Goal: Task Accomplishment & Management: Manage account settings

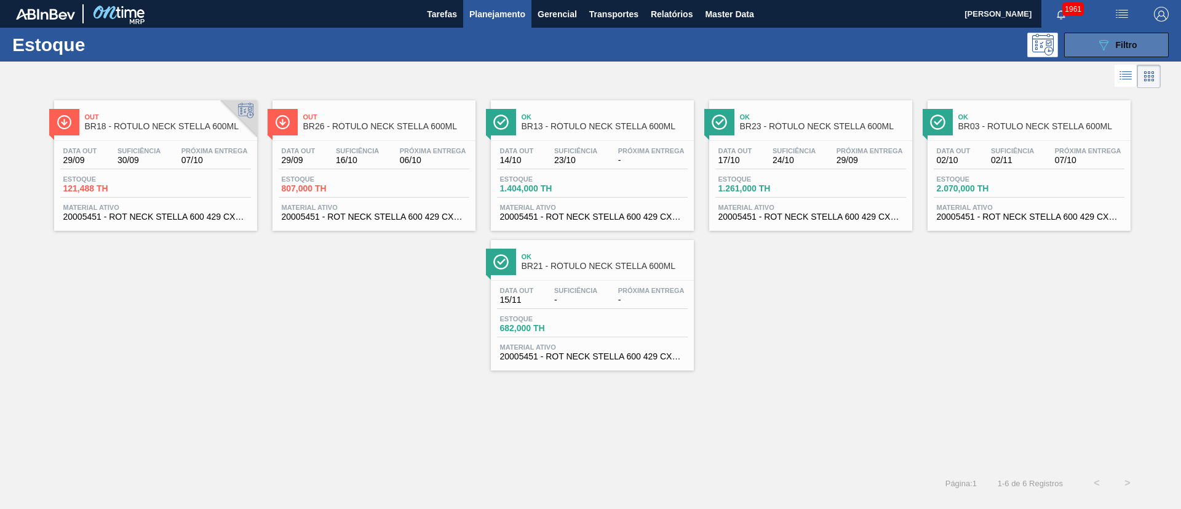
click at [1115, 50] on div "089F7B8B-B2A5-4AFE-B5C0-19BA573D28AC Filtro" at bounding box center [1116, 45] width 41 height 15
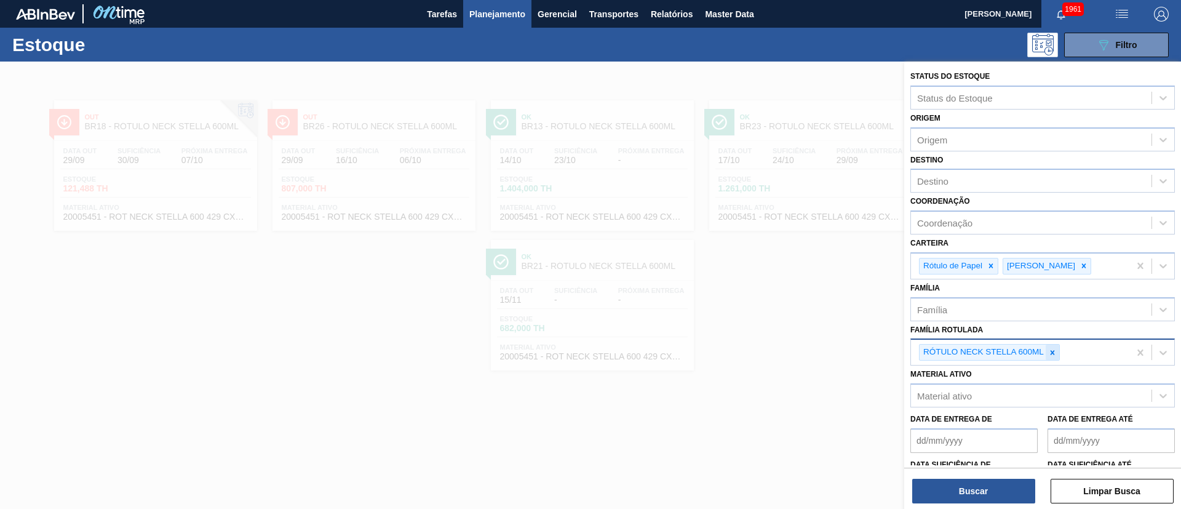
click at [1050, 347] on div at bounding box center [1053, 351] width 14 height 15
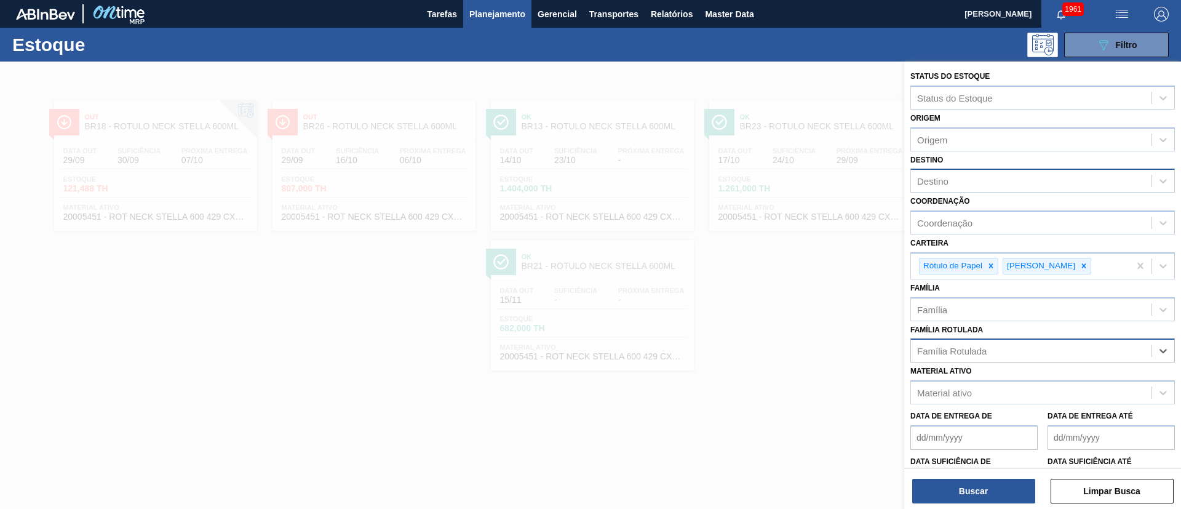
click at [933, 187] on div "Destino" at bounding box center [1031, 181] width 240 height 18
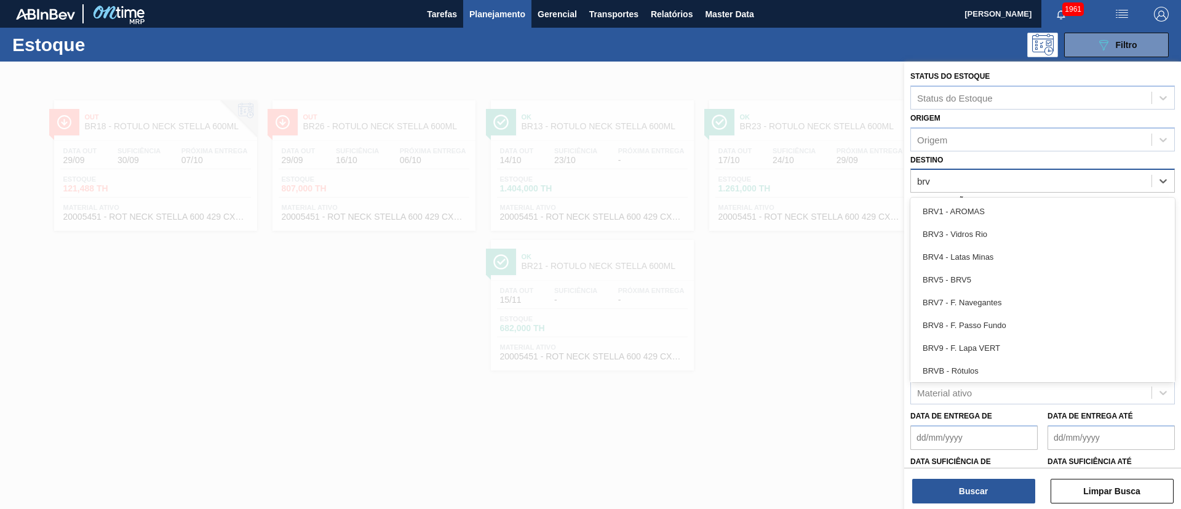
type input "brvb"
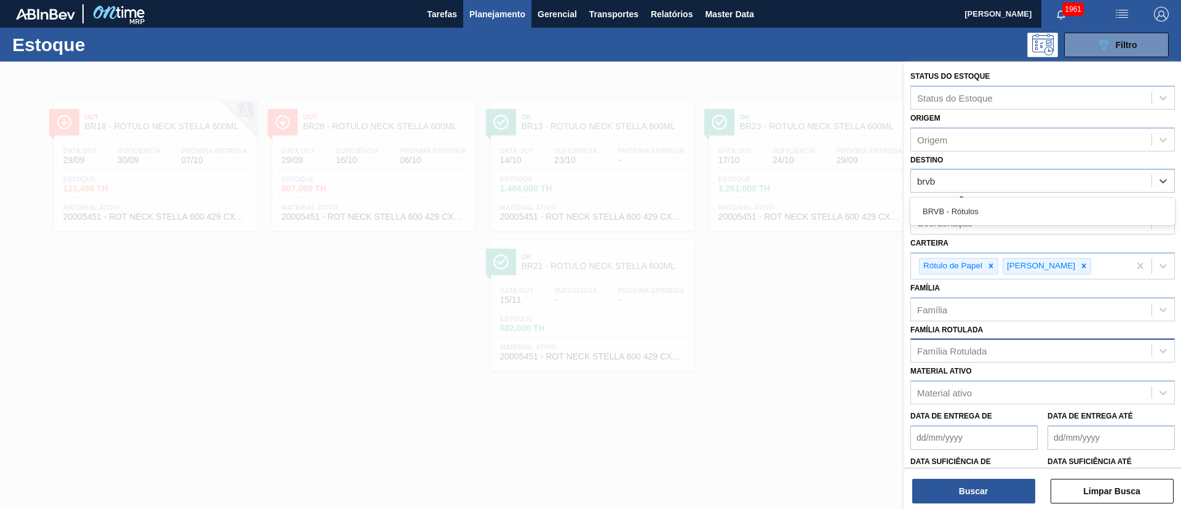
drag, startPoint x: 931, startPoint y: 205, endPoint x: 1005, endPoint y: 335, distance: 148.8
click at [931, 206] on div "BRVB - Rótulos" at bounding box center [1042, 211] width 264 height 23
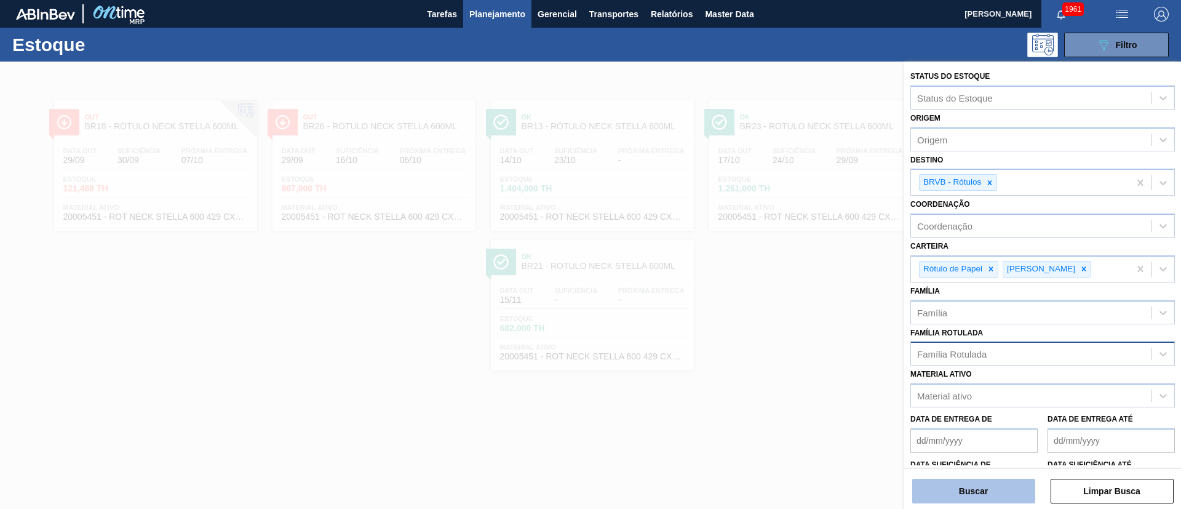
click at [964, 485] on button "Buscar" at bounding box center [973, 491] width 123 height 25
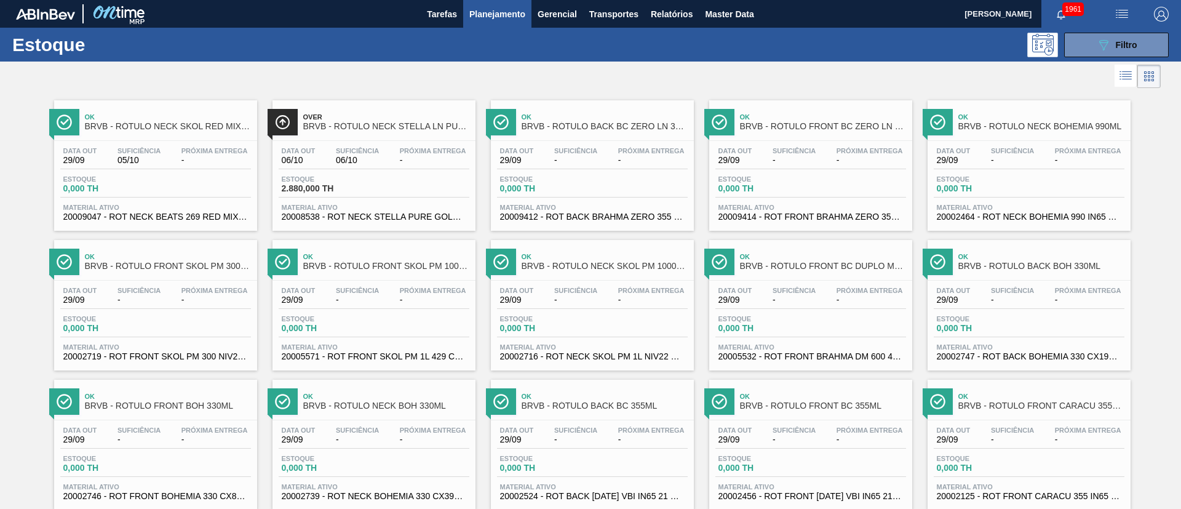
drag, startPoint x: 1026, startPoint y: 152, endPoint x: 1004, endPoint y: 152, distance: 21.5
click at [1026, 152] on span "Suficiência" at bounding box center [1012, 150] width 43 height 7
drag, startPoint x: 1105, startPoint y: 40, endPoint x: 1052, endPoint y: 83, distance: 67.7
click at [1105, 40] on icon at bounding box center [1103, 45] width 9 height 10
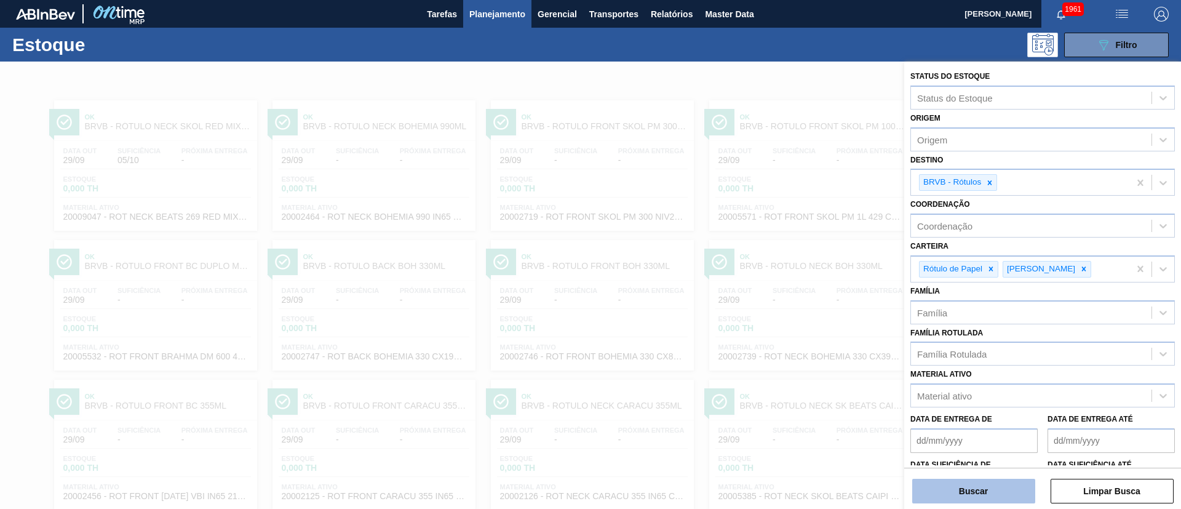
click at [966, 485] on button "Buscar" at bounding box center [973, 491] width 123 height 25
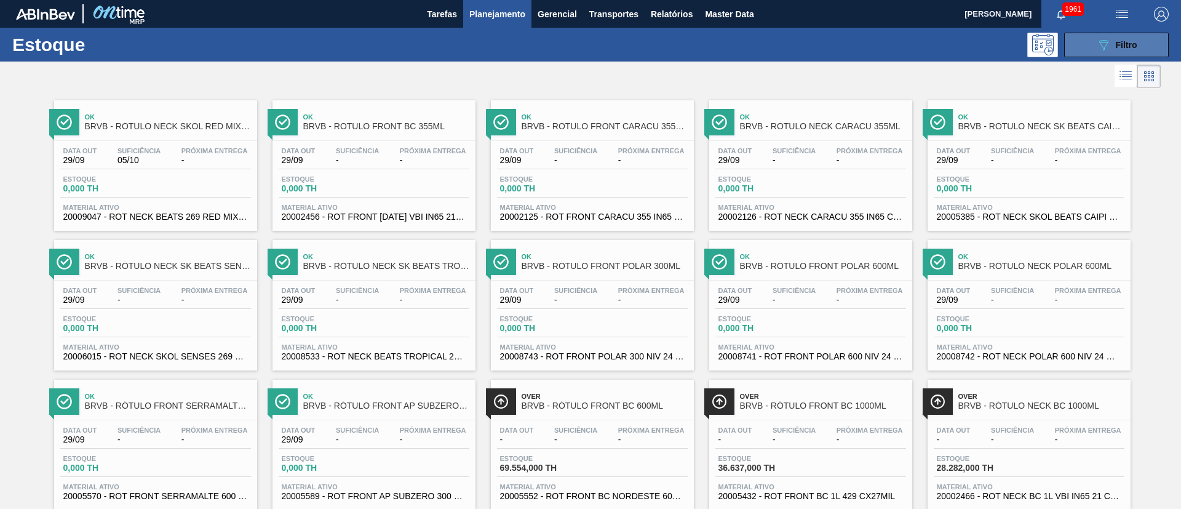
click at [1092, 52] on button "089F7B8B-B2A5-4AFE-B5C0-19BA573D28AC Filtro" at bounding box center [1116, 45] width 105 height 25
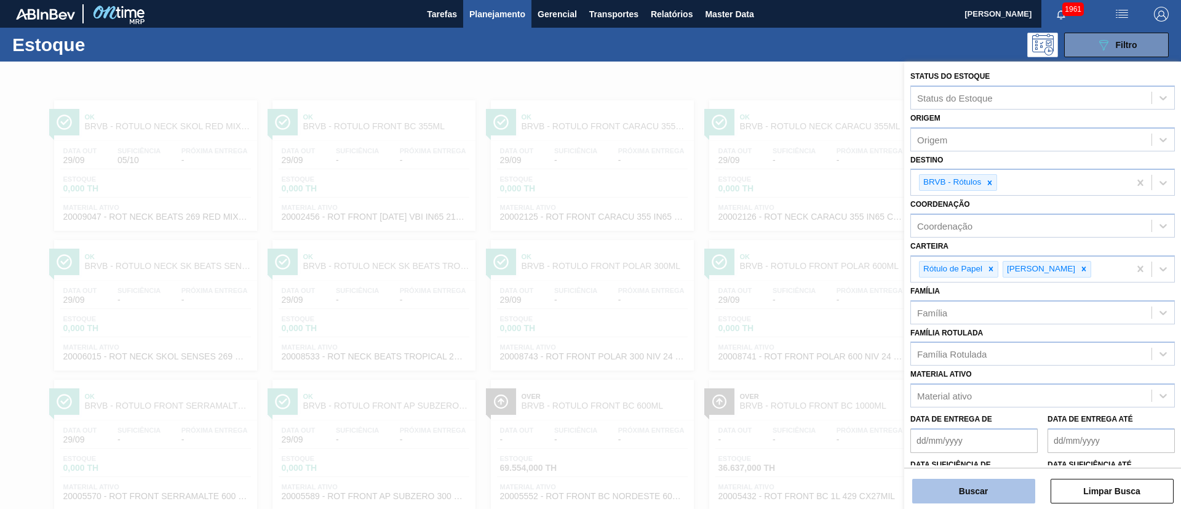
click at [975, 487] on button "Buscar" at bounding box center [973, 491] width 123 height 25
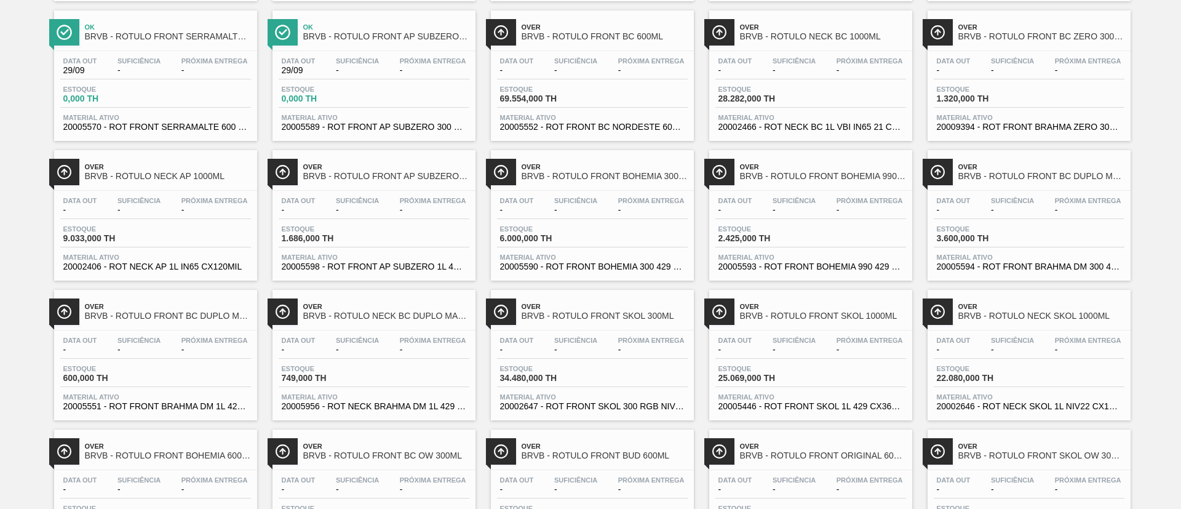
scroll to position [590, 0]
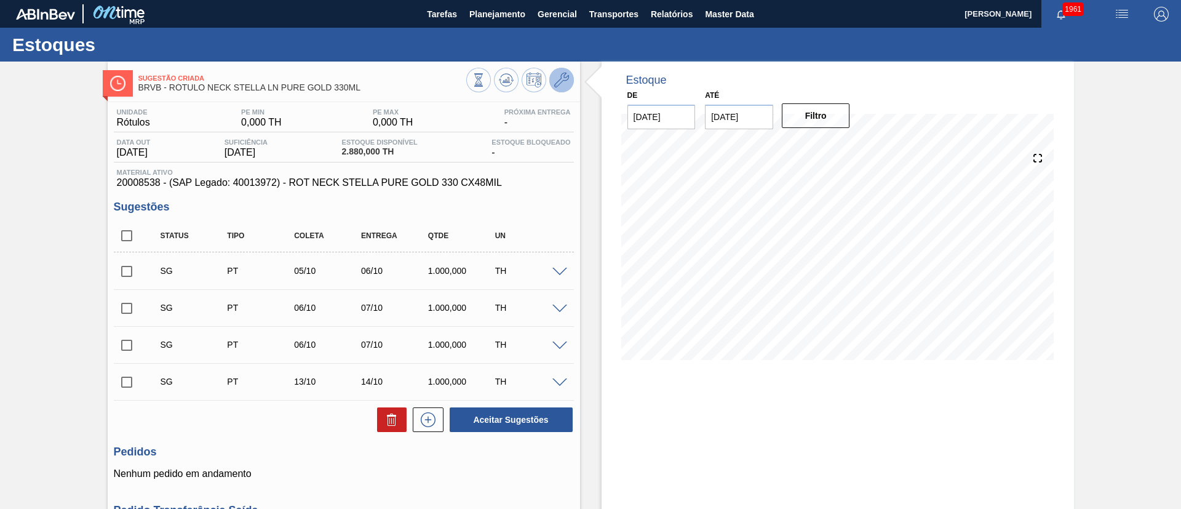
click at [555, 84] on icon at bounding box center [561, 80] width 15 height 15
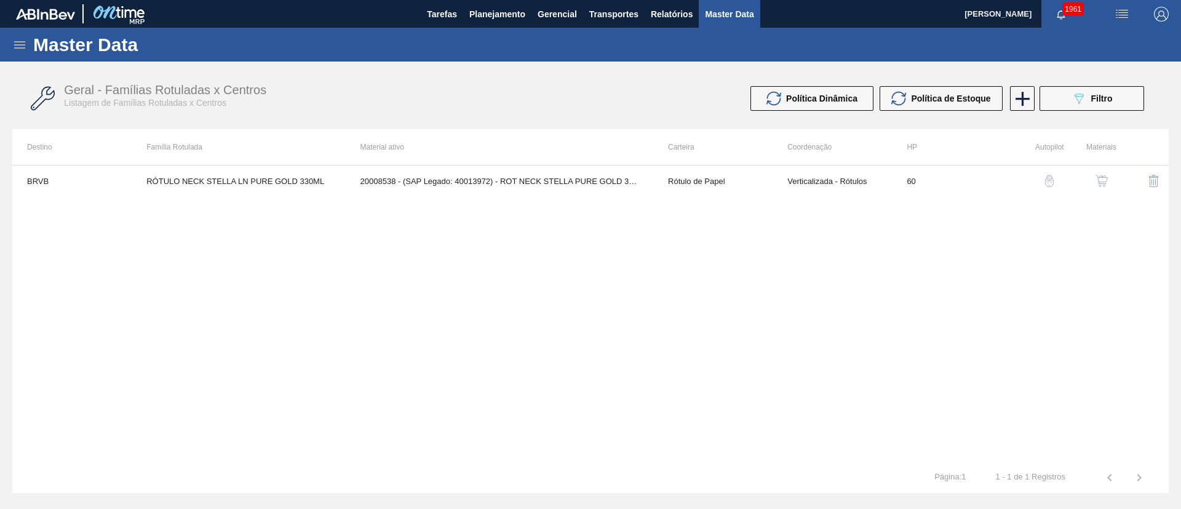
click at [1111, 178] on button "button" at bounding box center [1102, 181] width 30 height 30
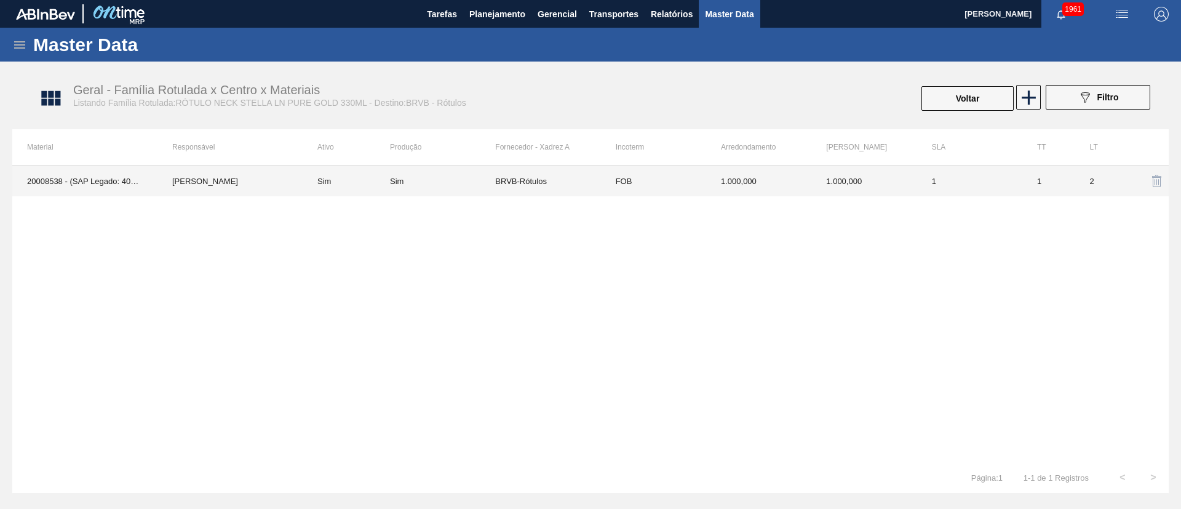
click at [438, 178] on div "Sim" at bounding box center [442, 181] width 105 height 9
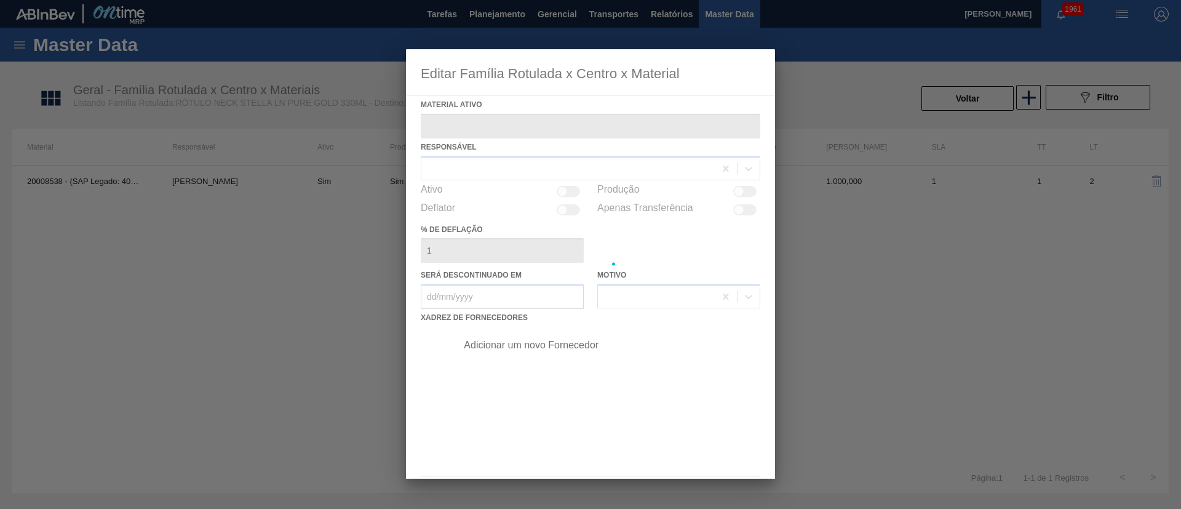
type ativo "20008538 - (SAP Legado: 40013972) - ROT NECK STELLA PURE GOLD 330 CX48MIL"
checkbox input "true"
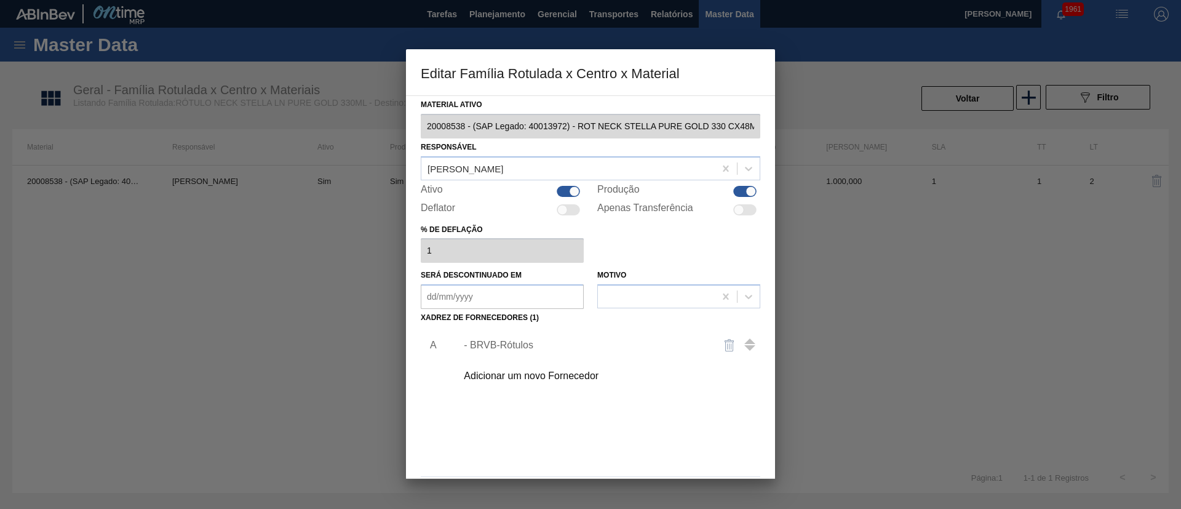
click at [733, 191] on div at bounding box center [744, 191] width 23 height 11
checkbox input "false"
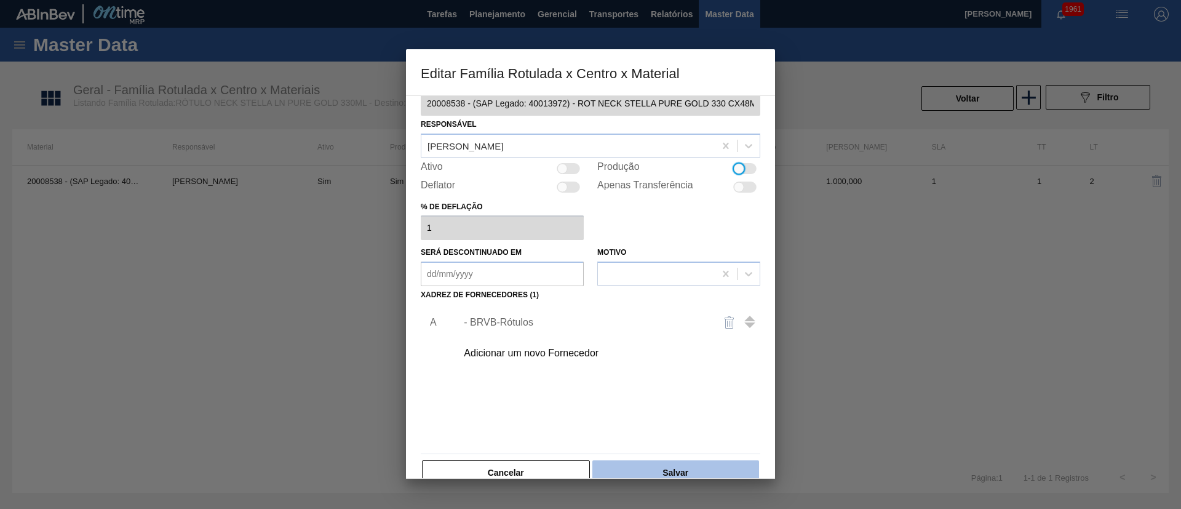
scroll to position [46, 0]
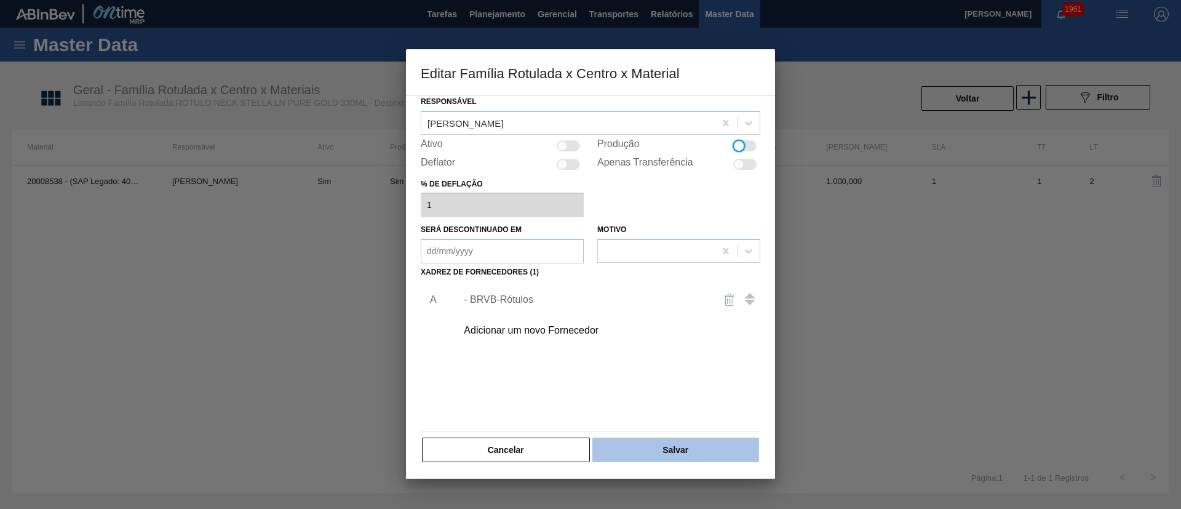
click at [697, 453] on button "Salvar" at bounding box center [675, 449] width 167 height 25
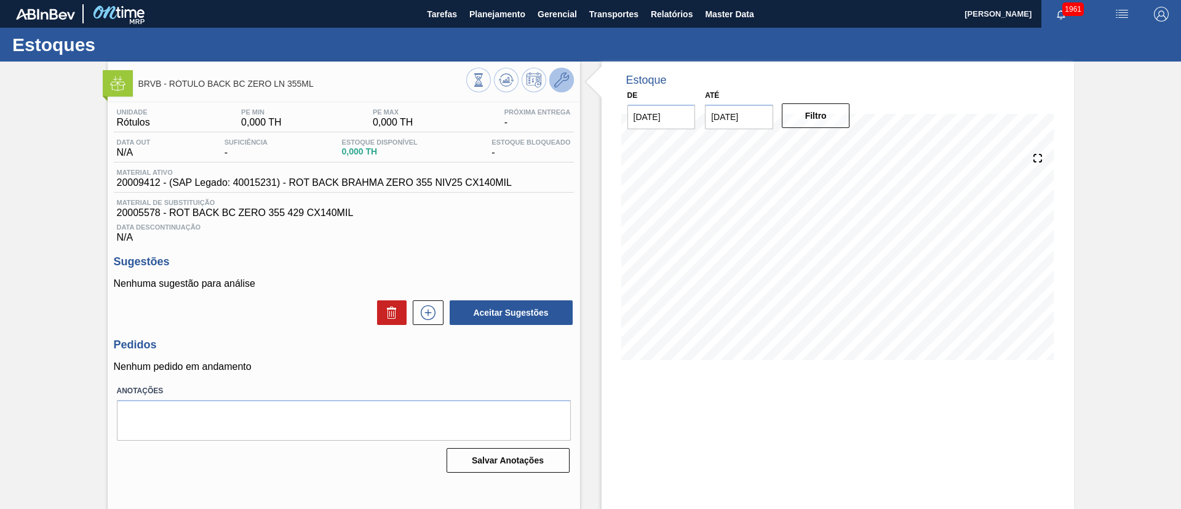
click at [562, 85] on icon at bounding box center [561, 80] width 15 height 15
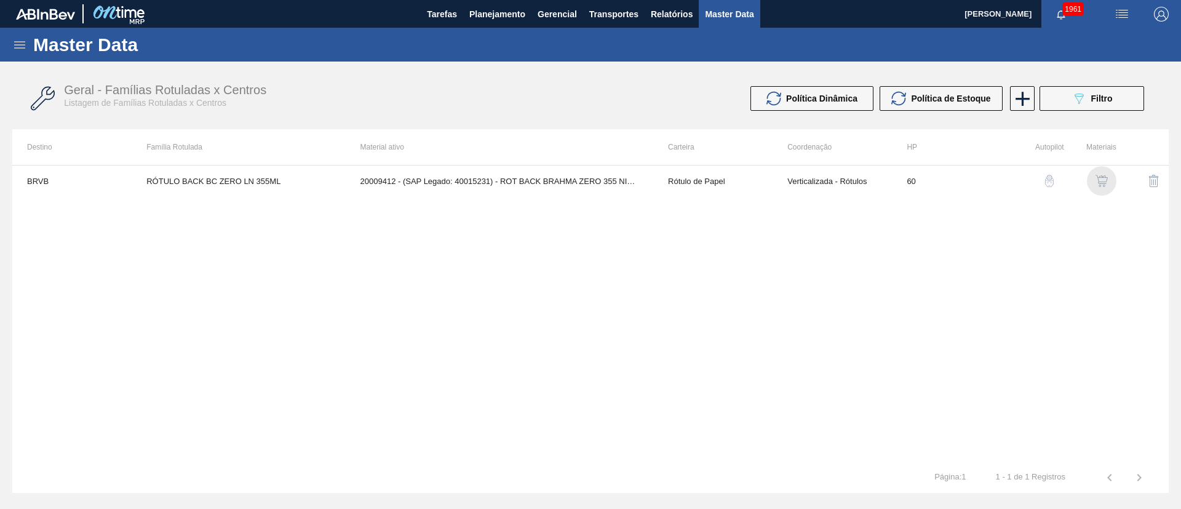
click at [1103, 176] on img "button" at bounding box center [1101, 181] width 12 height 12
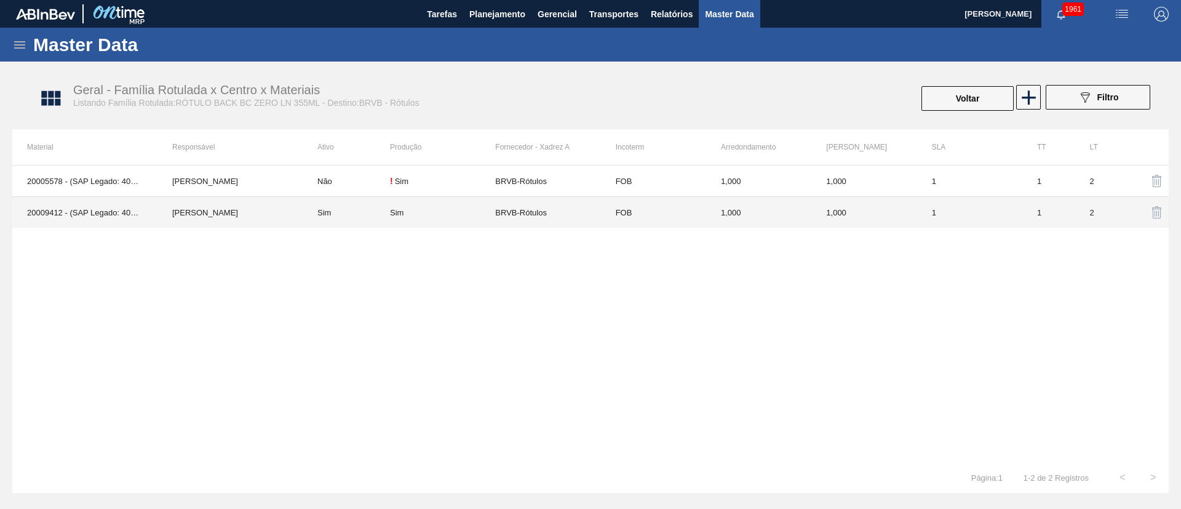
click at [402, 212] on div "Sim" at bounding box center [397, 212] width 14 height 9
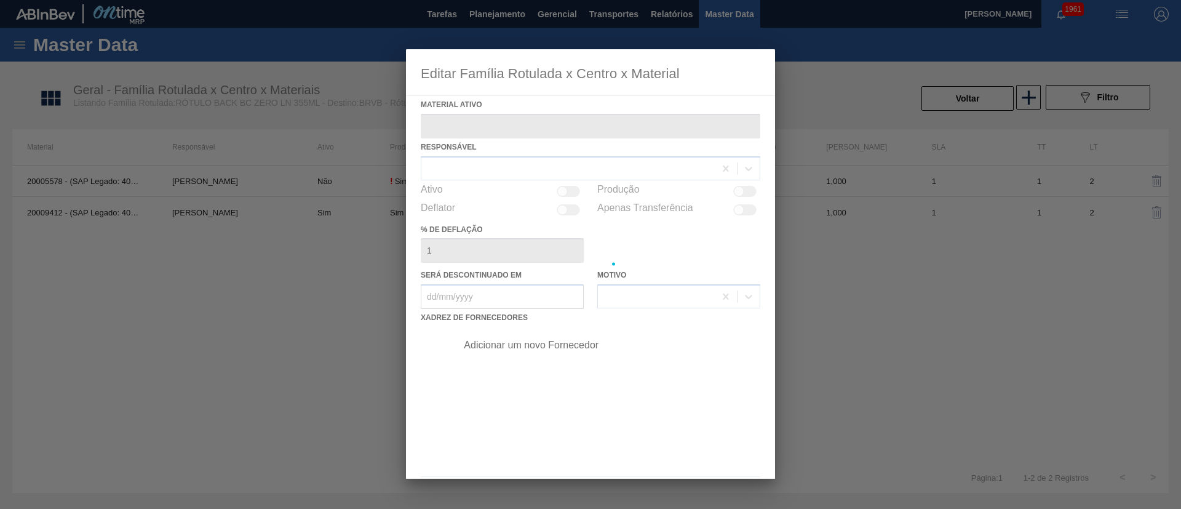
type ativo "20009412 - (SAP Legado: 40015231) - ROT BACK BRAHMA ZERO 355 NIV25 CX140MIL"
checkbox input "true"
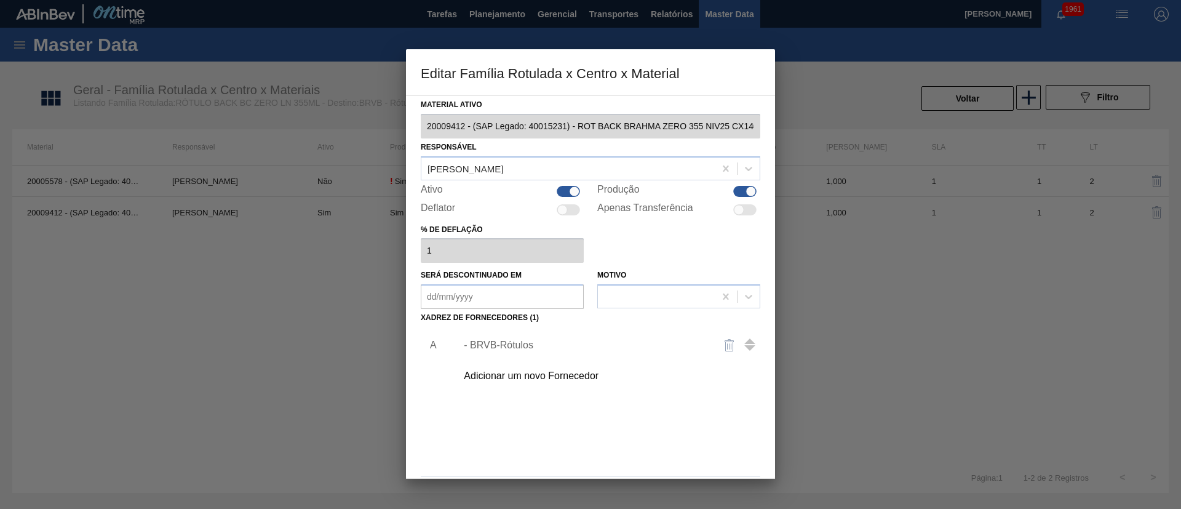
click at [739, 194] on div at bounding box center [744, 191] width 23 height 11
checkbox input "false"
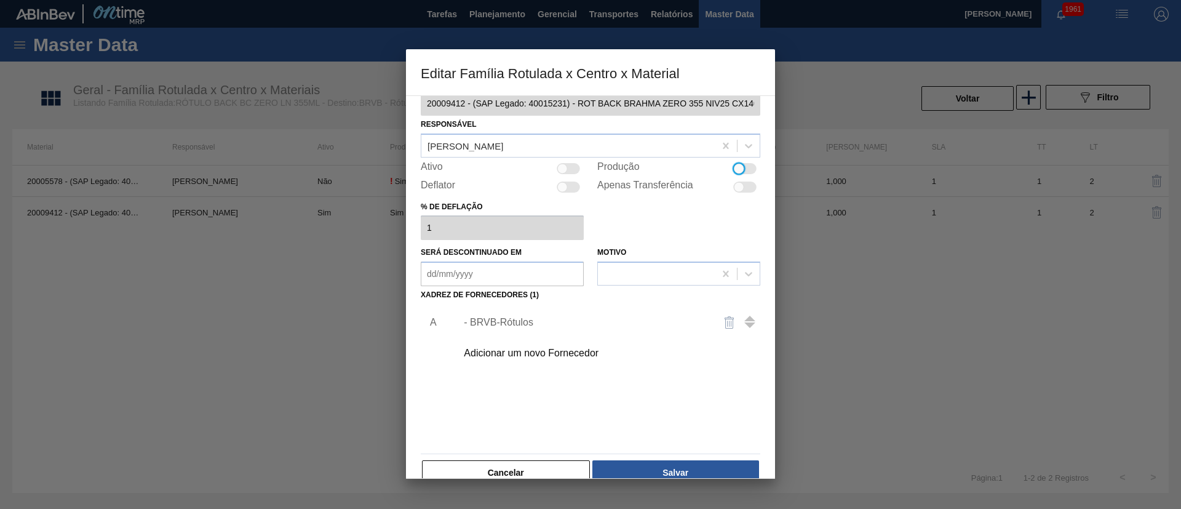
scroll to position [46, 0]
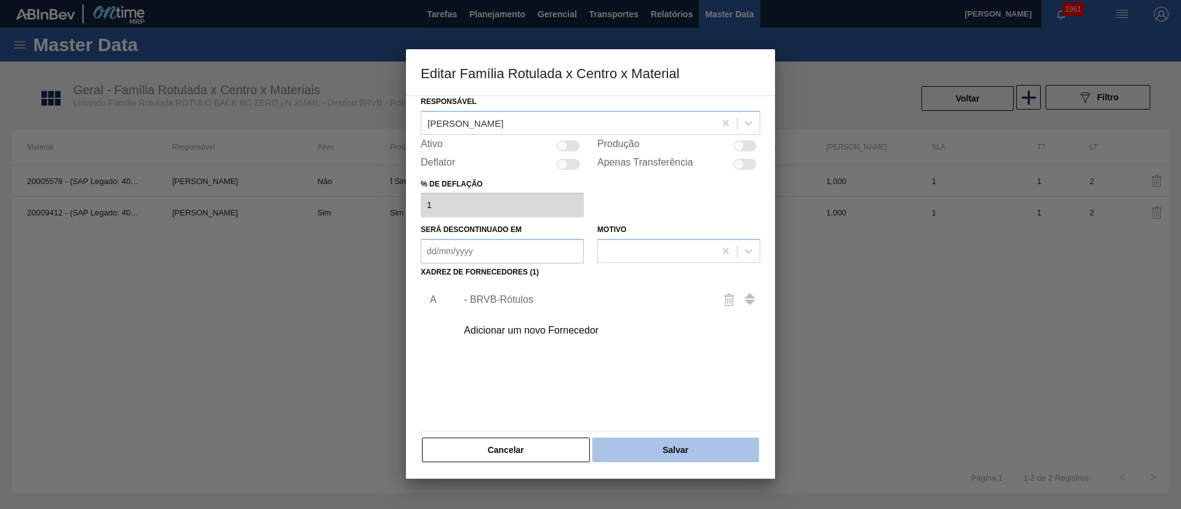
click at [691, 452] on button "Salvar" at bounding box center [675, 449] width 167 height 25
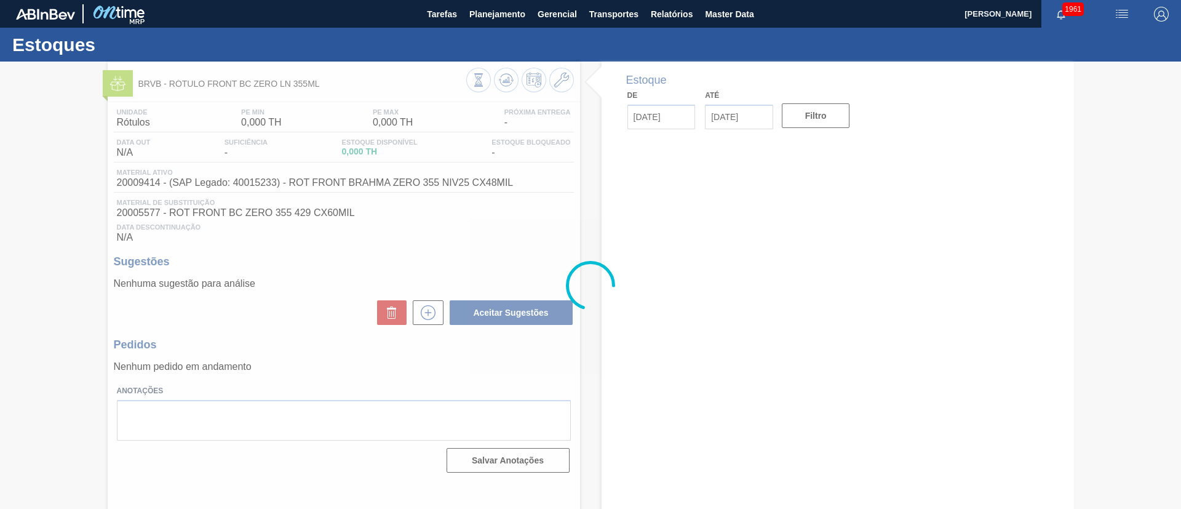
type input "[DATE]"
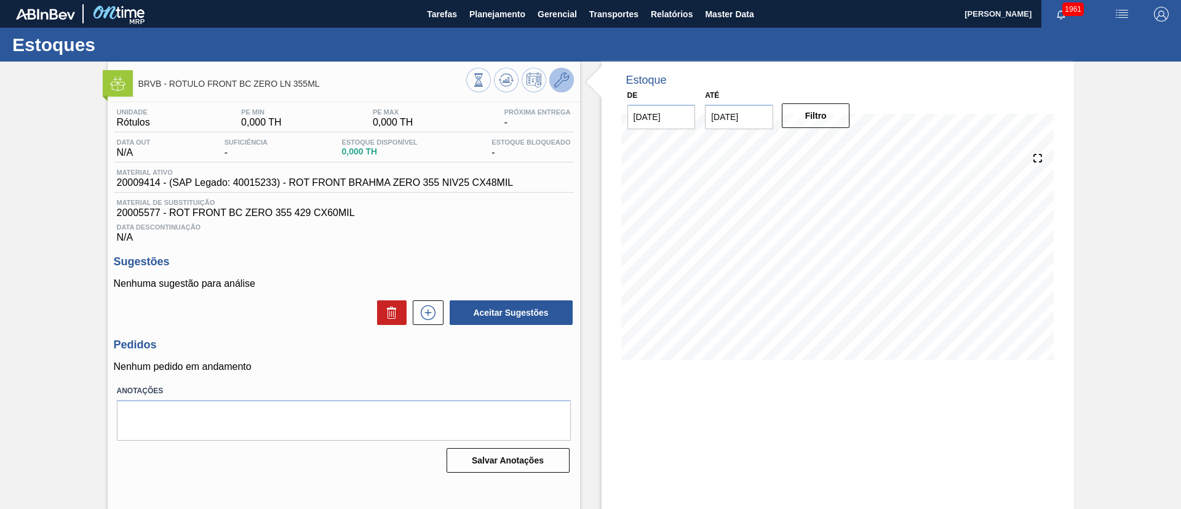
click at [565, 73] on icon at bounding box center [561, 80] width 15 height 15
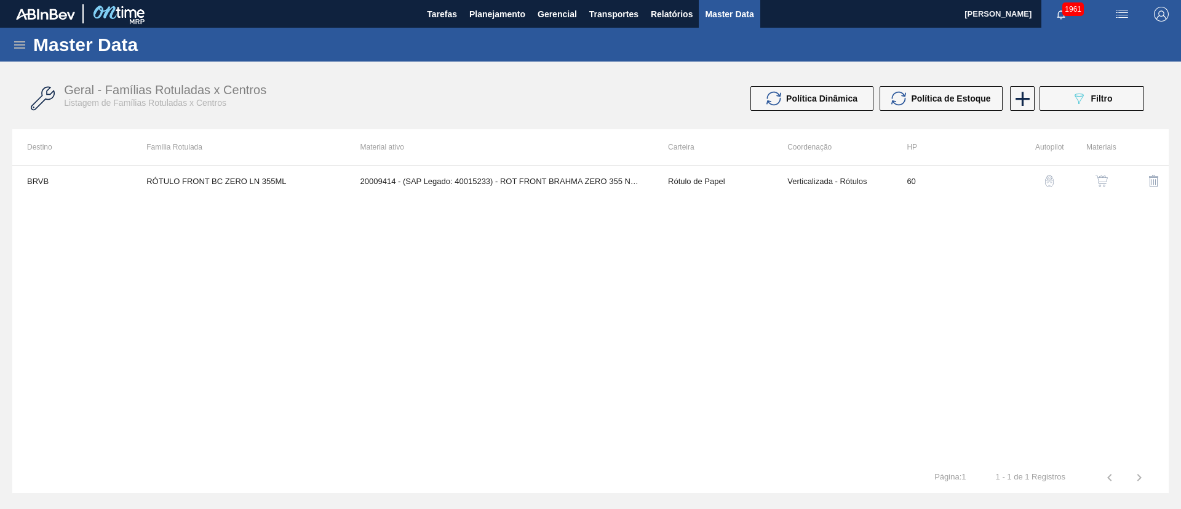
click at [1104, 175] on img "button" at bounding box center [1101, 181] width 12 height 12
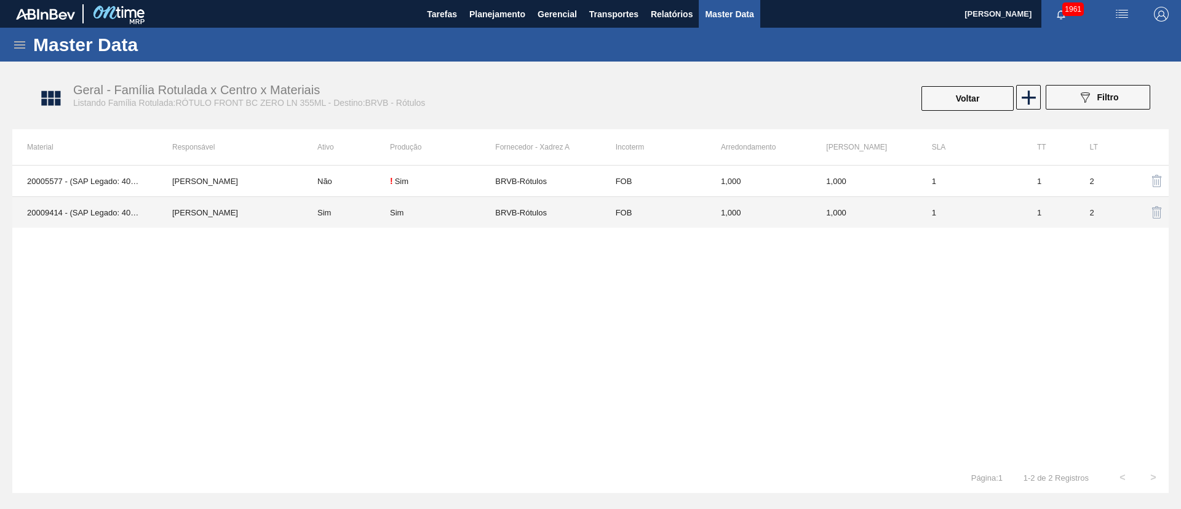
click at [487, 213] on div "Sim" at bounding box center [442, 212] width 105 height 9
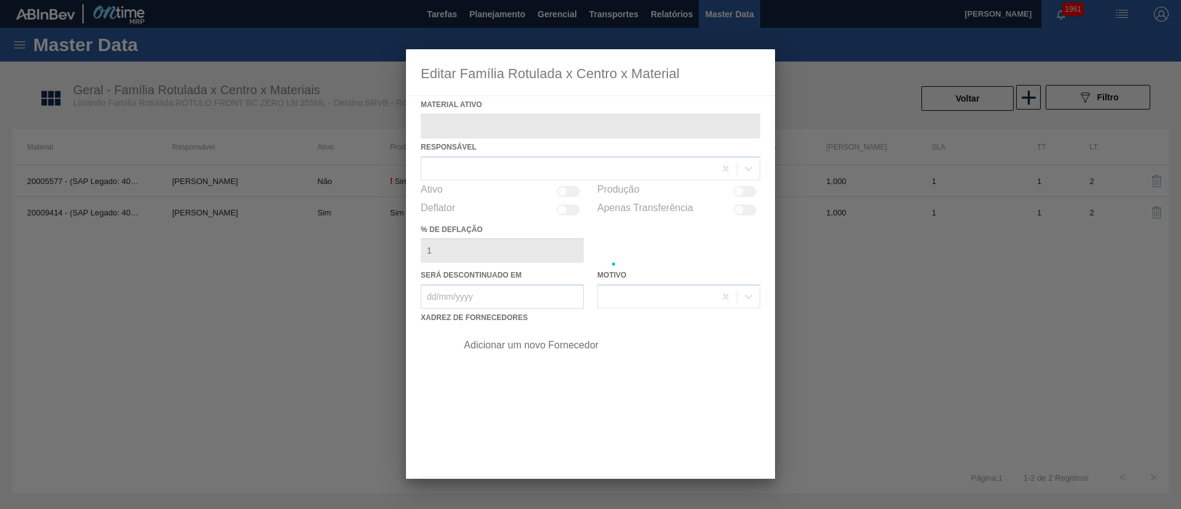
type ativo "20009414 - (SAP Legado: 40015233) - ROT FRONT BRAHMA ZERO 355 NIV25 CX48MIL"
checkbox input "true"
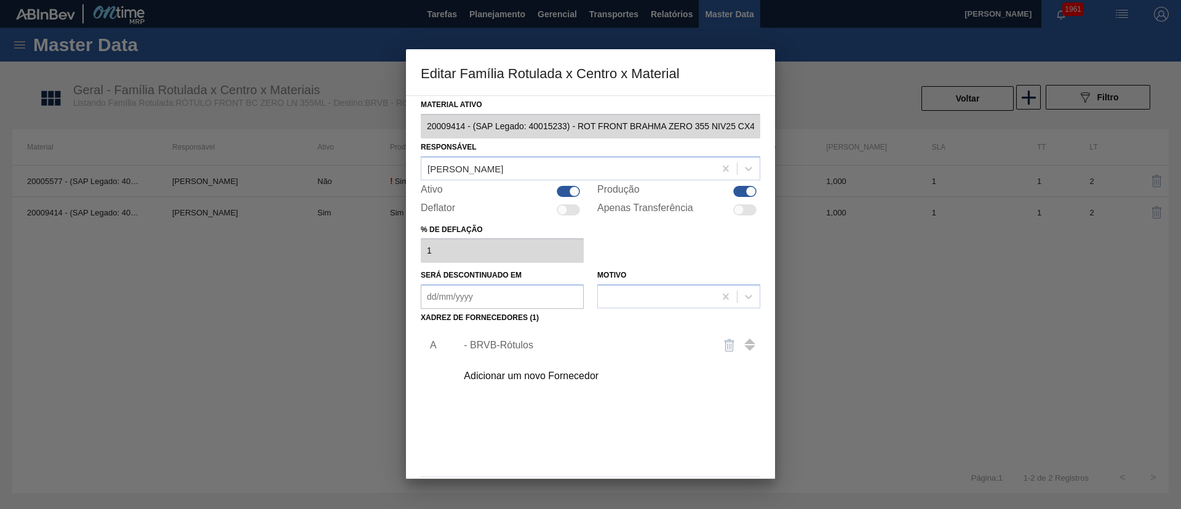
drag, startPoint x: 742, startPoint y: 186, endPoint x: 736, endPoint y: 215, distance: 28.8
click at [742, 187] on div at bounding box center [744, 191] width 23 height 11
checkbox input "false"
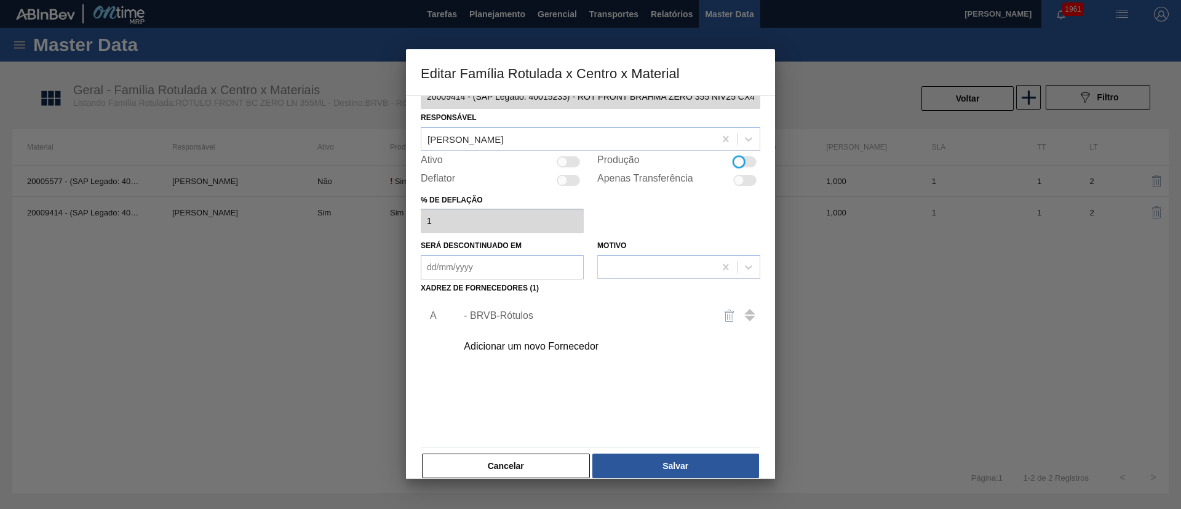
scroll to position [46, 0]
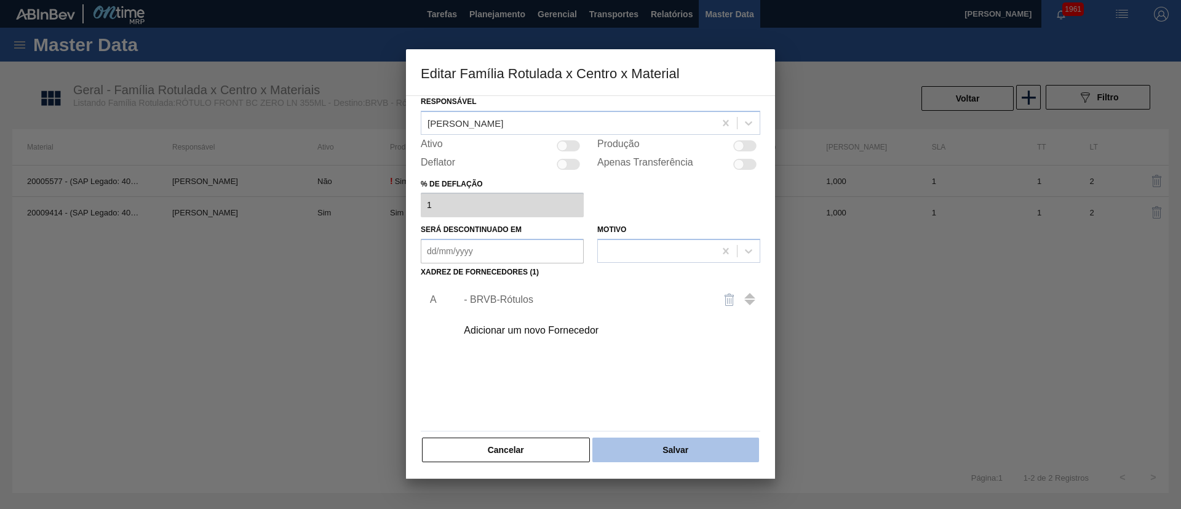
click at [672, 448] on button "Salvar" at bounding box center [675, 449] width 167 height 25
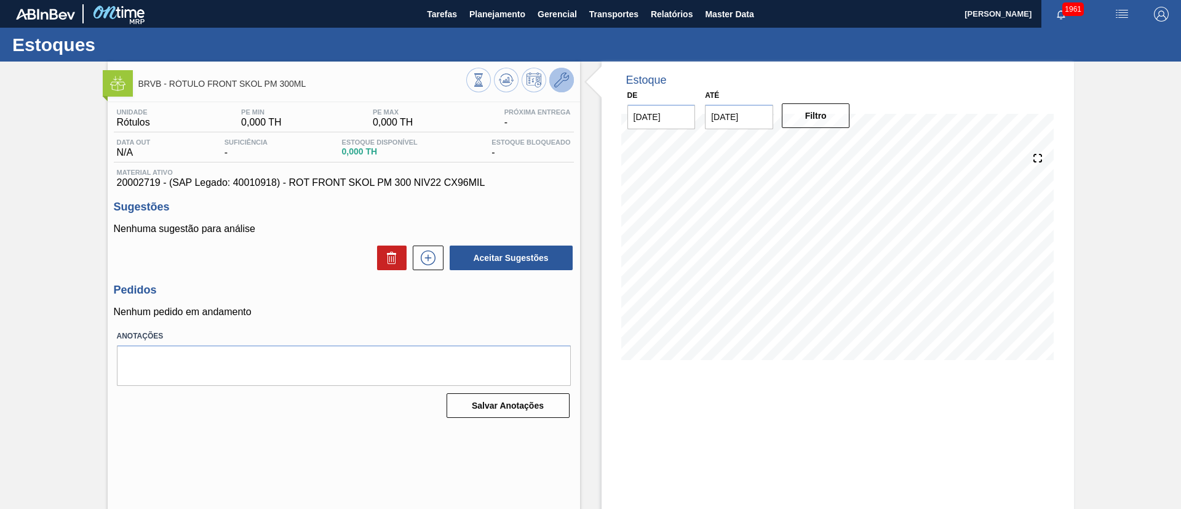
click at [568, 82] on button at bounding box center [561, 80] width 25 height 25
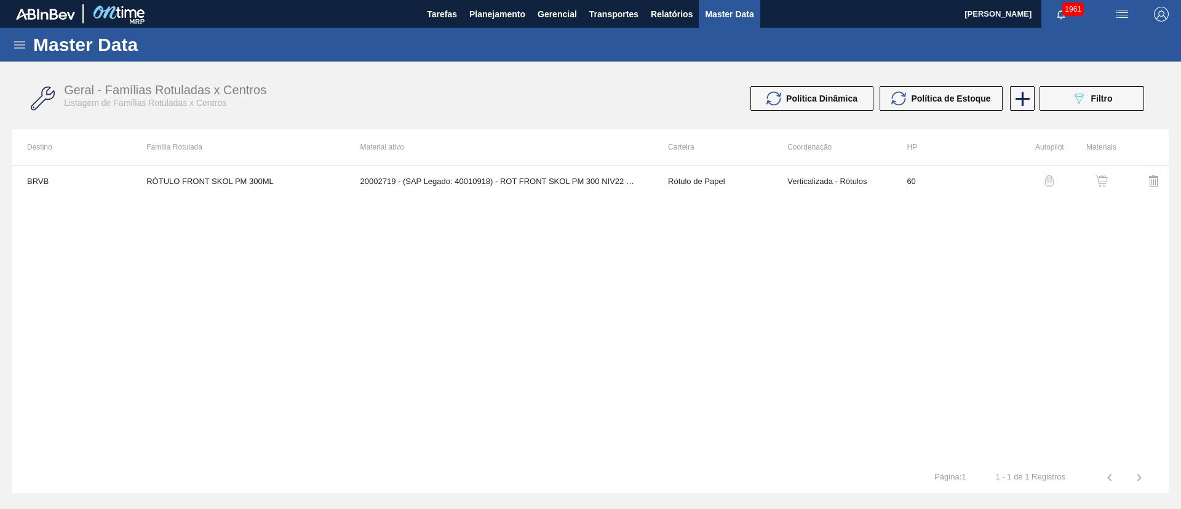
click at [1098, 179] on img "button" at bounding box center [1101, 181] width 12 height 12
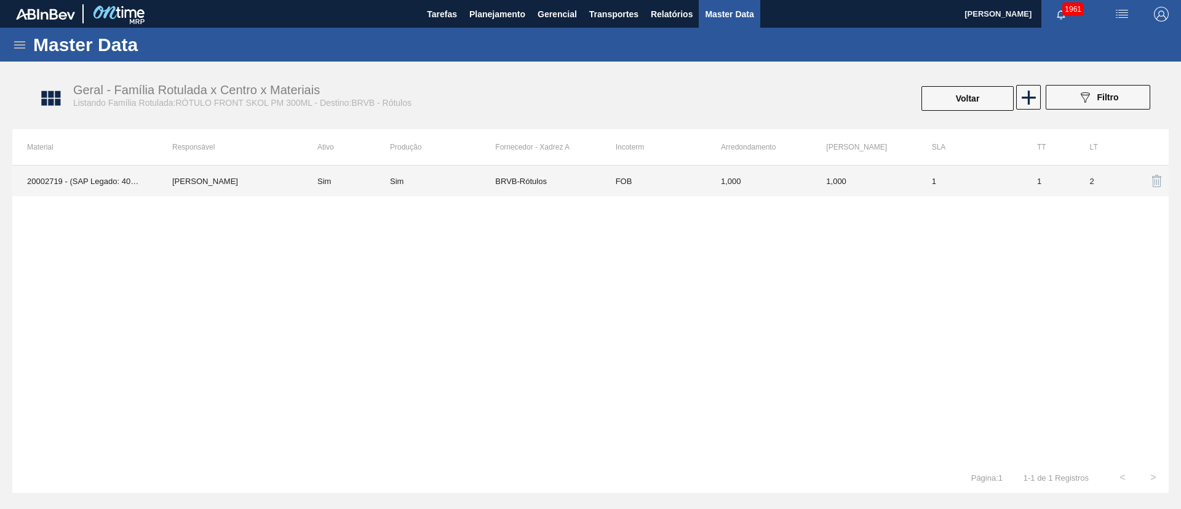
click at [370, 179] on td "Sim" at bounding box center [346, 180] width 87 height 31
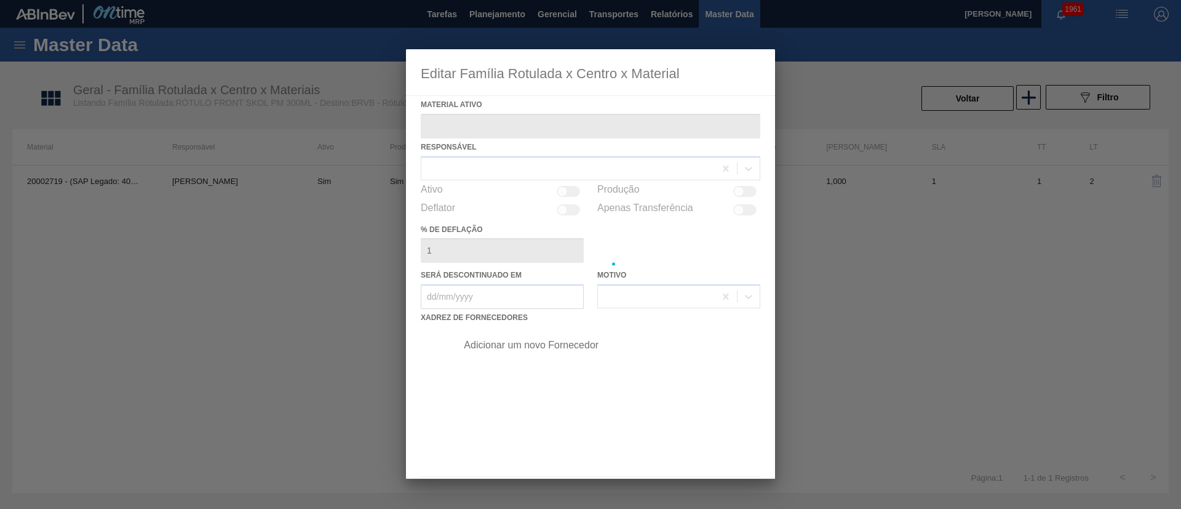
type ativo "20002719 - (SAP Legado: 40010918) - ROT FRONT SKOL PM 300 NIV22 CX96MIL"
checkbox input "true"
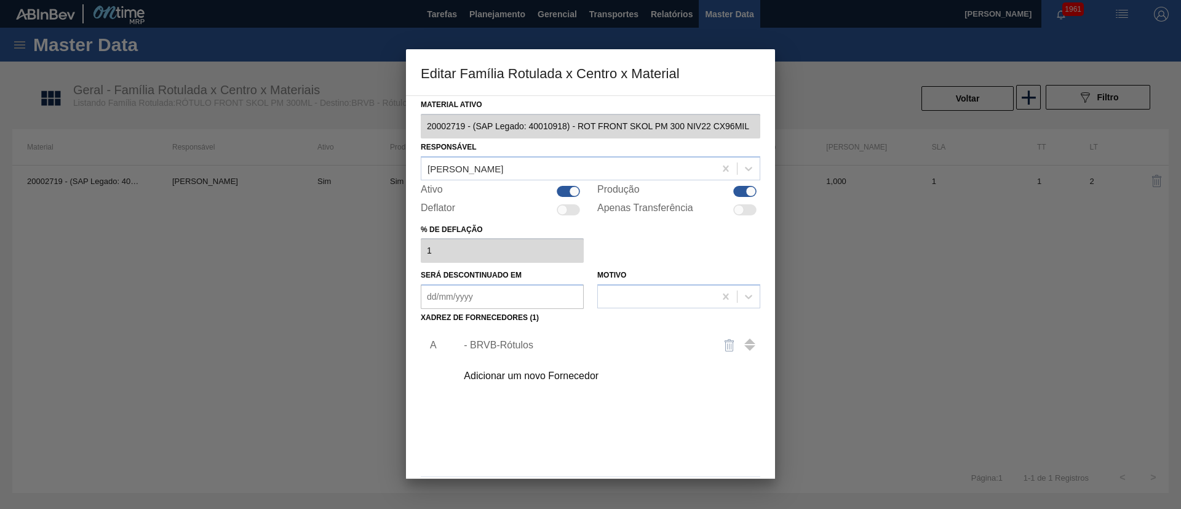
click at [731, 190] on div "Produção" at bounding box center [678, 191] width 163 height 15
click at [746, 190] on div at bounding box center [751, 191] width 10 height 10
checkbox input "false"
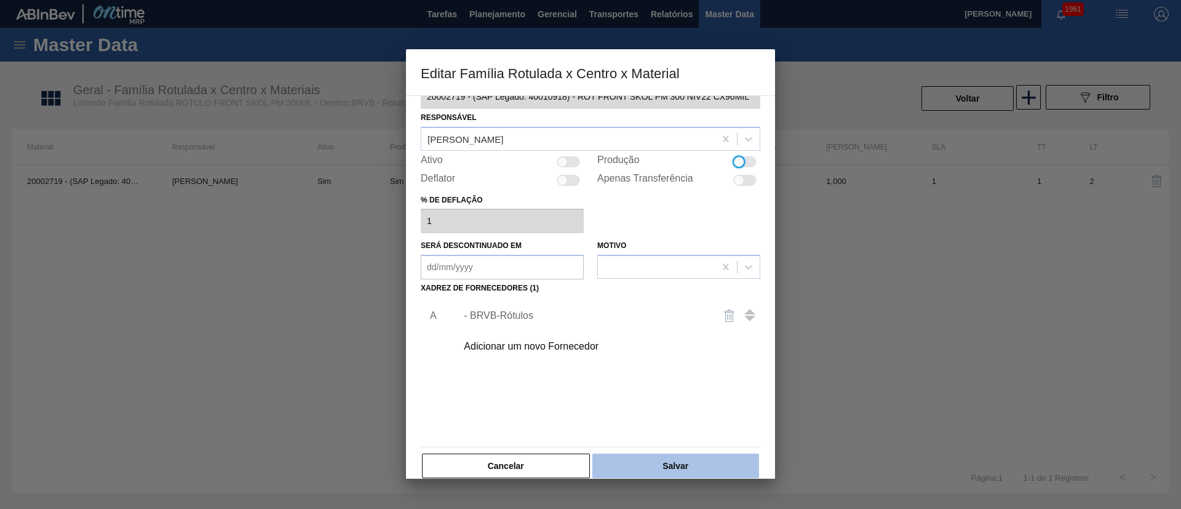
scroll to position [46, 0]
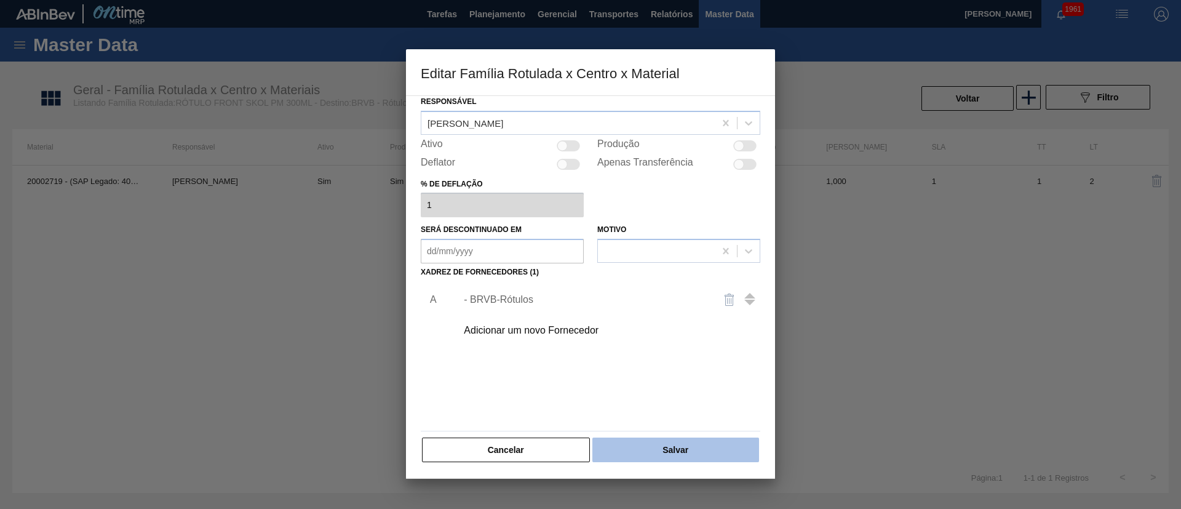
click at [659, 440] on button "Salvar" at bounding box center [675, 449] width 167 height 25
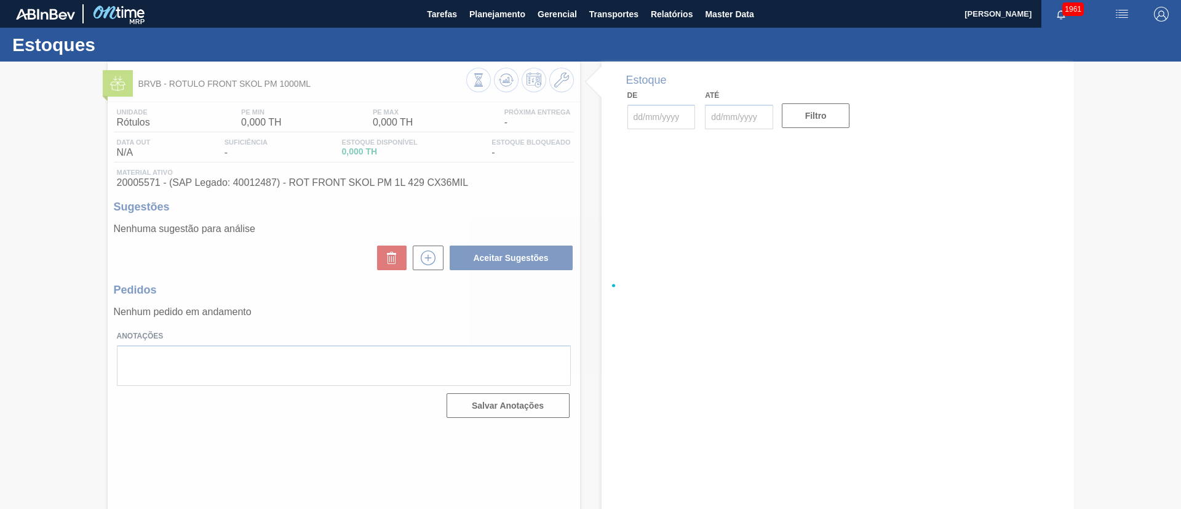
type input "[DATE]"
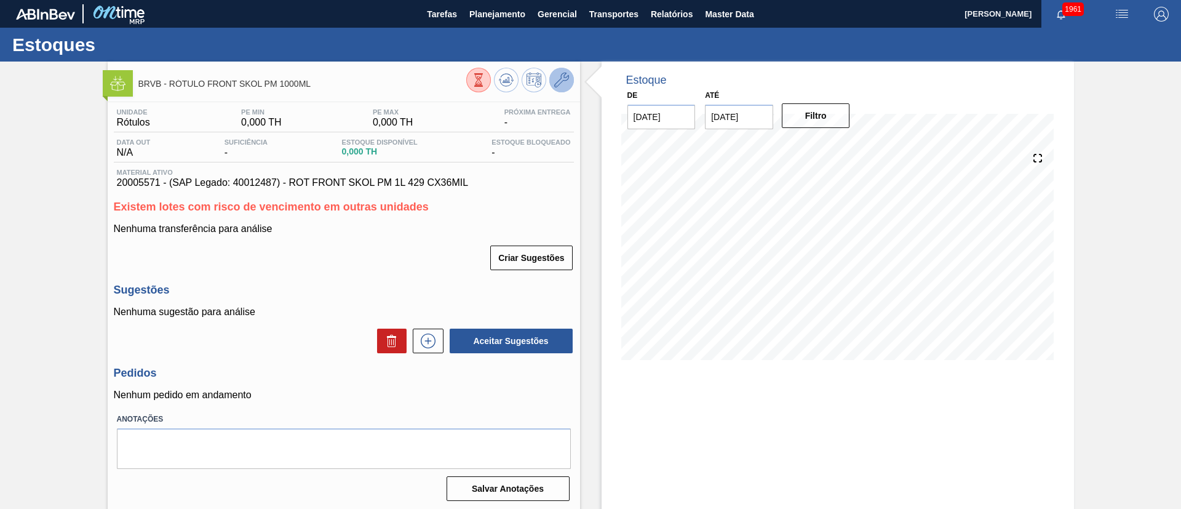
click at [559, 78] on icon at bounding box center [561, 80] width 15 height 15
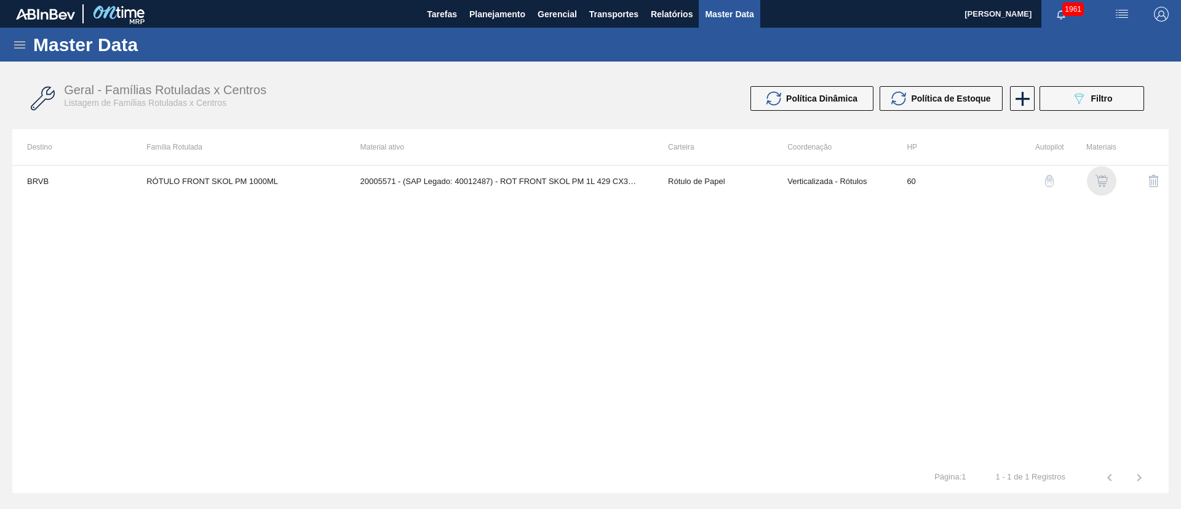
click at [1098, 181] on img "button" at bounding box center [1101, 181] width 12 height 12
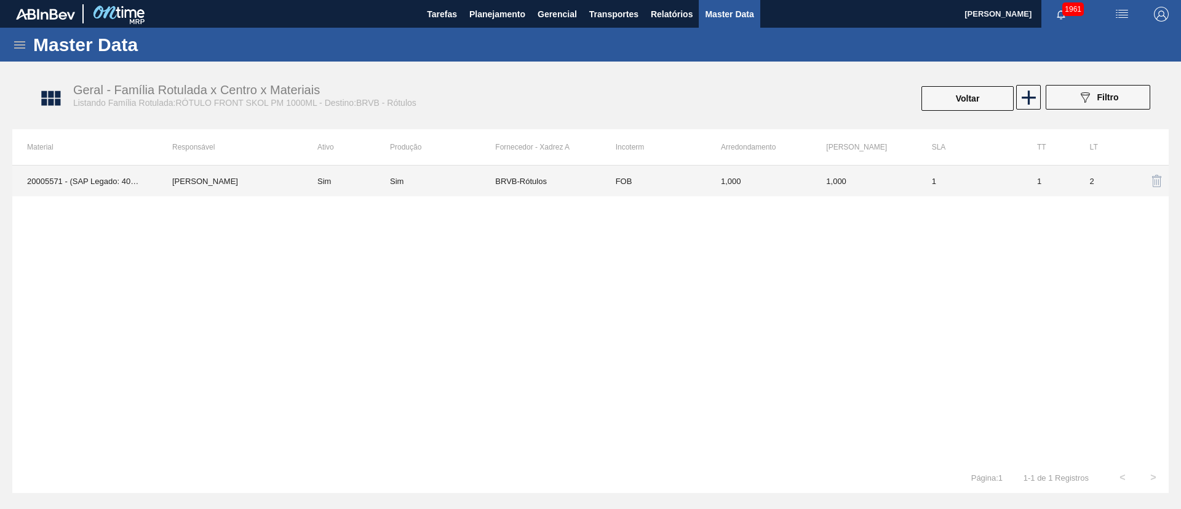
click at [371, 178] on td "Sim" at bounding box center [346, 180] width 87 height 31
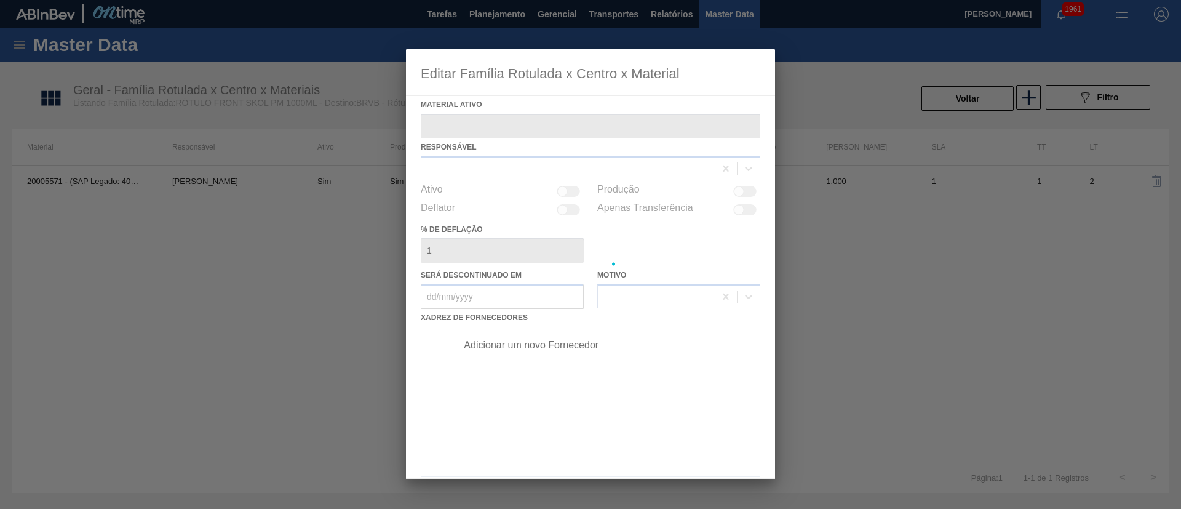
type ativo "20005571 - (SAP Legado: 40012487) - ROT FRONT SKOL PM 1L 429 CX36MIL"
checkbox input "true"
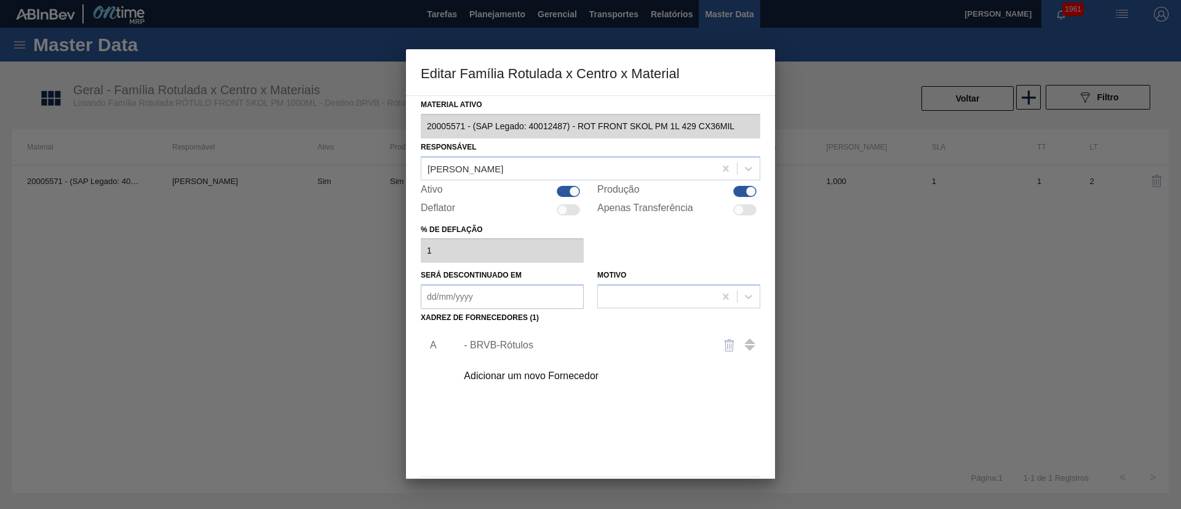
click at [746, 194] on div at bounding box center [751, 191] width 10 height 10
checkbox input "false"
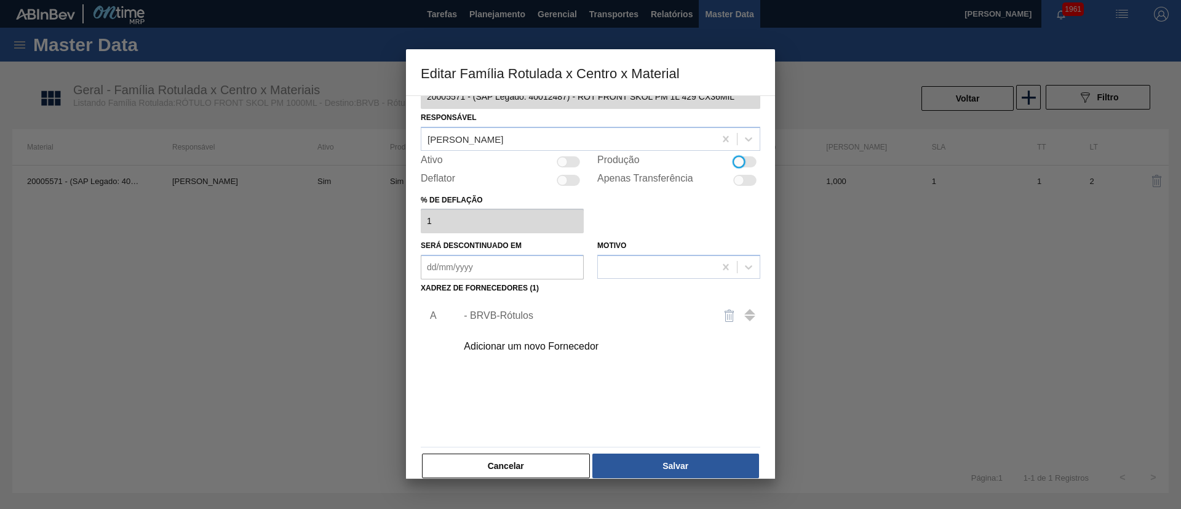
scroll to position [46, 0]
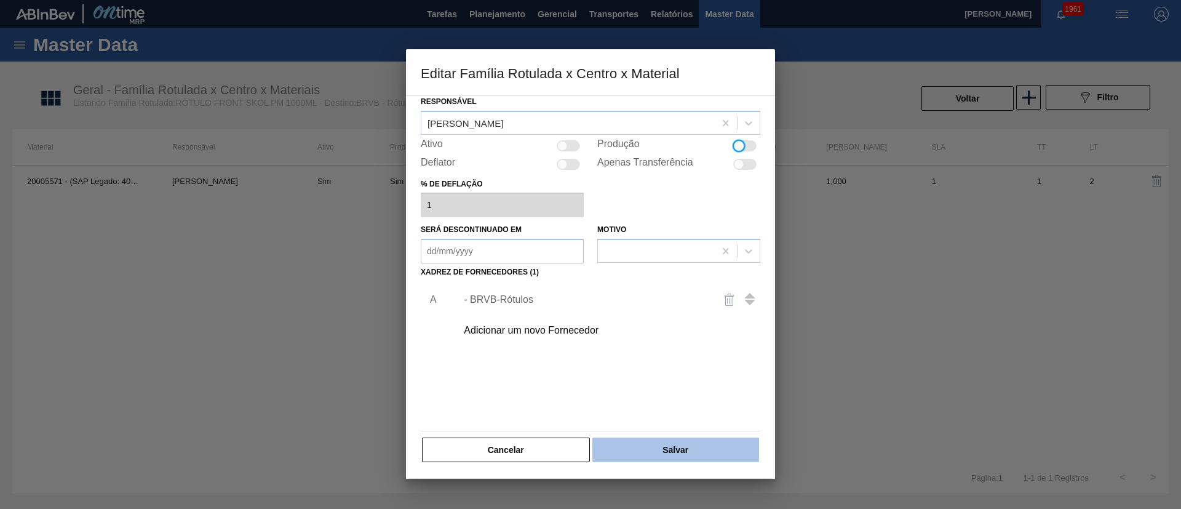
click at [670, 450] on button "Salvar" at bounding box center [675, 449] width 167 height 25
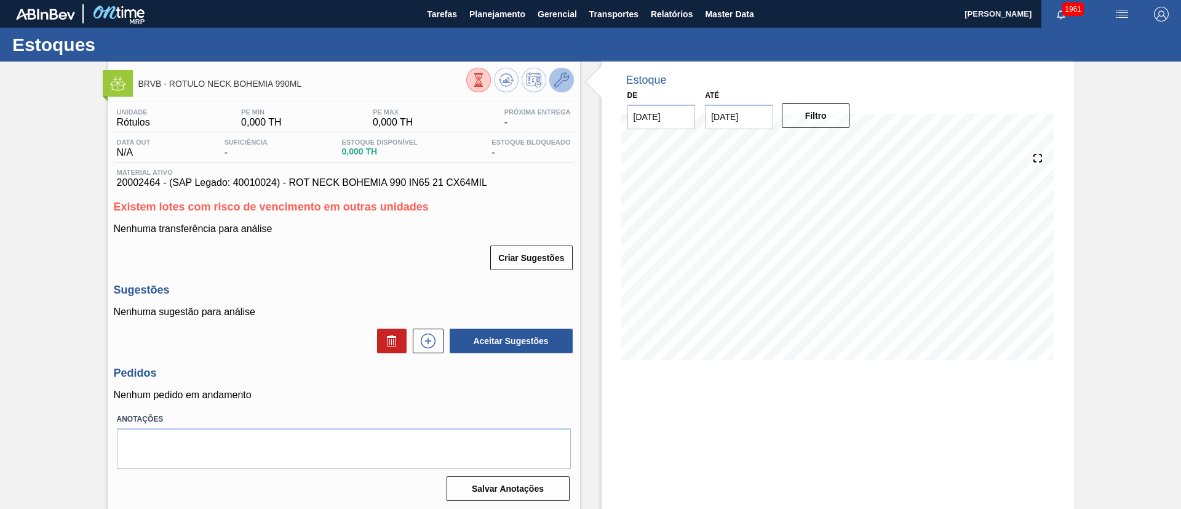
click at [560, 84] on icon at bounding box center [561, 80] width 15 height 15
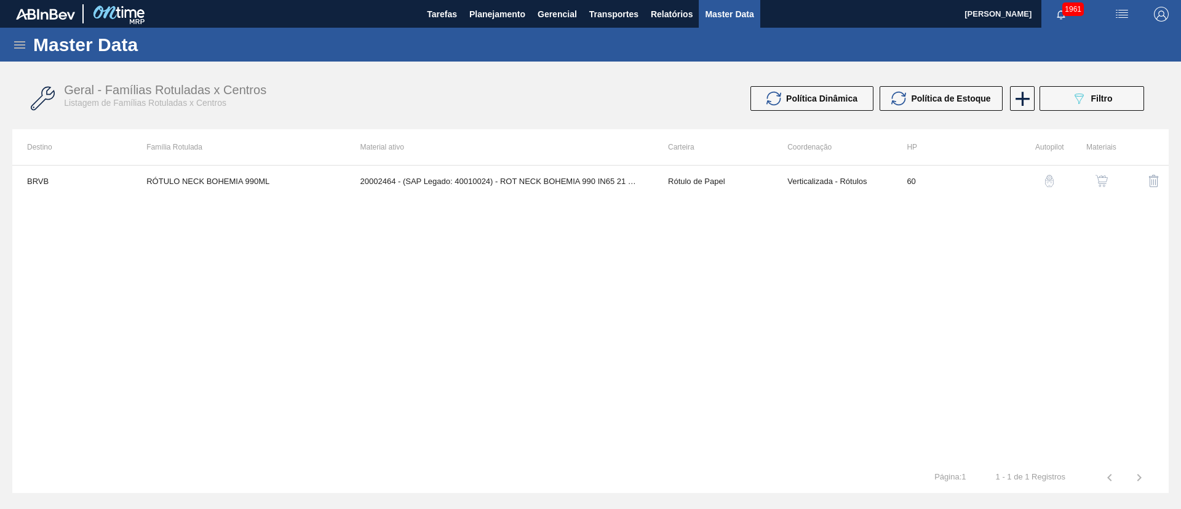
click at [1098, 179] on img "button" at bounding box center [1101, 181] width 12 height 12
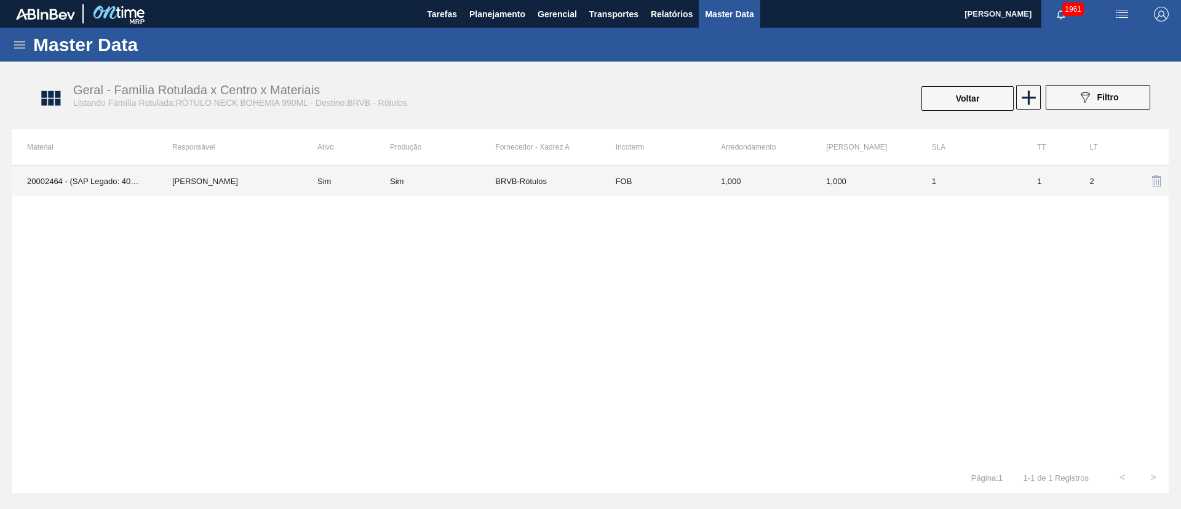
click at [432, 181] on div "Sim" at bounding box center [442, 181] width 105 height 9
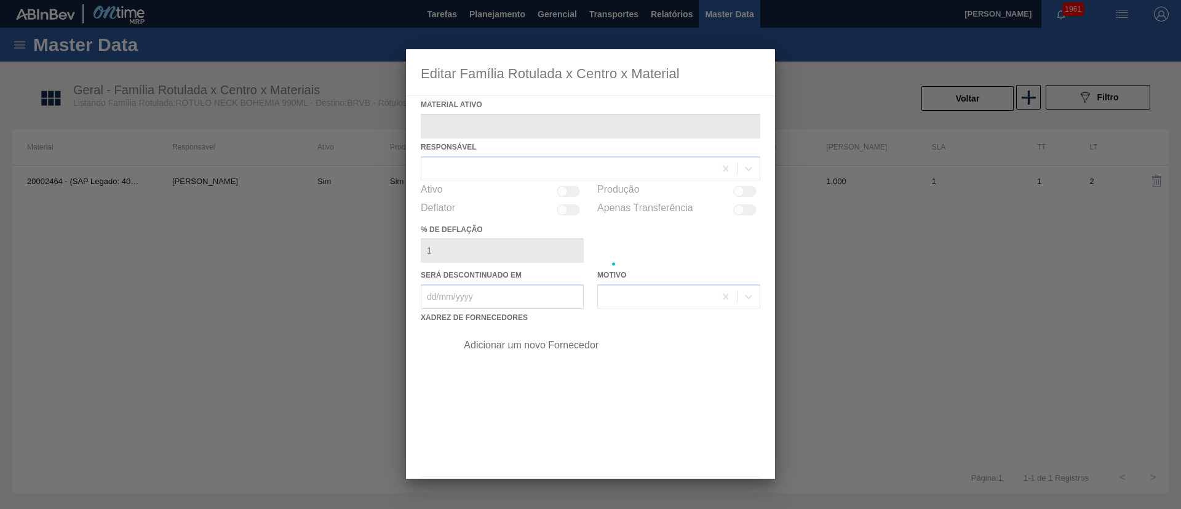
type ativo "20002464 - (SAP Legado: 40010024) - ROT NECK BOHEMIA 990 IN65 21 CX64MIL"
checkbox input "true"
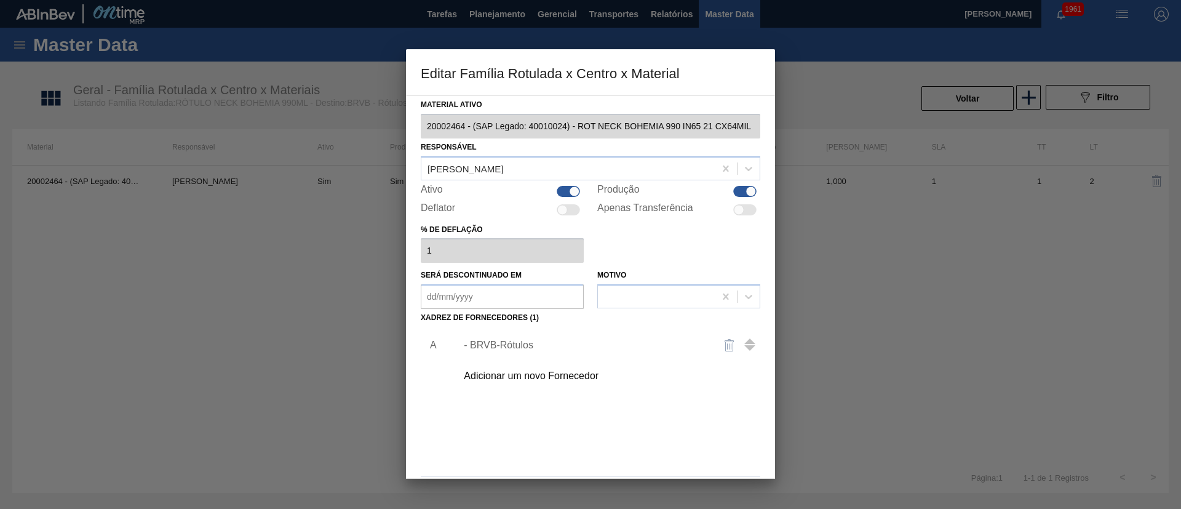
click at [730, 189] on div "Produção" at bounding box center [678, 191] width 163 height 15
click at [743, 196] on div at bounding box center [744, 191] width 23 height 11
checkbox input "false"
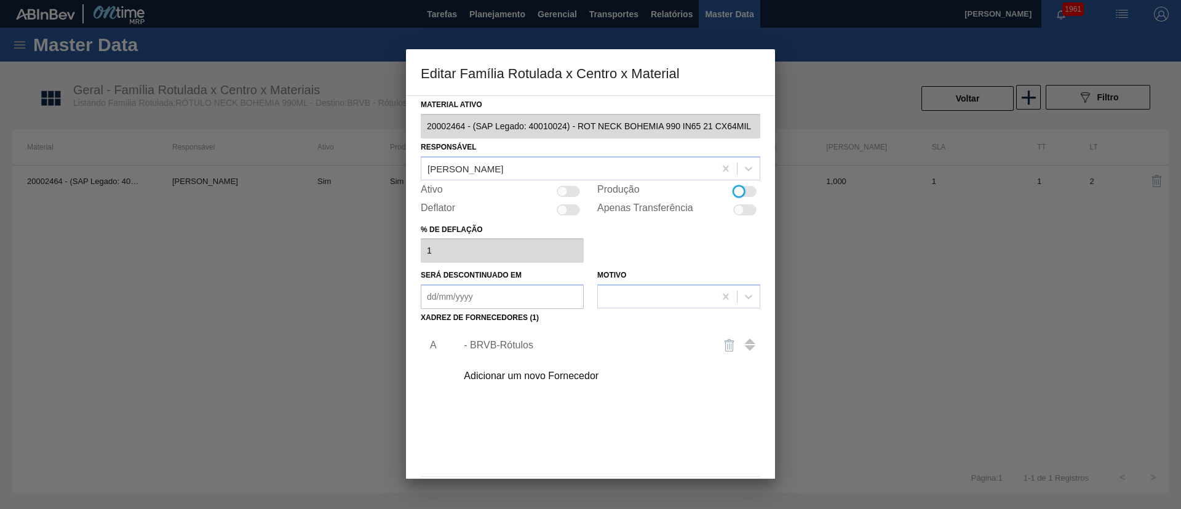
scroll to position [46, 0]
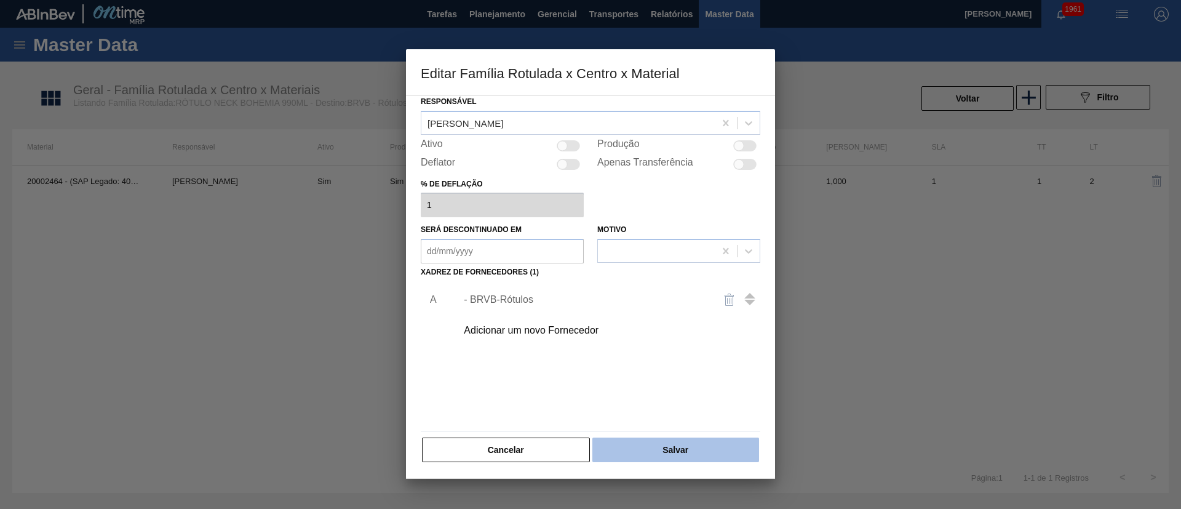
click at [685, 443] on button "Salvar" at bounding box center [675, 449] width 167 height 25
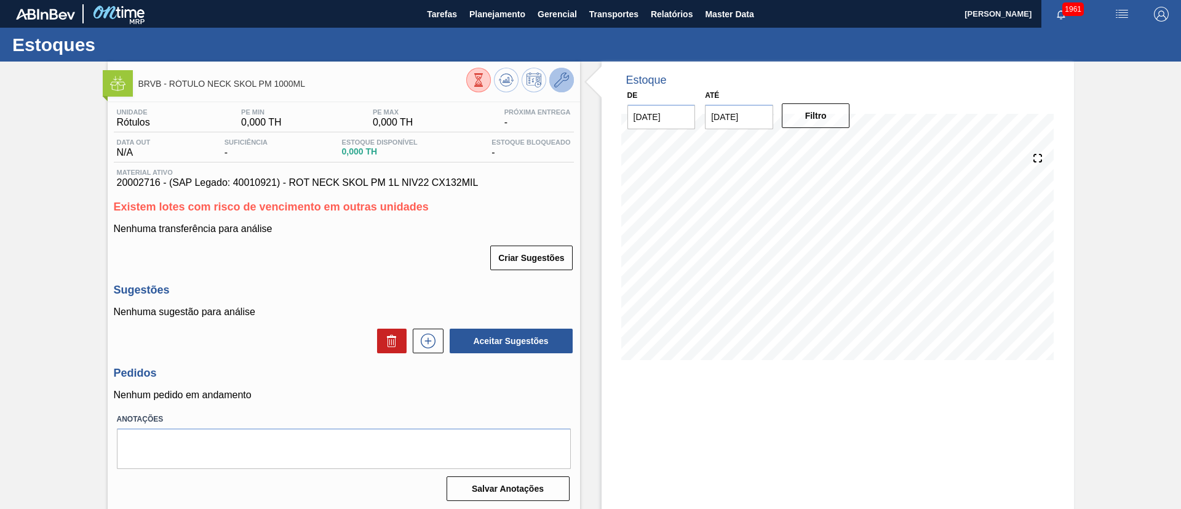
click at [552, 77] on button at bounding box center [561, 80] width 25 height 25
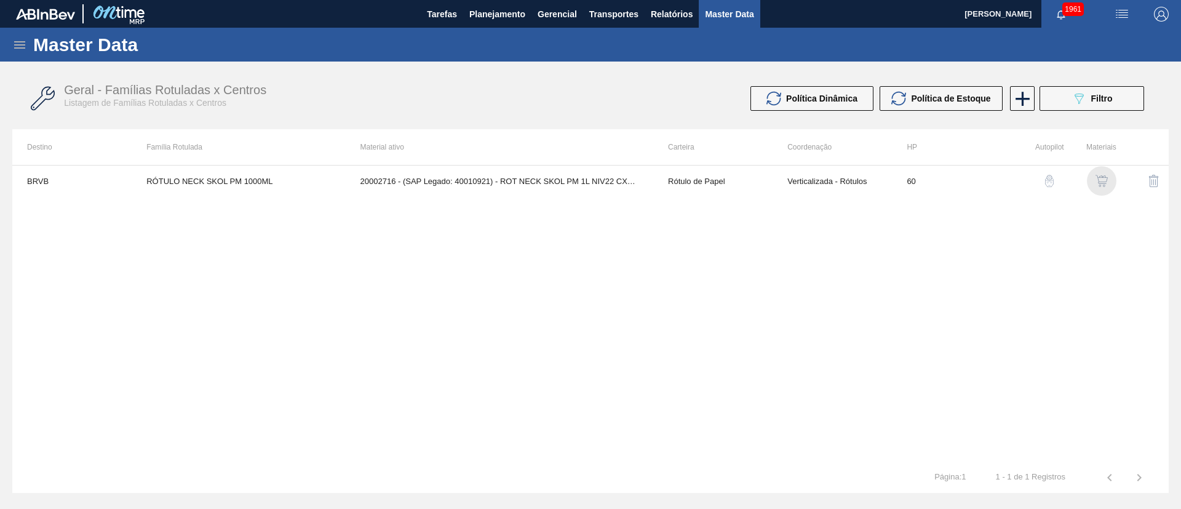
click at [1102, 183] on img "button" at bounding box center [1101, 181] width 12 height 12
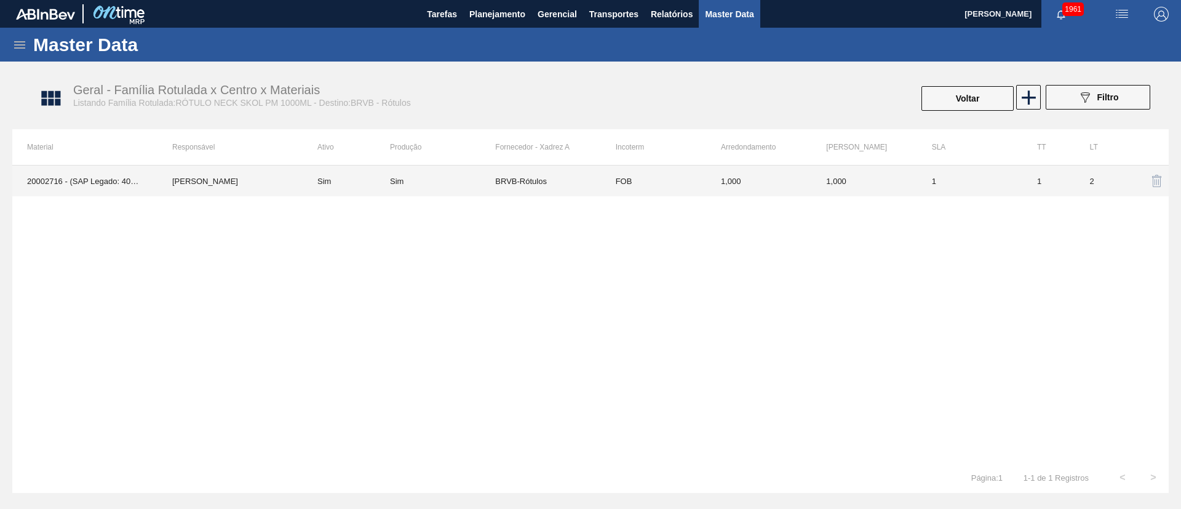
click at [458, 188] on td "Sim" at bounding box center [442, 180] width 105 height 31
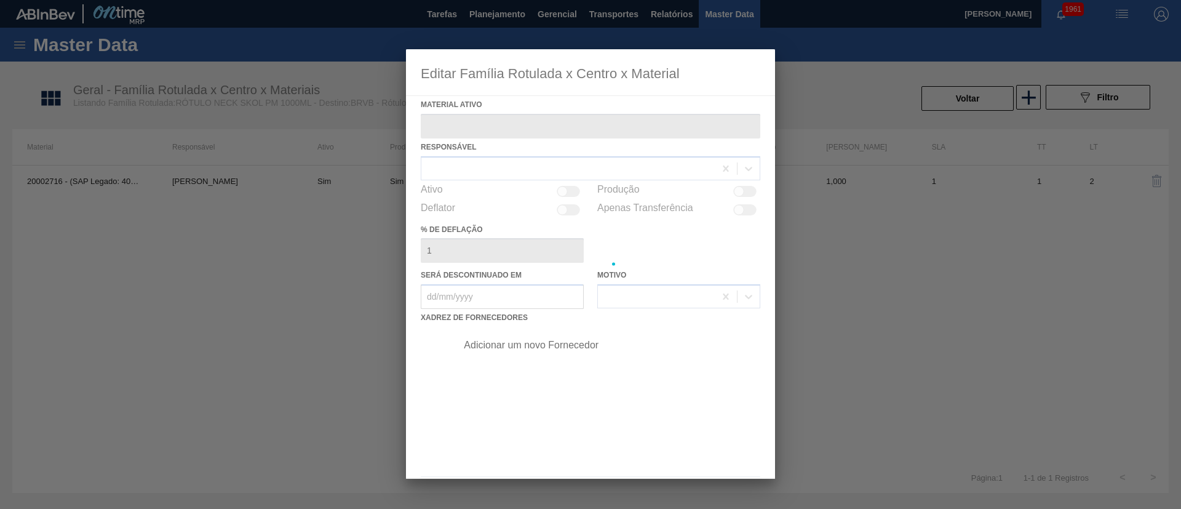
type ativo "20002716 - (SAP Legado: 40010921) - ROT NECK SKOL PM 1L NIV22 CX132MIL"
checkbox input "true"
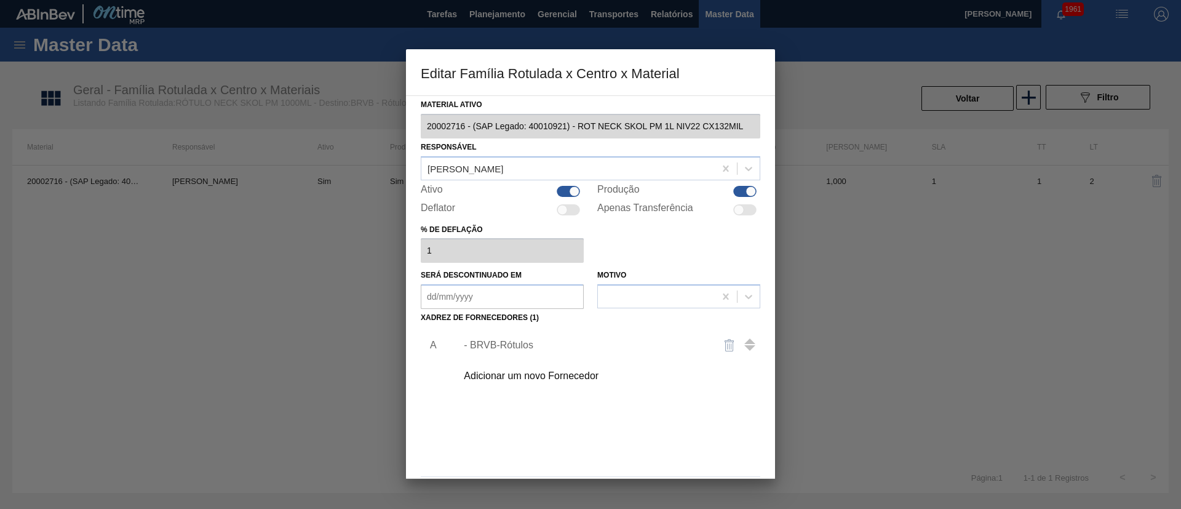
click at [737, 188] on div at bounding box center [744, 191] width 23 height 11
checkbox input "false"
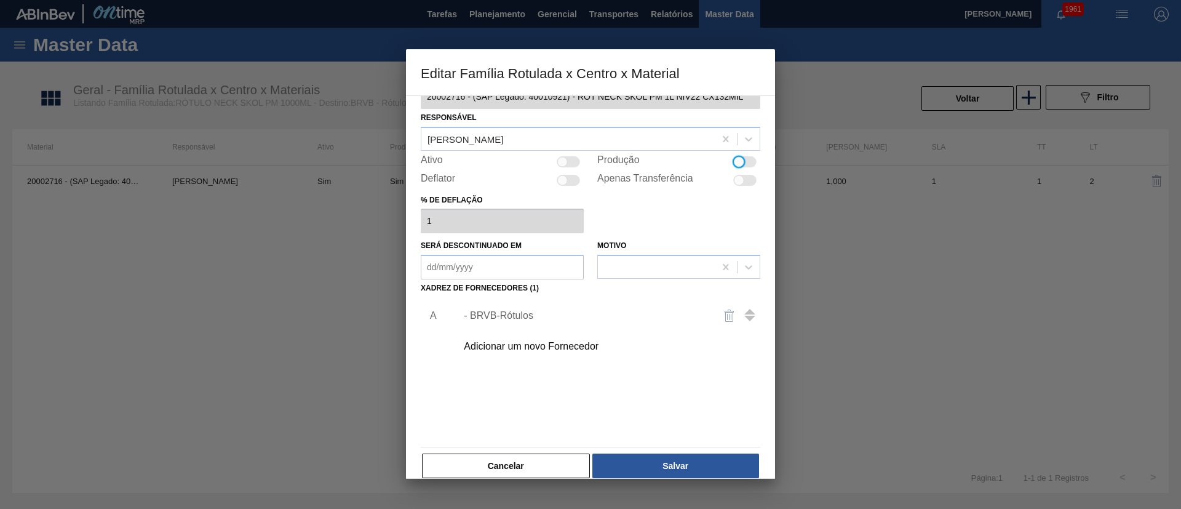
scroll to position [46, 0]
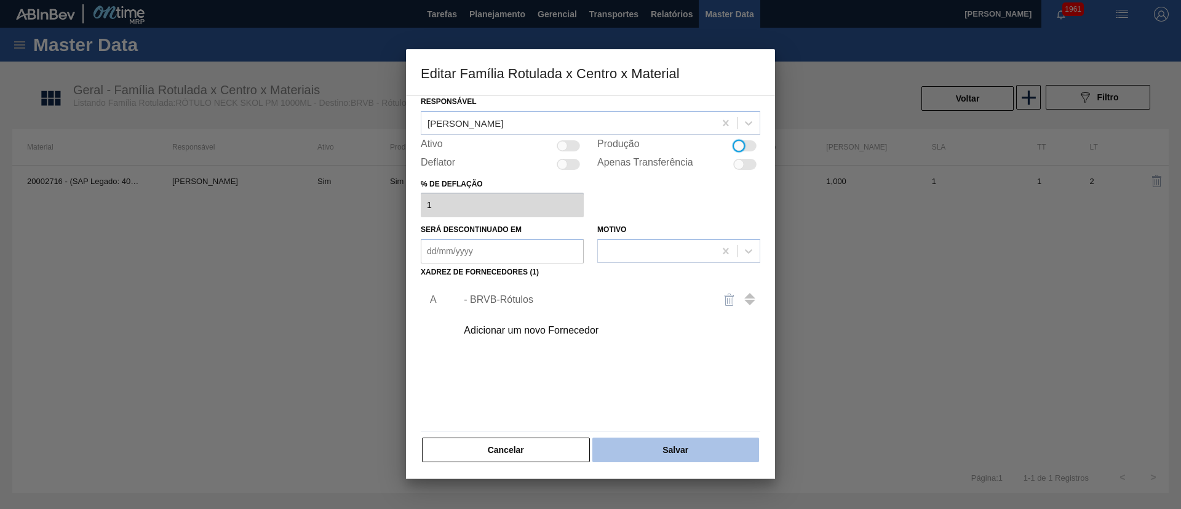
click at [689, 443] on button "Salvar" at bounding box center [675, 449] width 167 height 25
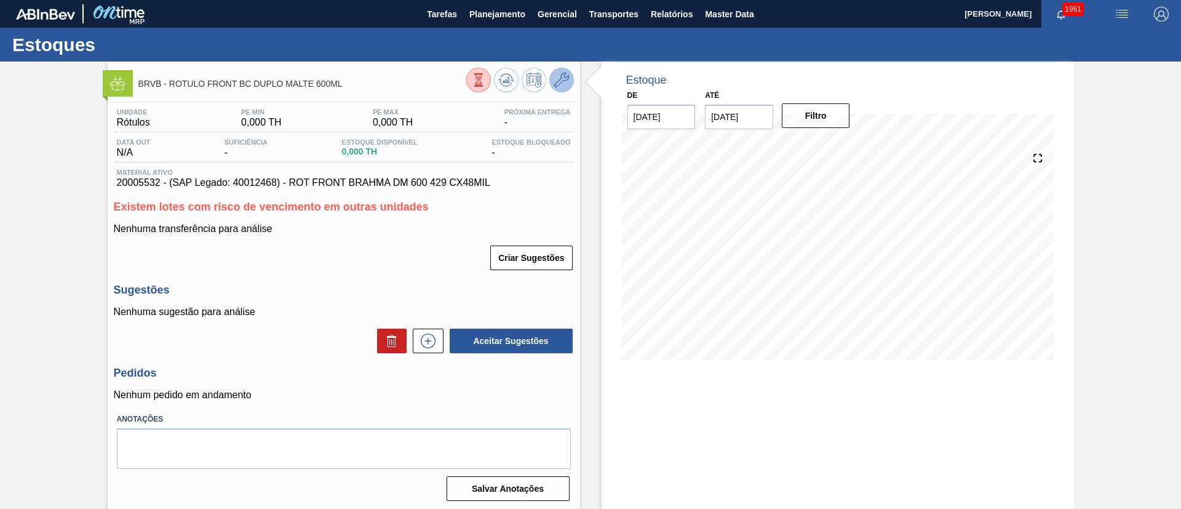
click at [557, 81] on icon at bounding box center [561, 80] width 15 height 15
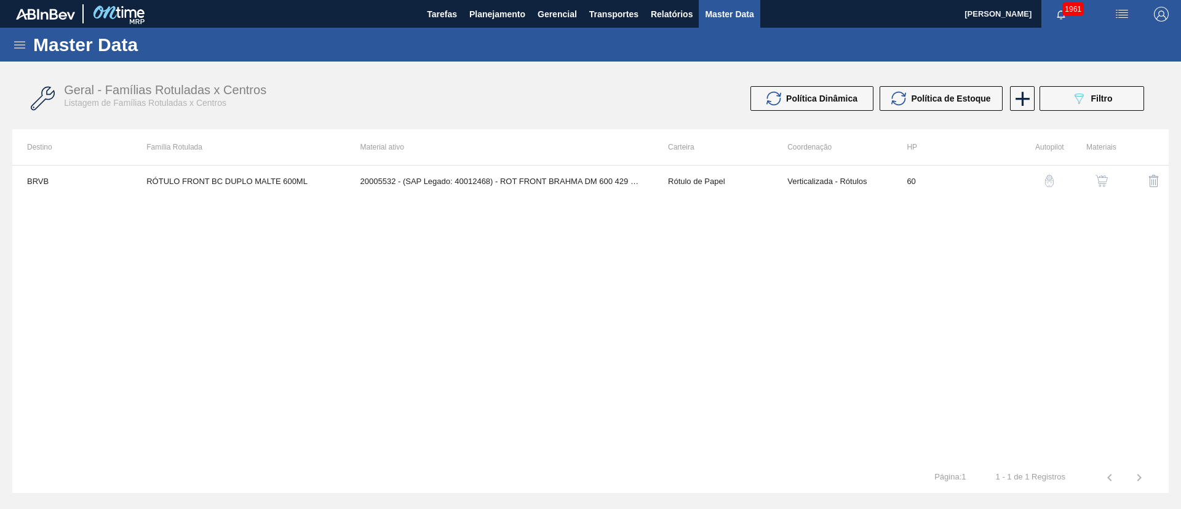
click at [1093, 178] on button "button" at bounding box center [1102, 181] width 30 height 30
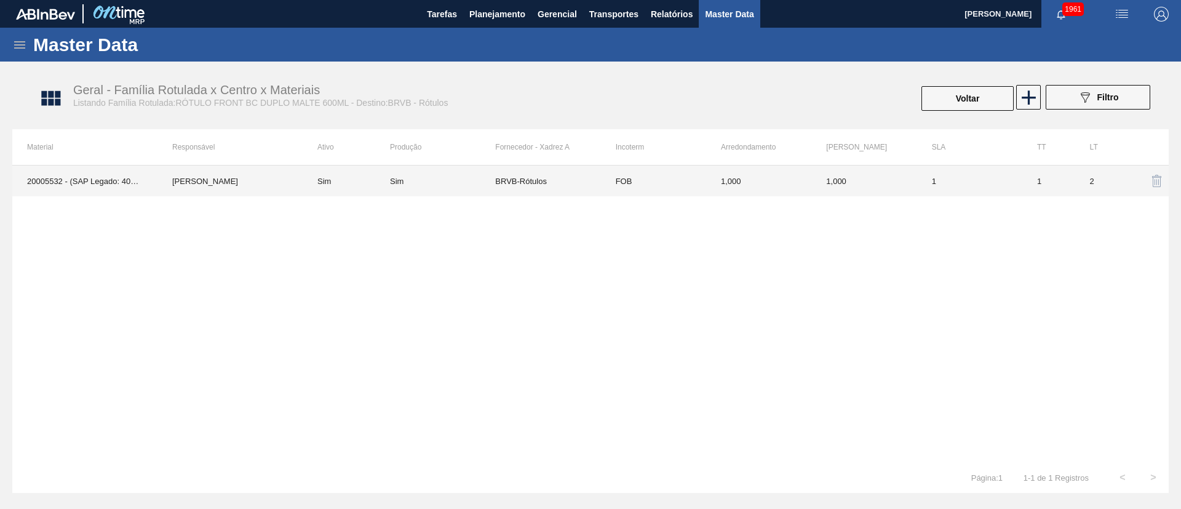
click at [434, 191] on td "Sim" at bounding box center [442, 180] width 105 height 31
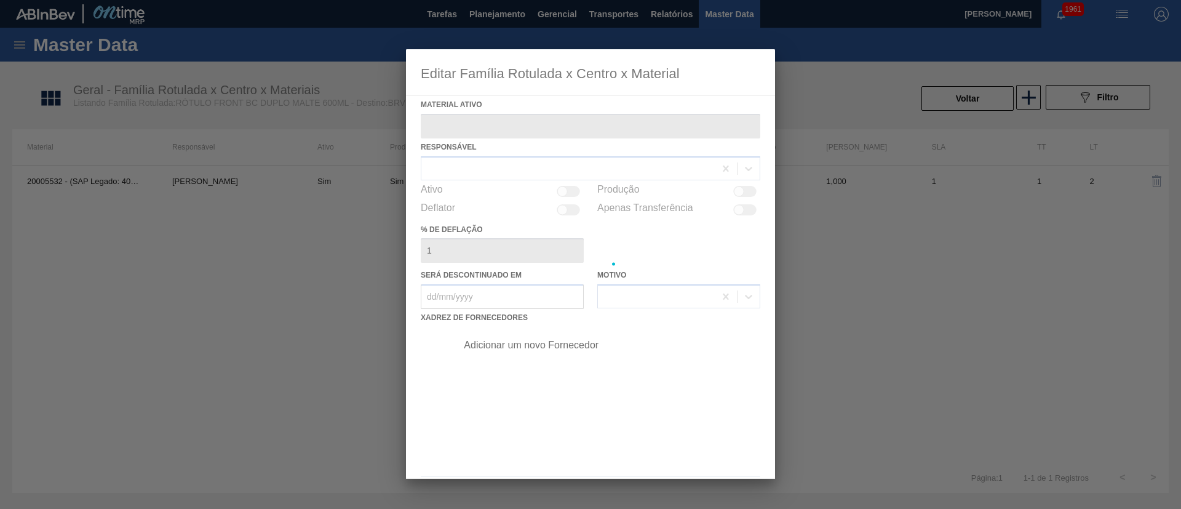
type ativo "20005532 - (SAP Legado: 40012468) - ROT FRONT BRAHMA DM 600 429 CX48MIL"
checkbox input "true"
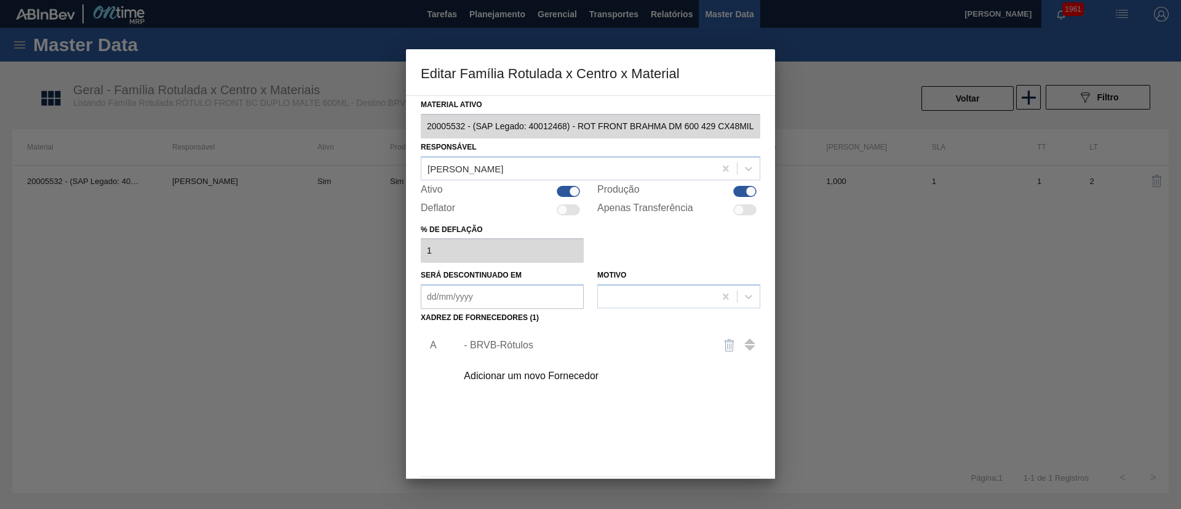
click at [742, 188] on div at bounding box center [744, 191] width 23 height 11
checkbox input "false"
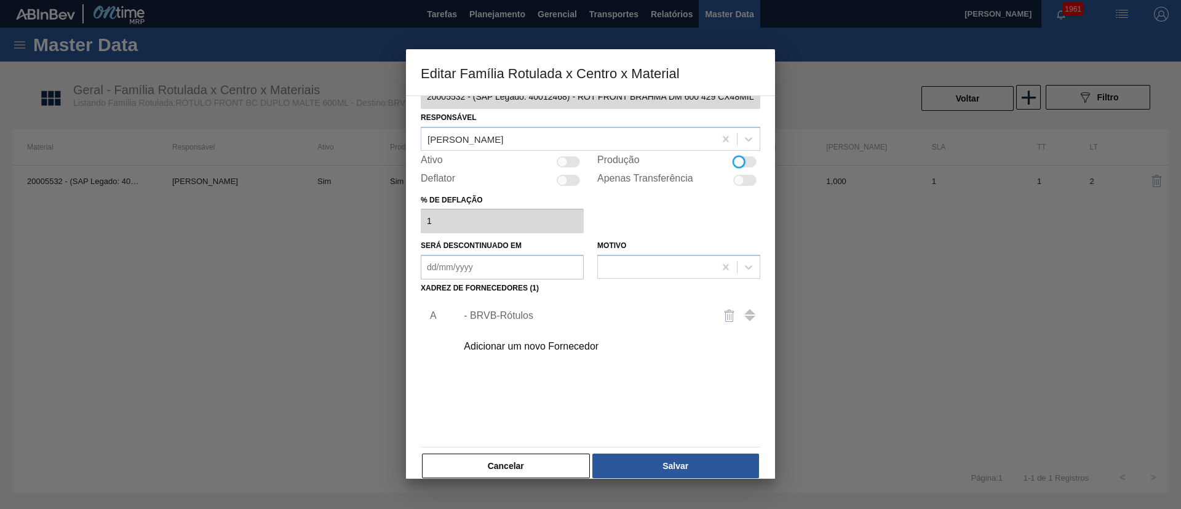
scroll to position [46, 0]
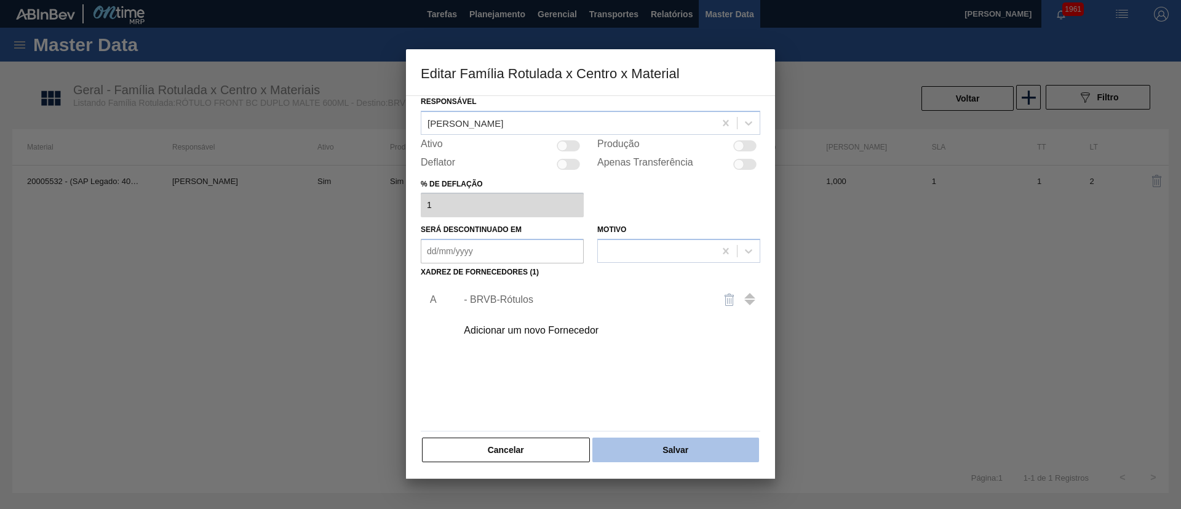
click at [701, 449] on button "Salvar" at bounding box center [675, 449] width 167 height 25
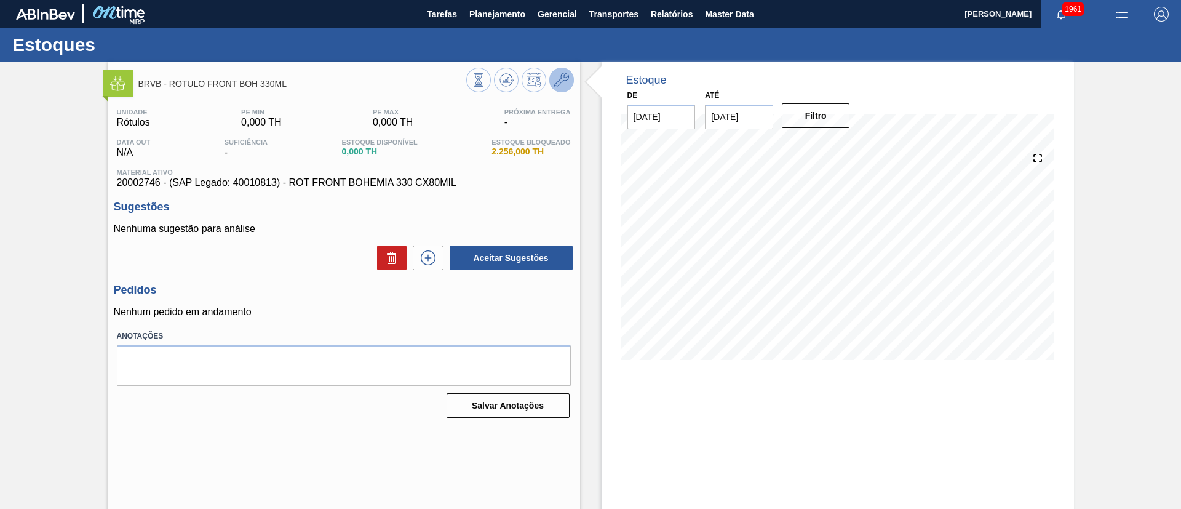
click at [563, 85] on icon at bounding box center [561, 80] width 15 height 15
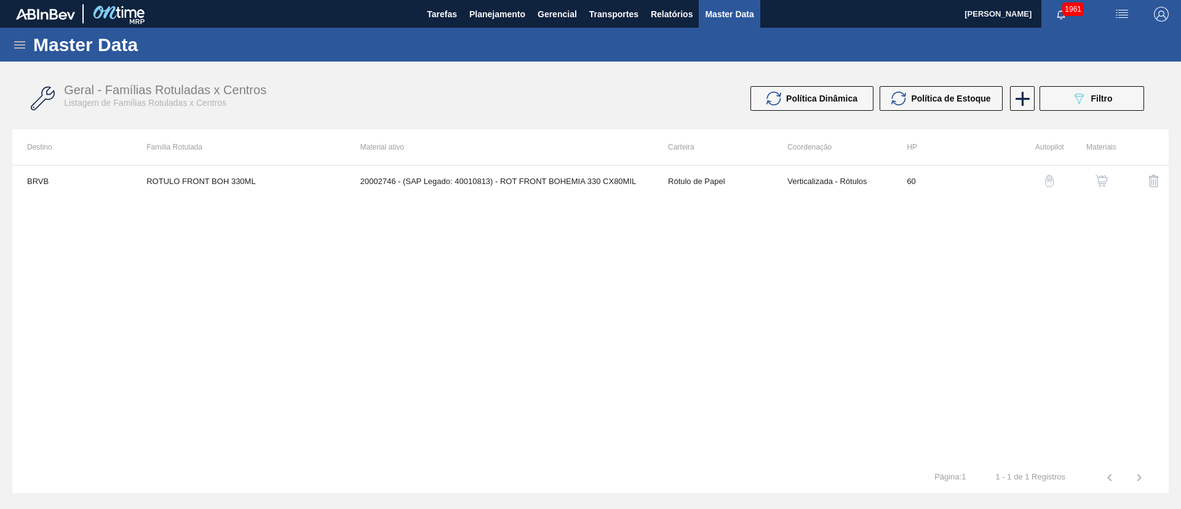
click at [1099, 178] on img "button" at bounding box center [1101, 181] width 12 height 12
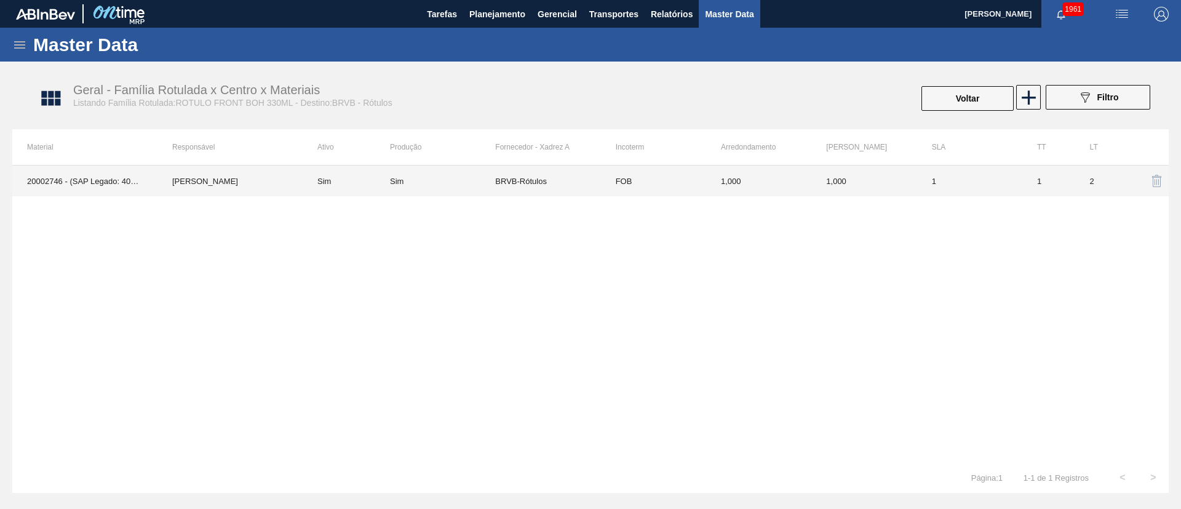
click at [542, 175] on td "BRVB-Rótulos" at bounding box center [547, 180] width 105 height 31
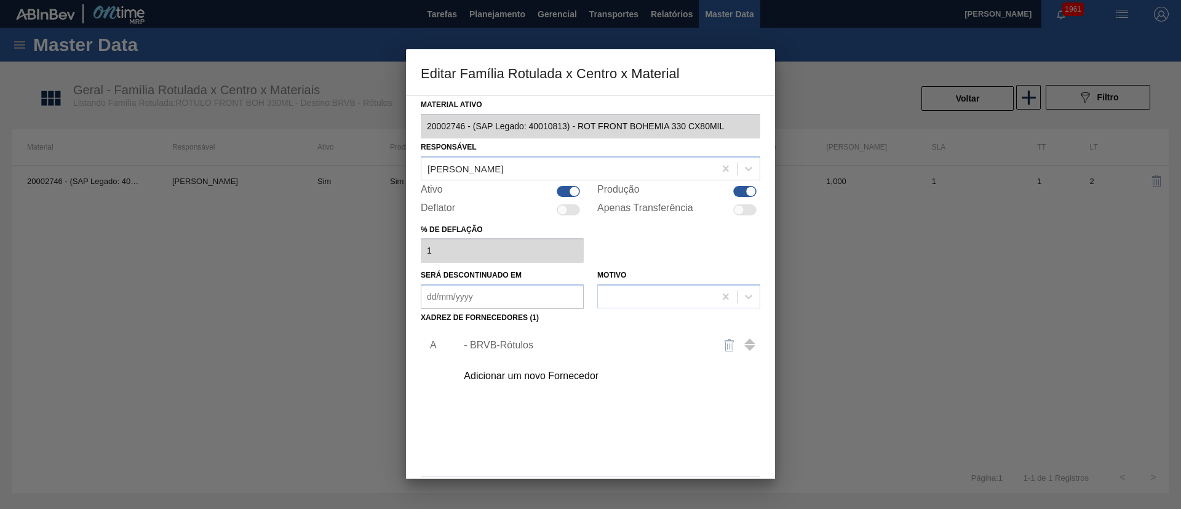
click at [737, 195] on div at bounding box center [744, 191] width 23 height 11
checkbox input "false"
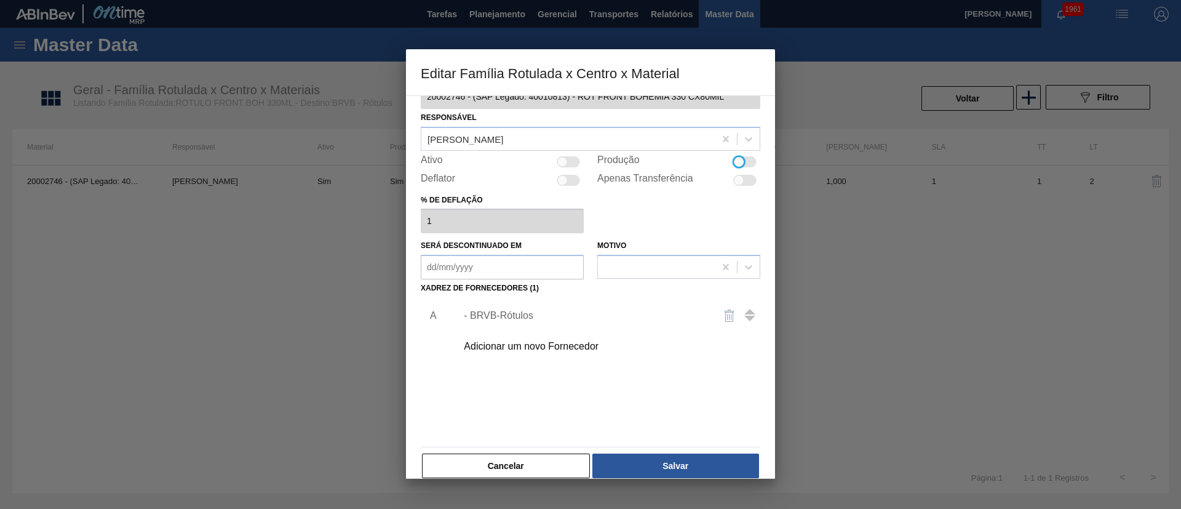
scroll to position [46, 0]
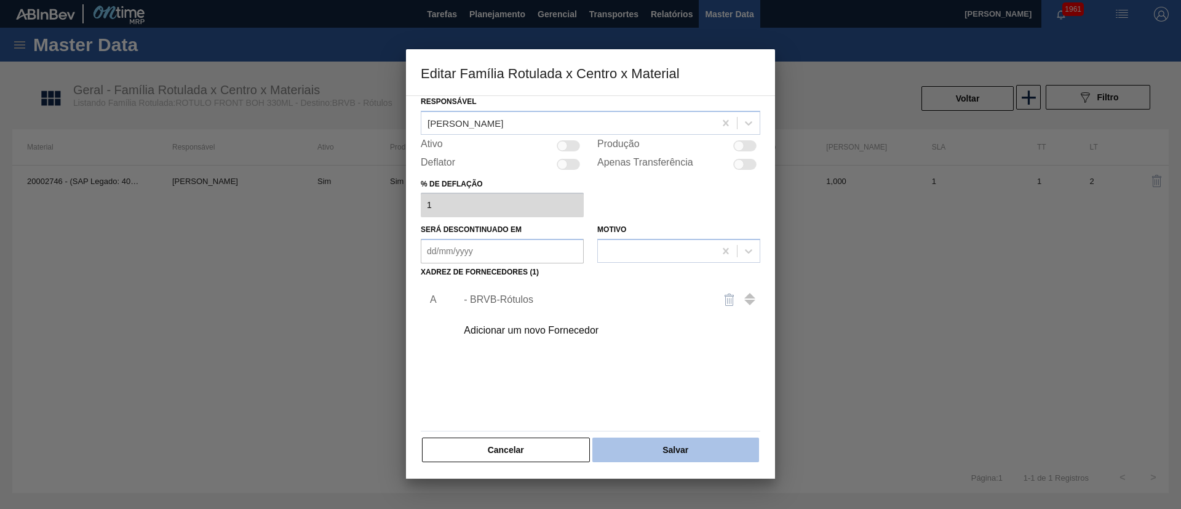
click at [709, 444] on button "Salvar" at bounding box center [675, 449] width 167 height 25
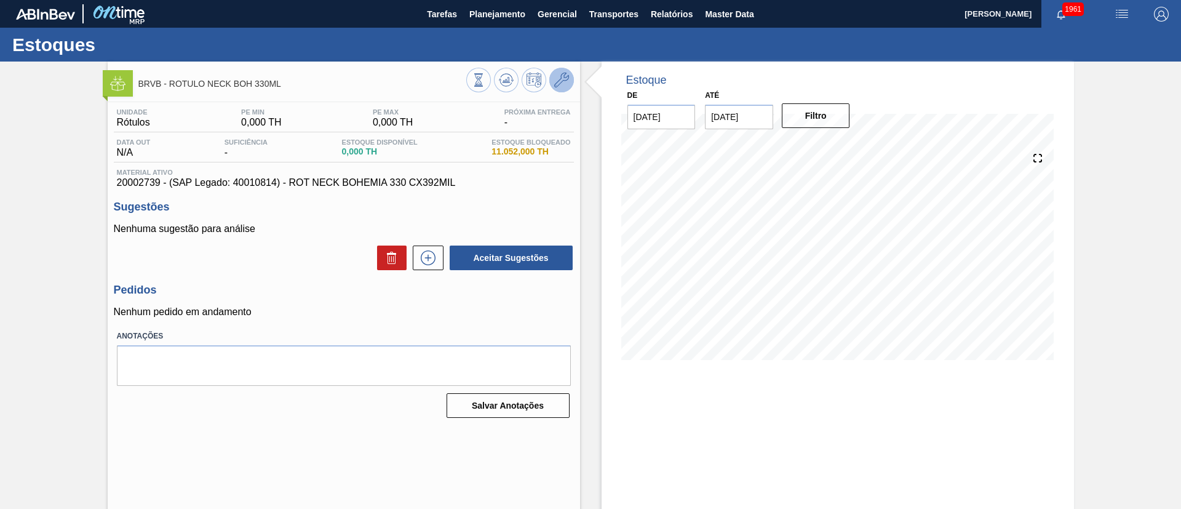
click at [558, 77] on icon at bounding box center [561, 80] width 15 height 15
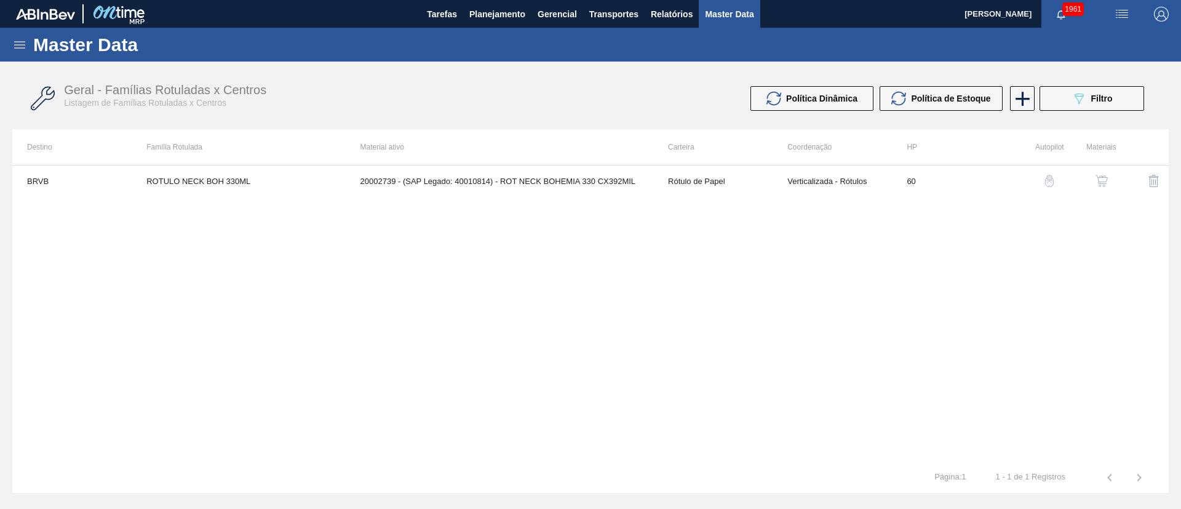
click at [1094, 183] on div "button" at bounding box center [1101, 181] width 15 height 12
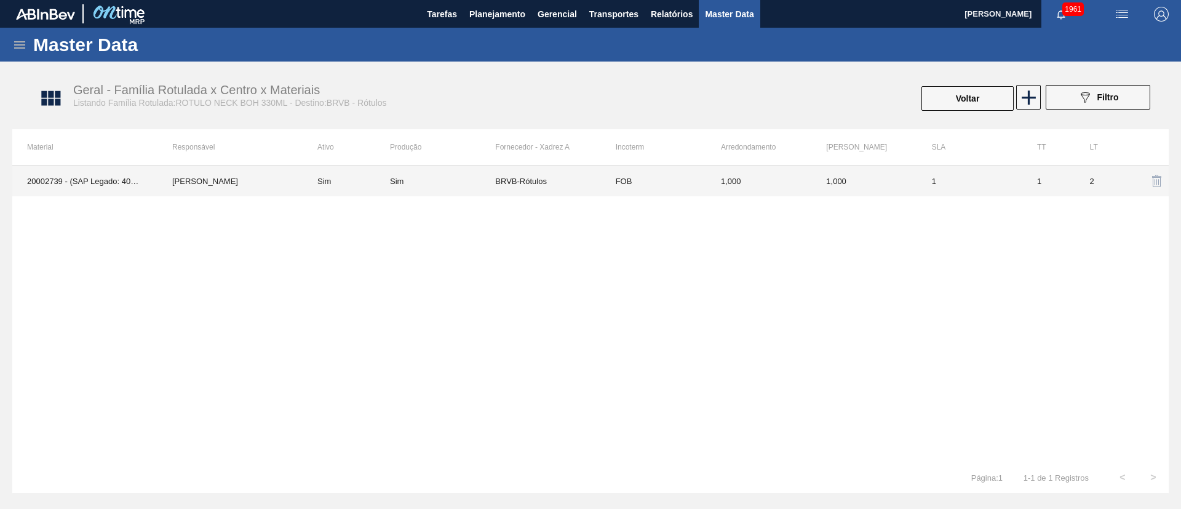
click at [419, 181] on div "Sim" at bounding box center [442, 181] width 105 height 9
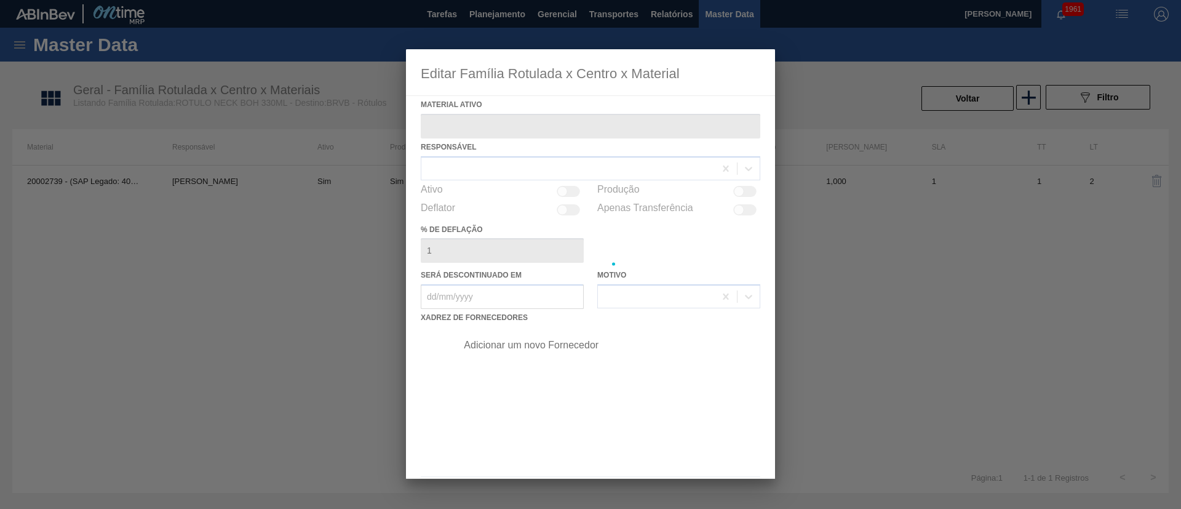
type ativo "20002739 - (SAP Legado: 40010814) - ROT NECK BOHEMIA 330 CX392MIL"
checkbox input "true"
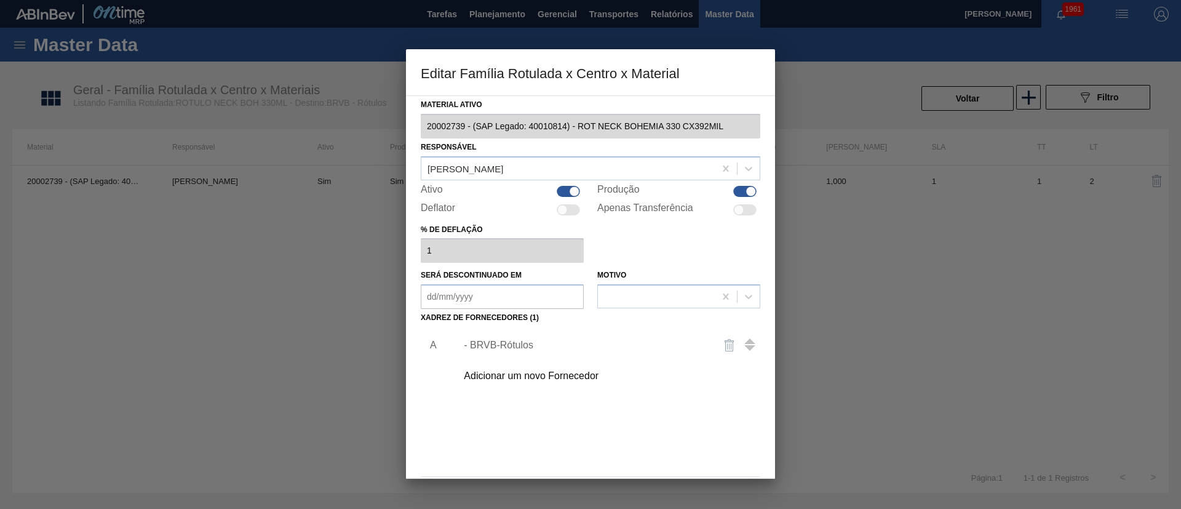
click at [737, 193] on div at bounding box center [744, 191] width 23 height 11
checkbox input "false"
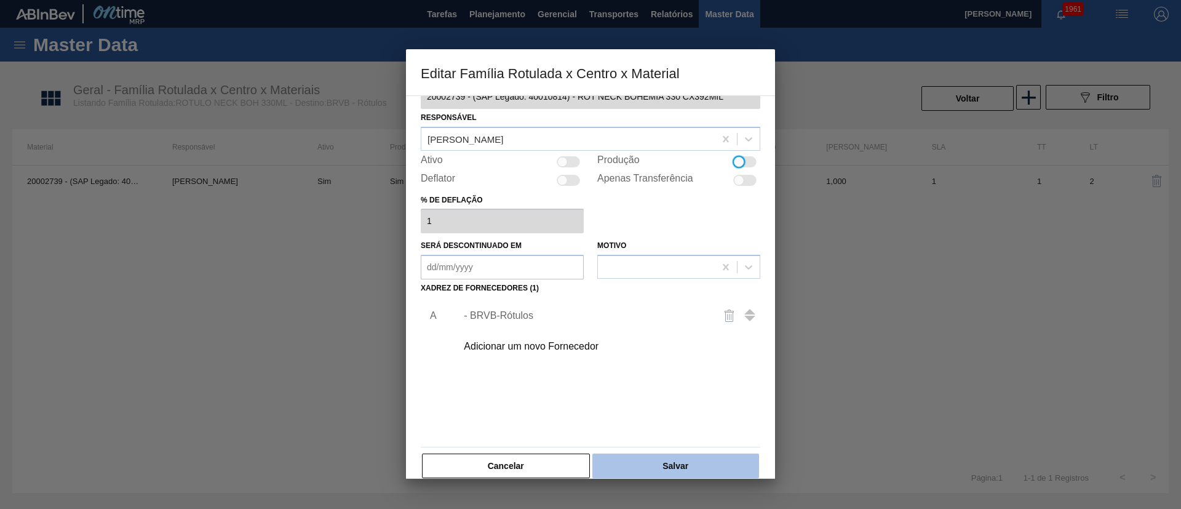
scroll to position [46, 0]
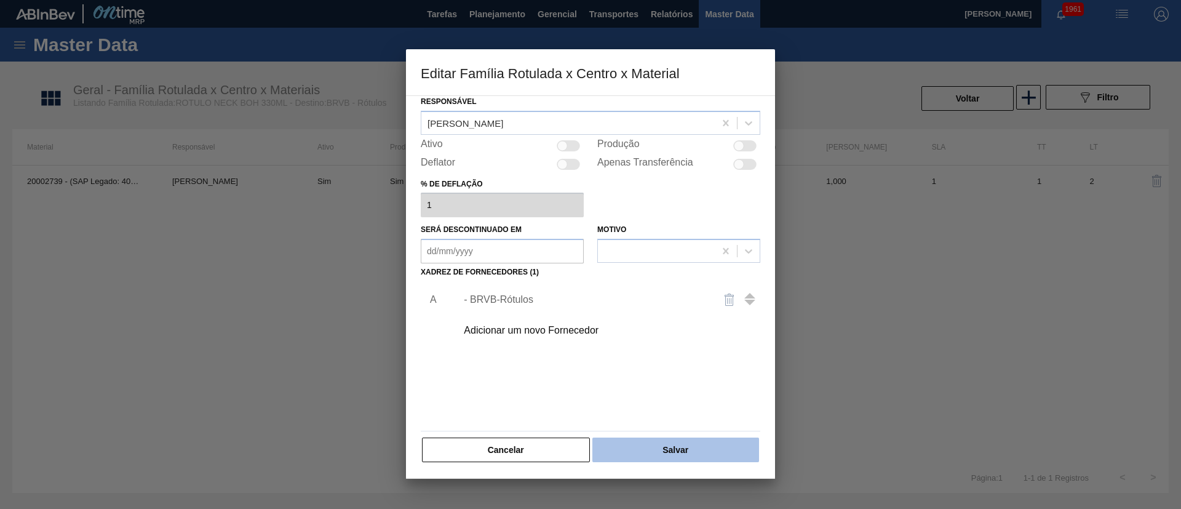
click at [685, 455] on button "Salvar" at bounding box center [675, 449] width 167 height 25
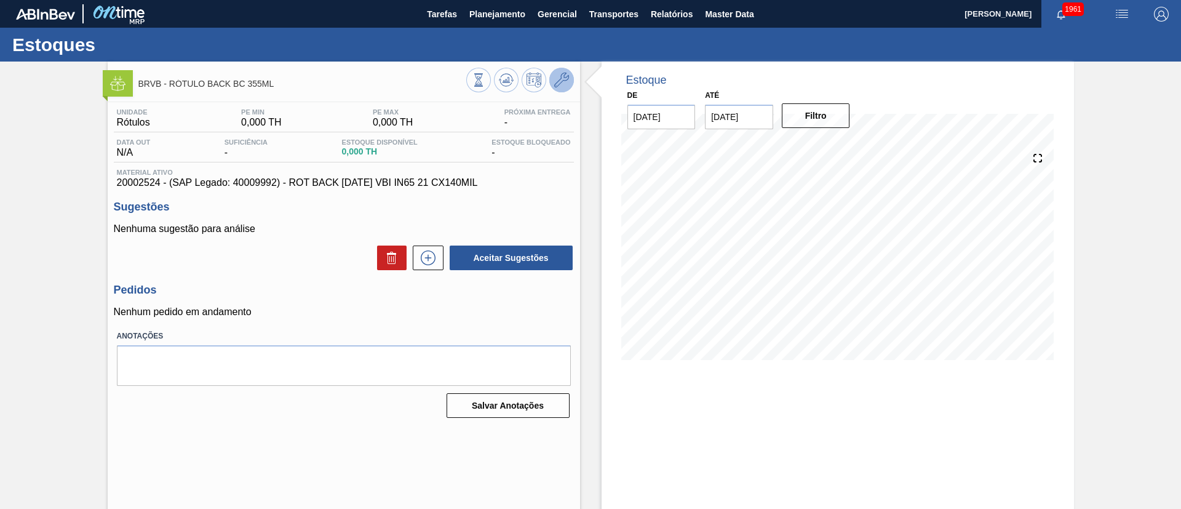
click at [562, 82] on icon at bounding box center [561, 80] width 15 height 15
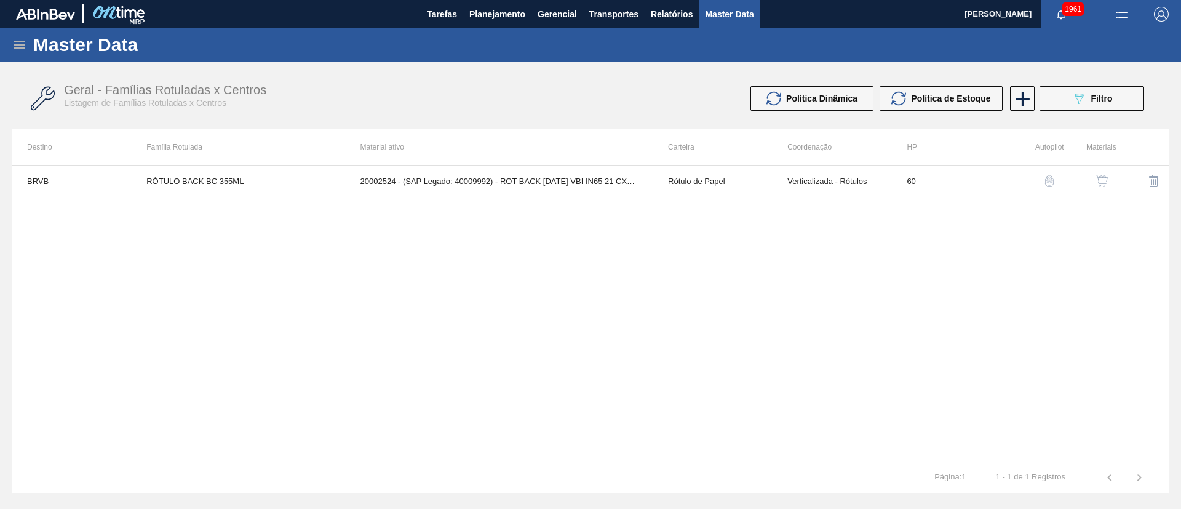
click at [1103, 183] on img "button" at bounding box center [1101, 181] width 12 height 12
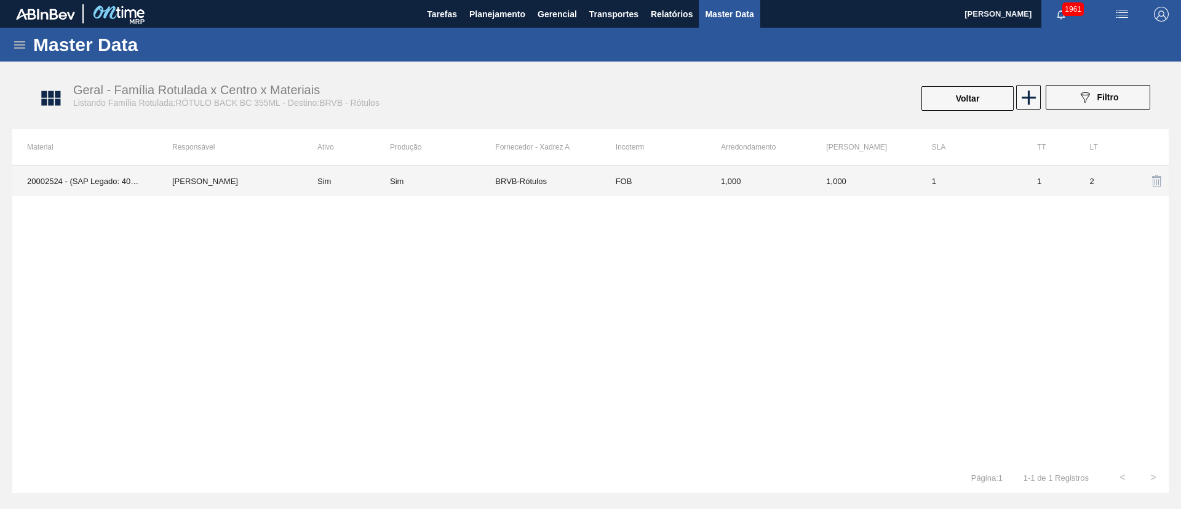
click at [486, 182] on div "Sim" at bounding box center [442, 181] width 105 height 9
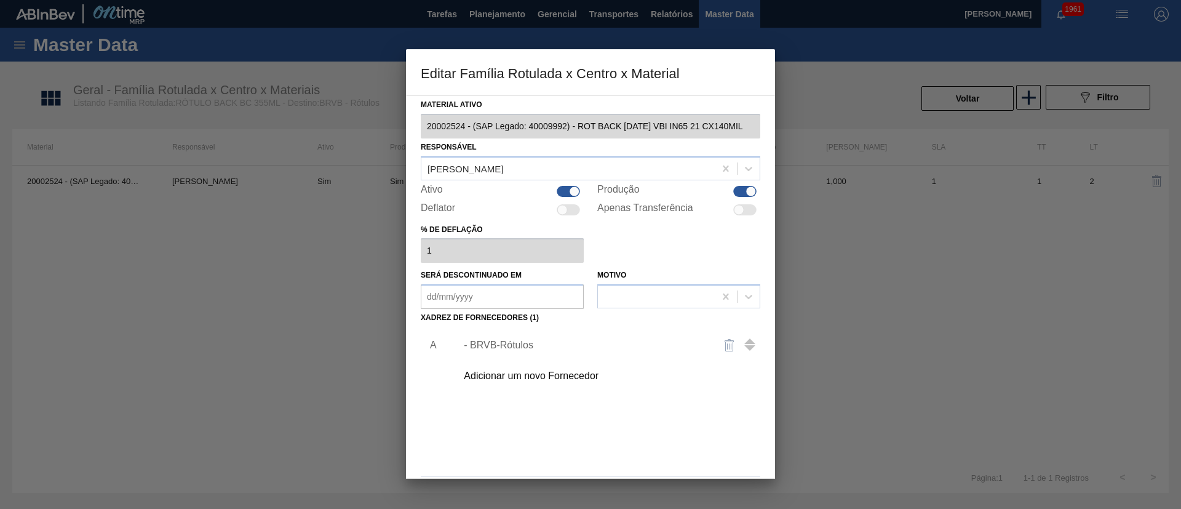
click at [742, 196] on div at bounding box center [744, 191] width 23 height 11
checkbox input "false"
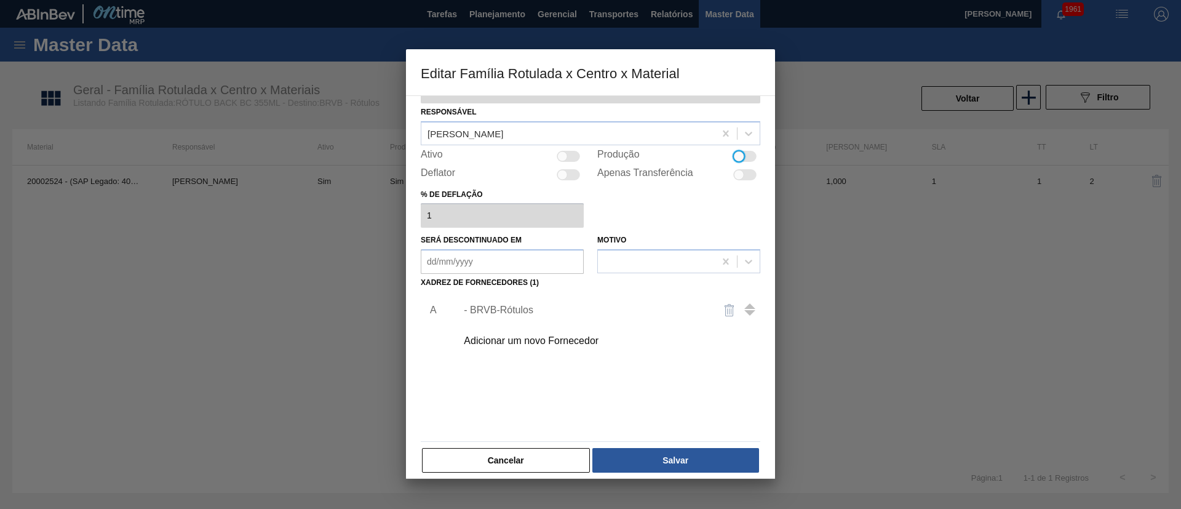
scroll to position [46, 0]
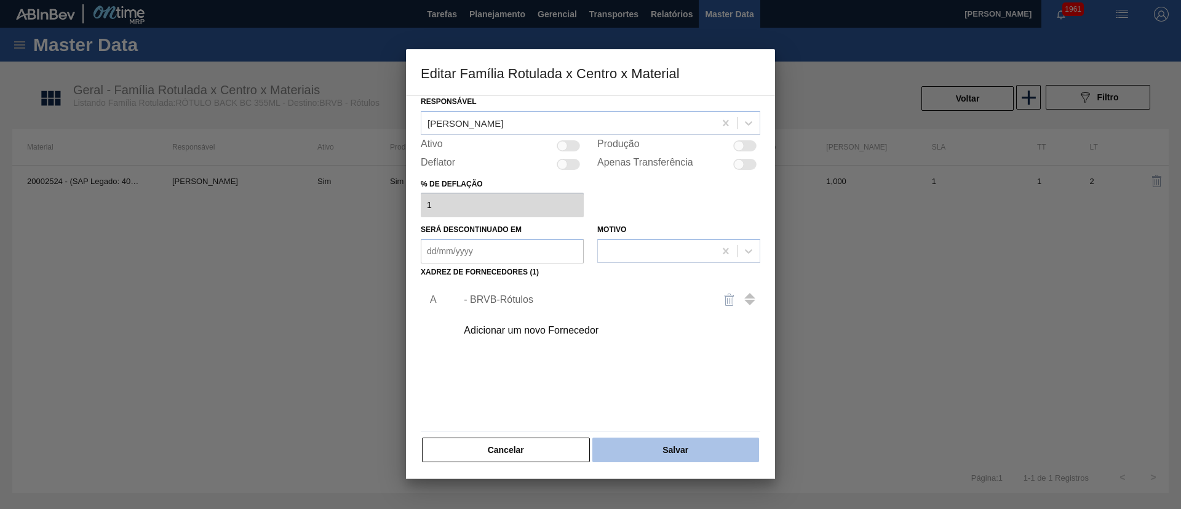
click at [685, 443] on button "Salvar" at bounding box center [675, 449] width 167 height 25
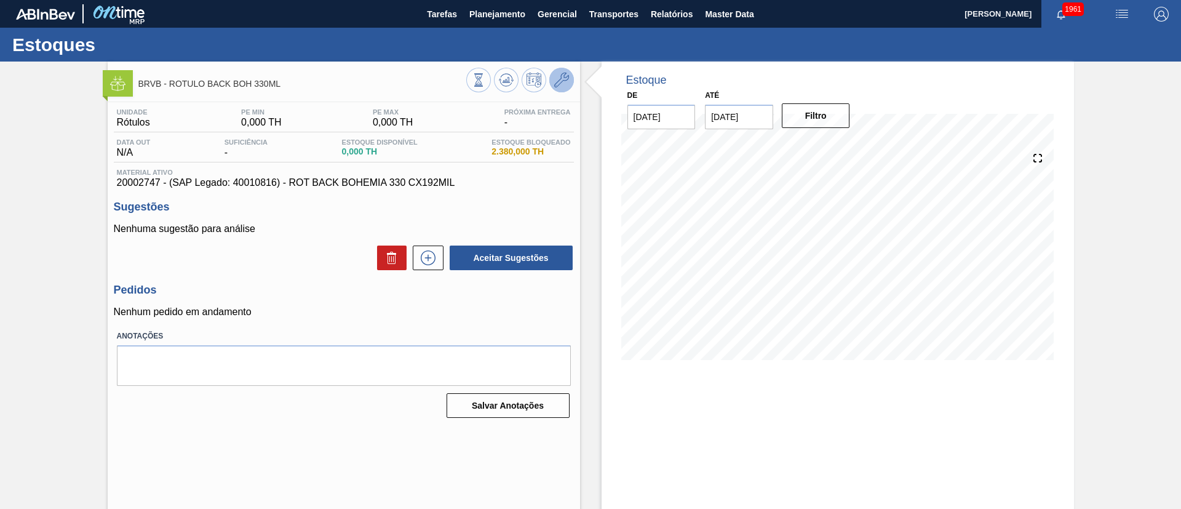
click at [558, 79] on icon at bounding box center [561, 80] width 15 height 15
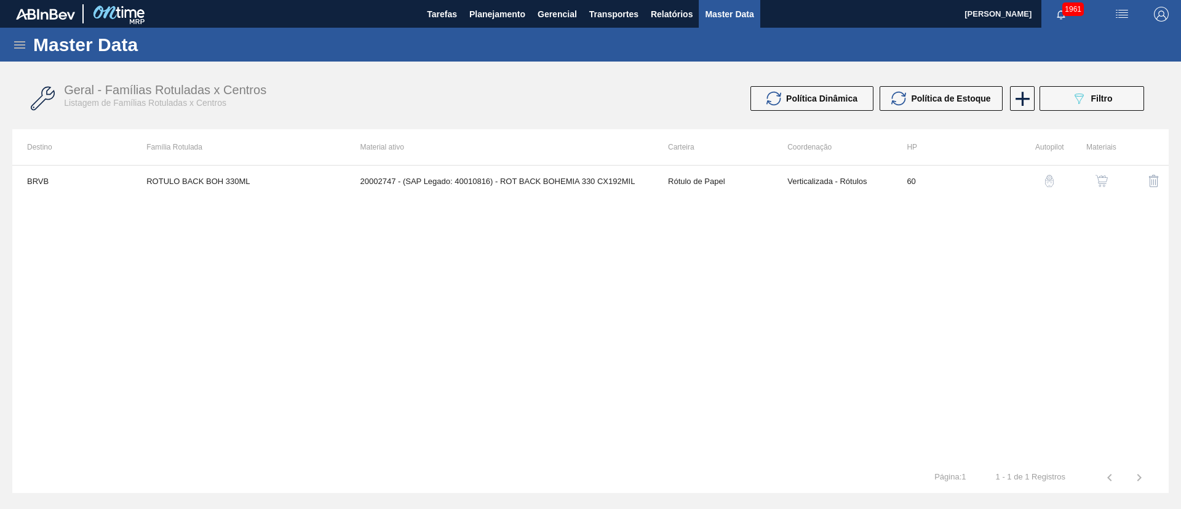
click at [1100, 180] on img "button" at bounding box center [1101, 181] width 12 height 12
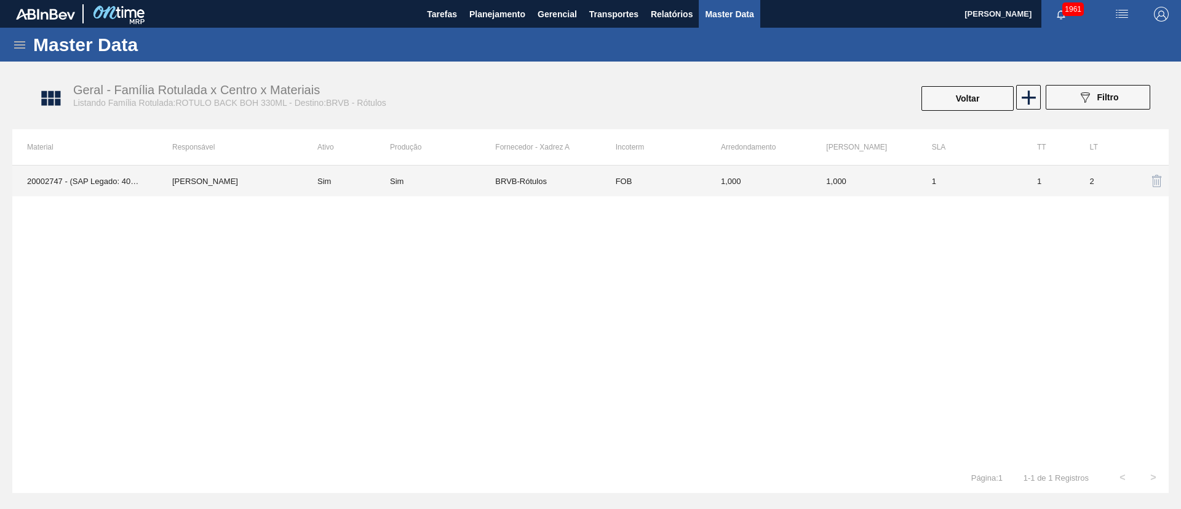
click at [357, 176] on td "Sim" at bounding box center [346, 180] width 87 height 31
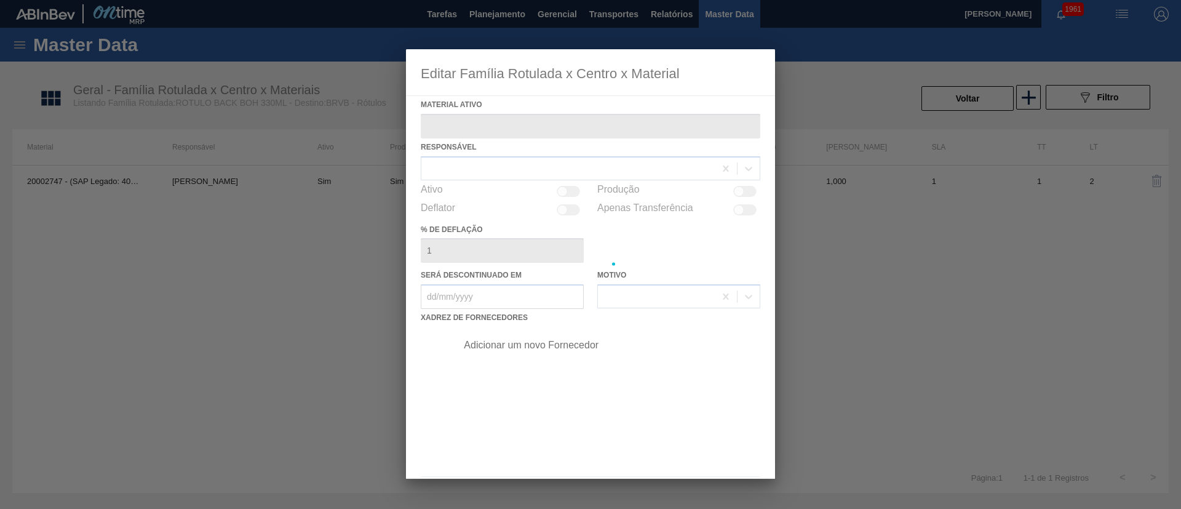
type ativo "20002747 - (SAP Legado: 40010816) - ROT BACK BOHEMIA 330 CX192MIL"
checkbox input "true"
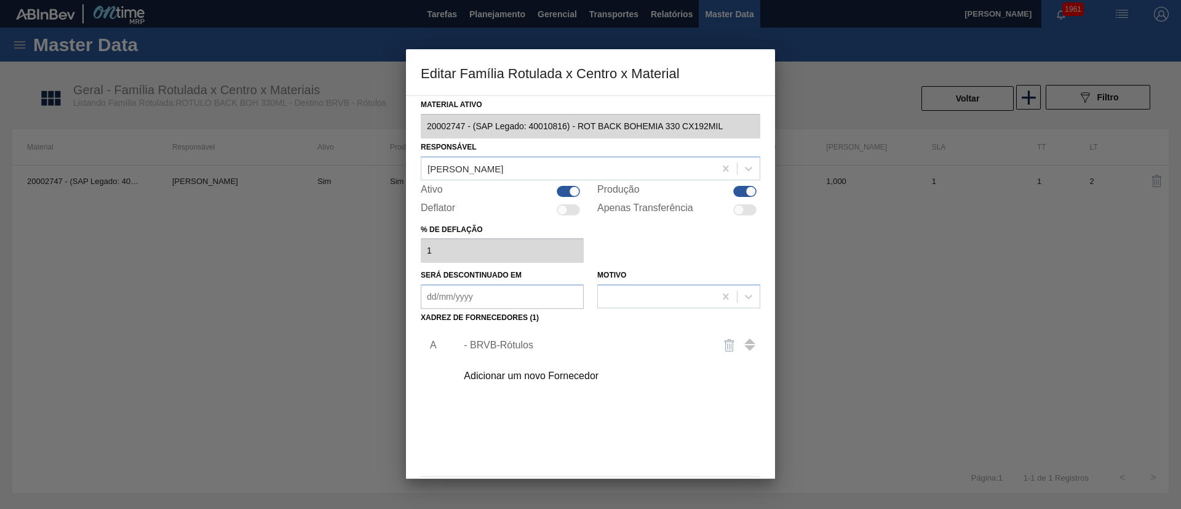
click at [736, 193] on div at bounding box center [744, 191] width 23 height 11
checkbox input "false"
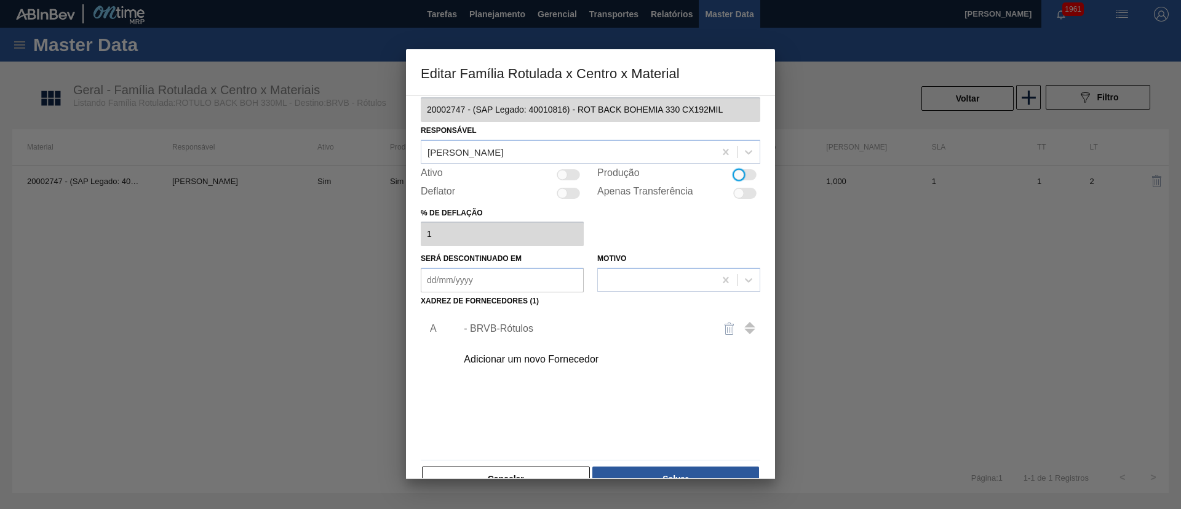
scroll to position [46, 0]
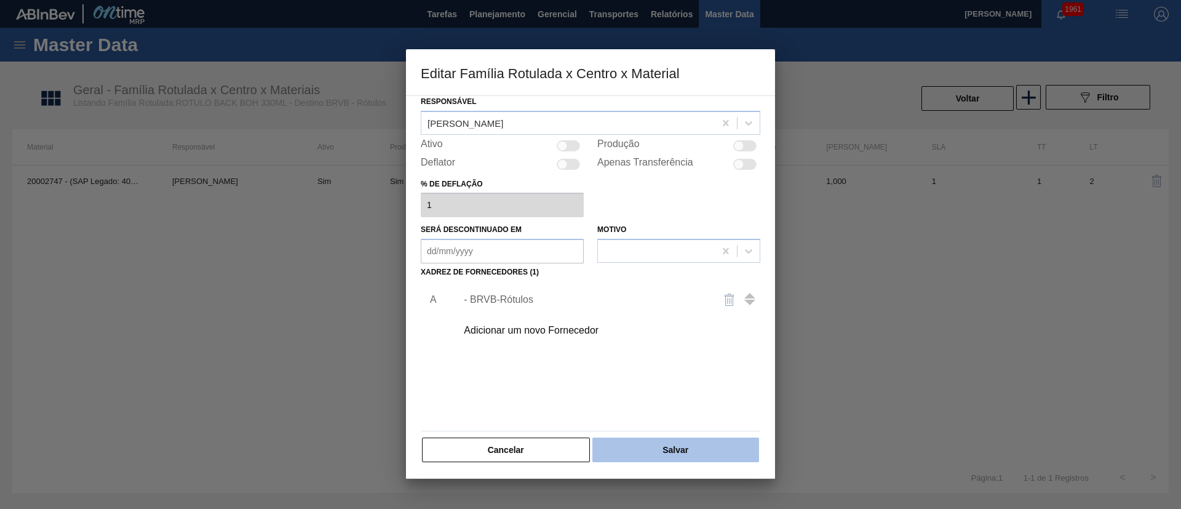
click at [686, 444] on button "Salvar" at bounding box center [675, 449] width 167 height 25
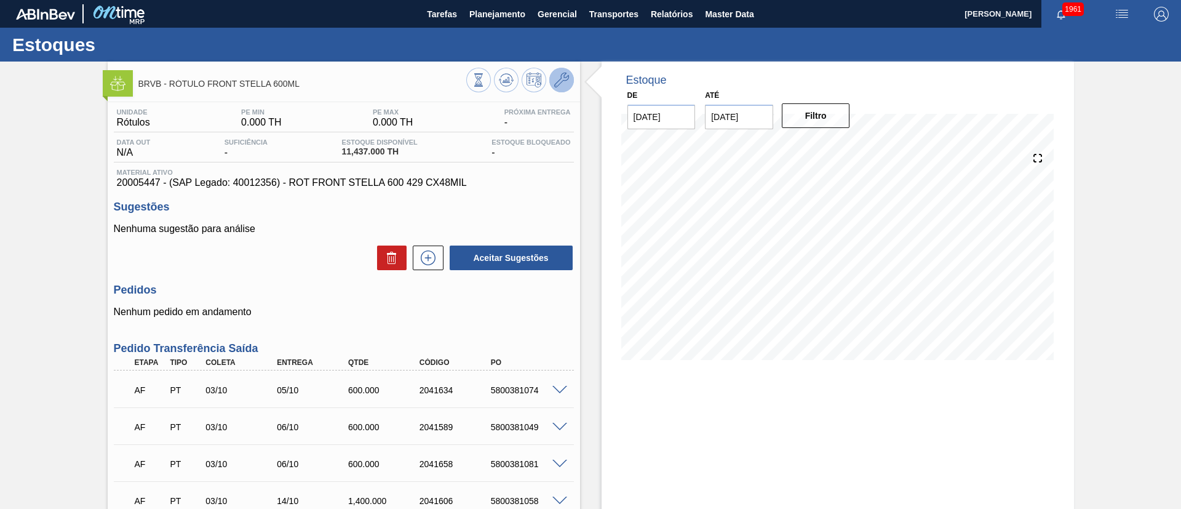
click at [560, 71] on button at bounding box center [561, 80] width 25 height 25
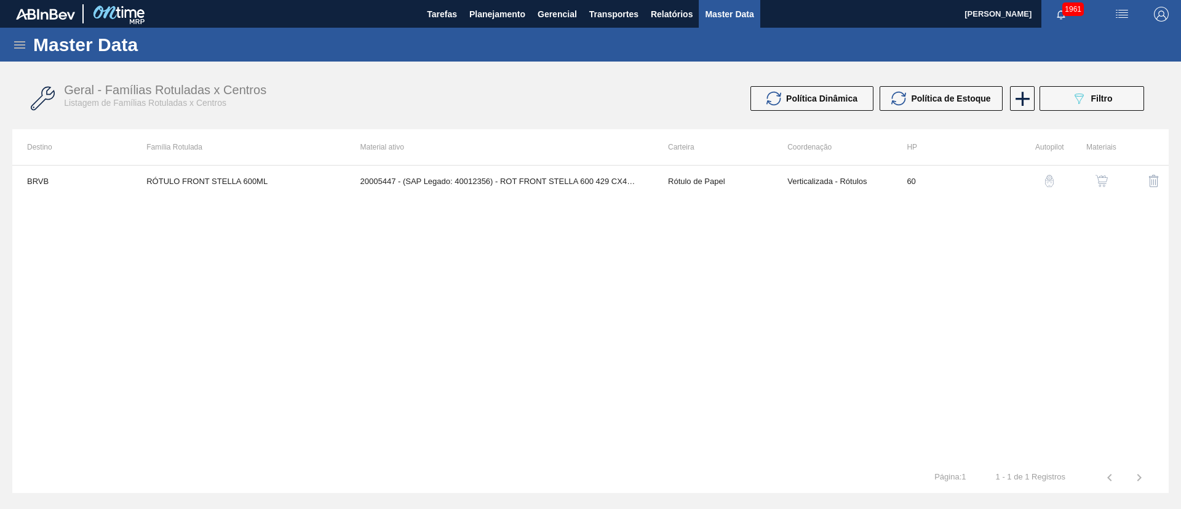
click at [1099, 181] on img "button" at bounding box center [1101, 181] width 12 height 12
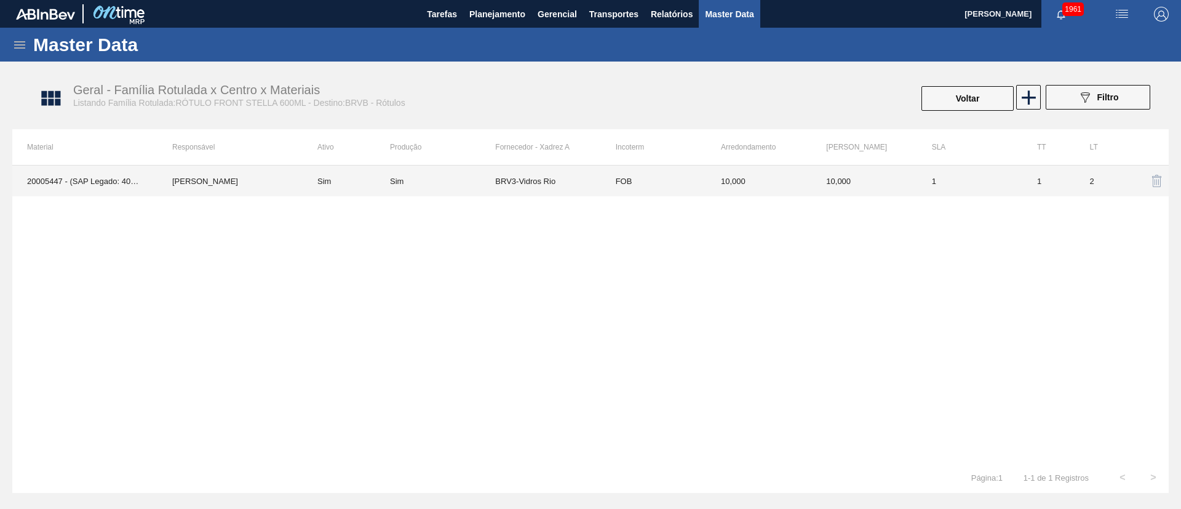
click at [603, 190] on td "FOB" at bounding box center [653, 180] width 105 height 31
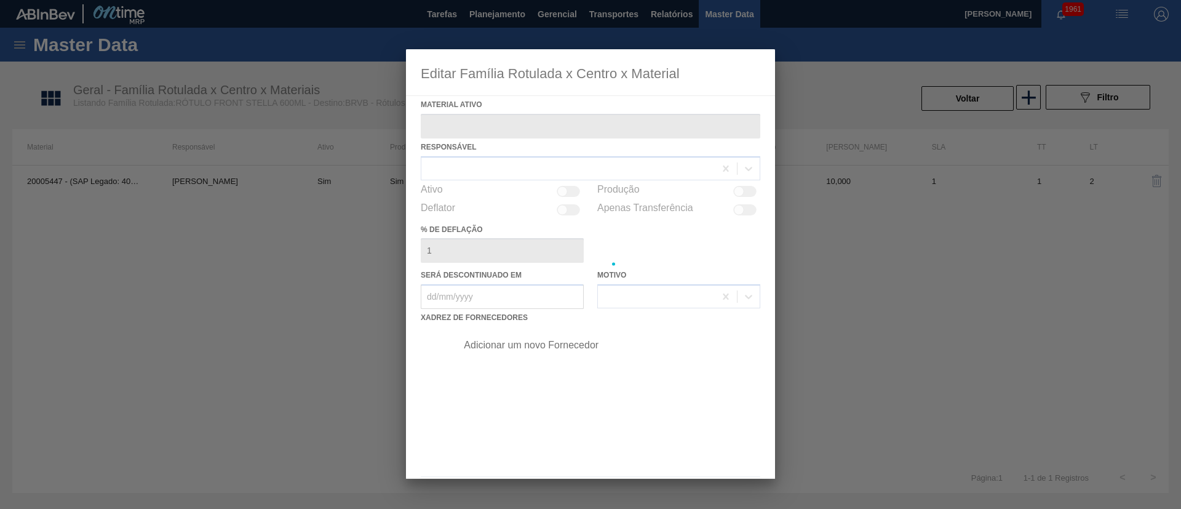
type ativo "20005447 - (SAP Legado: 40012356) - ROT FRONT STELLA 600 429 CX48MIL"
checkbox input "true"
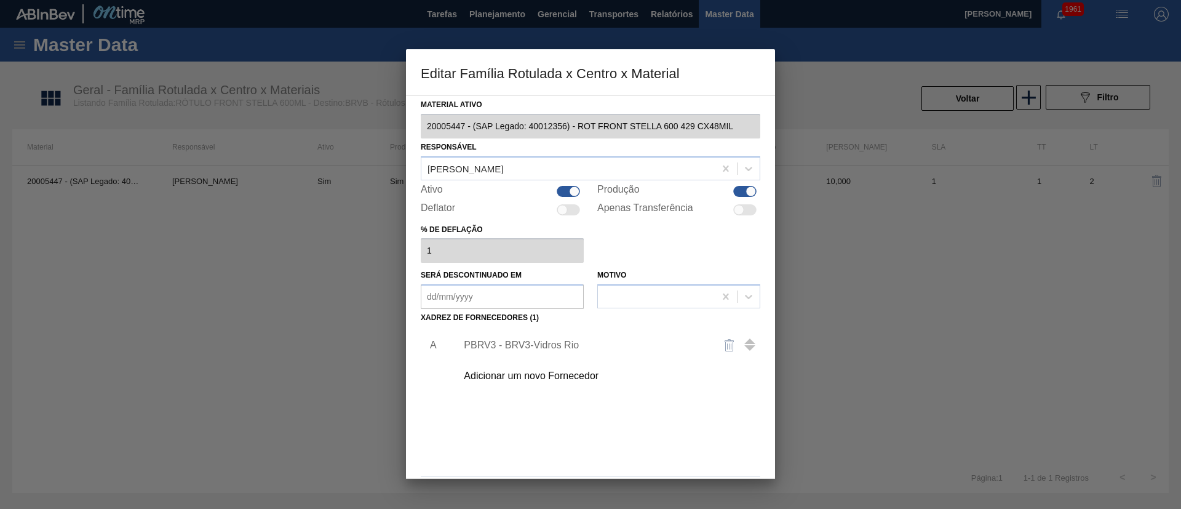
click at [741, 193] on div at bounding box center [744, 191] width 23 height 11
checkbox input "false"
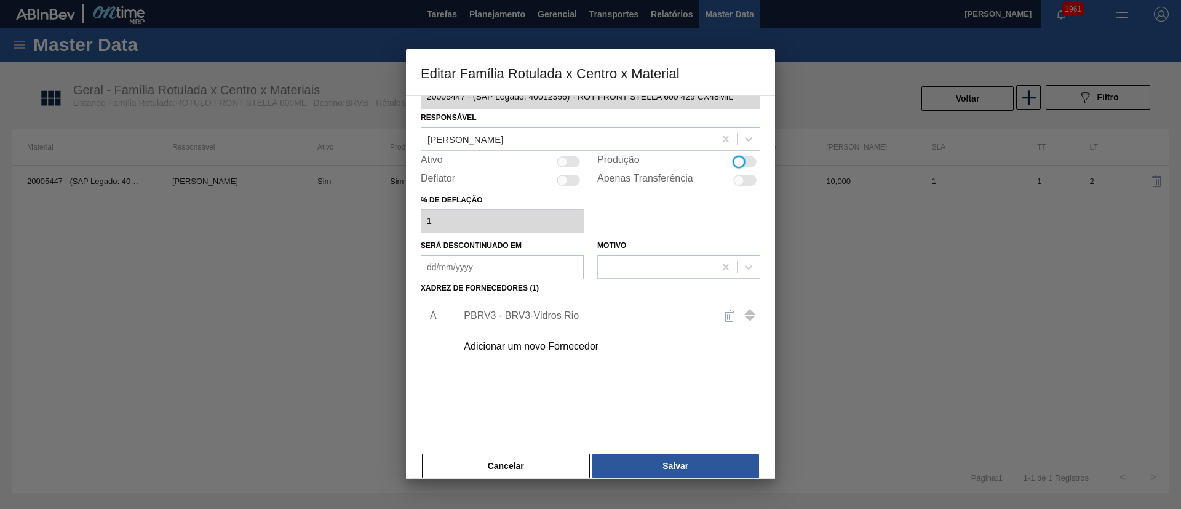
scroll to position [46, 0]
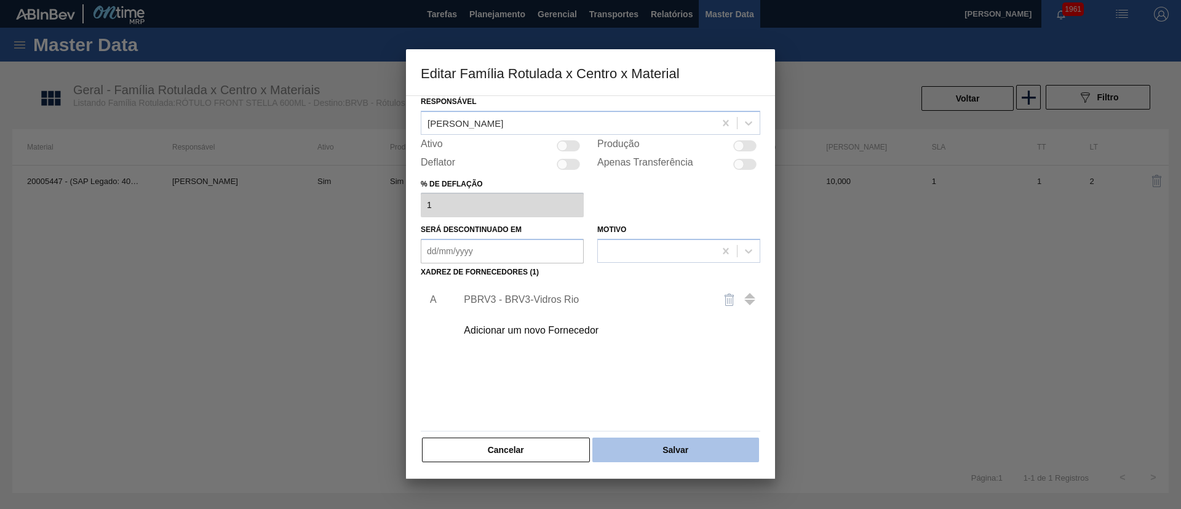
click at [664, 450] on button "Salvar" at bounding box center [675, 449] width 167 height 25
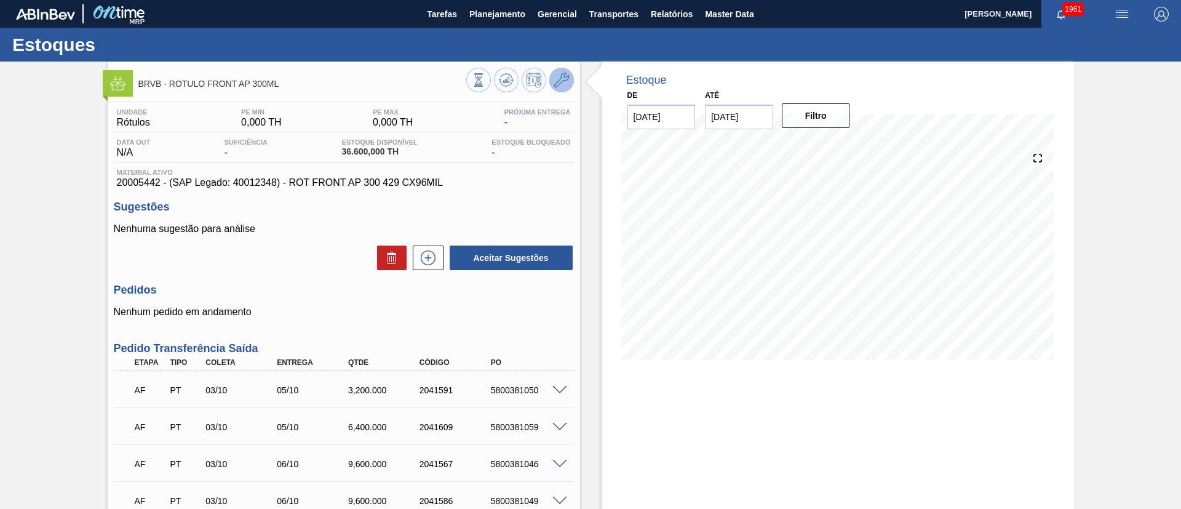
click at [560, 77] on icon at bounding box center [561, 80] width 15 height 15
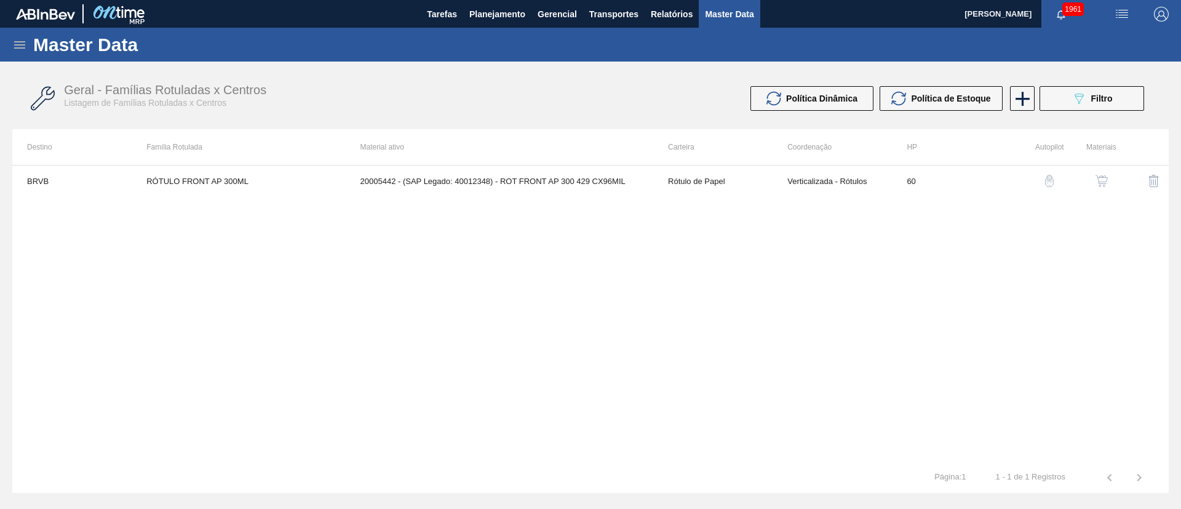
click at [1092, 181] on button "button" at bounding box center [1102, 181] width 30 height 30
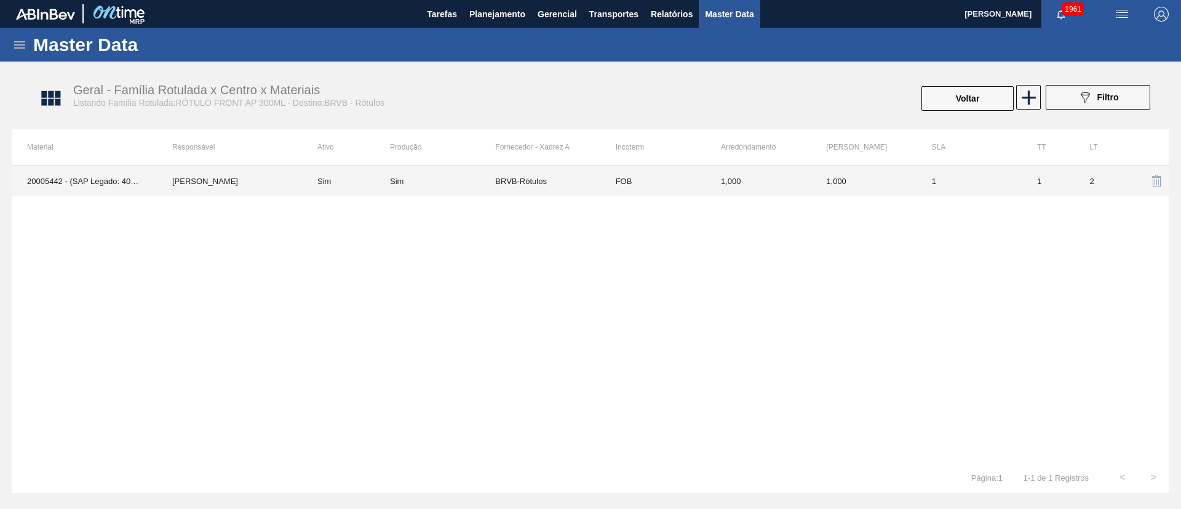
click at [509, 179] on td "BRVB-Rótulos" at bounding box center [547, 180] width 105 height 31
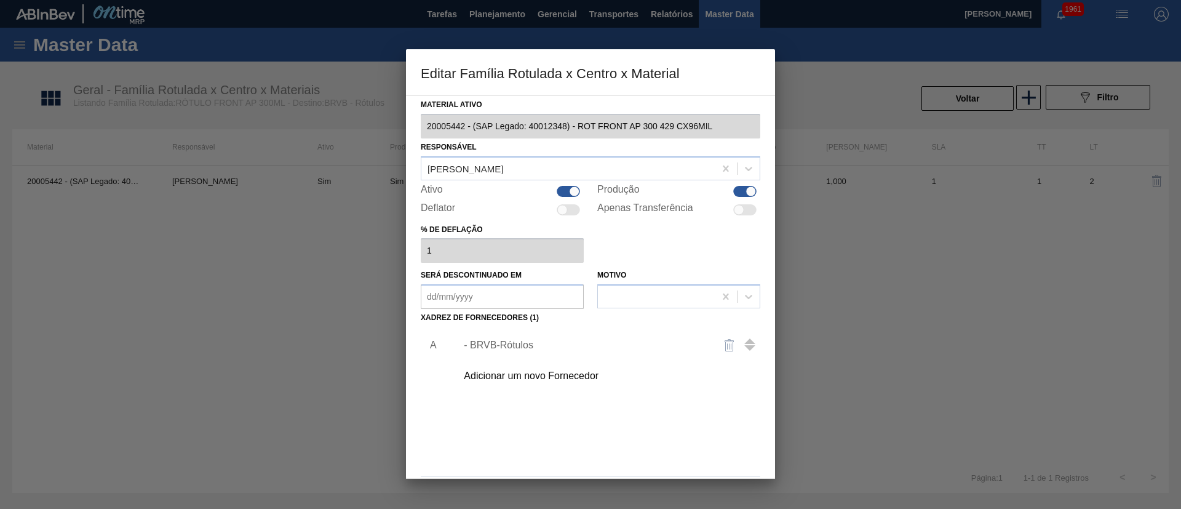
click at [736, 193] on div at bounding box center [744, 191] width 23 height 11
checkbox input "false"
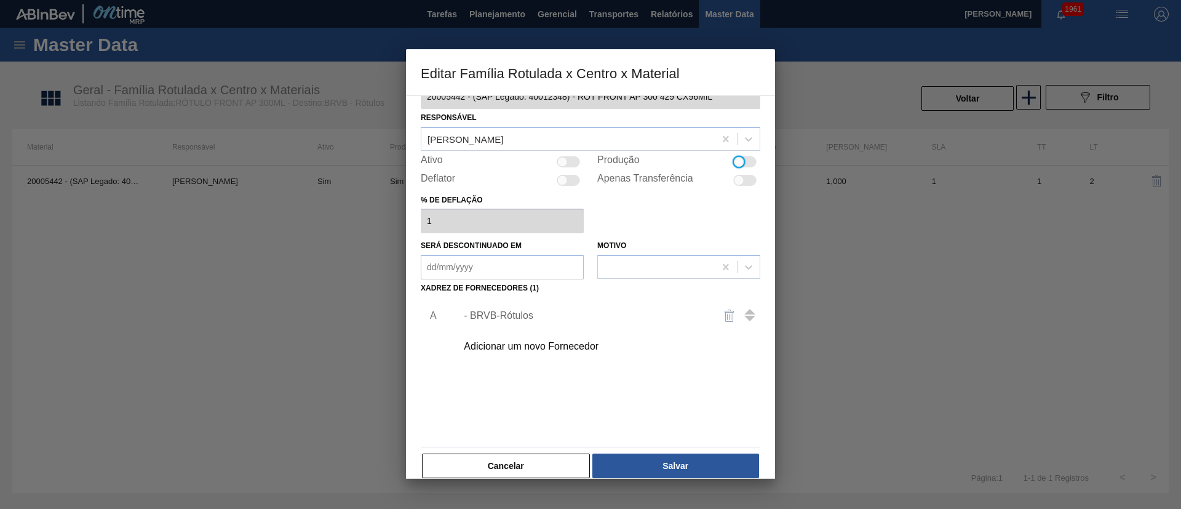
scroll to position [46, 0]
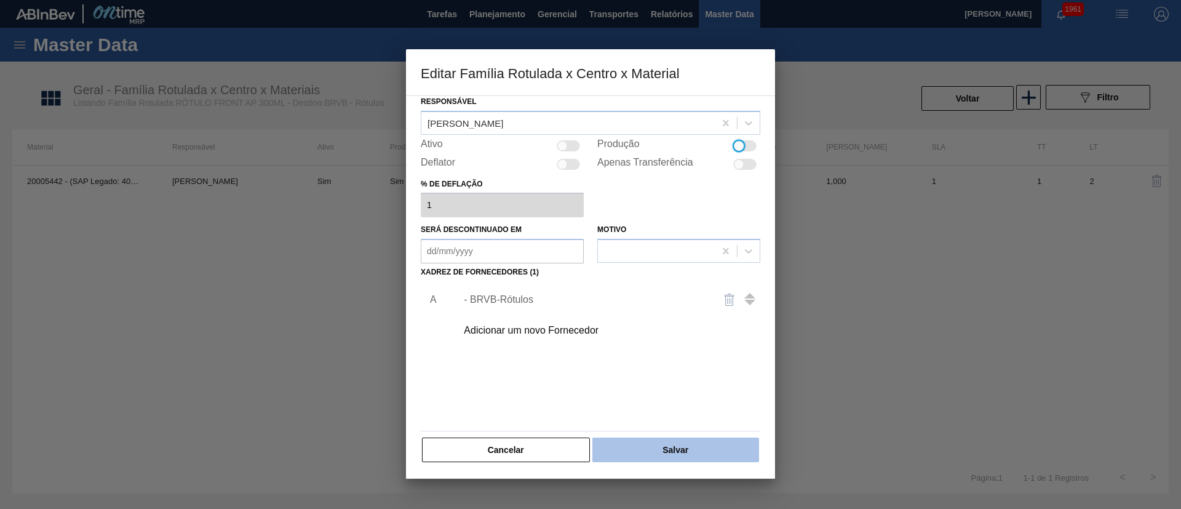
click at [687, 442] on button "Salvar" at bounding box center [675, 449] width 167 height 25
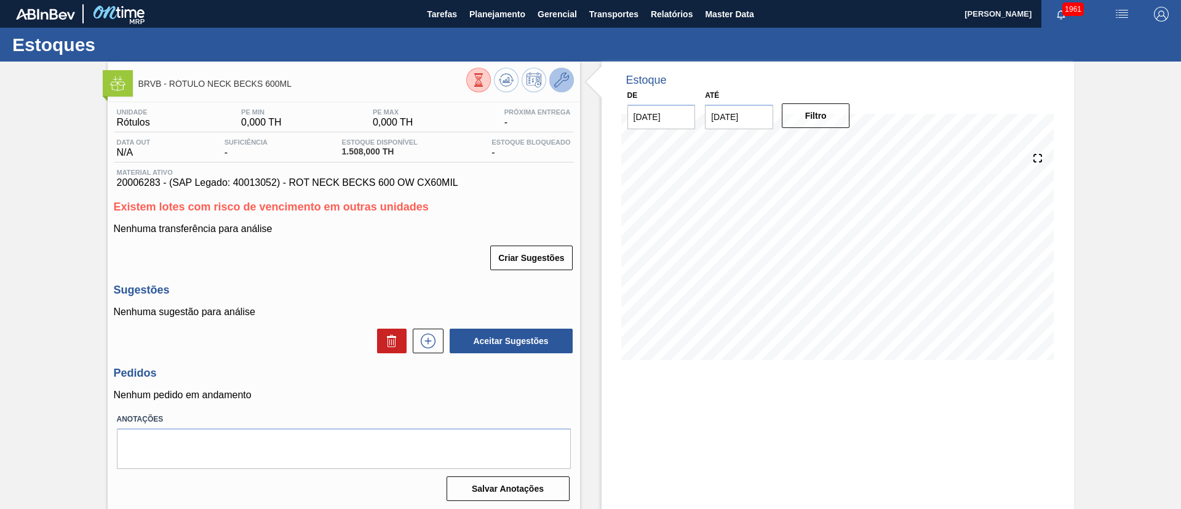
click at [555, 77] on icon at bounding box center [561, 80] width 15 height 15
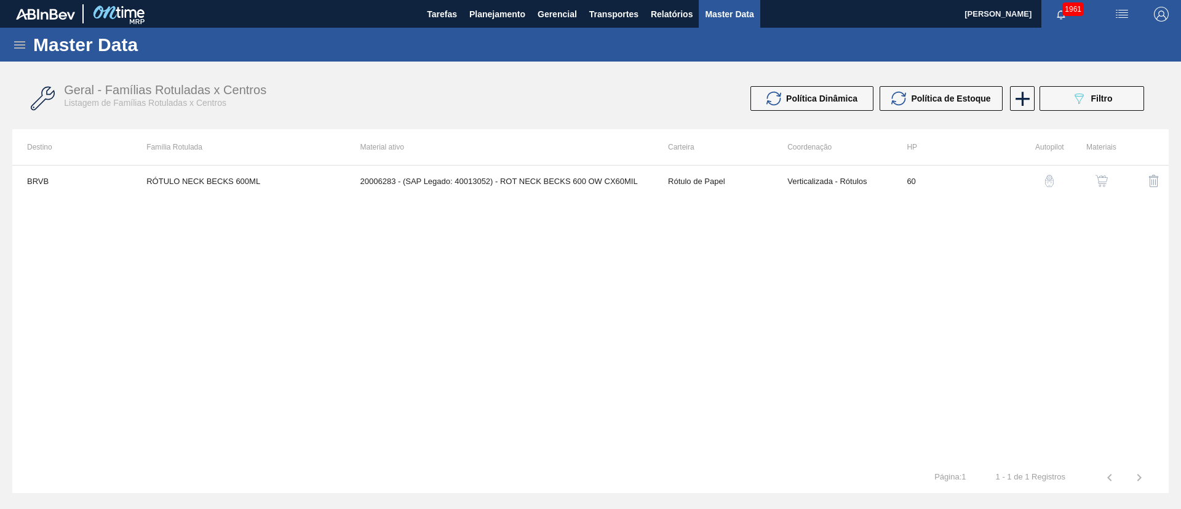
click at [1093, 178] on button "button" at bounding box center [1102, 181] width 30 height 30
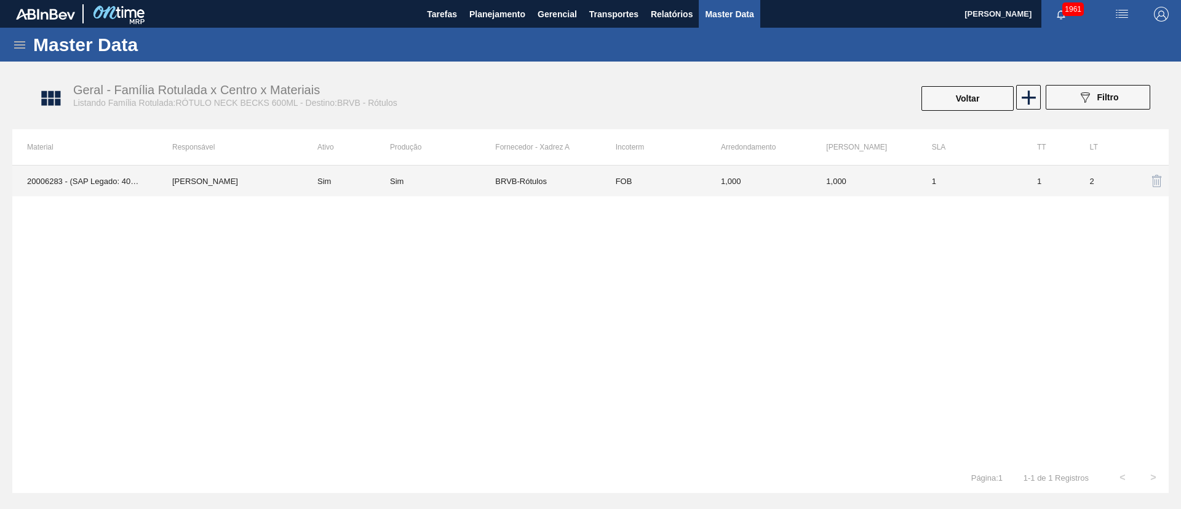
click at [516, 185] on td "BRVB-Rótulos" at bounding box center [547, 180] width 105 height 31
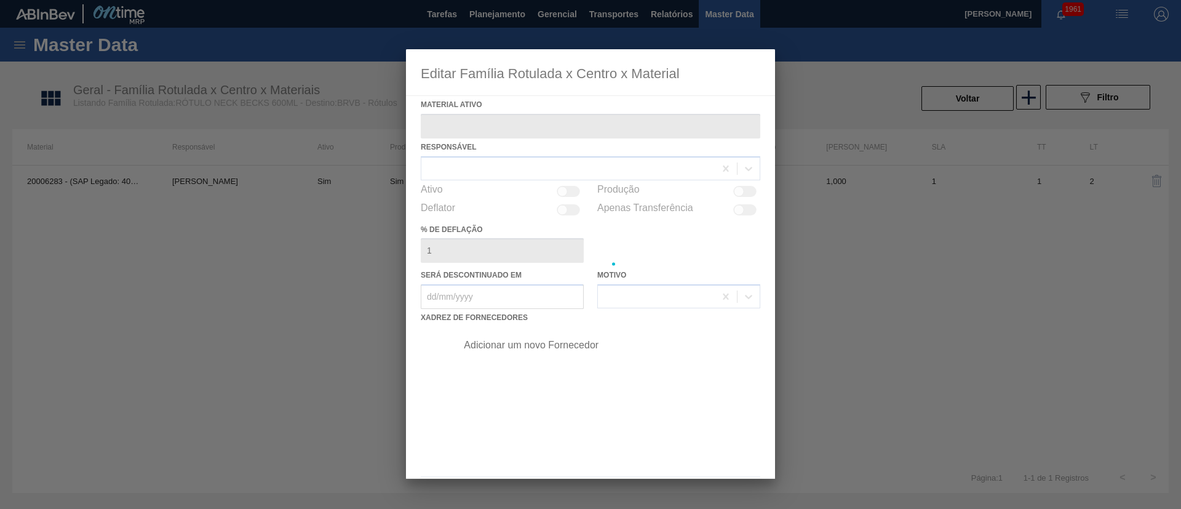
type ativo "20006283 - (SAP Legado: 40013052) - ROT NECK BECKS 600 OW CX60MIL"
checkbox input "true"
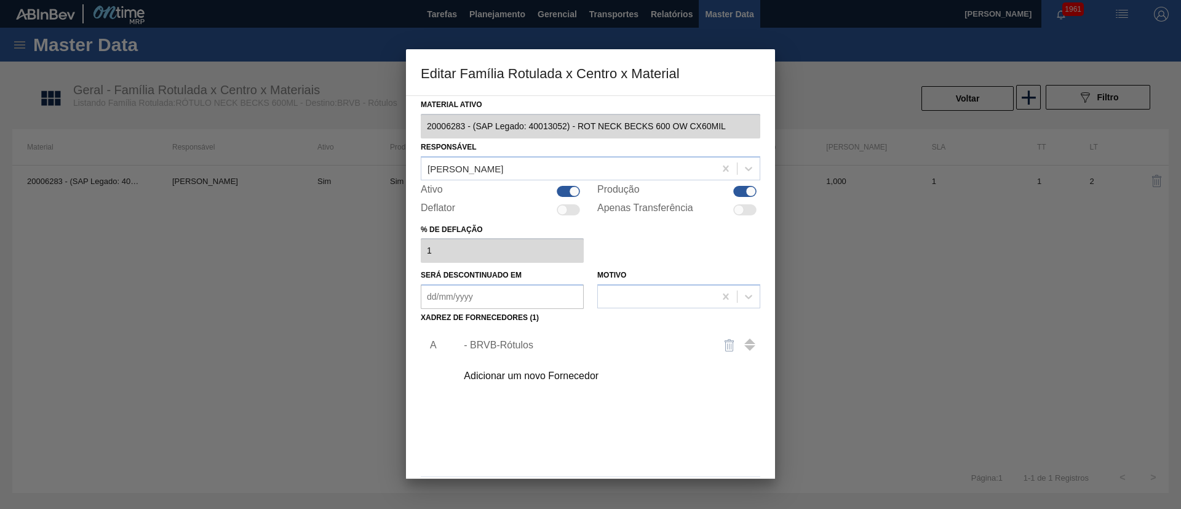
click at [743, 188] on div at bounding box center [744, 191] width 23 height 11
checkbox input "false"
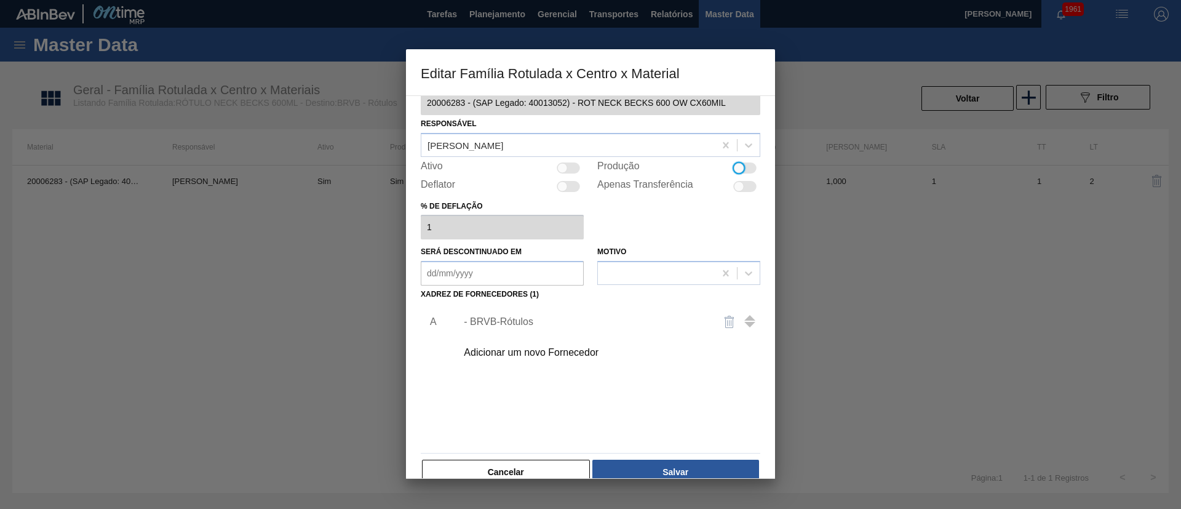
scroll to position [46, 0]
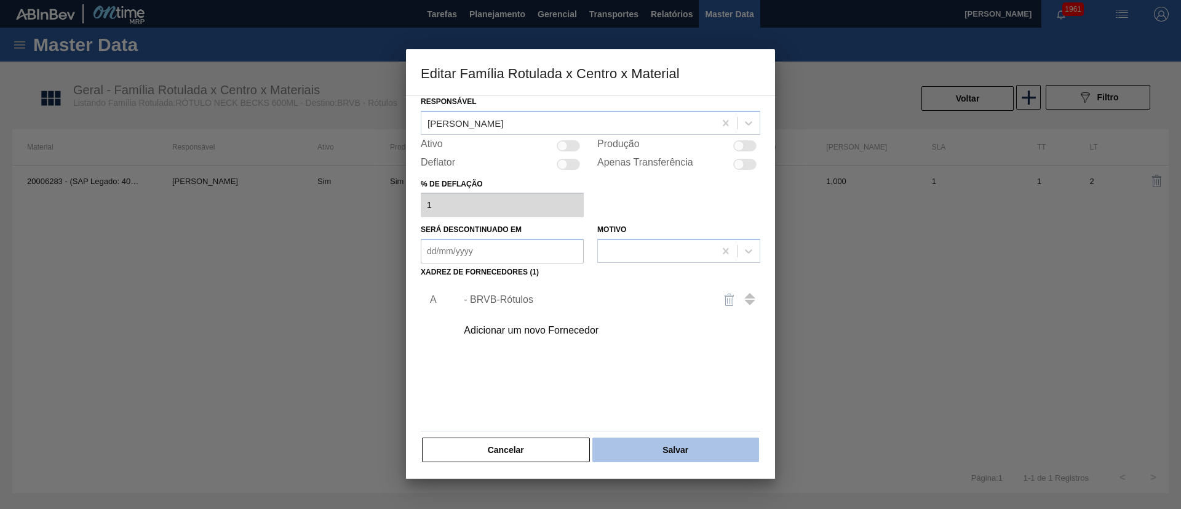
click at [673, 439] on button "Salvar" at bounding box center [675, 449] width 167 height 25
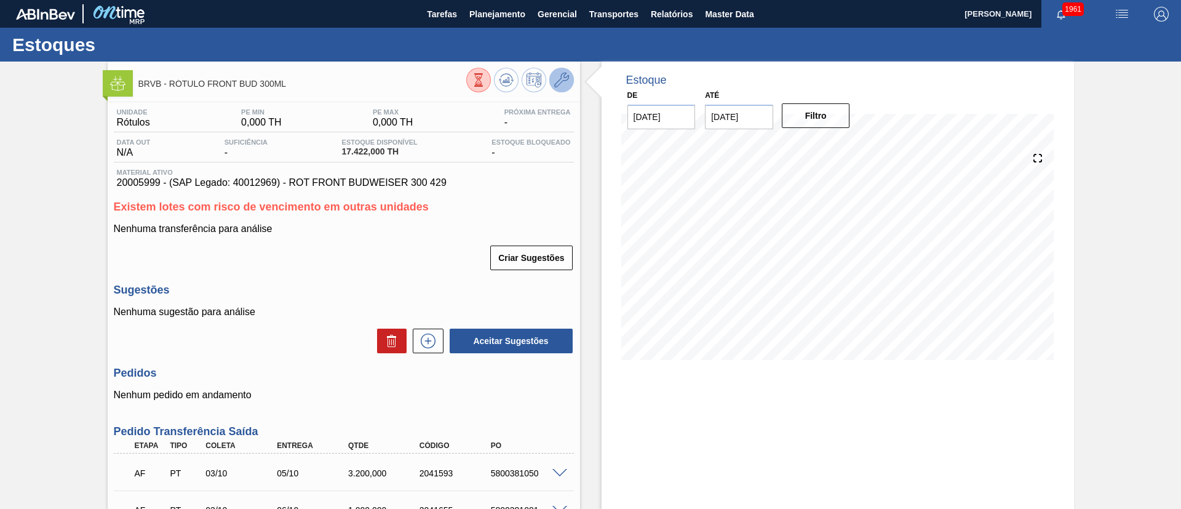
click at [571, 79] on button at bounding box center [561, 80] width 25 height 25
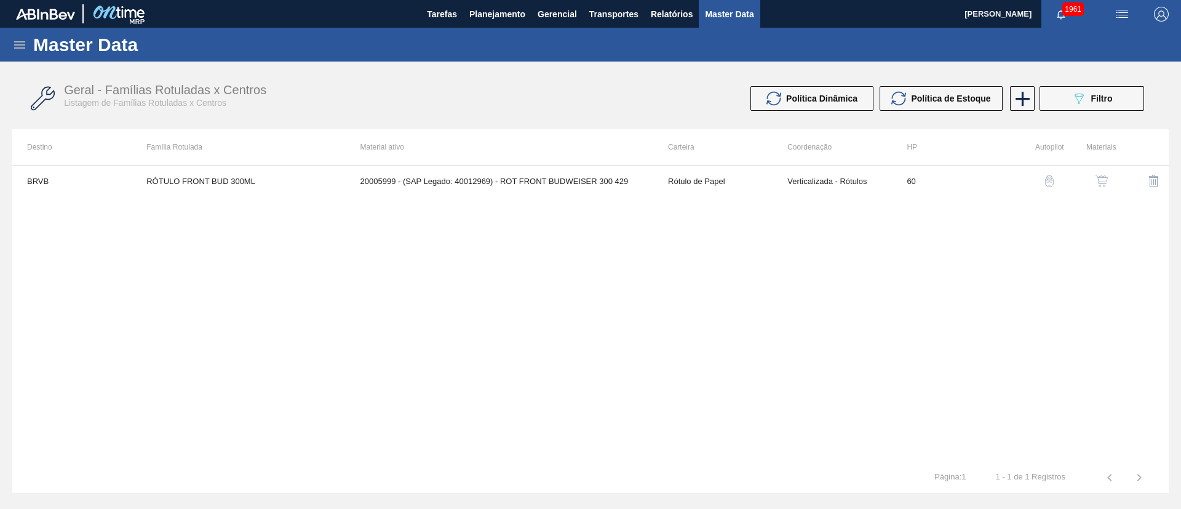
click at [1094, 177] on div "button" at bounding box center [1101, 181] width 15 height 12
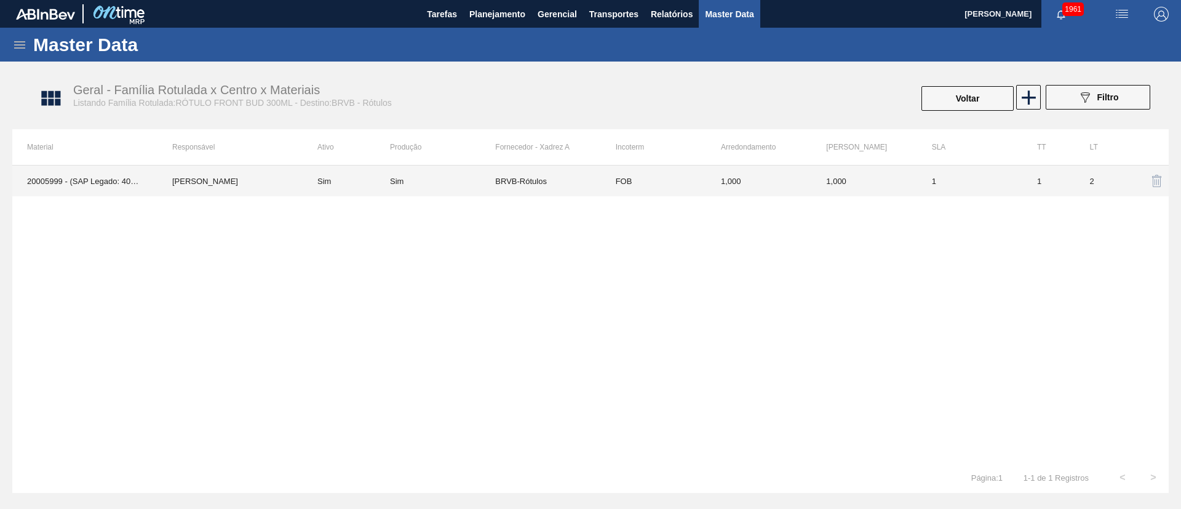
click at [463, 183] on div "Sim" at bounding box center [442, 181] width 105 height 9
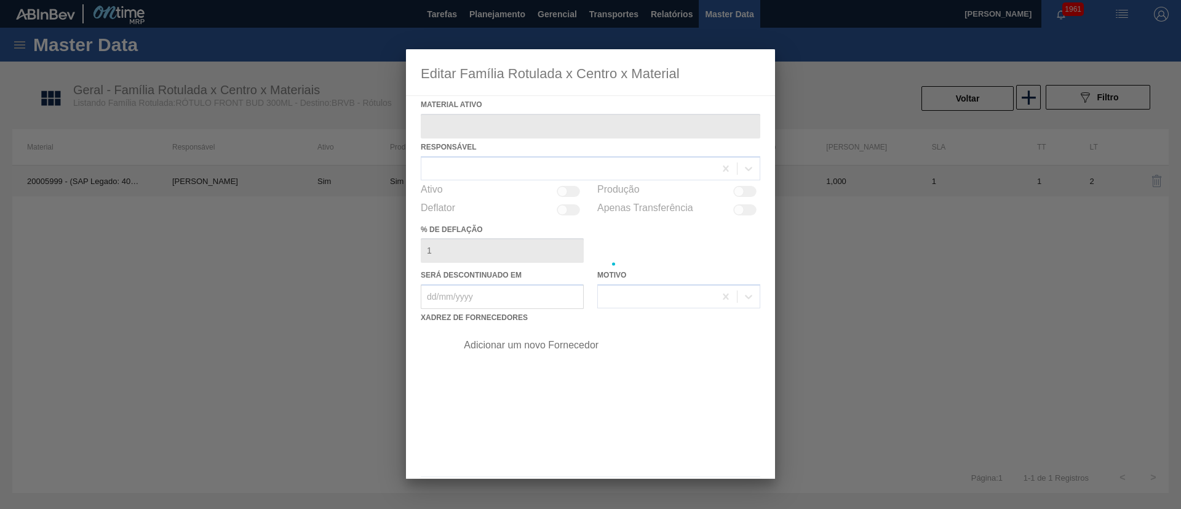
type ativo "20005999 - (SAP Legado: 40012969) - ROT FRONT BUDWEISER 300 429"
checkbox input "true"
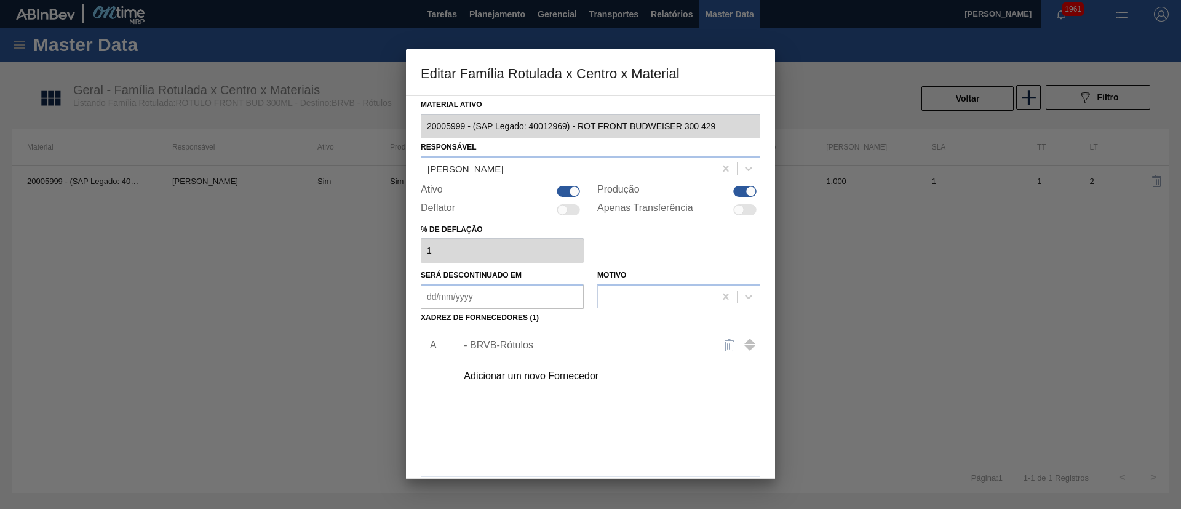
click at [748, 196] on div at bounding box center [744, 191] width 23 height 11
checkbox input "false"
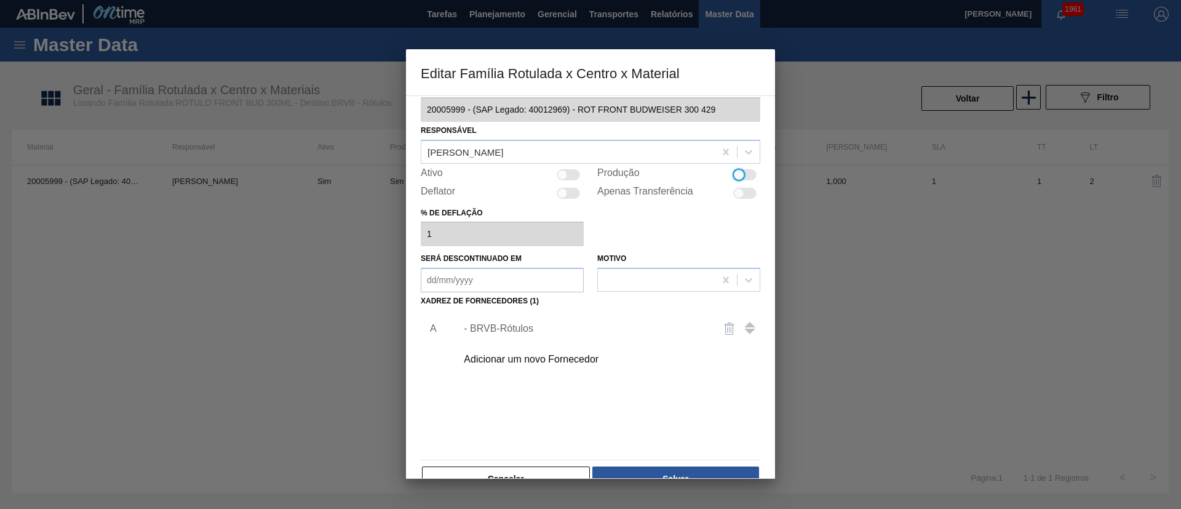
scroll to position [46, 0]
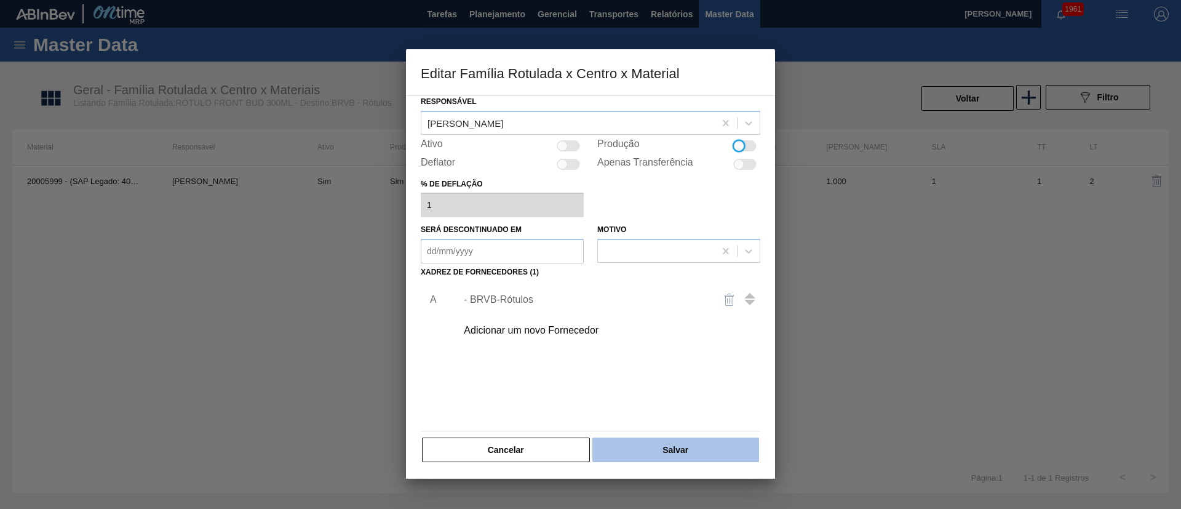
click at [671, 453] on button "Salvar" at bounding box center [675, 449] width 167 height 25
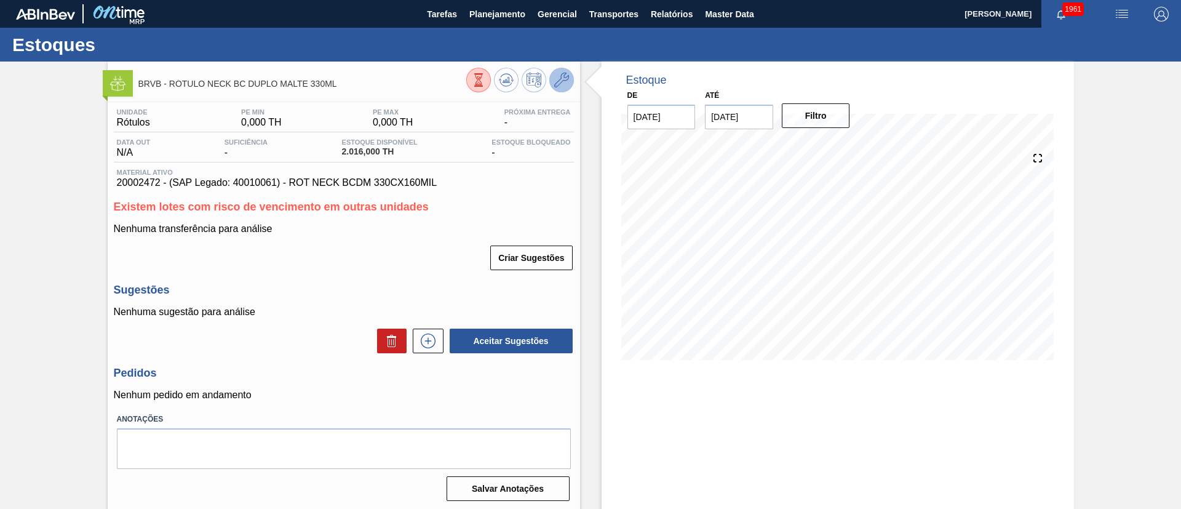
click at [568, 77] on button at bounding box center [561, 80] width 25 height 25
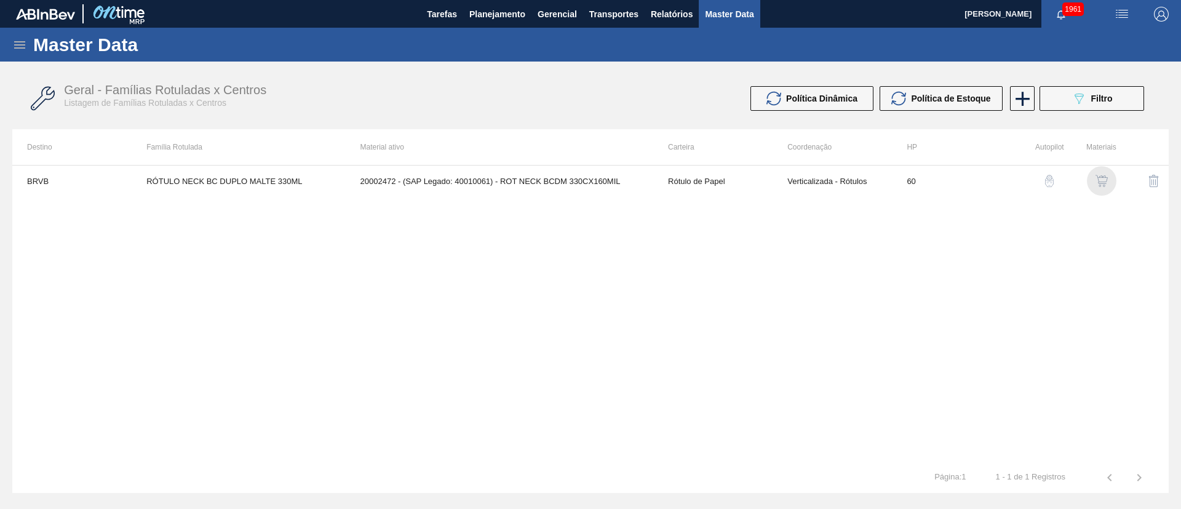
click at [1098, 181] on img "button" at bounding box center [1101, 181] width 12 height 12
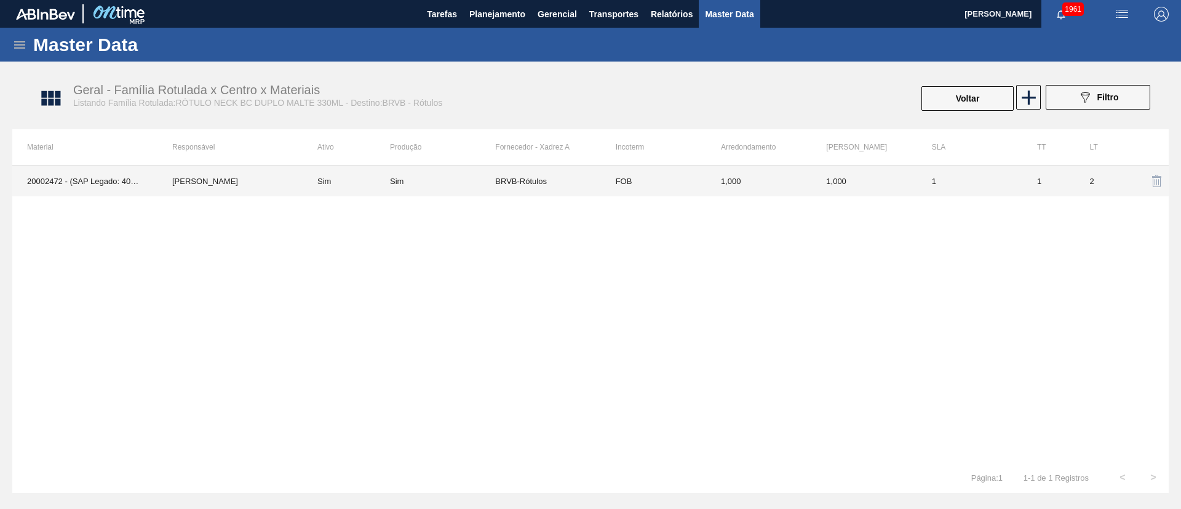
click at [528, 185] on td "BRVB-Rótulos" at bounding box center [547, 180] width 105 height 31
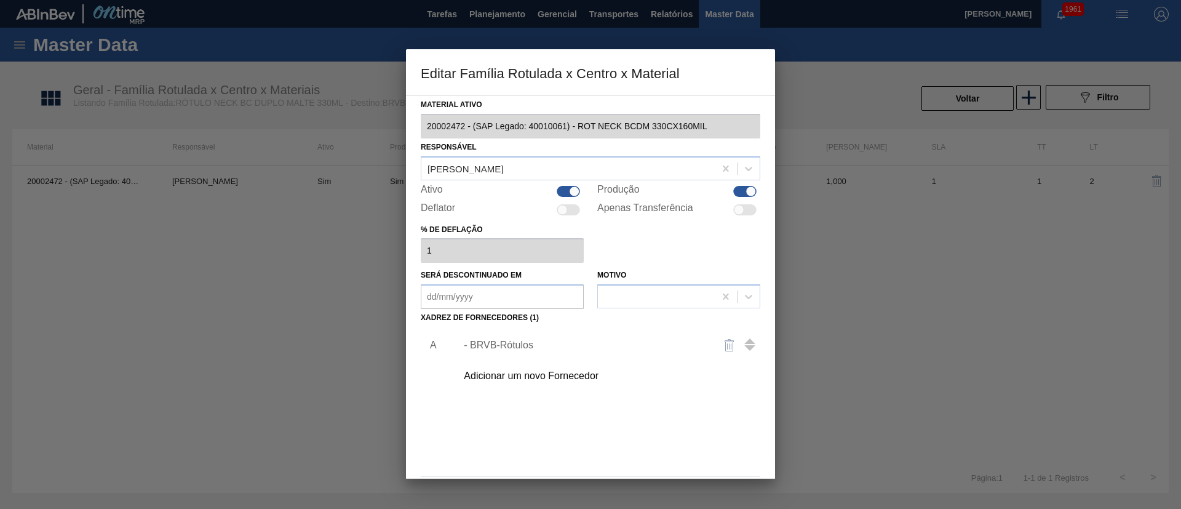
click at [743, 190] on div at bounding box center [744, 191] width 23 height 11
checkbox input "false"
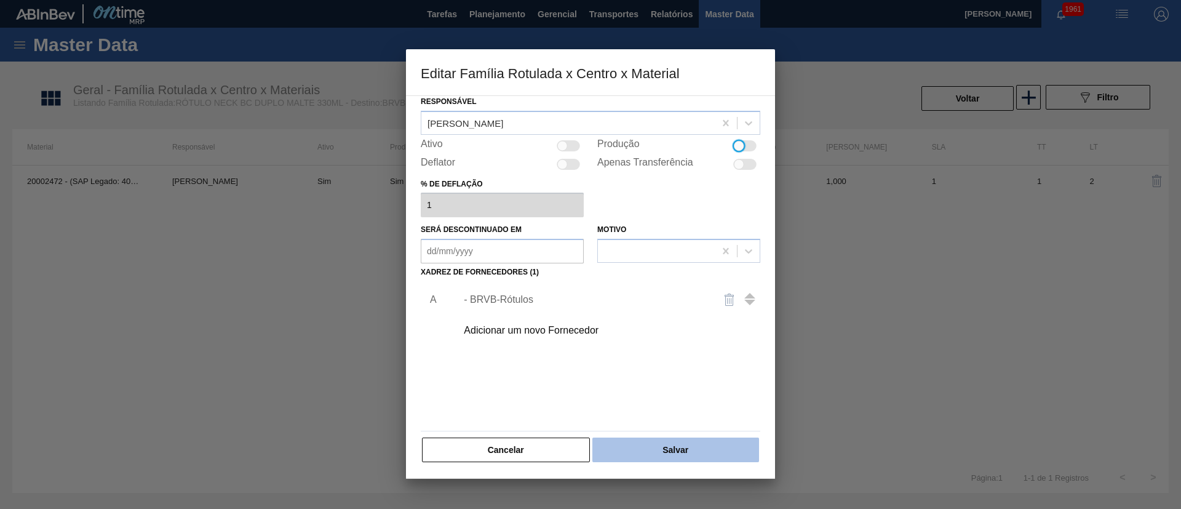
click at [664, 450] on button "Salvar" at bounding box center [675, 449] width 167 height 25
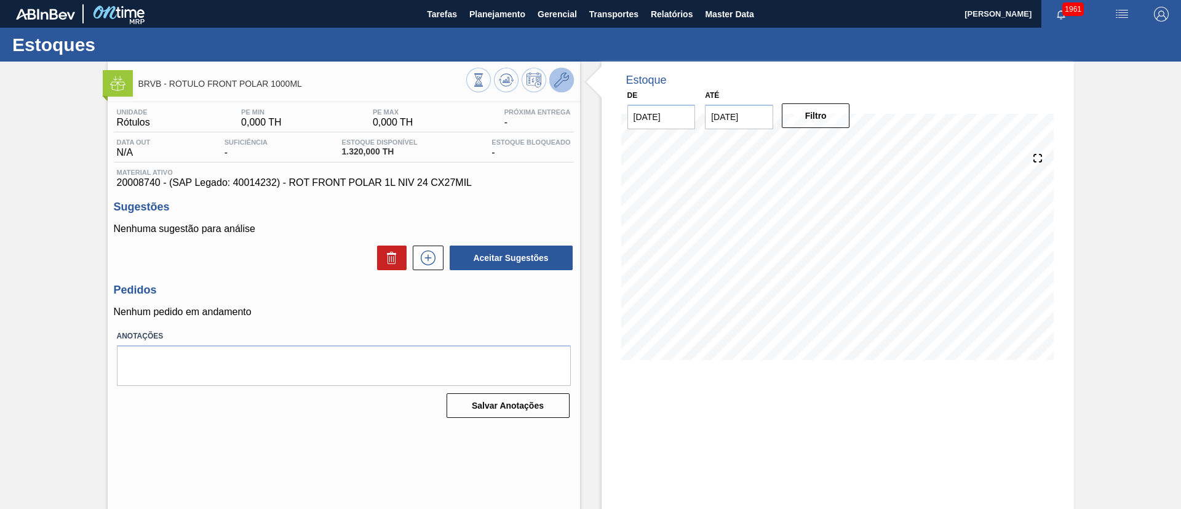
click at [571, 82] on button at bounding box center [561, 80] width 25 height 25
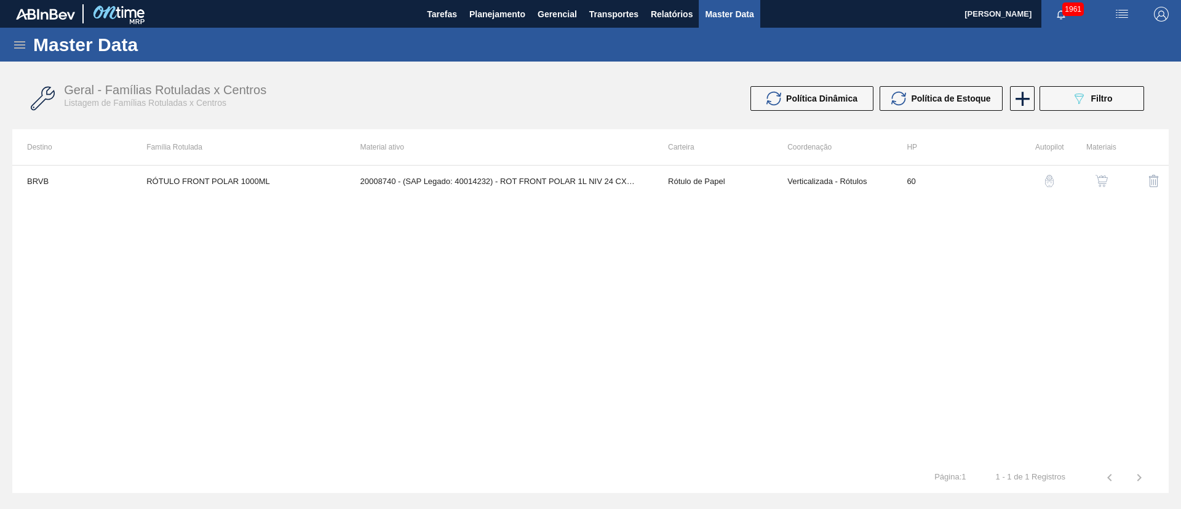
click at [1106, 186] on img "button" at bounding box center [1101, 181] width 12 height 12
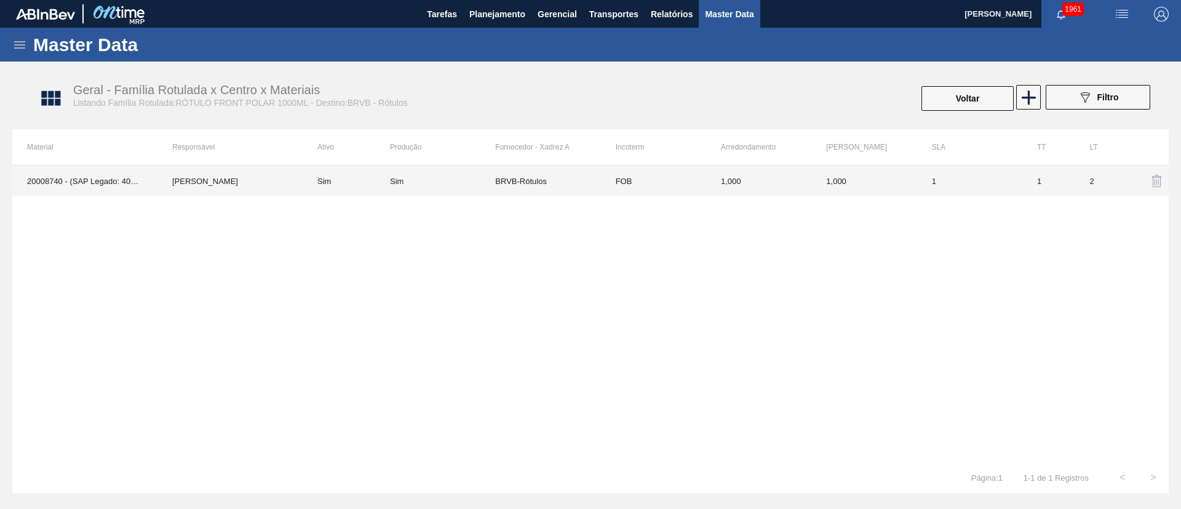
click at [515, 183] on td "BRVB-Rótulos" at bounding box center [547, 180] width 105 height 31
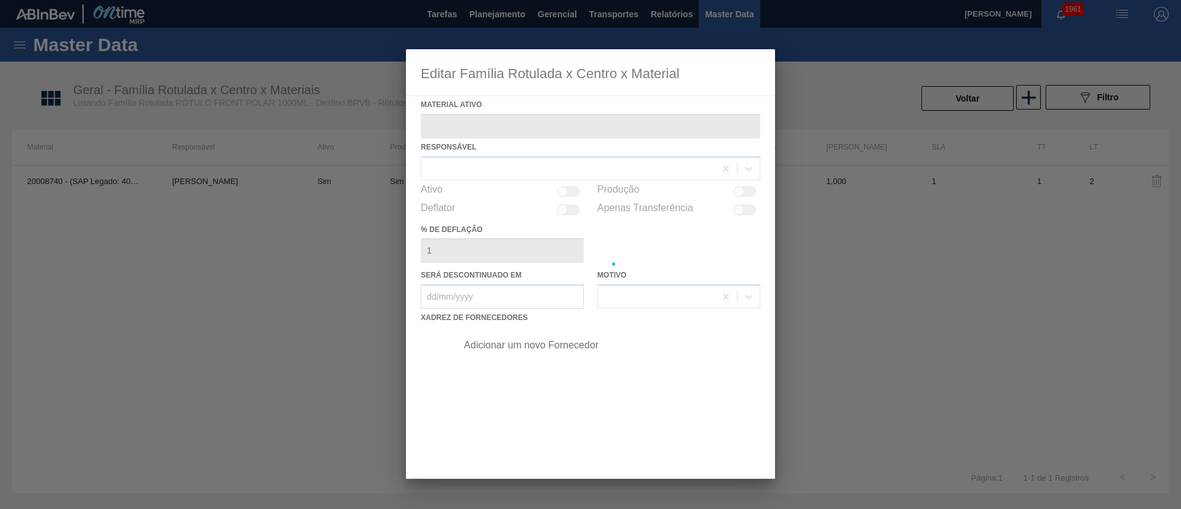
type ativo "20008740 - (SAP Legado: 40014232) - ROT FRONT POLAR 1L NIV 24 CX27MIL"
checkbox input "true"
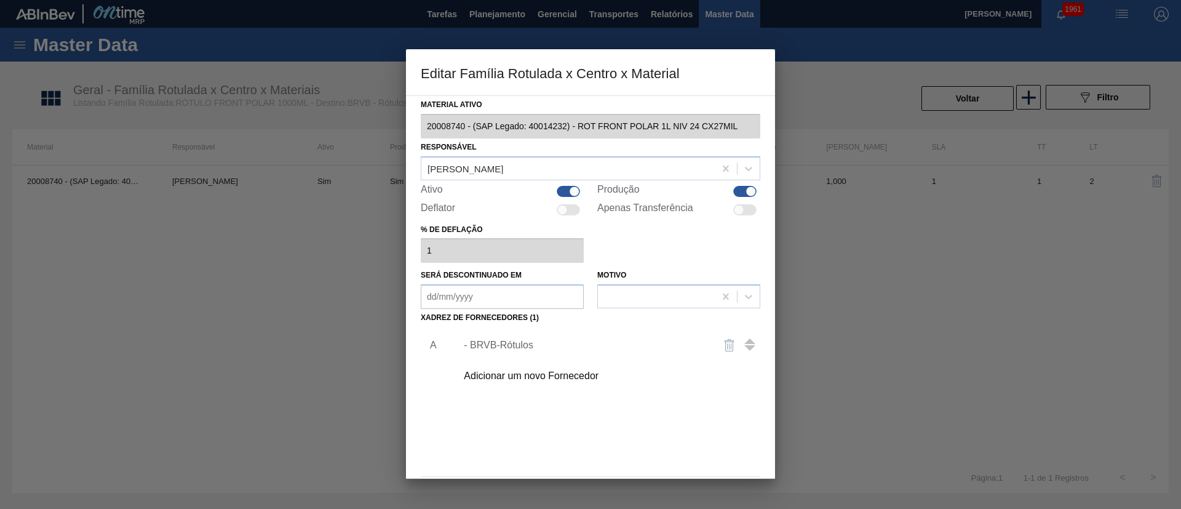
click at [742, 189] on div at bounding box center [744, 191] width 23 height 11
checkbox input "false"
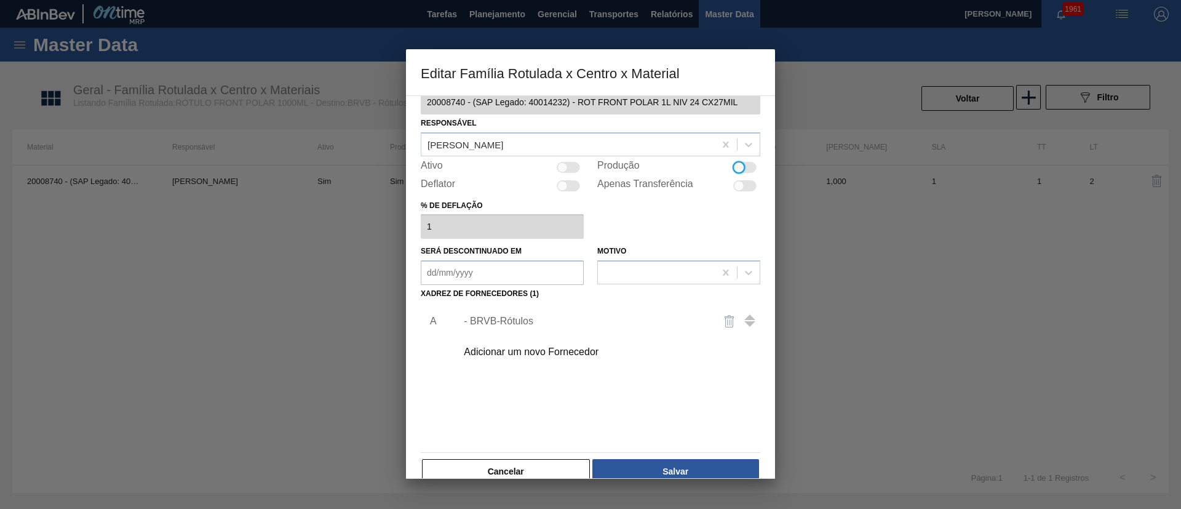
scroll to position [46, 0]
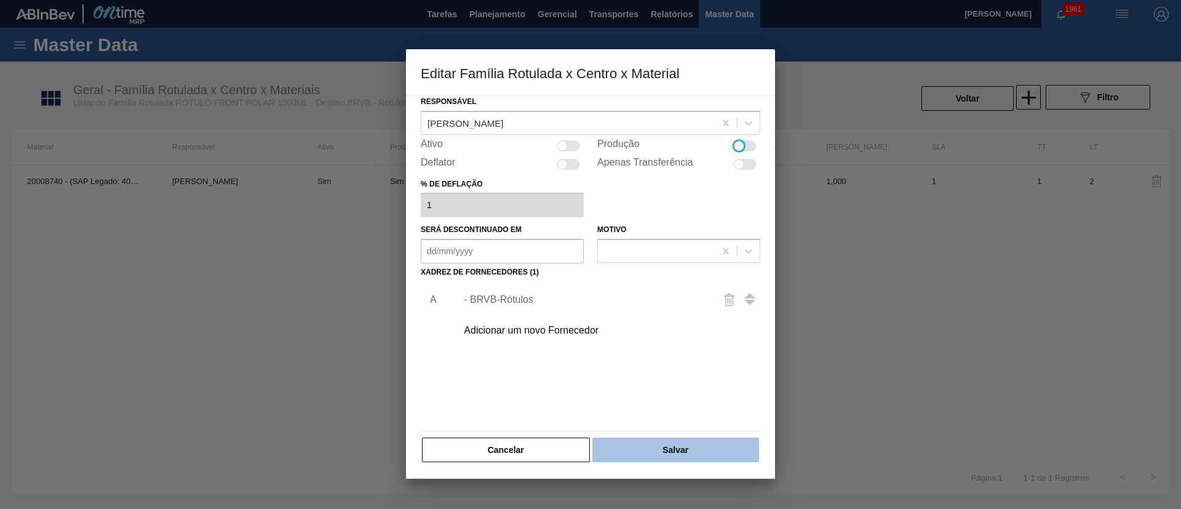
click at [661, 442] on button "Salvar" at bounding box center [675, 449] width 167 height 25
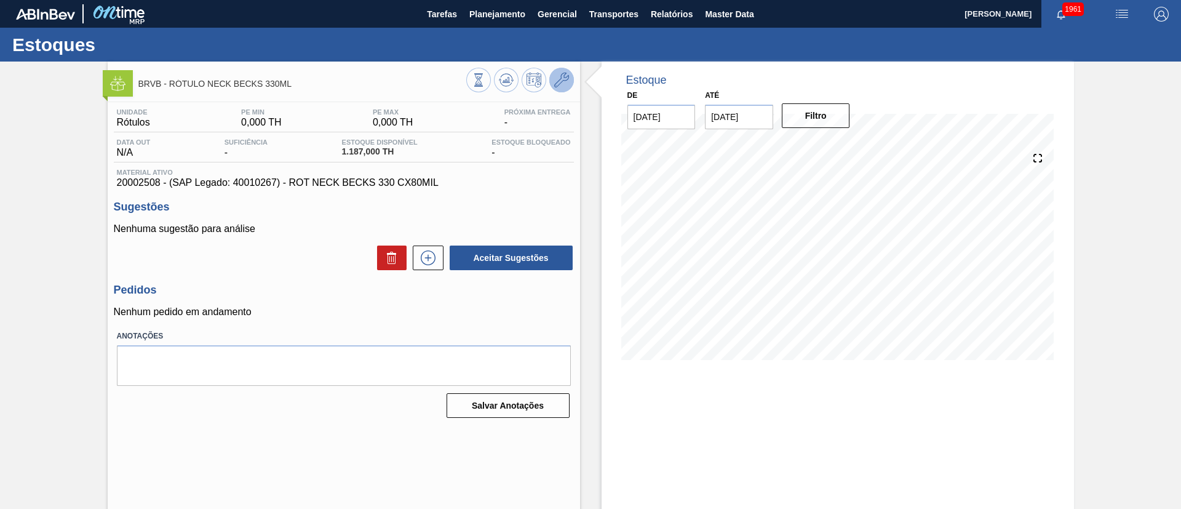
click at [558, 78] on icon at bounding box center [561, 80] width 15 height 15
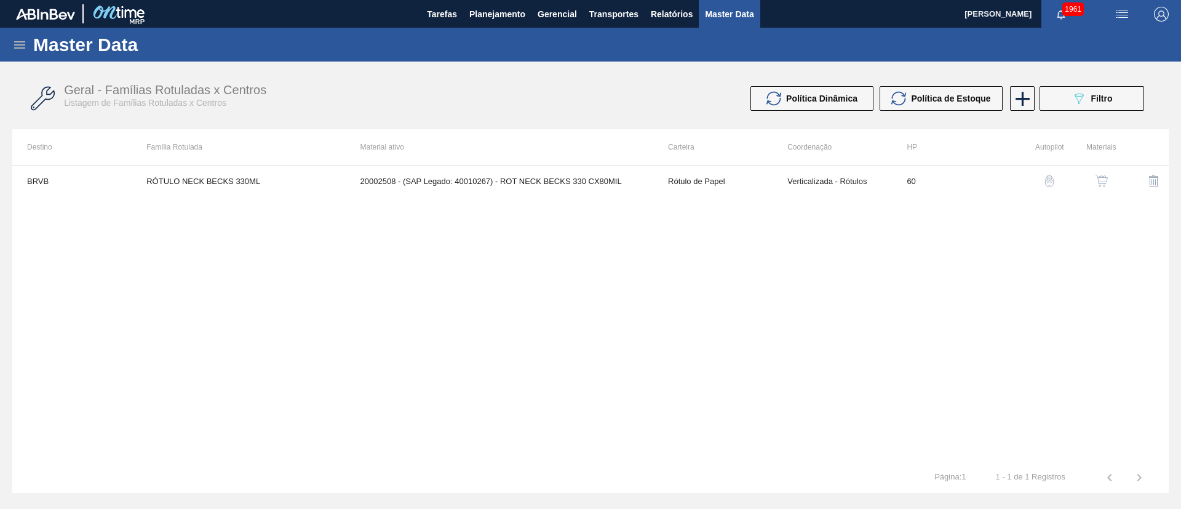
click at [1106, 177] on img "button" at bounding box center [1101, 181] width 12 height 12
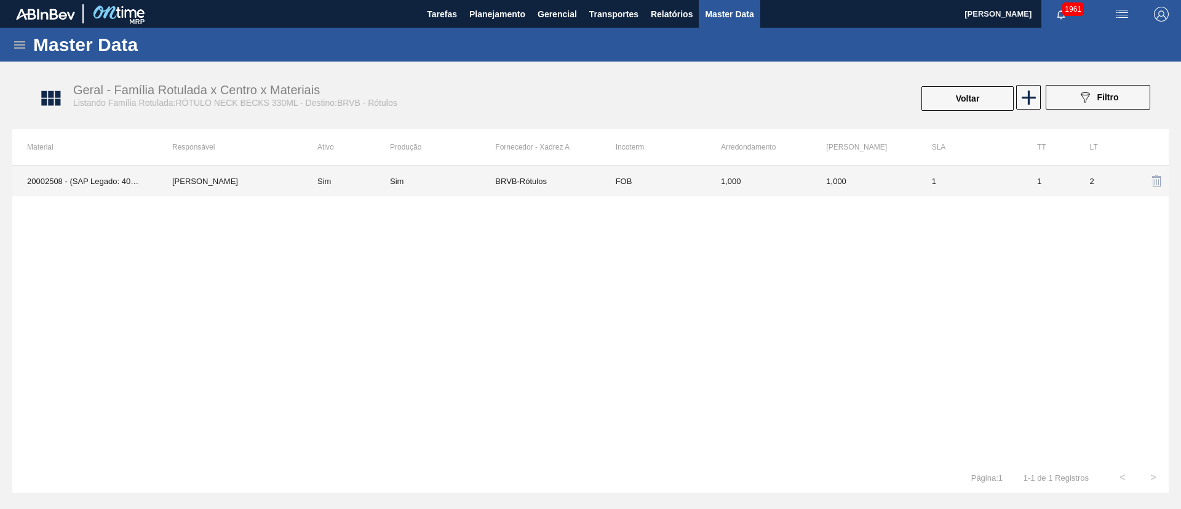
click at [486, 176] on td "Sim" at bounding box center [442, 180] width 105 height 31
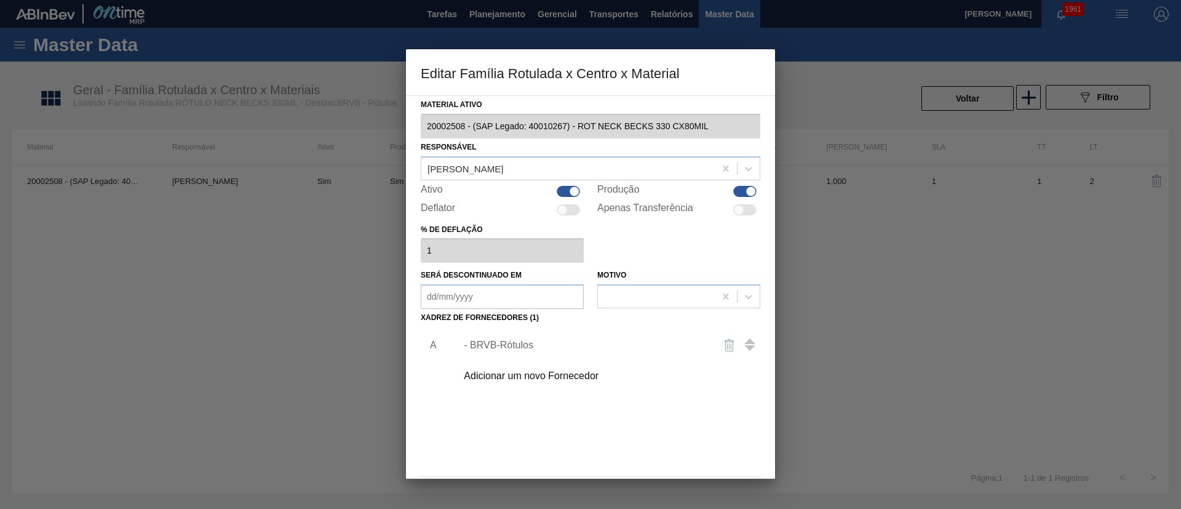
click at [736, 192] on div at bounding box center [744, 191] width 23 height 11
checkbox input "false"
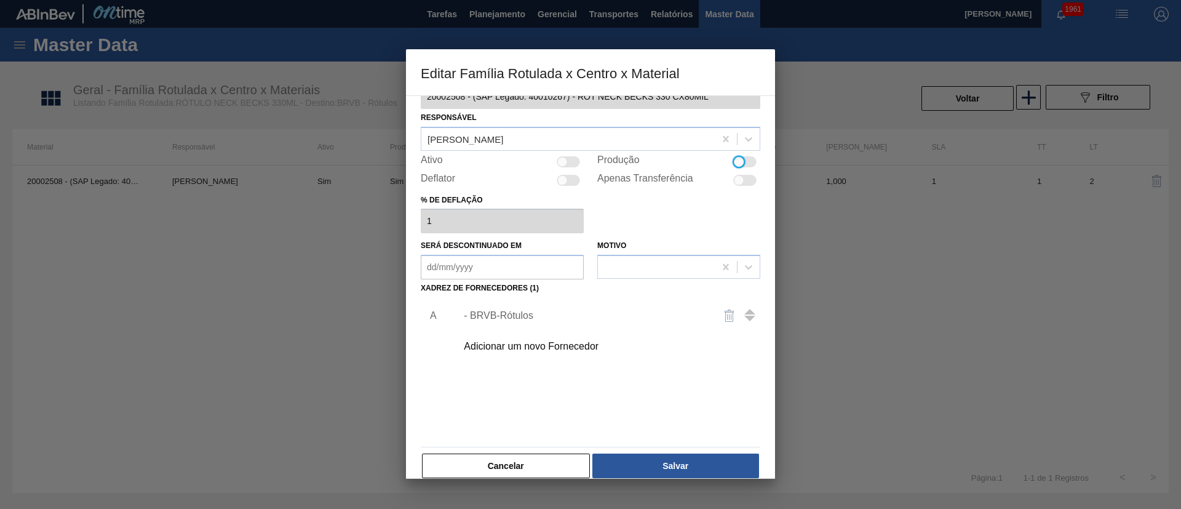
scroll to position [46, 0]
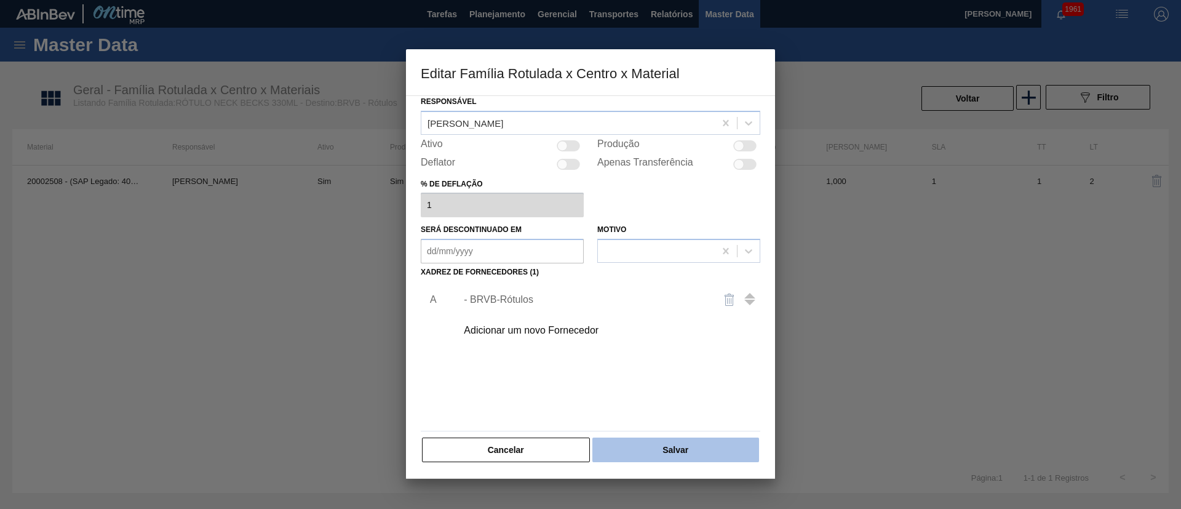
click at [683, 442] on button "Salvar" at bounding box center [675, 449] width 167 height 25
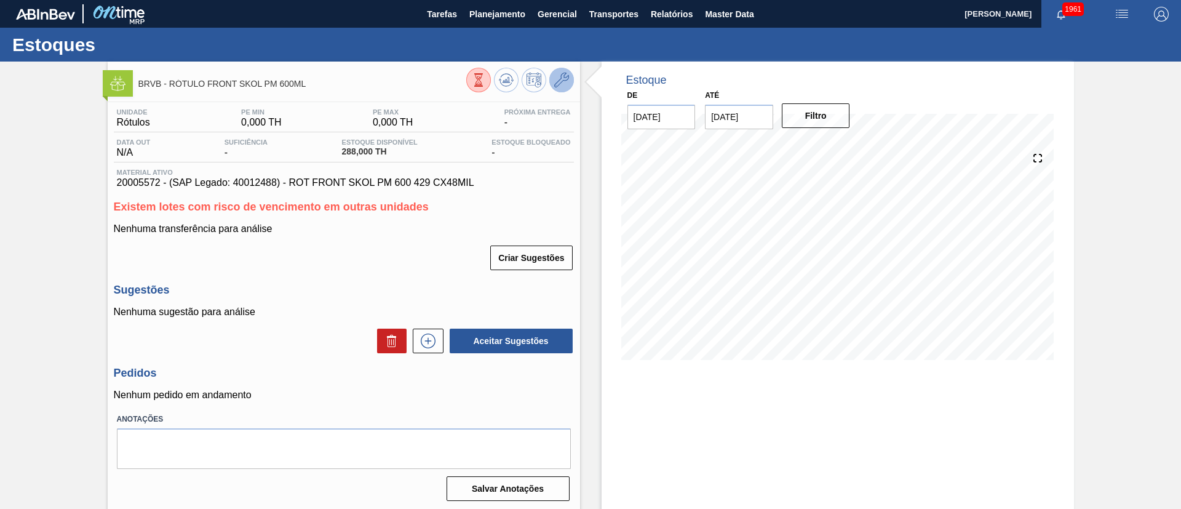
click at [558, 73] on icon at bounding box center [561, 80] width 15 height 15
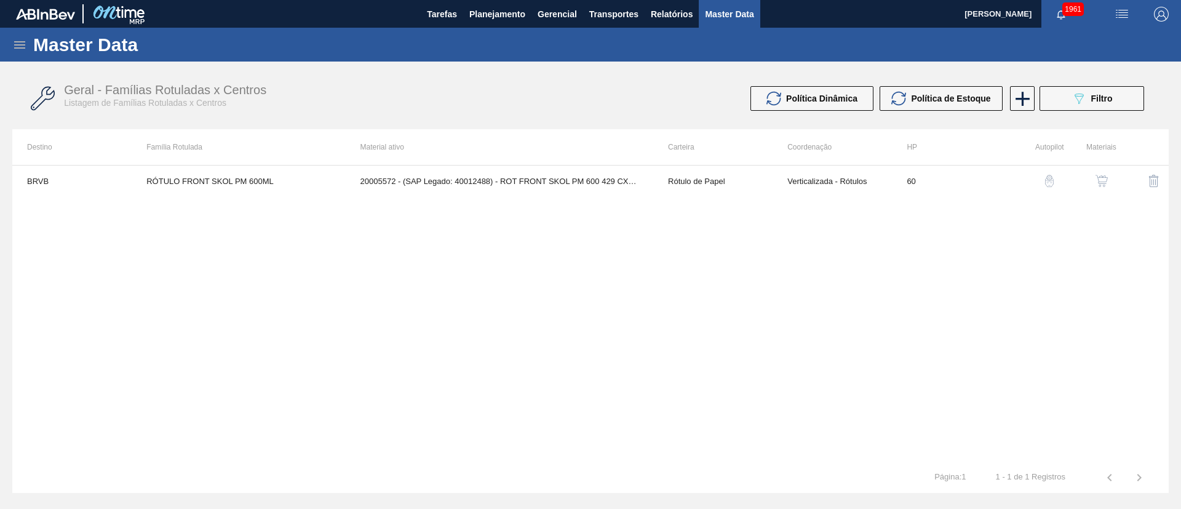
click at [1089, 174] on button "button" at bounding box center [1102, 181] width 30 height 30
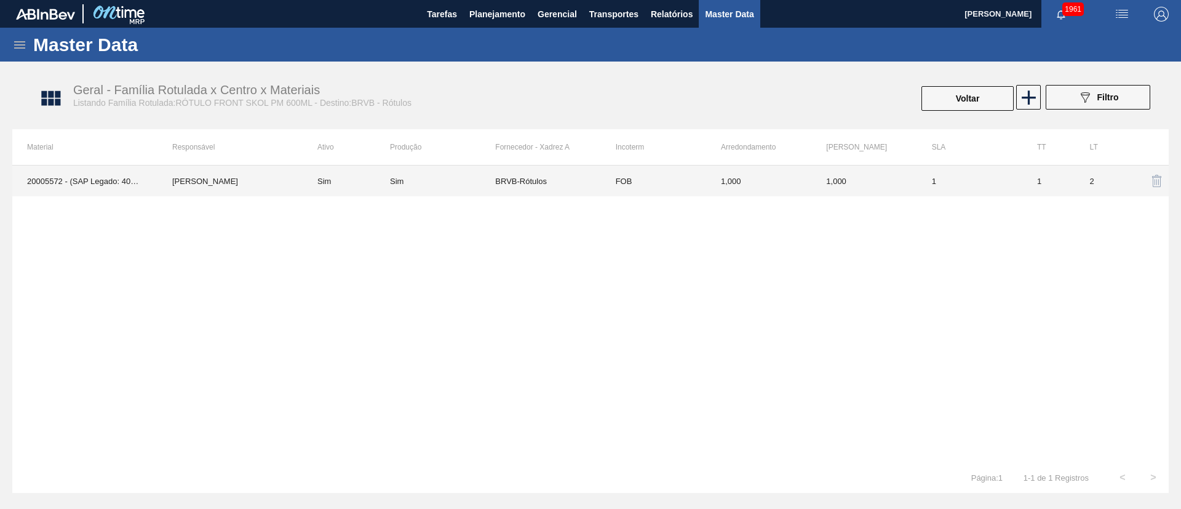
click at [515, 184] on td "BRVB-Rótulos" at bounding box center [547, 180] width 105 height 31
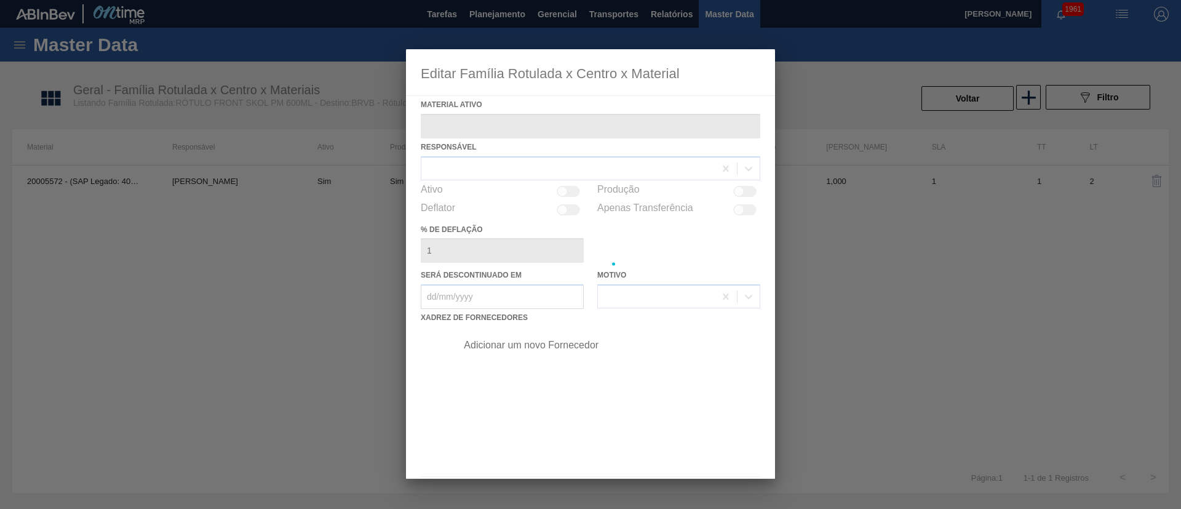
type ativo "20005572 - (SAP Legado: 40012488) - ROT FRONT SKOL PM 600 429 CX48MIL"
checkbox input "true"
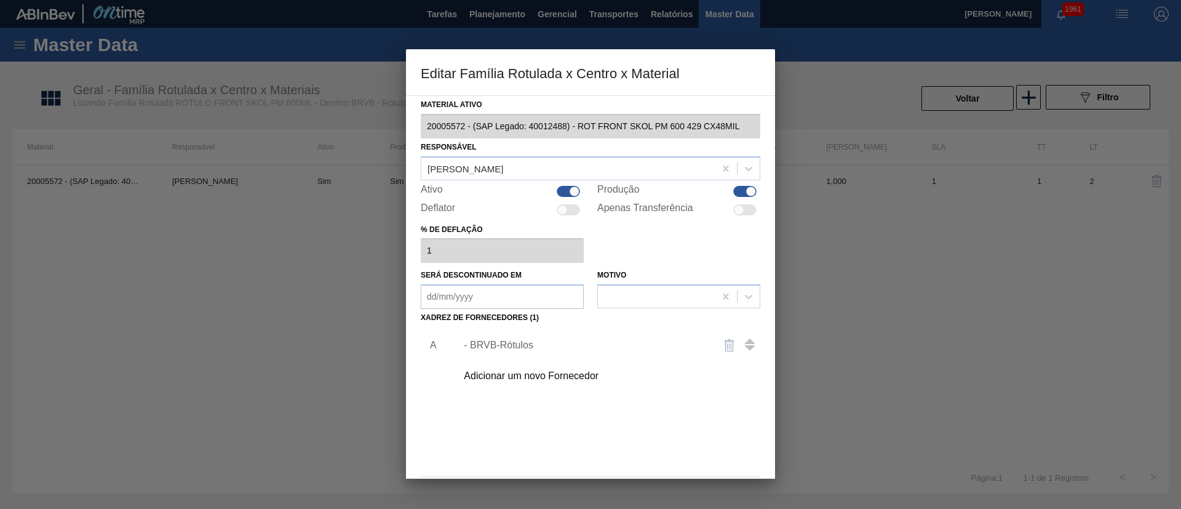
click at [740, 188] on div at bounding box center [744, 191] width 23 height 11
checkbox input "false"
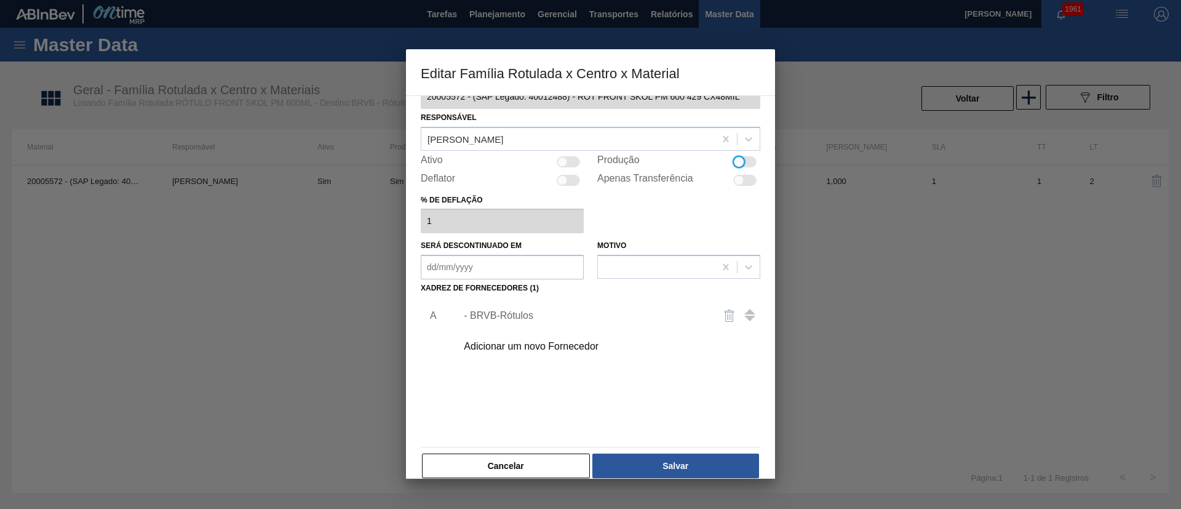
scroll to position [46, 0]
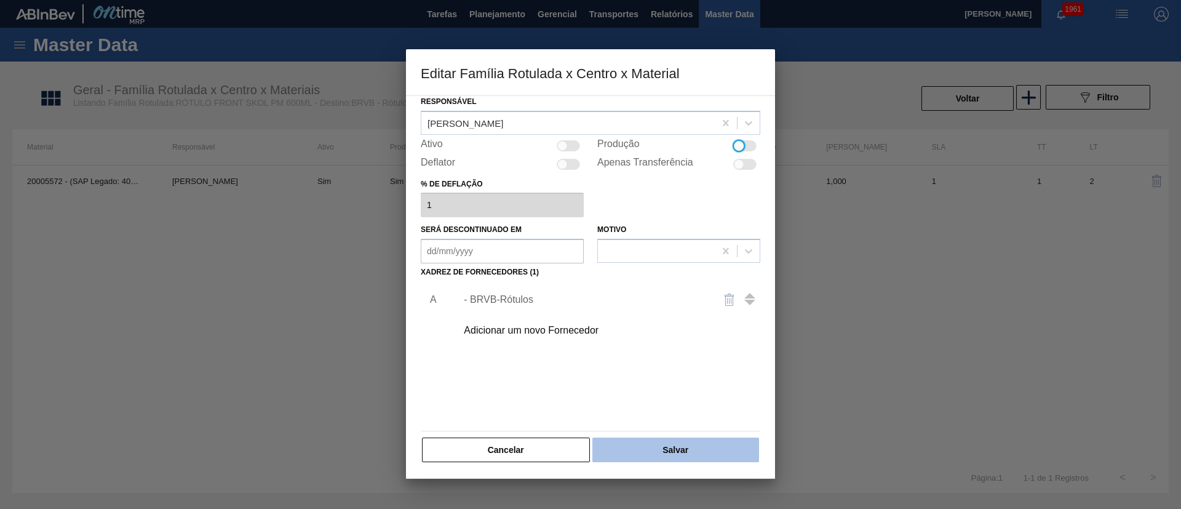
click at [671, 452] on button "Salvar" at bounding box center [675, 449] width 167 height 25
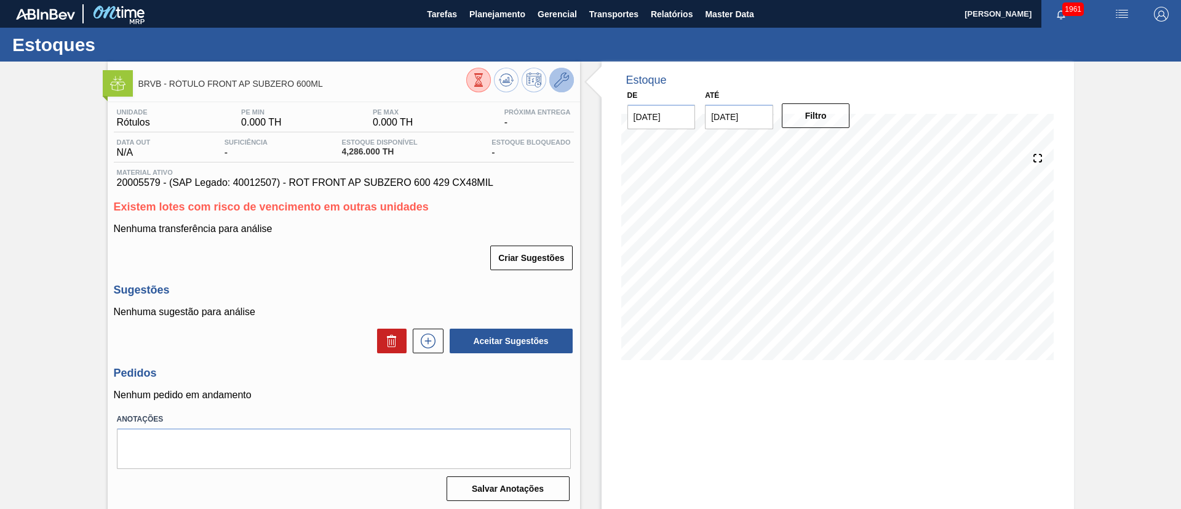
click at [560, 77] on icon at bounding box center [561, 80] width 15 height 15
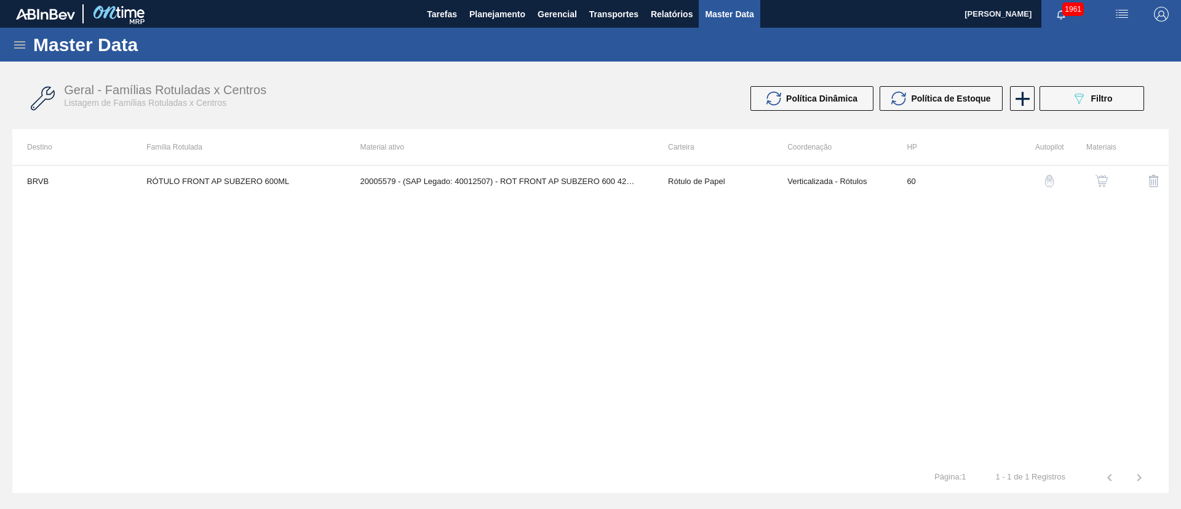
click at [1101, 186] on img "button" at bounding box center [1101, 181] width 12 height 12
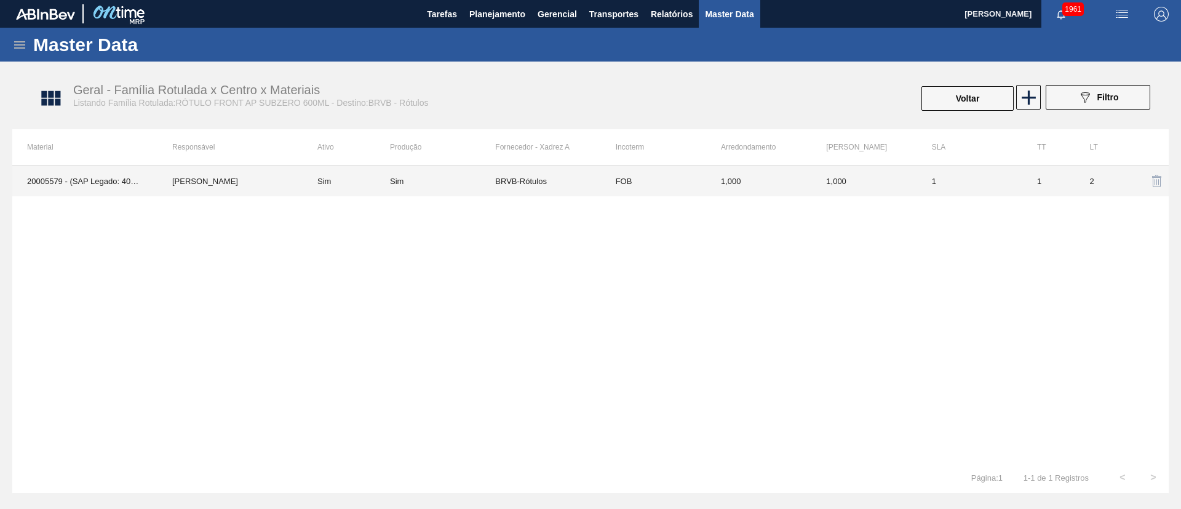
click at [514, 182] on td "BRVB-Rótulos" at bounding box center [547, 180] width 105 height 31
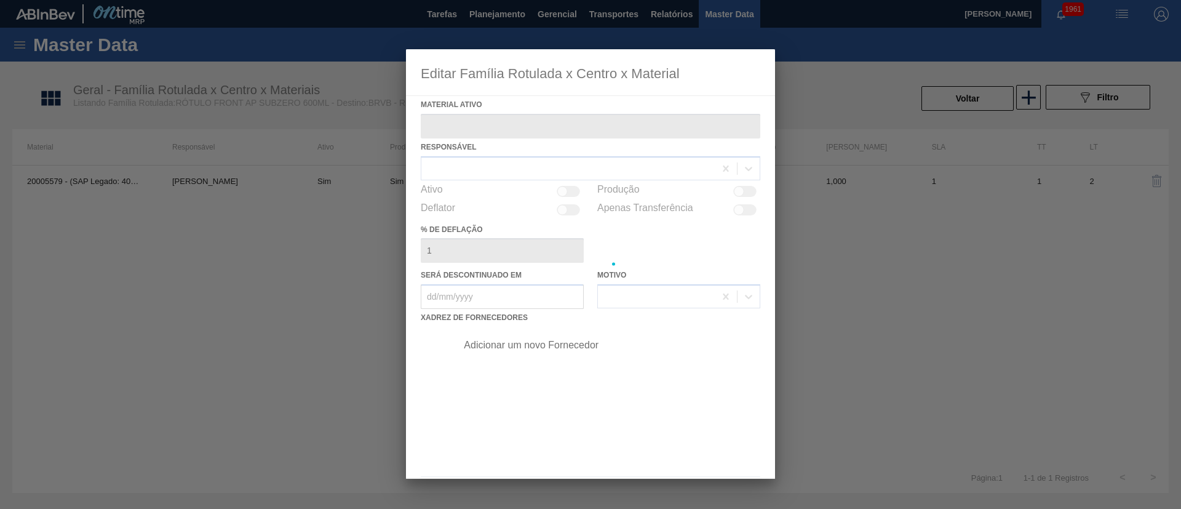
type ativo "20005579 - (SAP Legado: 40012507) - ROT FRONT AP SUBZERO 600 429 CX48MIL"
checkbox input "true"
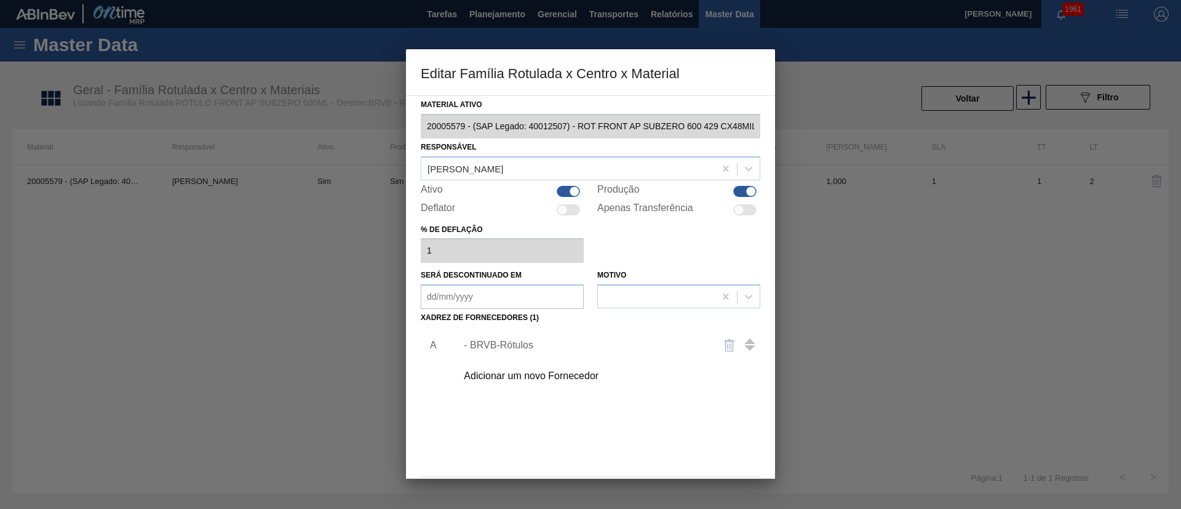
click at [739, 191] on div at bounding box center [744, 191] width 23 height 11
checkbox input "false"
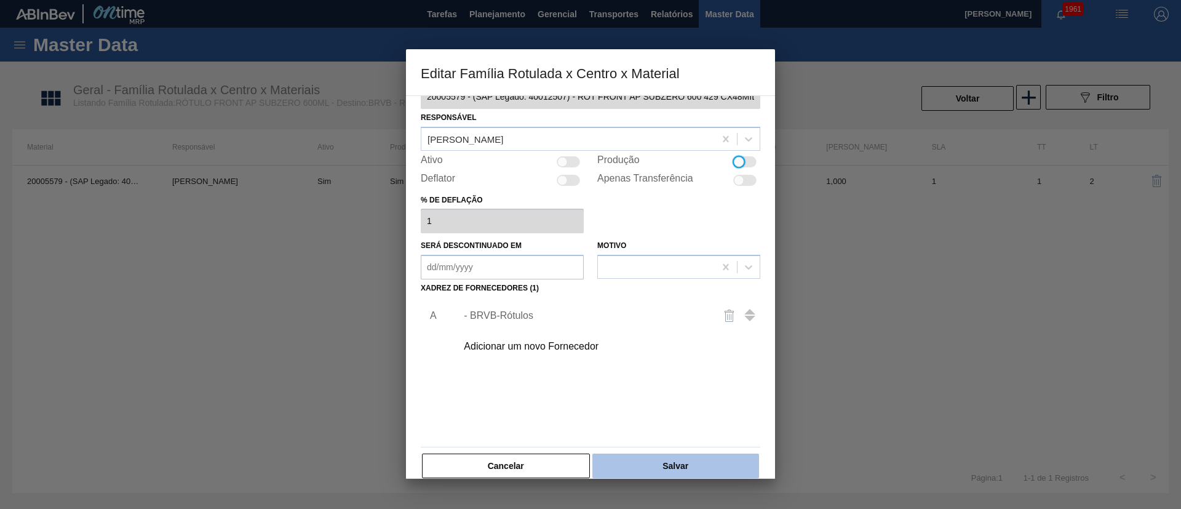
scroll to position [46, 0]
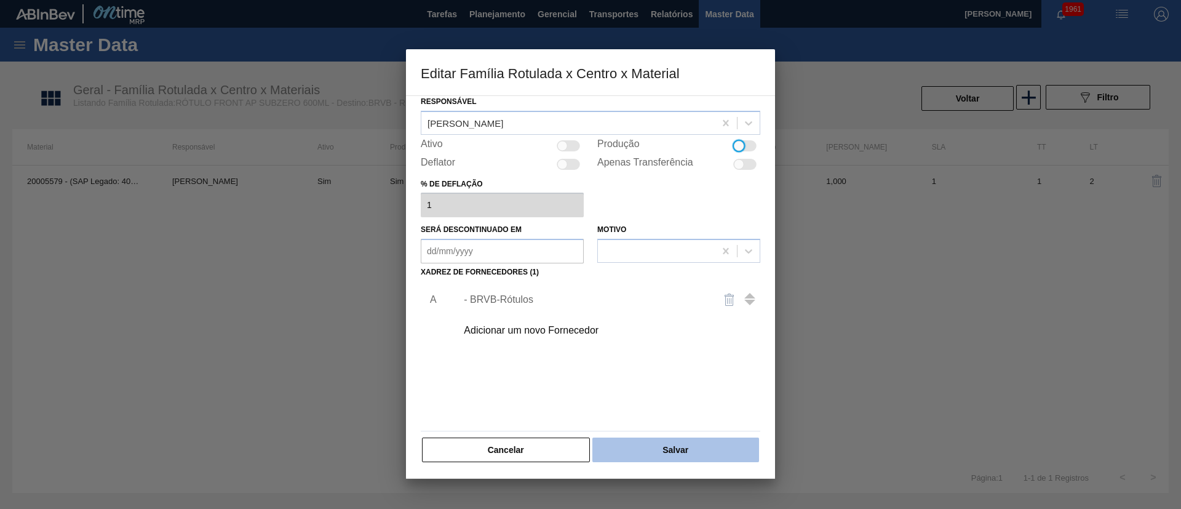
click at [680, 445] on button "Salvar" at bounding box center [675, 449] width 167 height 25
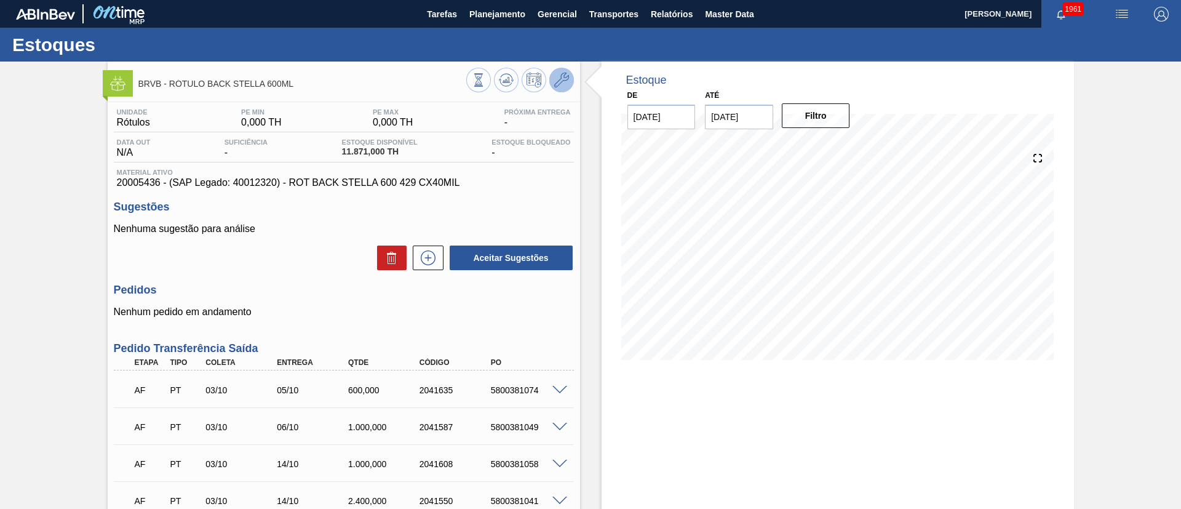
click at [565, 86] on icon at bounding box center [561, 80] width 15 height 15
click at [563, 76] on icon at bounding box center [561, 80] width 15 height 15
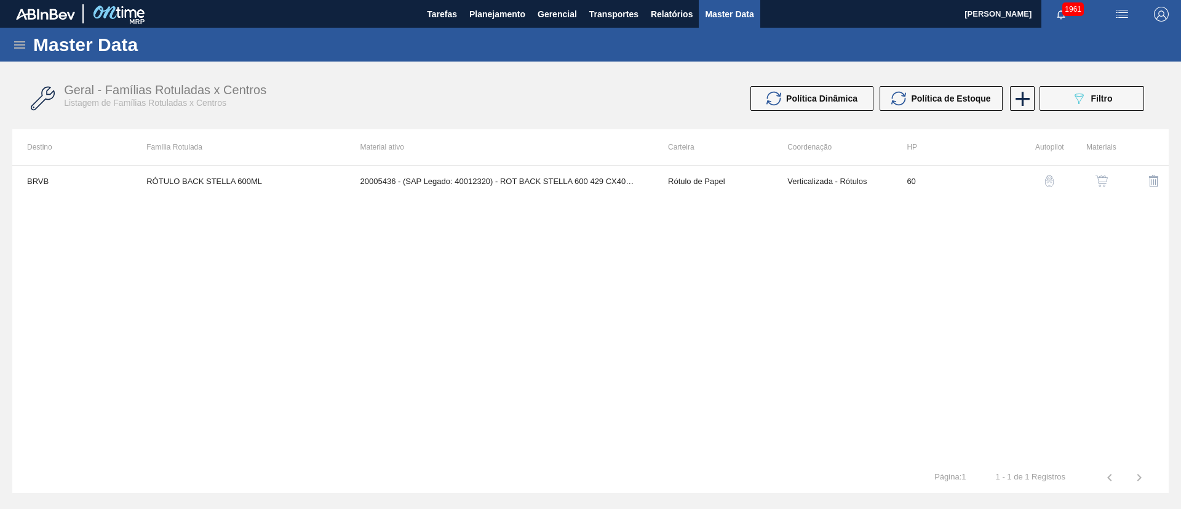
click at [1094, 184] on button "button" at bounding box center [1102, 181] width 30 height 30
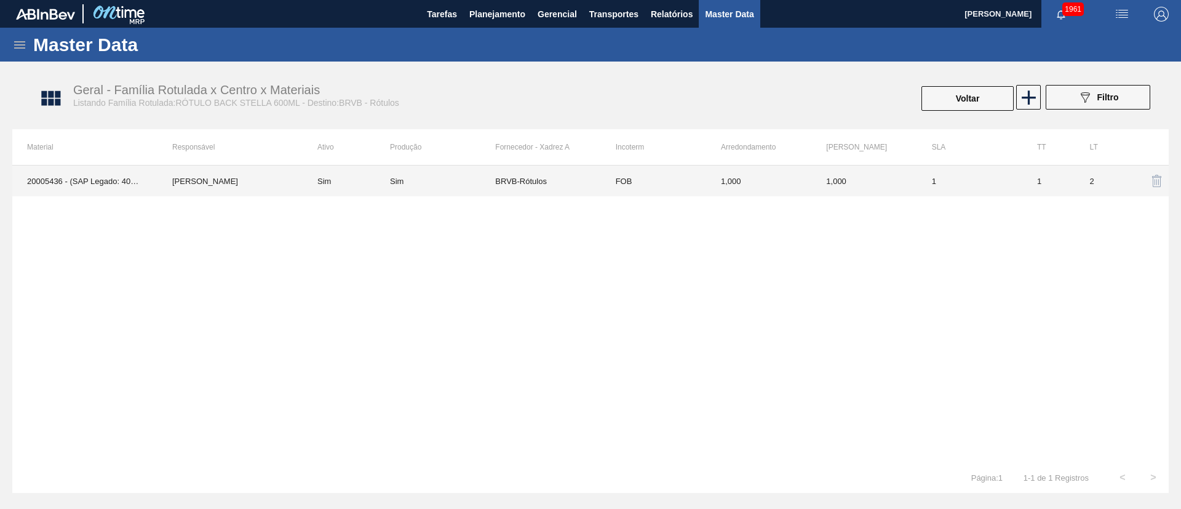
click at [466, 177] on div "Sim" at bounding box center [442, 181] width 105 height 9
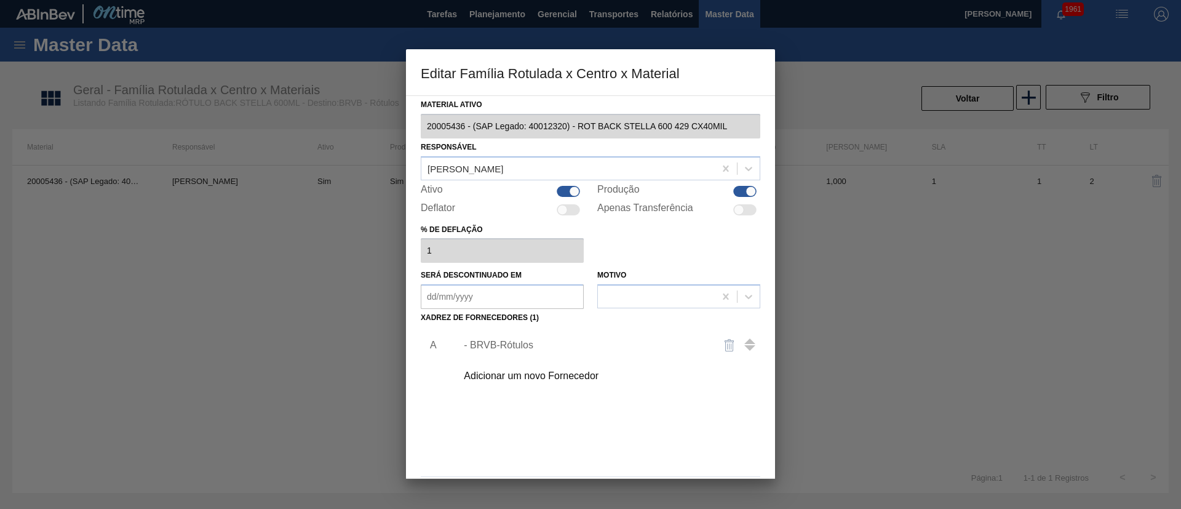
click at [751, 189] on div at bounding box center [751, 191] width 10 height 10
checkbox input "false"
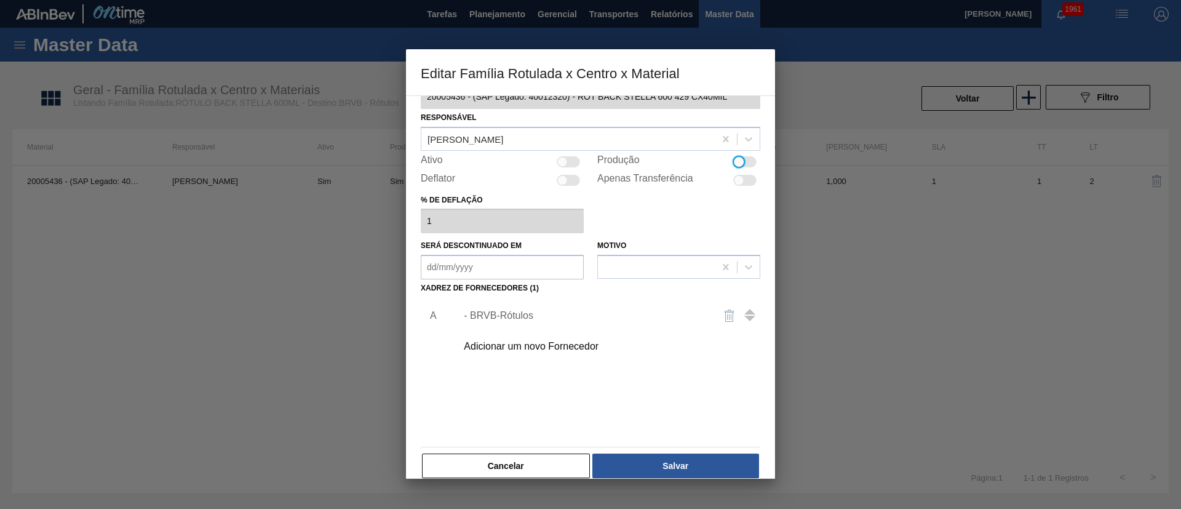
scroll to position [46, 0]
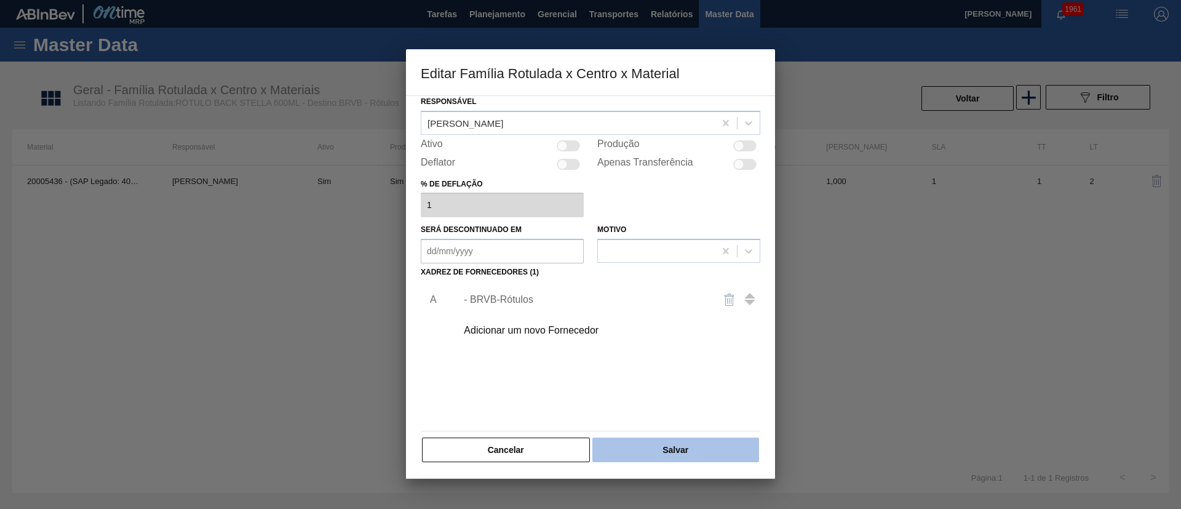
click at [688, 442] on button "Salvar" at bounding box center [675, 449] width 167 height 25
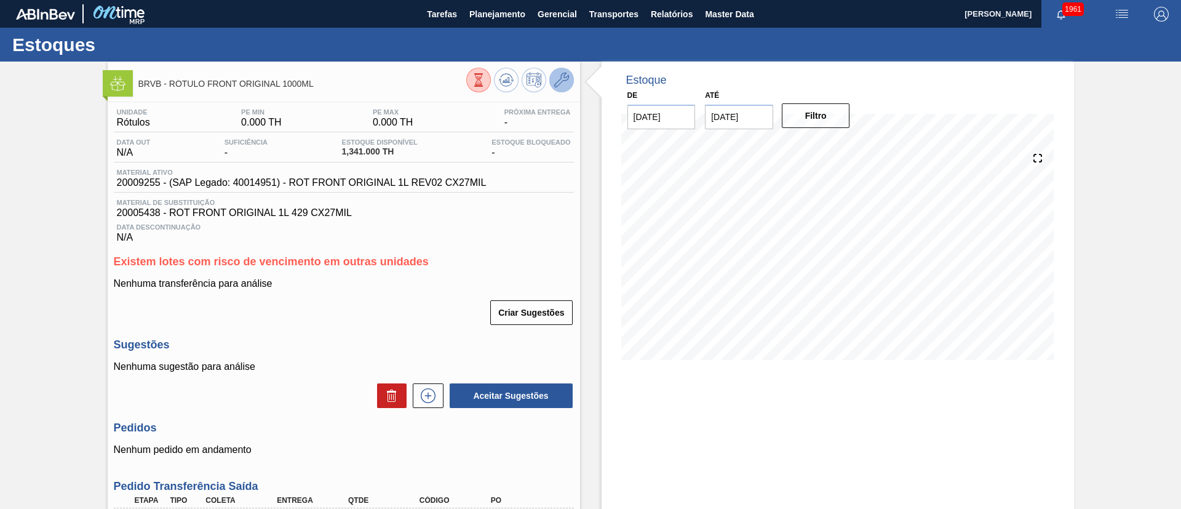
click at [560, 87] on icon at bounding box center [561, 80] width 15 height 15
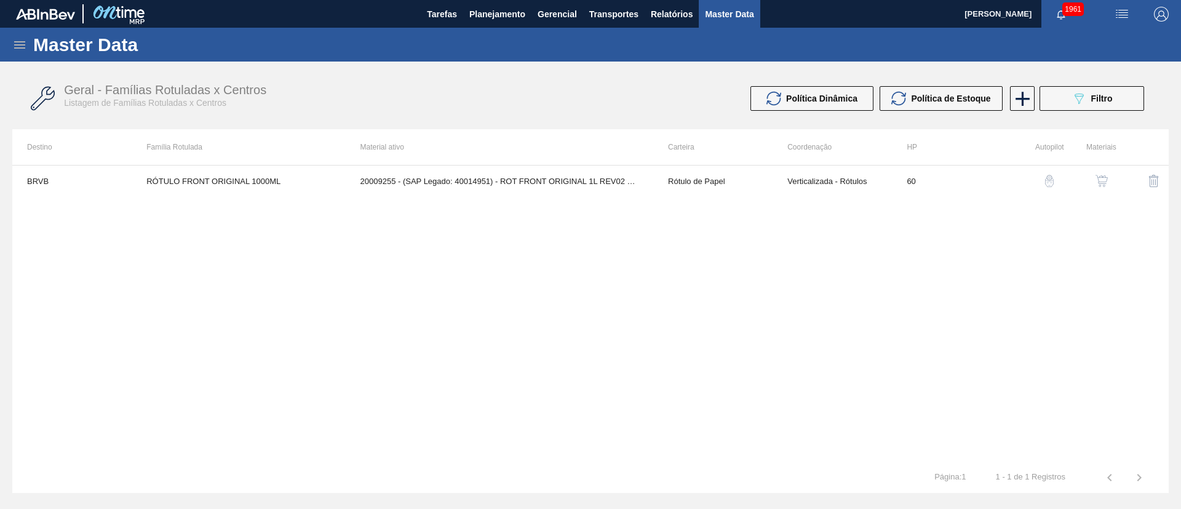
click at [1110, 178] on button "button" at bounding box center [1102, 181] width 30 height 30
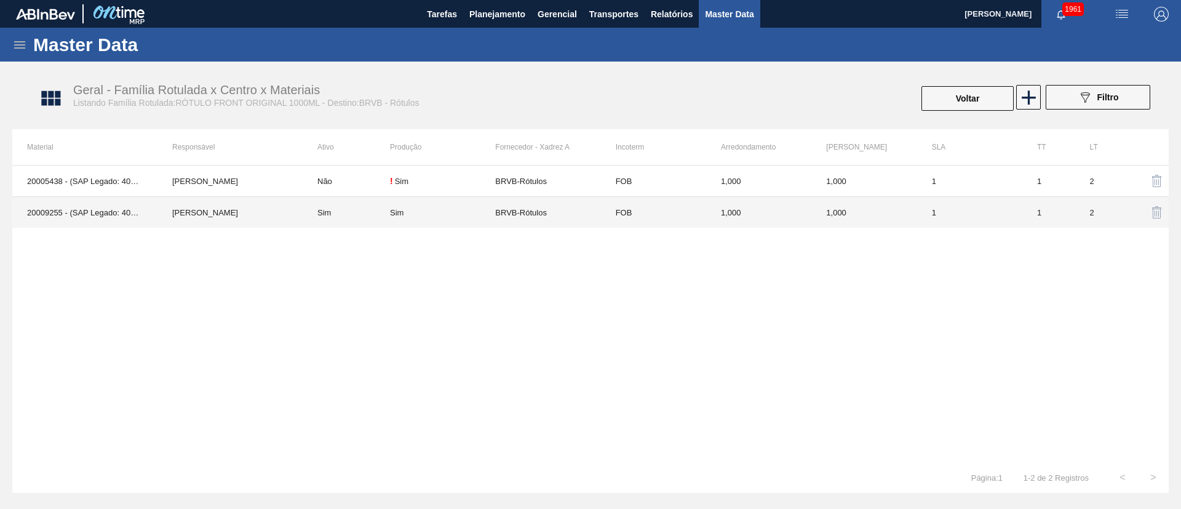
click at [475, 217] on td "Sim" at bounding box center [442, 212] width 105 height 31
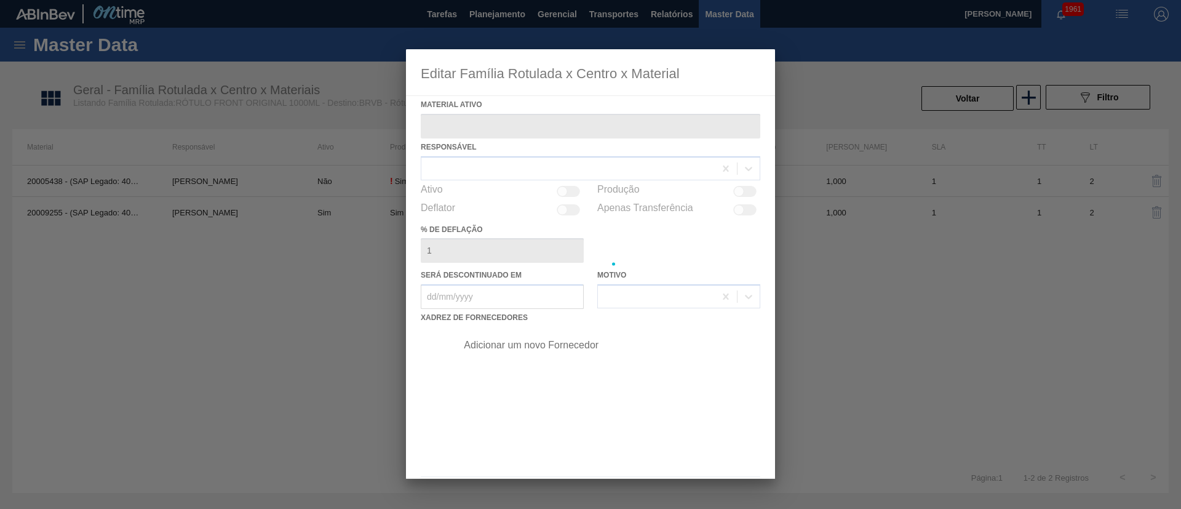
type ativo "20009255 - (SAP Legado: 40014951) - ROT FRONT ORIGINAL 1L REV02 CX27MIL"
checkbox input "true"
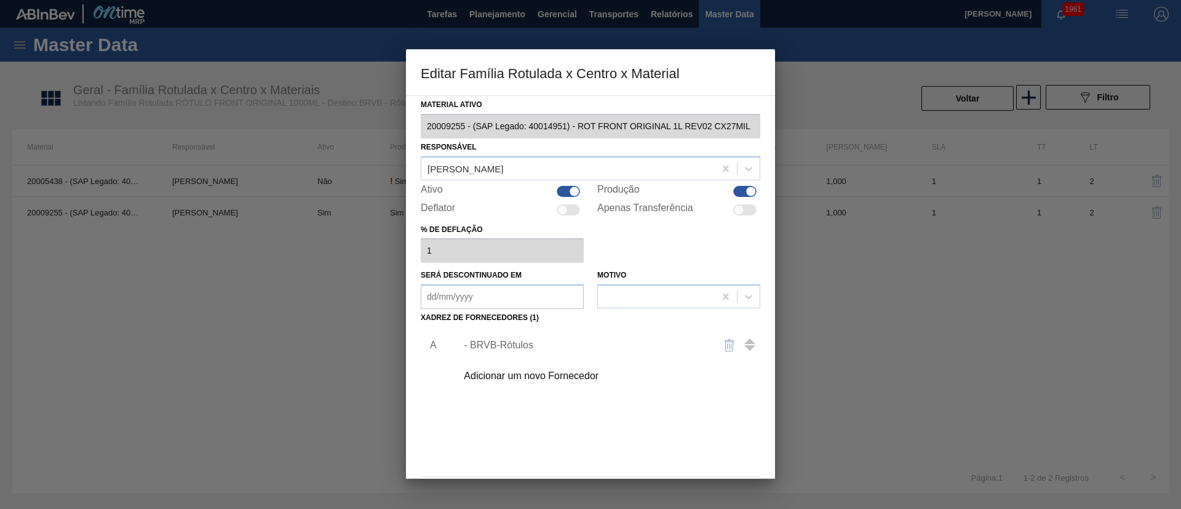
click at [734, 189] on div at bounding box center [744, 191] width 23 height 11
checkbox input "false"
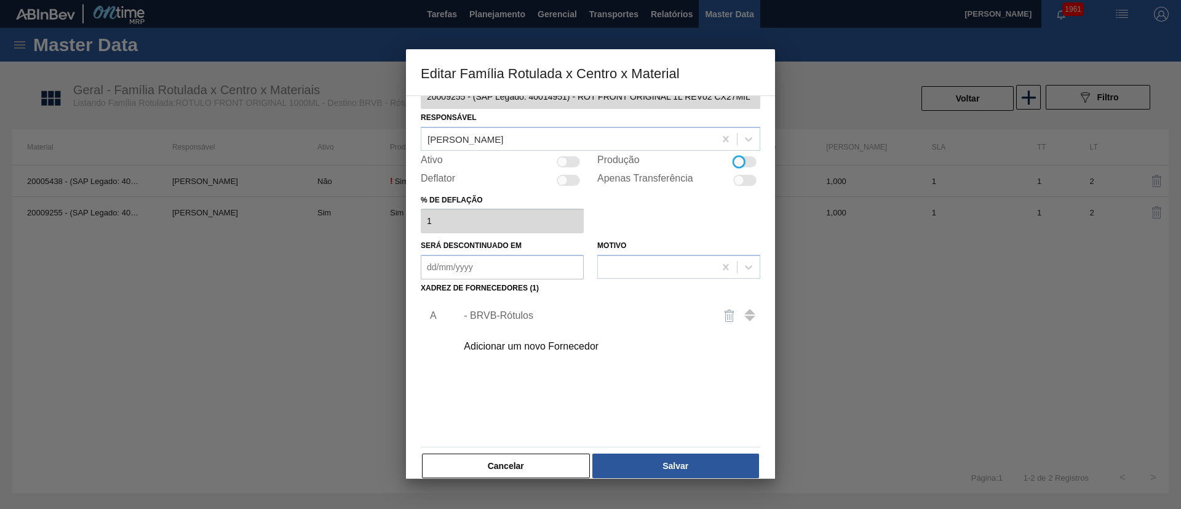
scroll to position [46, 0]
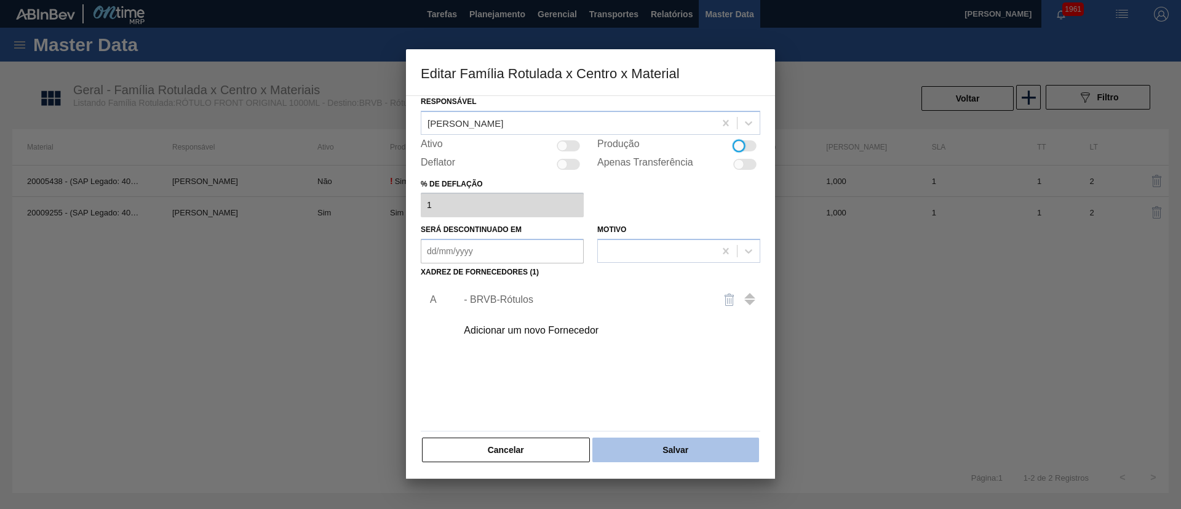
click at [659, 450] on button "Salvar" at bounding box center [675, 449] width 167 height 25
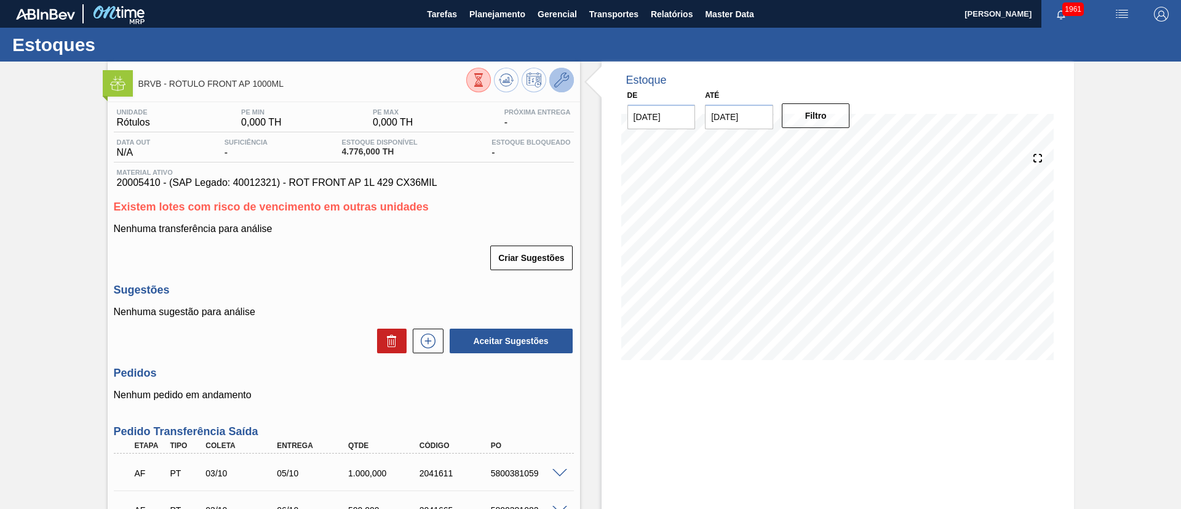
click at [557, 76] on icon at bounding box center [561, 80] width 15 height 15
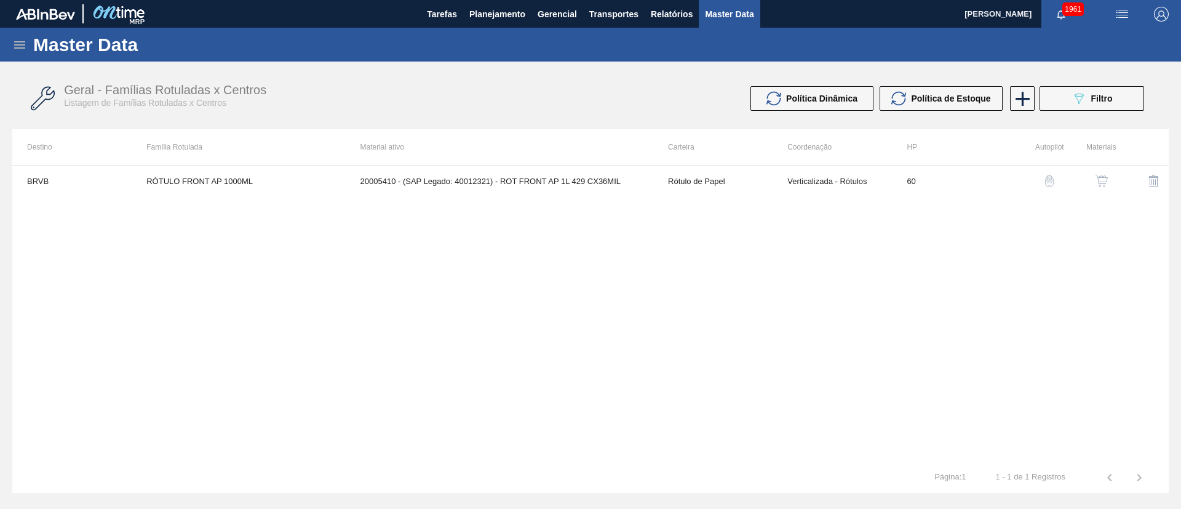
click at [1099, 185] on img "button" at bounding box center [1101, 181] width 12 height 12
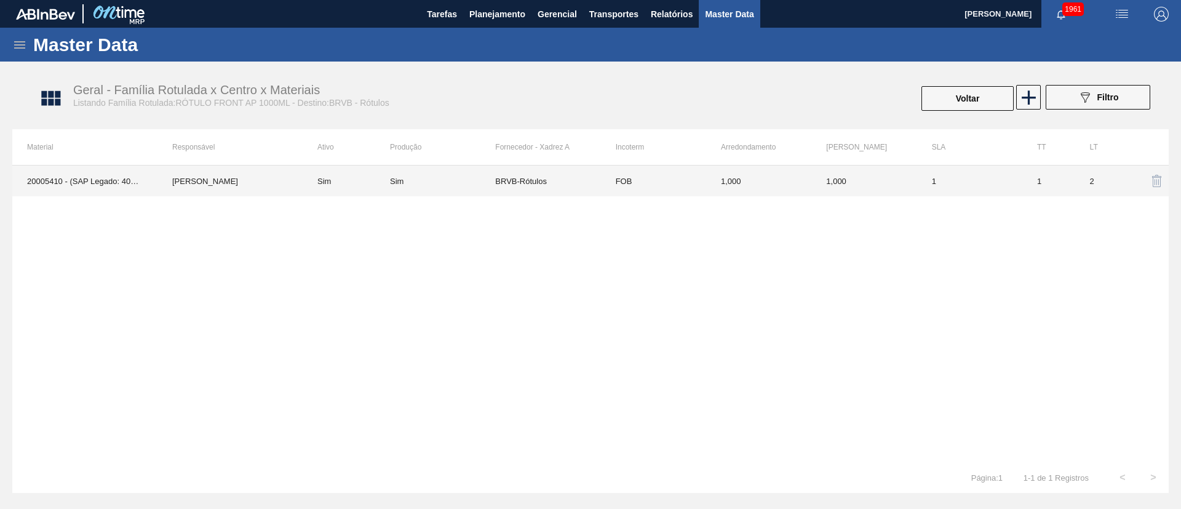
click at [432, 183] on div "Sim" at bounding box center [442, 181] width 105 height 9
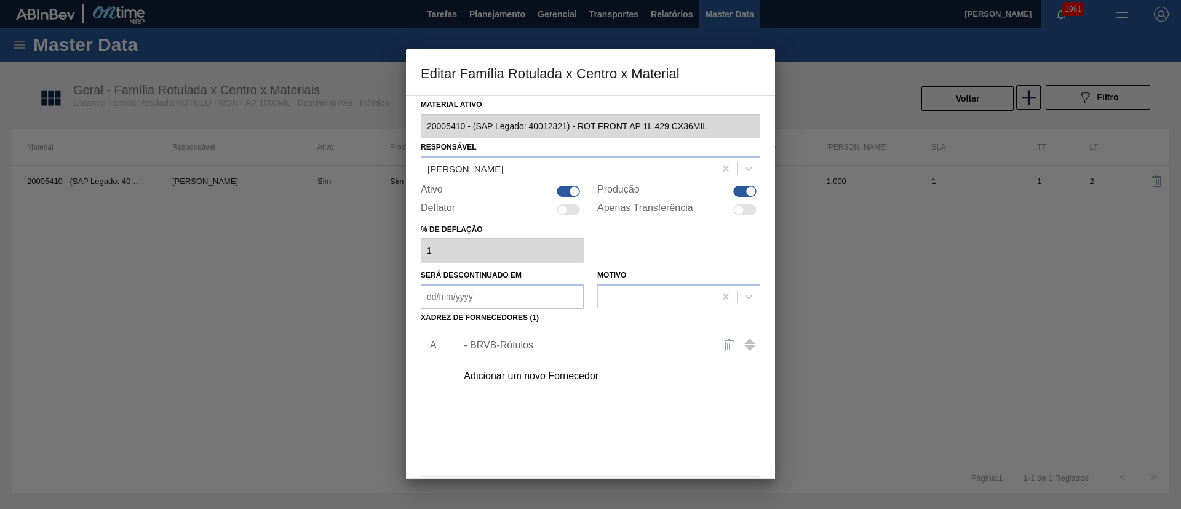
click at [747, 186] on div at bounding box center [744, 191] width 23 height 11
checkbox input "false"
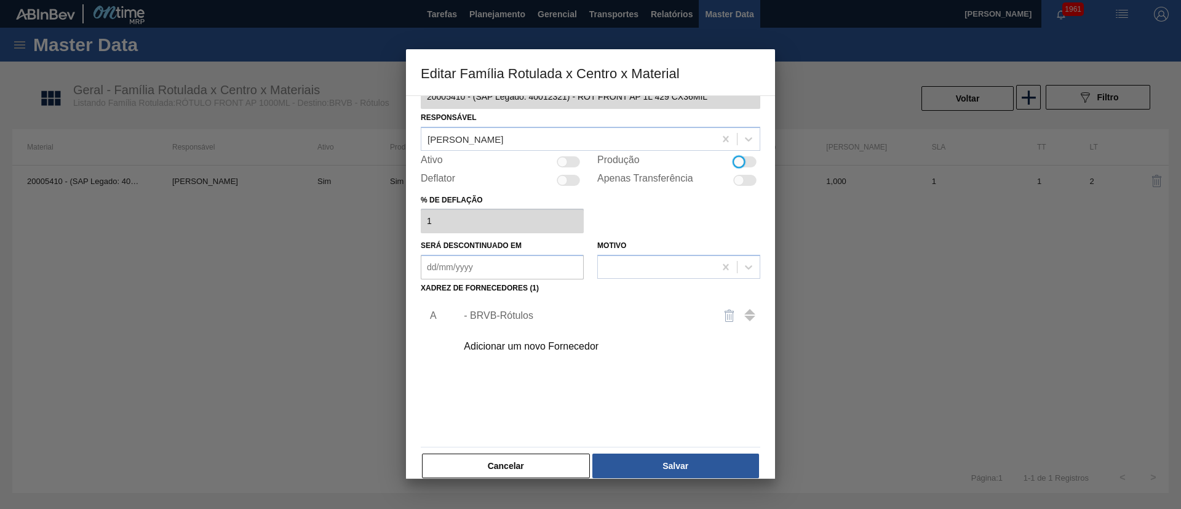
scroll to position [46, 0]
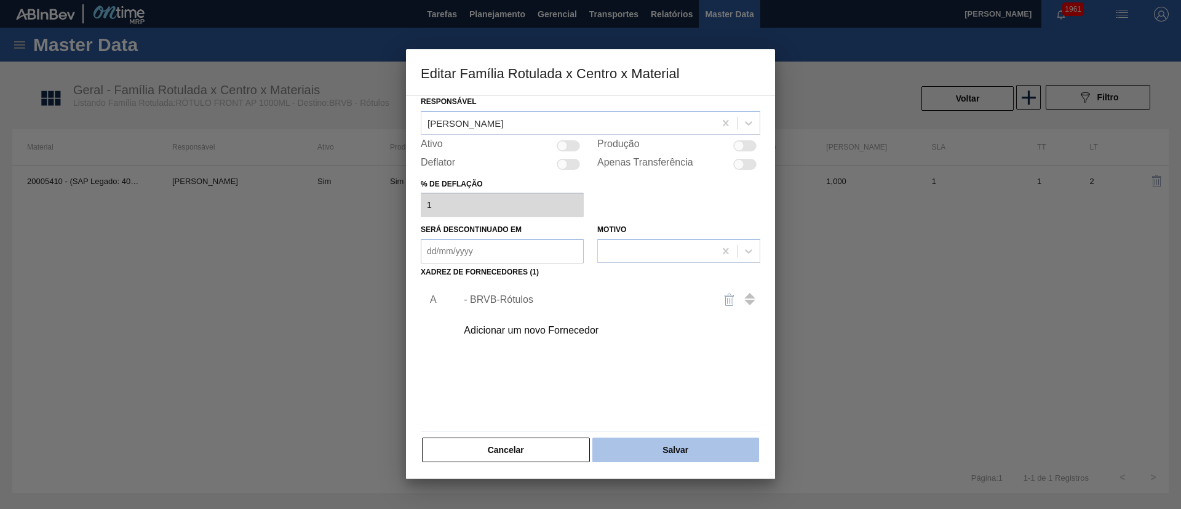
click at [694, 438] on button "Salvar" at bounding box center [675, 449] width 167 height 25
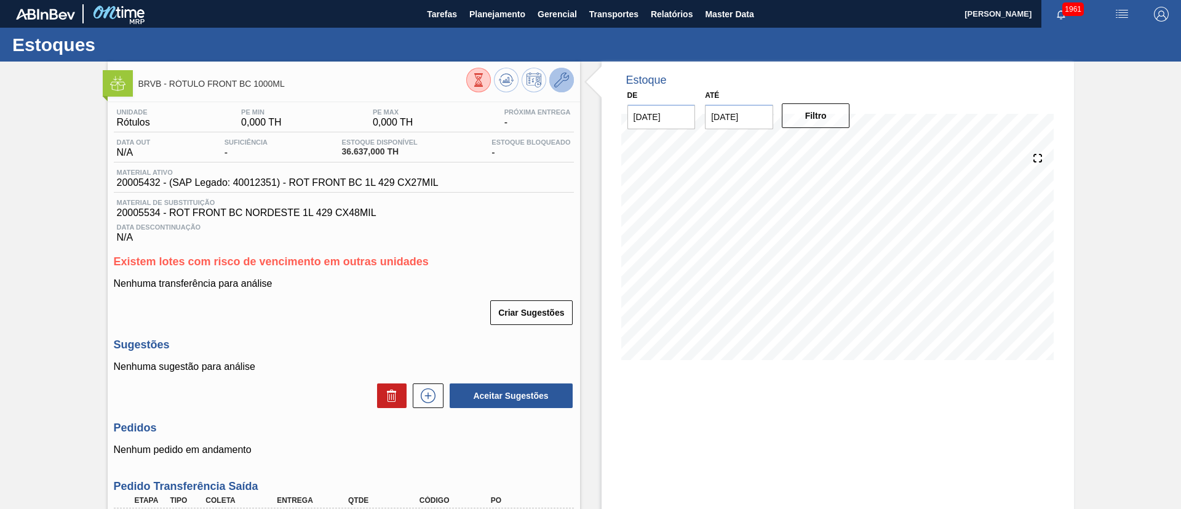
click at [565, 78] on icon at bounding box center [561, 80] width 15 height 15
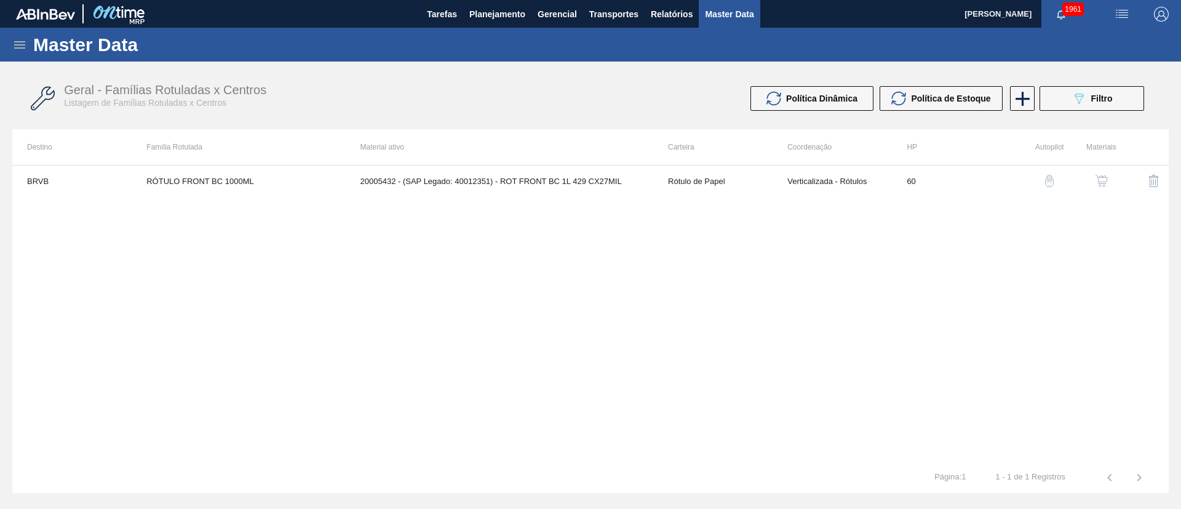
click at [1111, 184] on button "button" at bounding box center [1102, 181] width 30 height 30
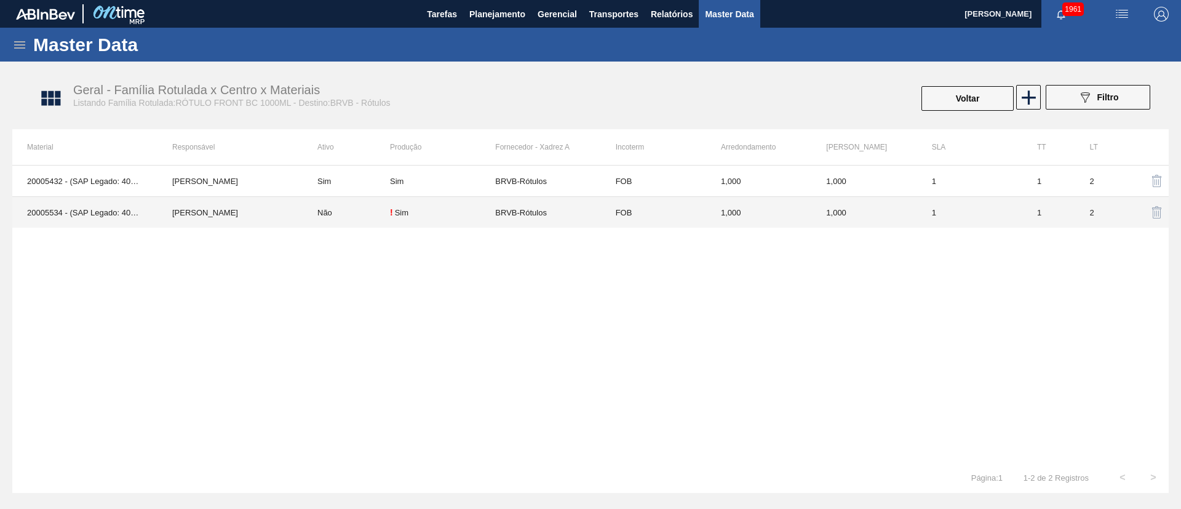
click at [477, 207] on div "! Sim" at bounding box center [442, 212] width 105 height 10
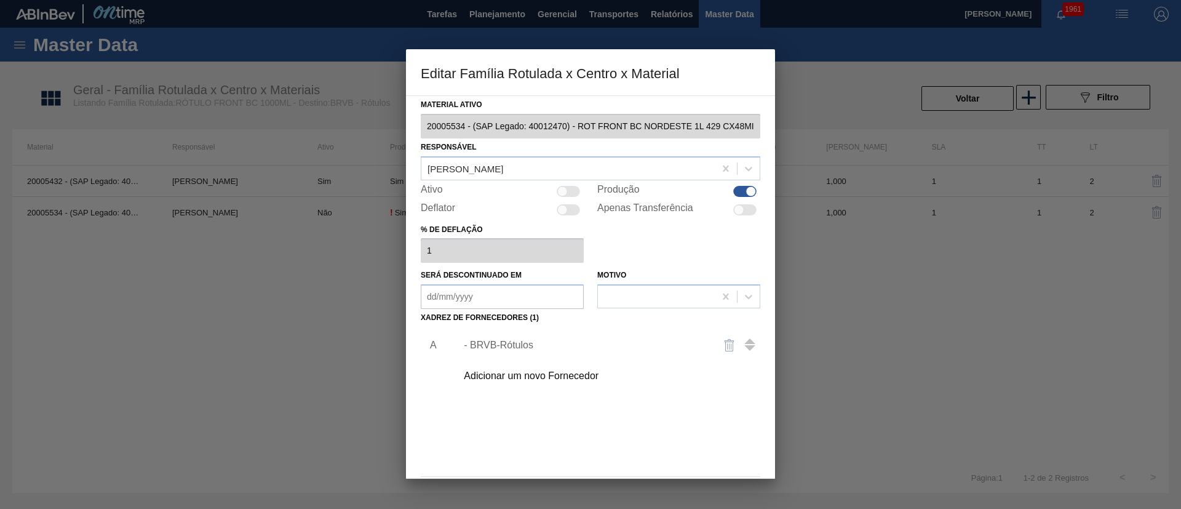
scroll to position [46, 0]
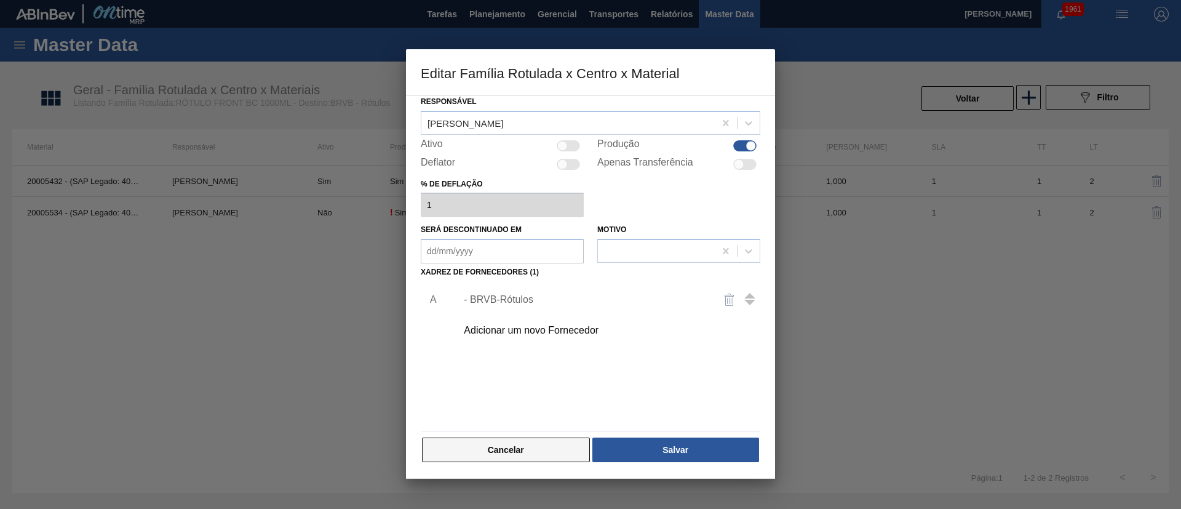
click at [549, 440] on button "Cancelar" at bounding box center [506, 449] width 168 height 25
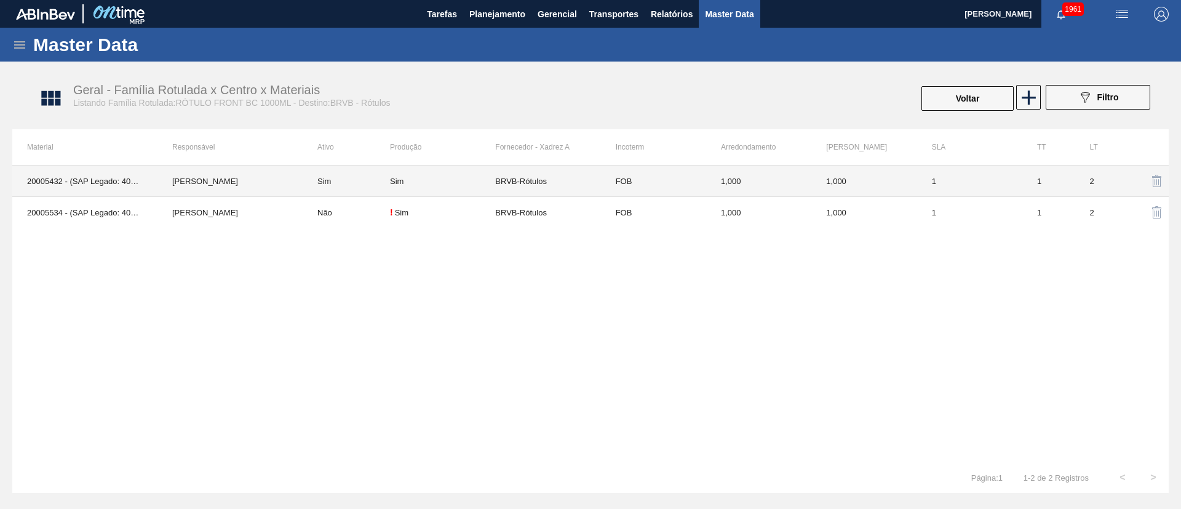
click at [445, 189] on td "Sim" at bounding box center [442, 180] width 105 height 31
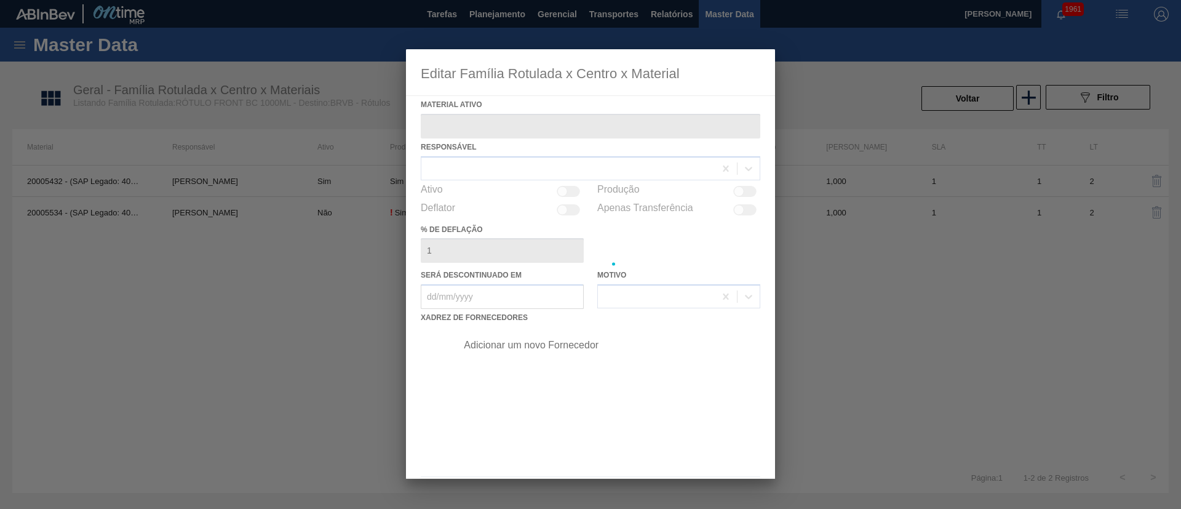
type ativo "20005432 - (SAP Legado: 40012351) - ROT FRONT BC 1L 429 CX27MIL"
checkbox input "true"
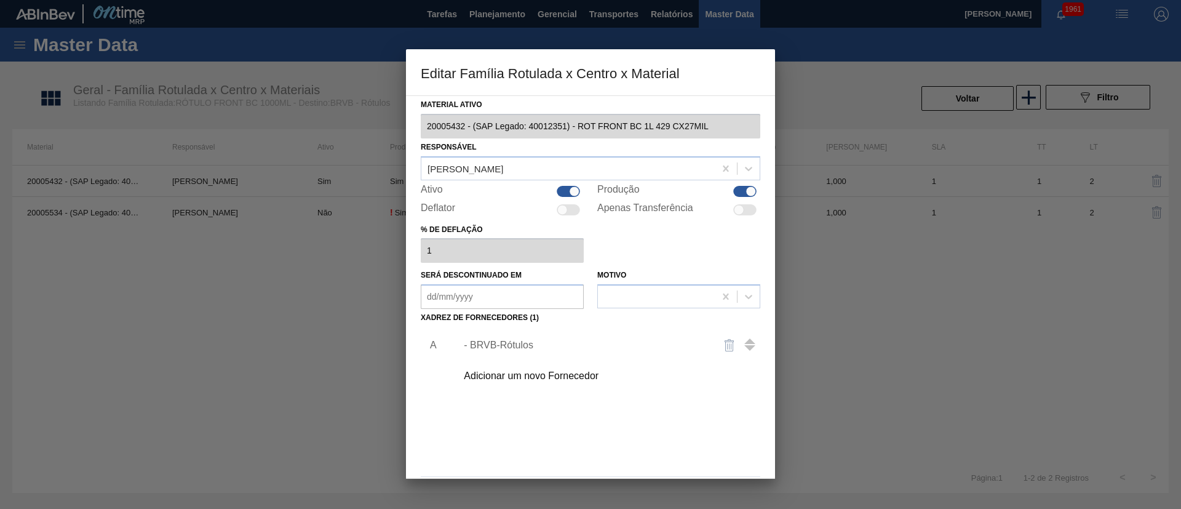
click at [741, 191] on div at bounding box center [744, 191] width 23 height 11
checkbox input "false"
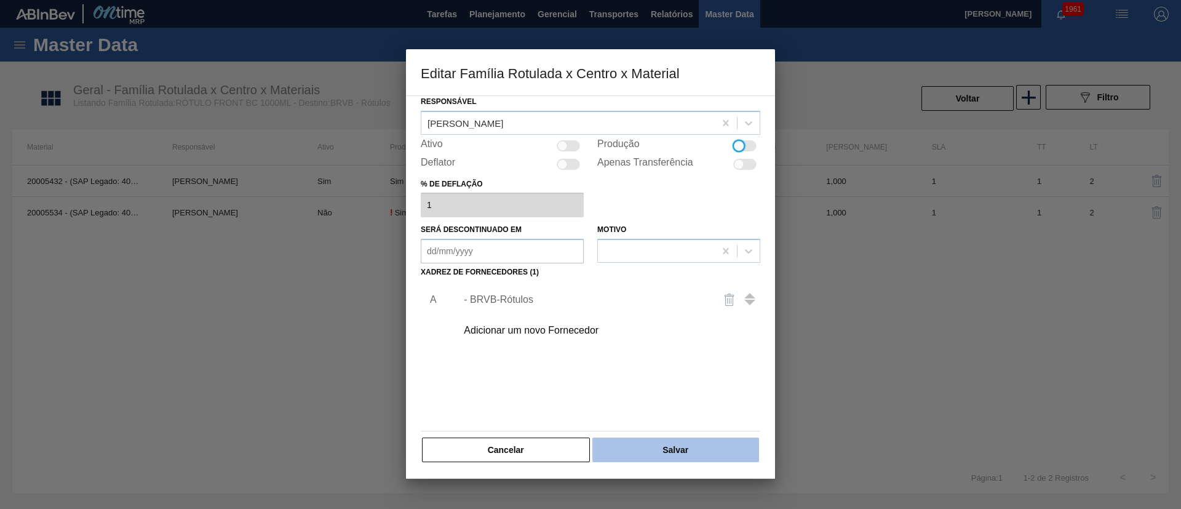
click at [661, 444] on button "Salvar" at bounding box center [675, 449] width 167 height 25
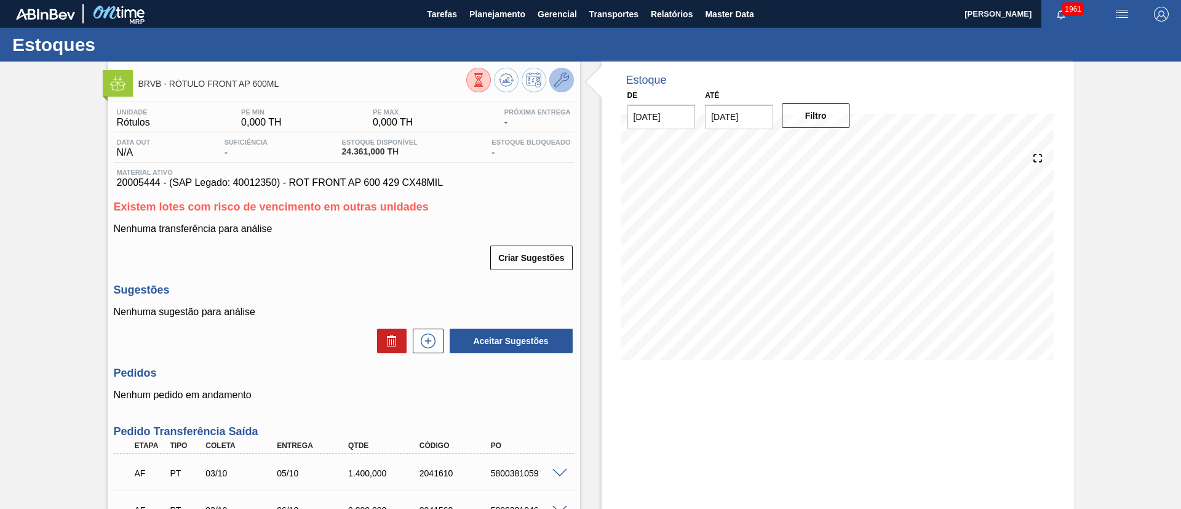
click at [557, 79] on icon at bounding box center [561, 80] width 15 height 15
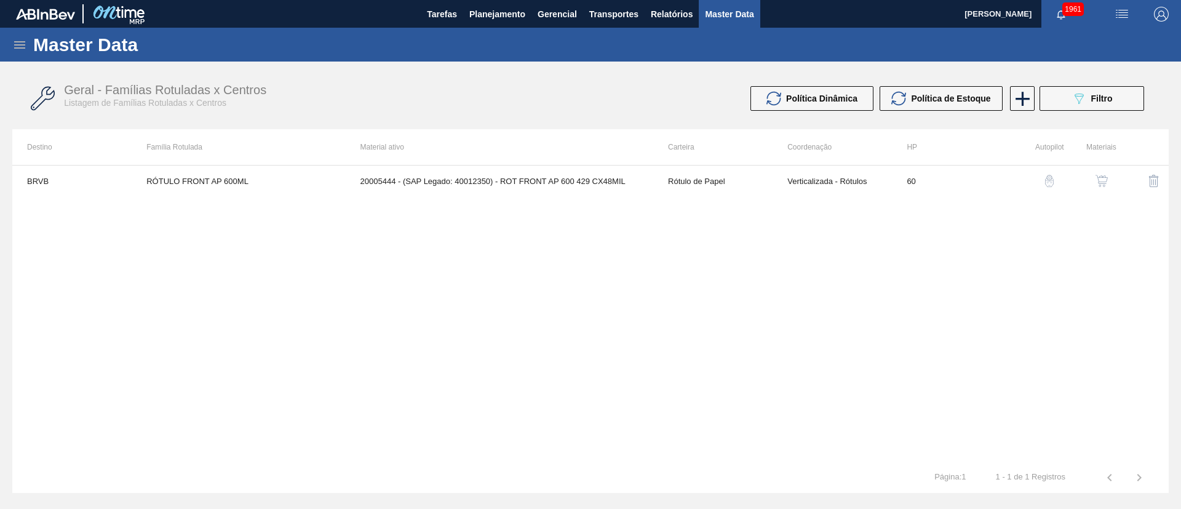
click at [1097, 180] on img "button" at bounding box center [1101, 181] width 12 height 12
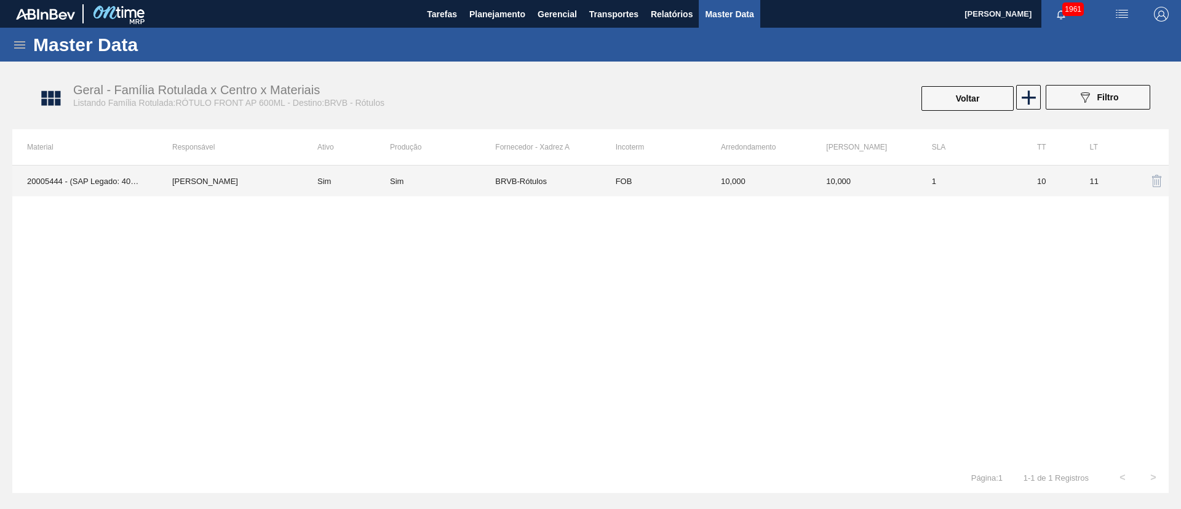
click at [458, 184] on div "Sim" at bounding box center [442, 181] width 105 height 9
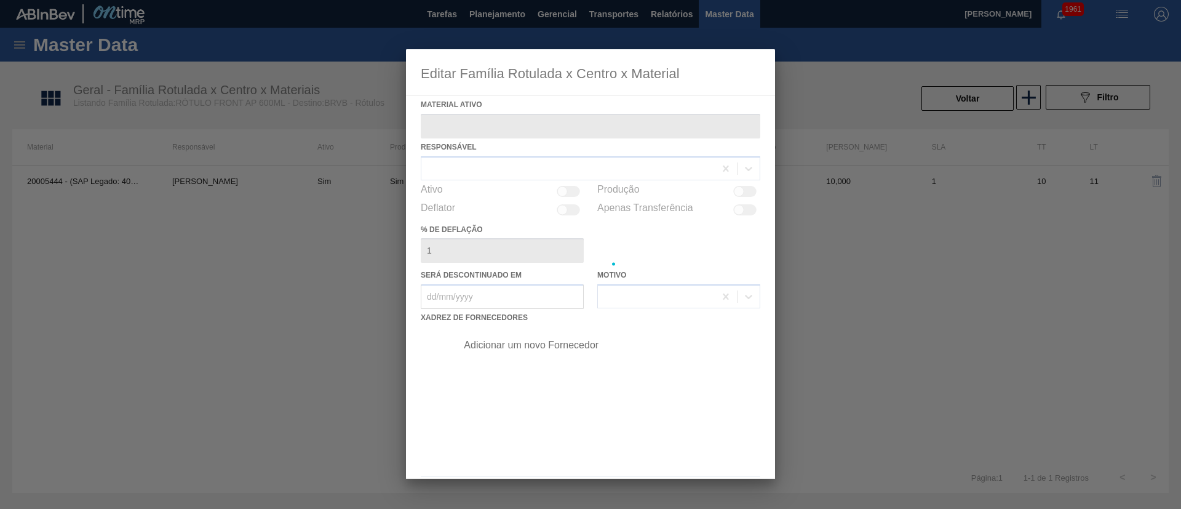
type ativo "20005444 - (SAP Legado: 40012350) - ROT FRONT AP 600 429 CX48MIL"
checkbox input "true"
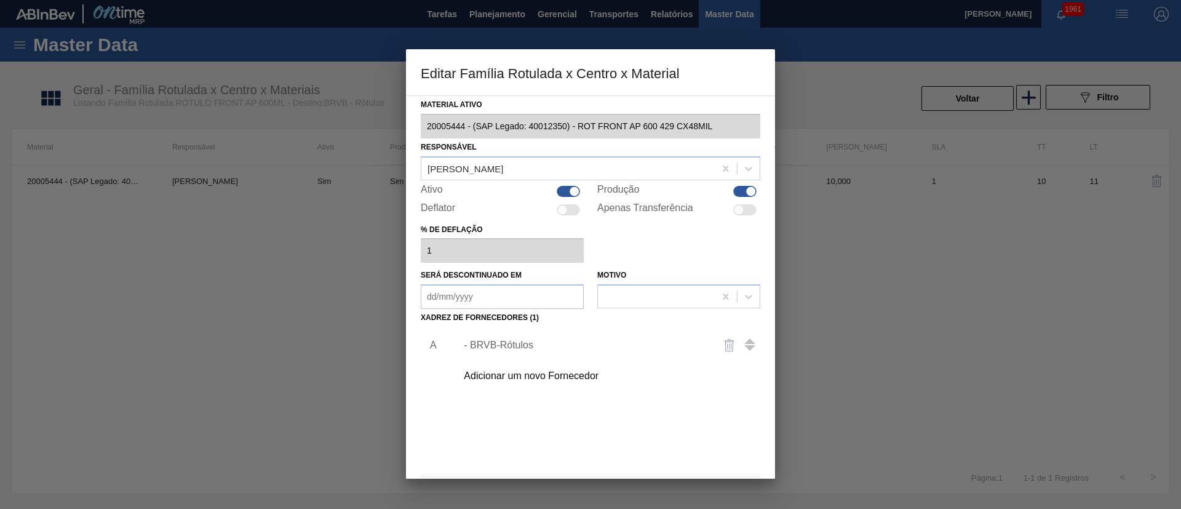
click at [738, 191] on div at bounding box center [744, 191] width 23 height 11
checkbox input "false"
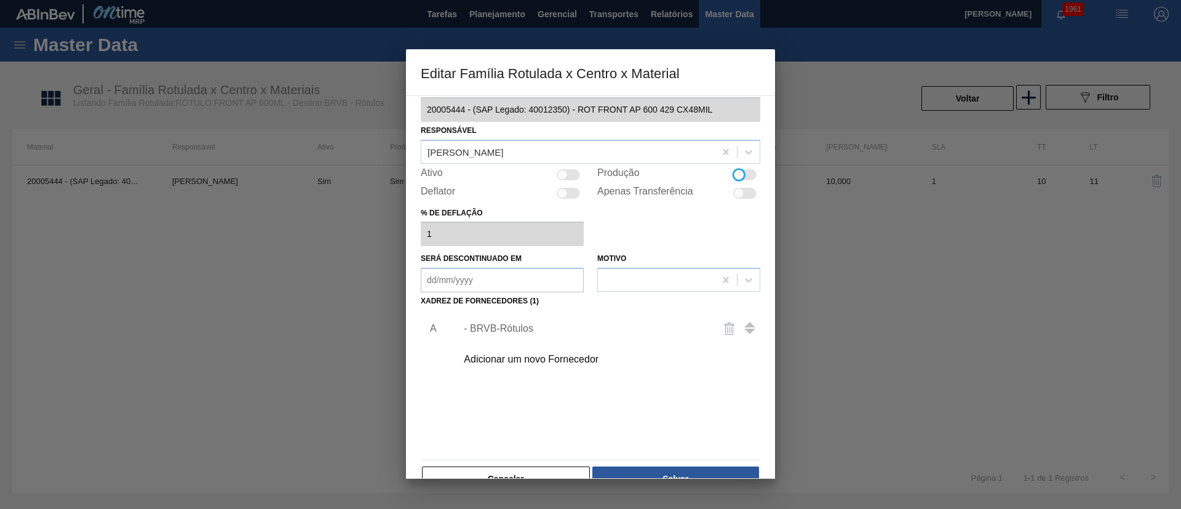
scroll to position [46, 0]
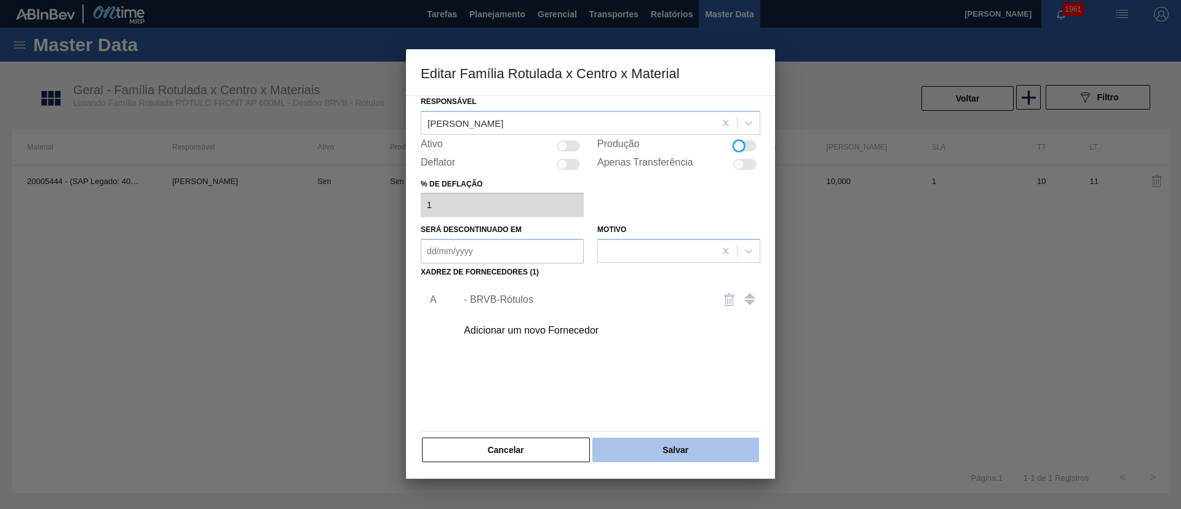
click at [689, 445] on button "Salvar" at bounding box center [675, 449] width 167 height 25
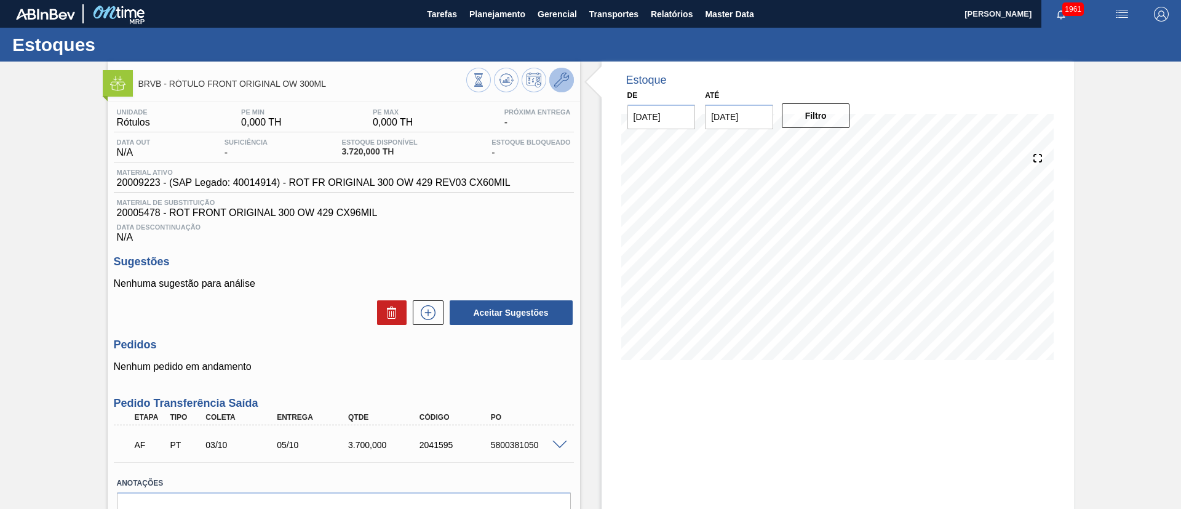
click at [554, 74] on icon at bounding box center [561, 80] width 15 height 15
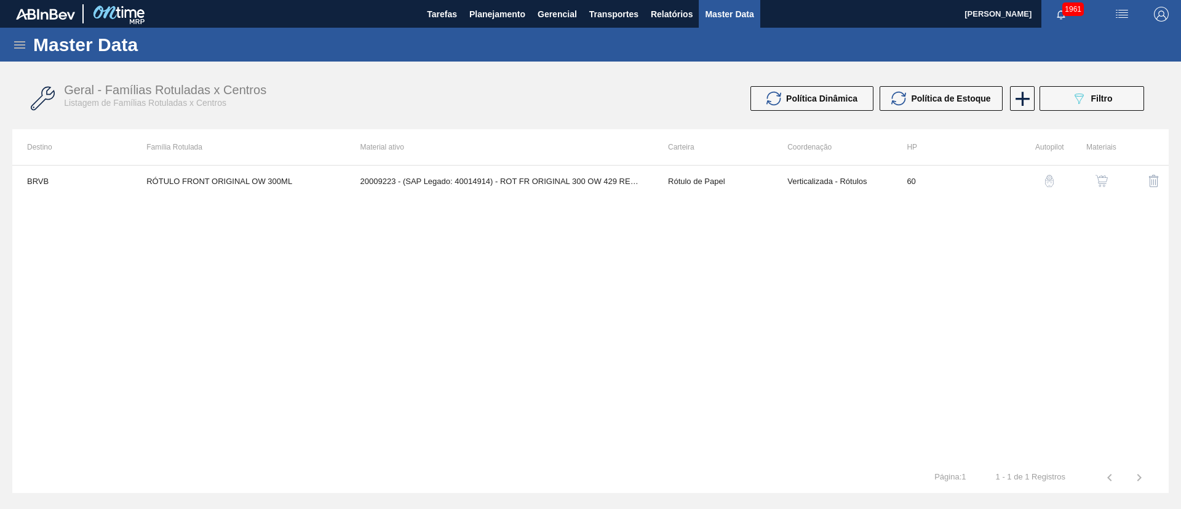
click at [1102, 183] on img "button" at bounding box center [1101, 181] width 12 height 12
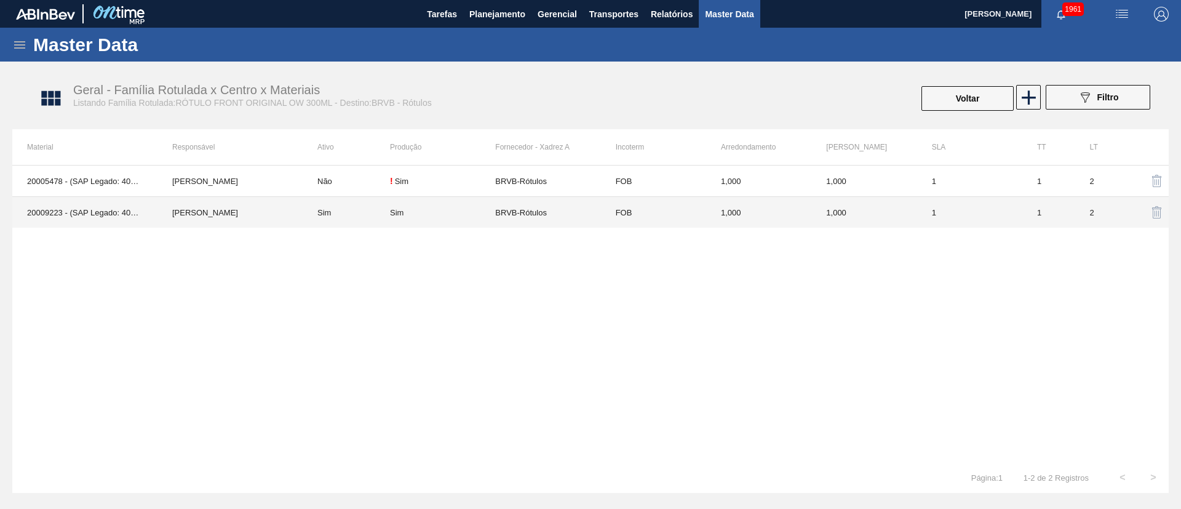
click at [472, 211] on div "Sim" at bounding box center [442, 212] width 105 height 9
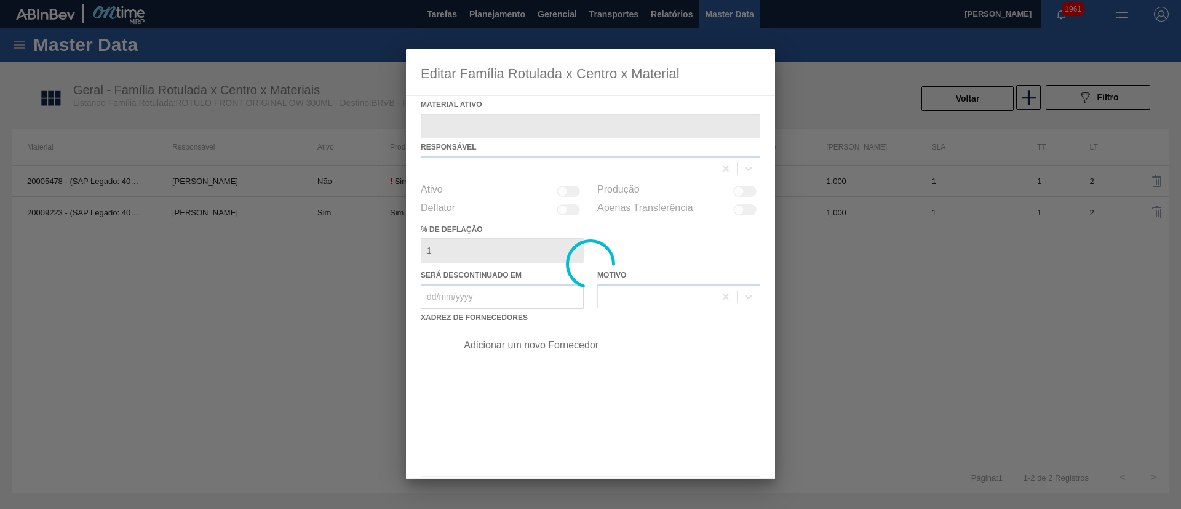
type ativo "20009223 - (SAP Legado: 40014914) - ROT FR ORIGINAL 300 OW 429 REV03 CX60MIL"
checkbox input "true"
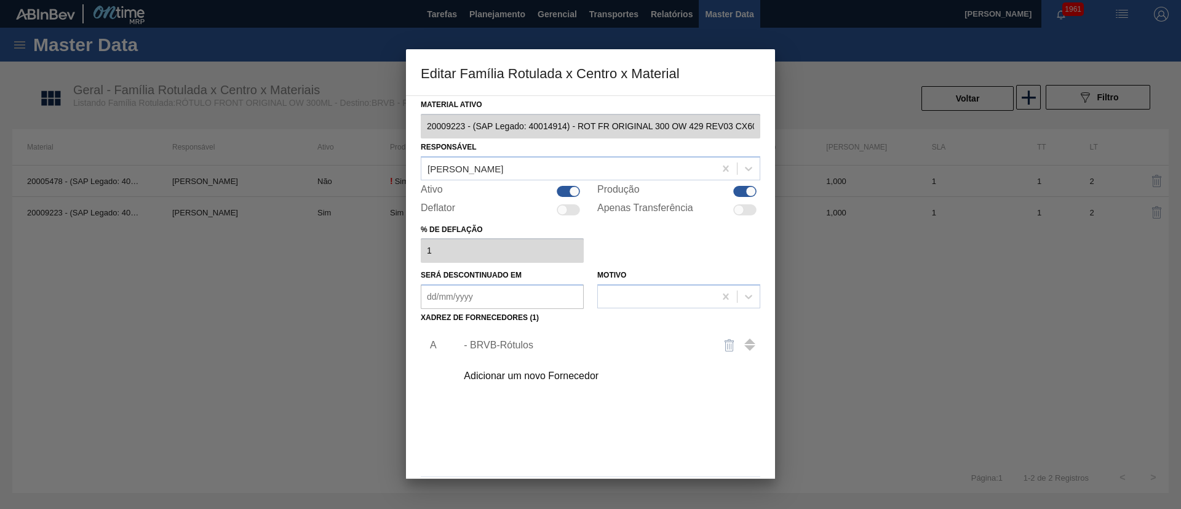
click at [743, 189] on div at bounding box center [744, 191] width 23 height 11
checkbox input "false"
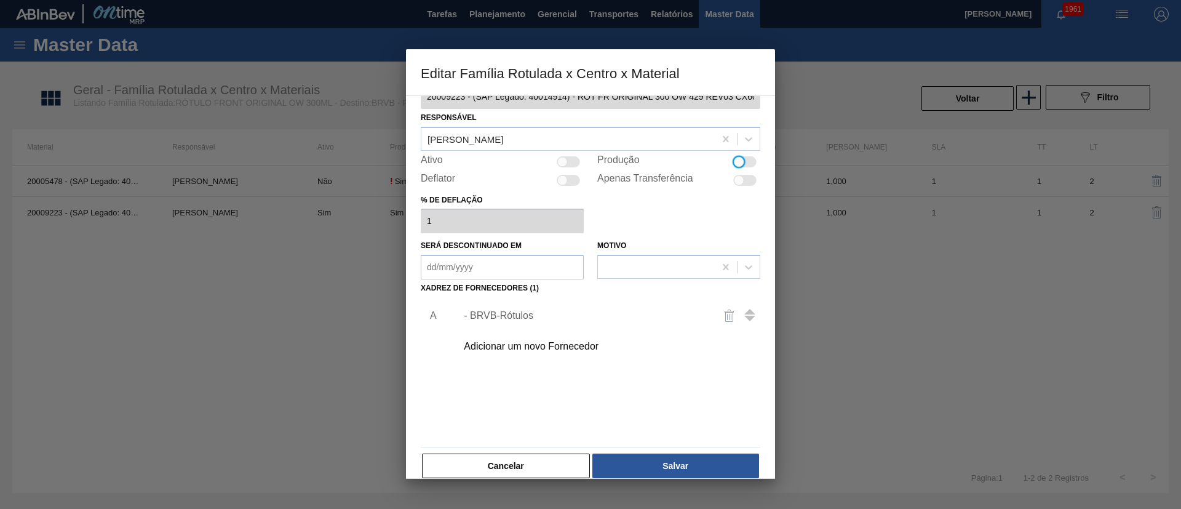
scroll to position [46, 0]
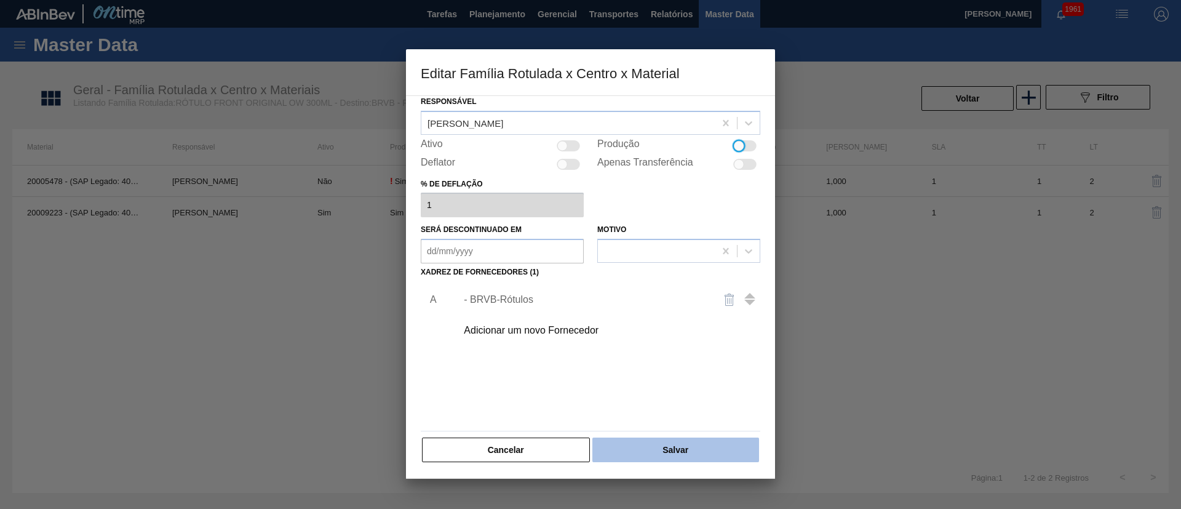
click at [689, 446] on button "Salvar" at bounding box center [675, 449] width 167 height 25
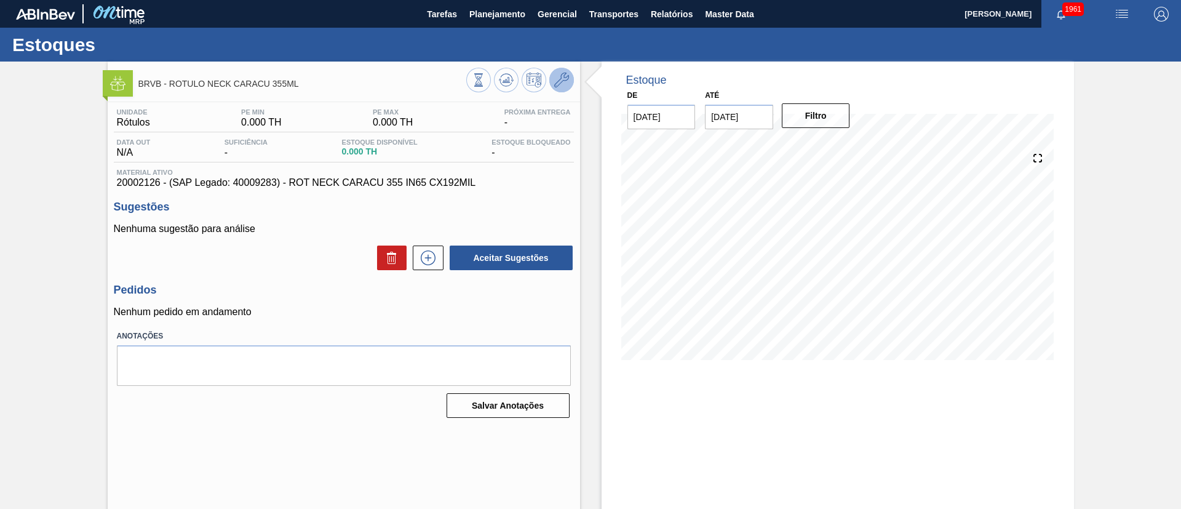
click at [551, 78] on button at bounding box center [561, 80] width 25 height 25
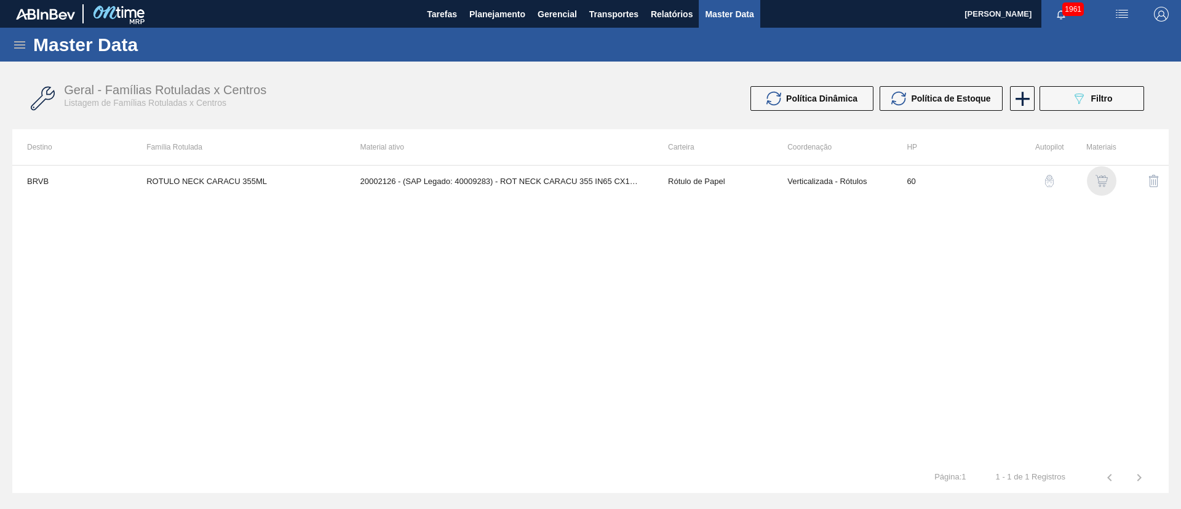
click at [1105, 180] on img "button" at bounding box center [1101, 181] width 12 height 12
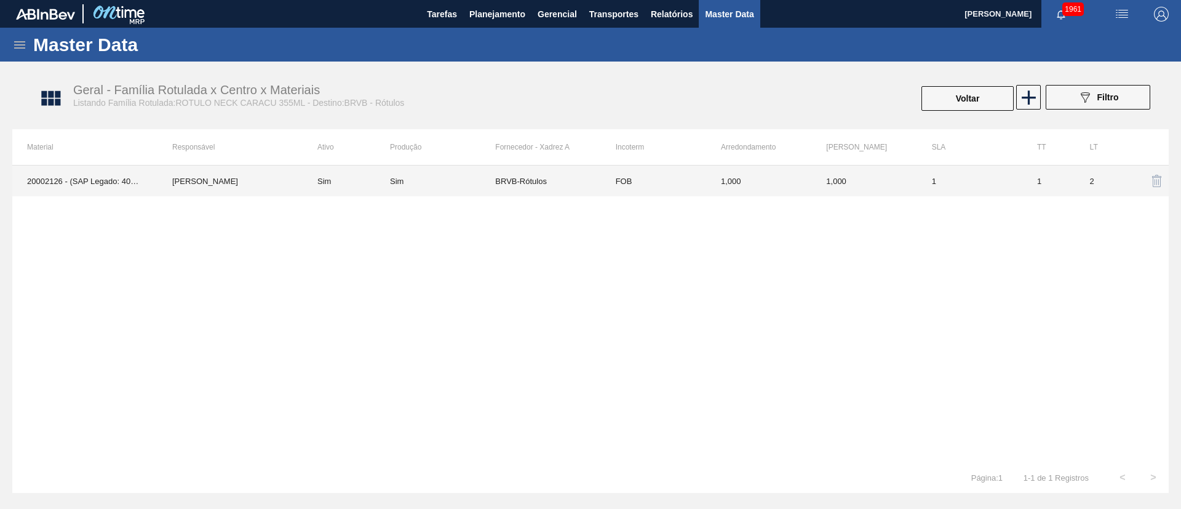
click at [479, 185] on td "Sim" at bounding box center [442, 180] width 105 height 31
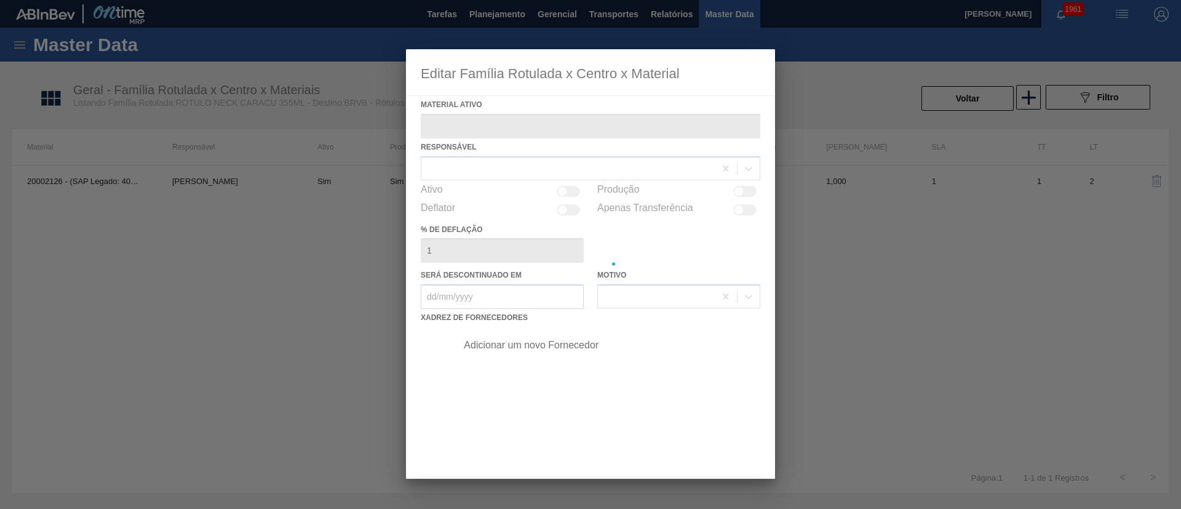
type ativo "20002126 - (SAP Legado: 40009283) - ROT NECK CARACU 355 IN65 CX192MIL"
checkbox input "true"
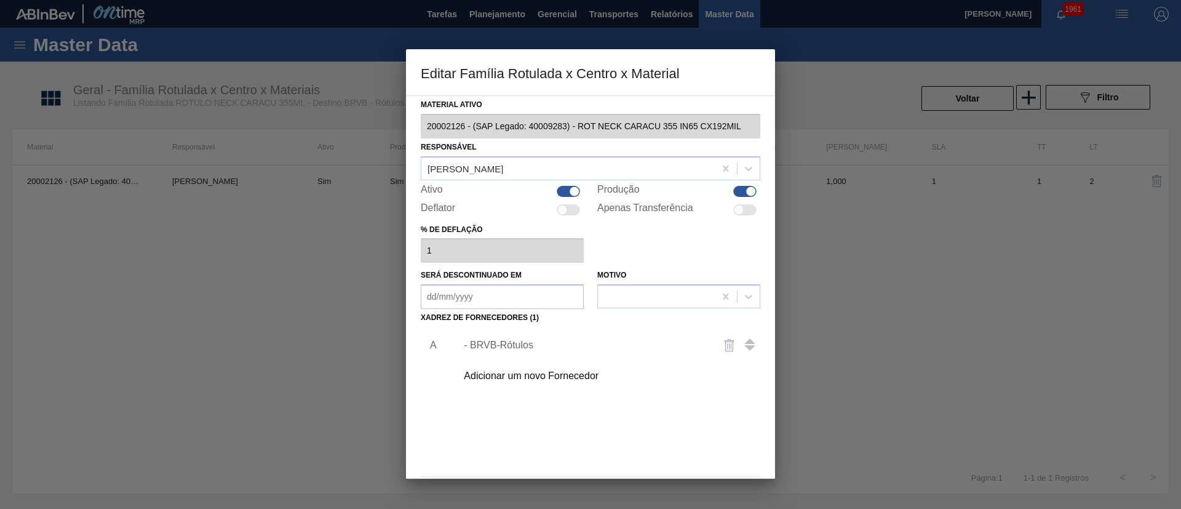
click at [742, 191] on div at bounding box center [744, 191] width 23 height 11
checkbox input "false"
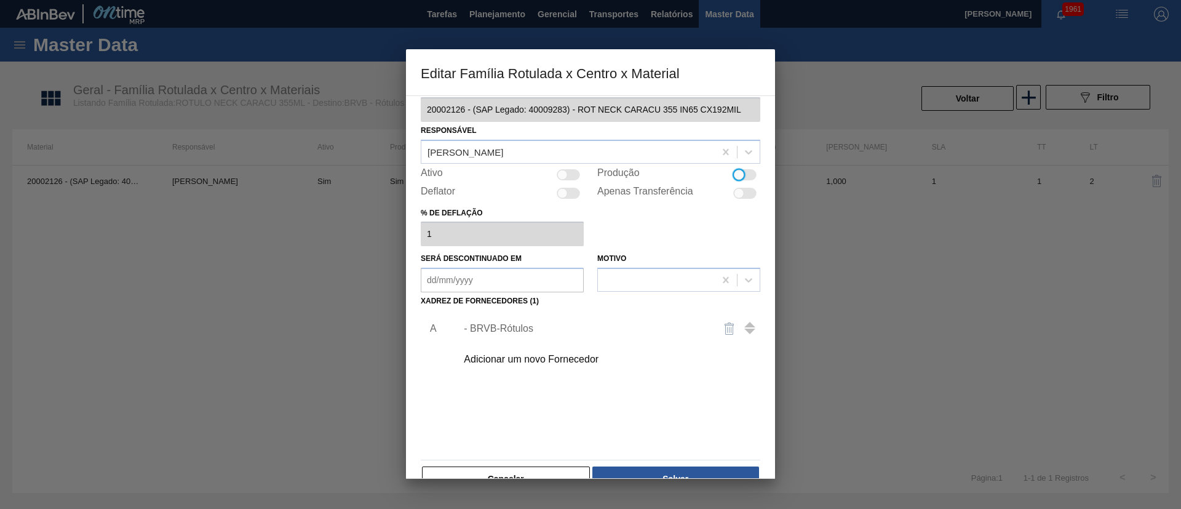
scroll to position [46, 0]
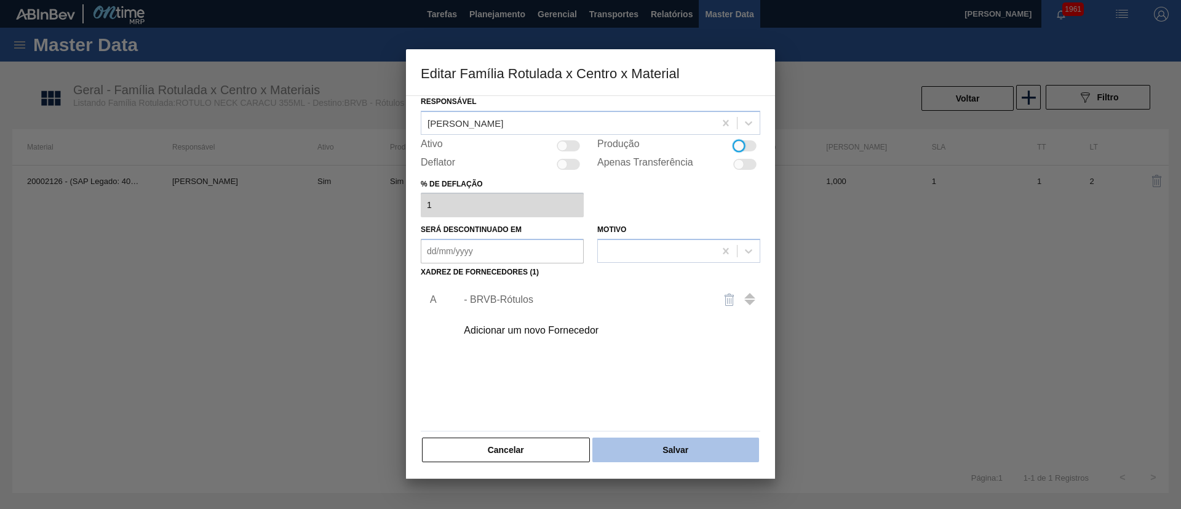
click at [664, 443] on button "Salvar" at bounding box center [675, 449] width 167 height 25
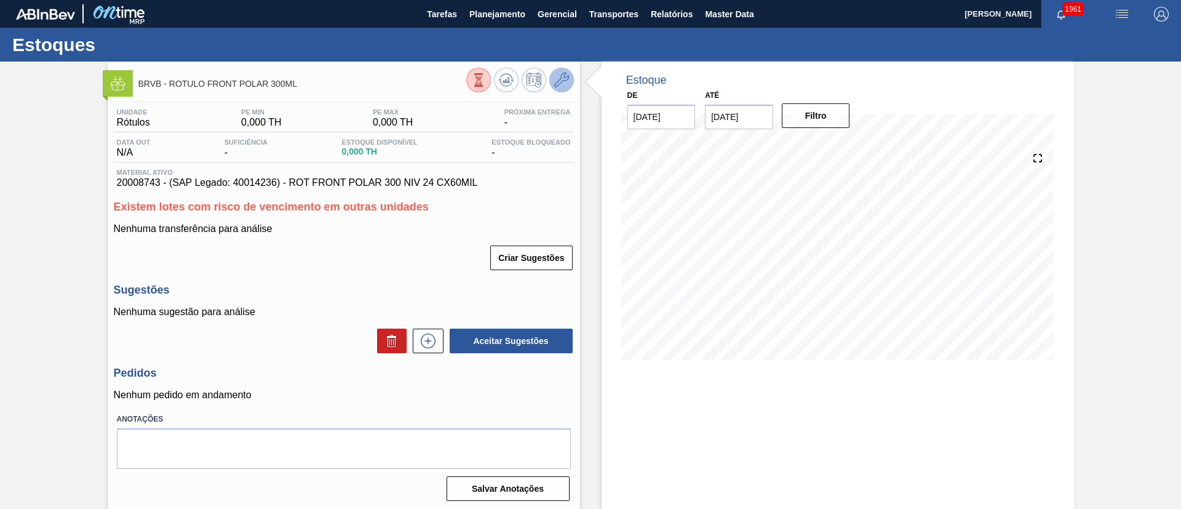
click at [562, 79] on icon at bounding box center [561, 80] width 15 height 15
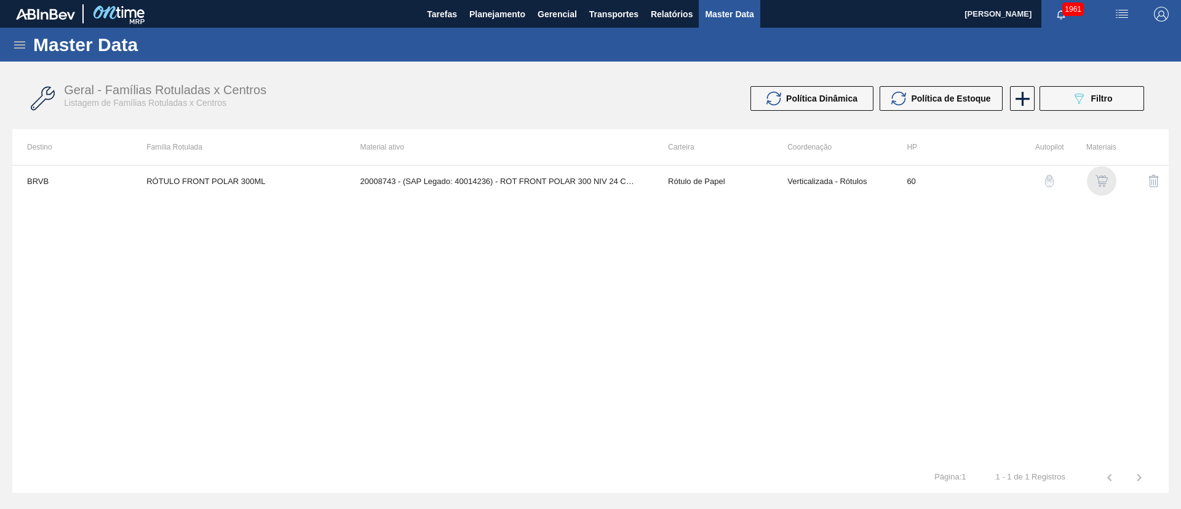
click at [1101, 180] on img "button" at bounding box center [1101, 181] width 12 height 12
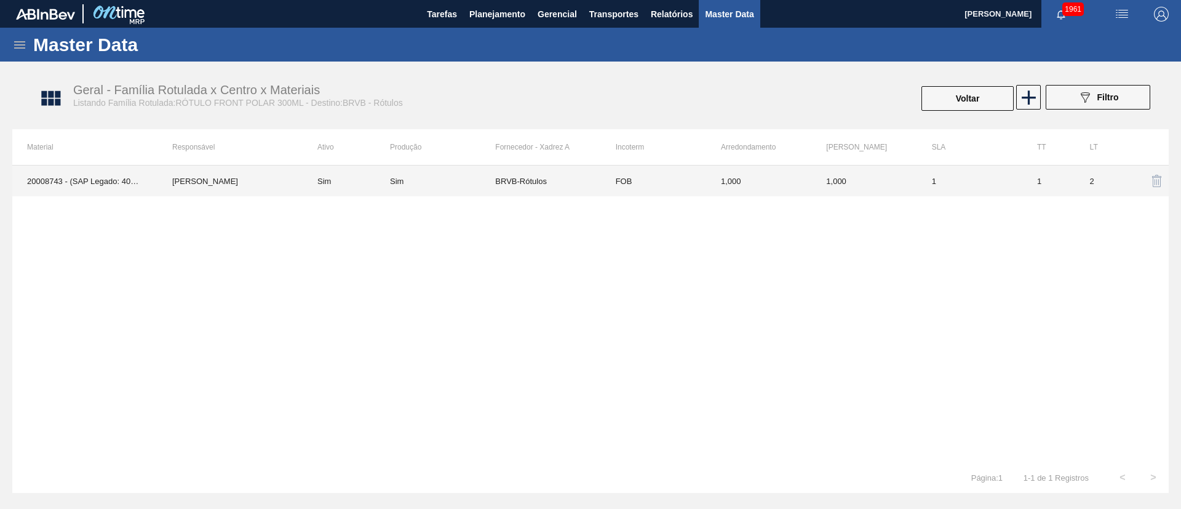
click at [470, 187] on td "Sim" at bounding box center [442, 180] width 105 height 31
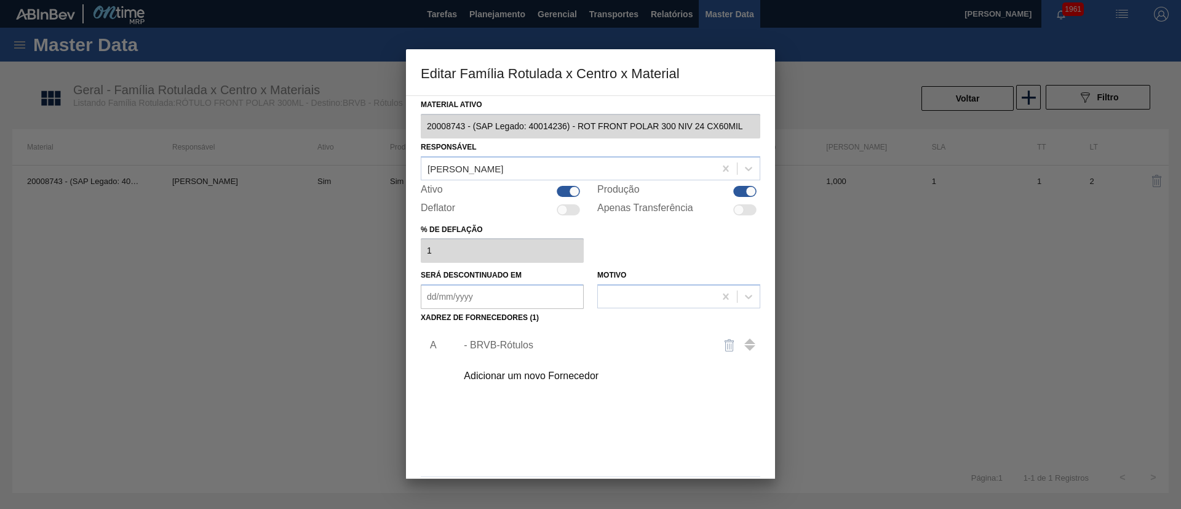
click at [743, 194] on div at bounding box center [744, 191] width 23 height 11
checkbox input "false"
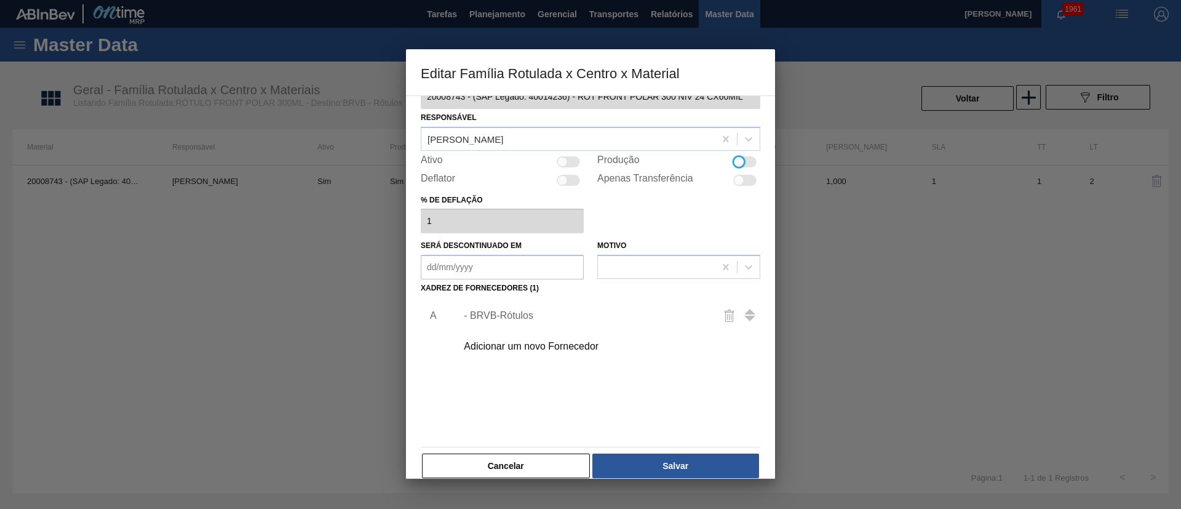
scroll to position [46, 0]
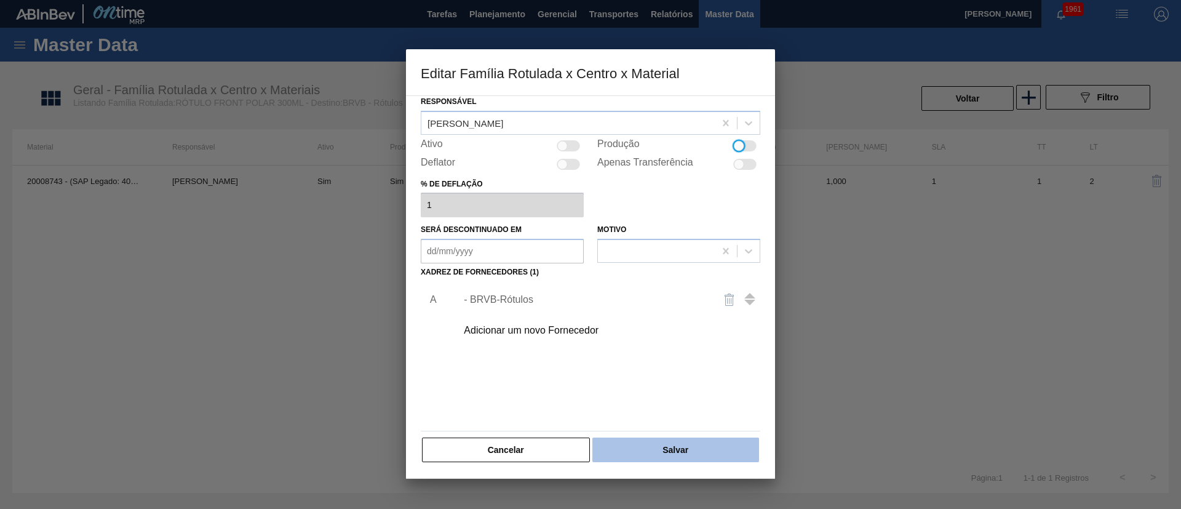
click at [669, 456] on button "Salvar" at bounding box center [675, 449] width 167 height 25
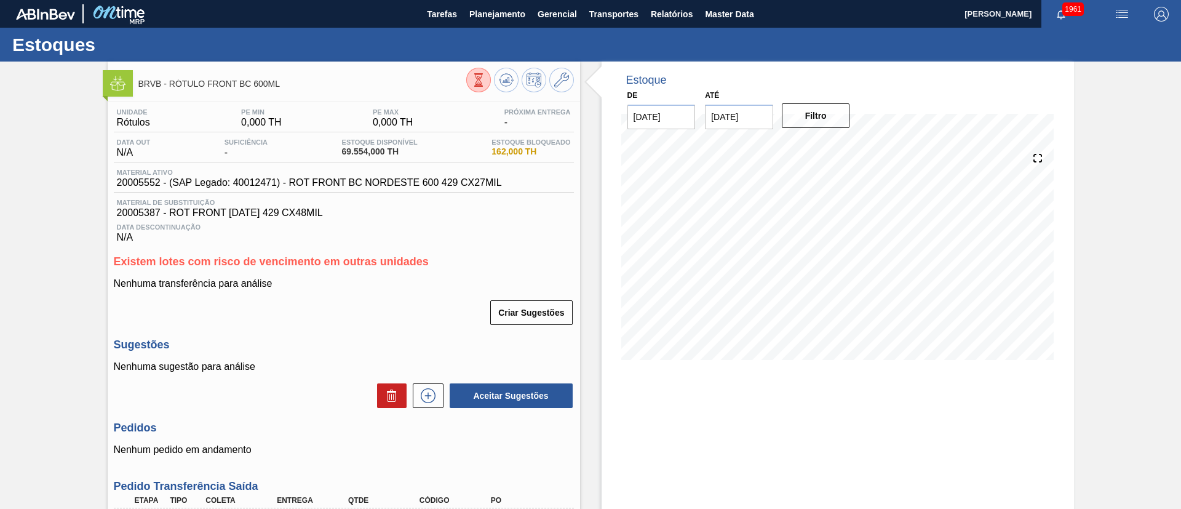
click at [547, 74] on div at bounding box center [520, 82] width 108 height 28
click at [568, 74] on button at bounding box center [561, 80] width 25 height 25
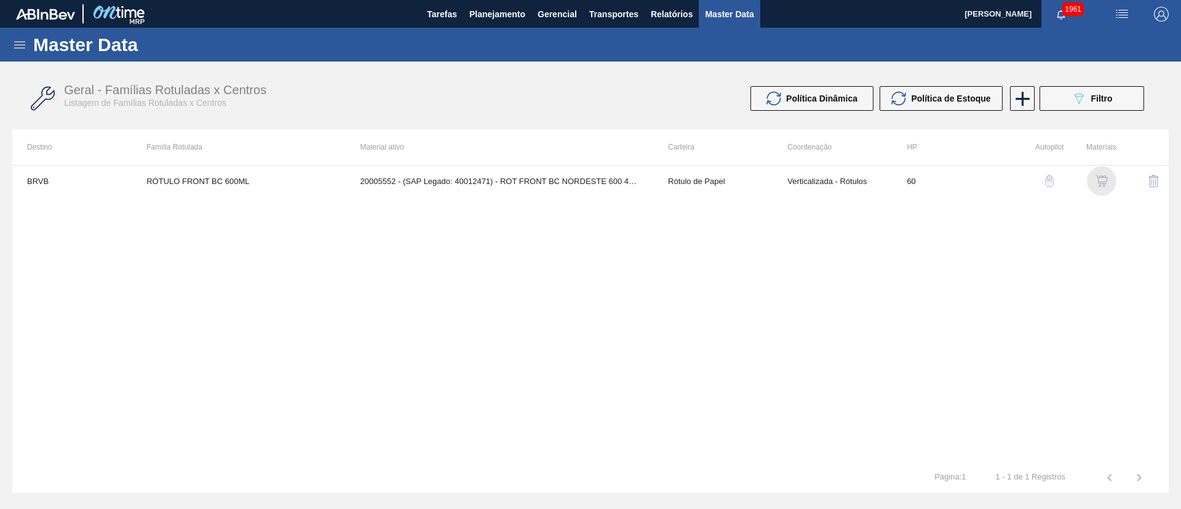
click at [1101, 177] on img "button" at bounding box center [1101, 181] width 12 height 12
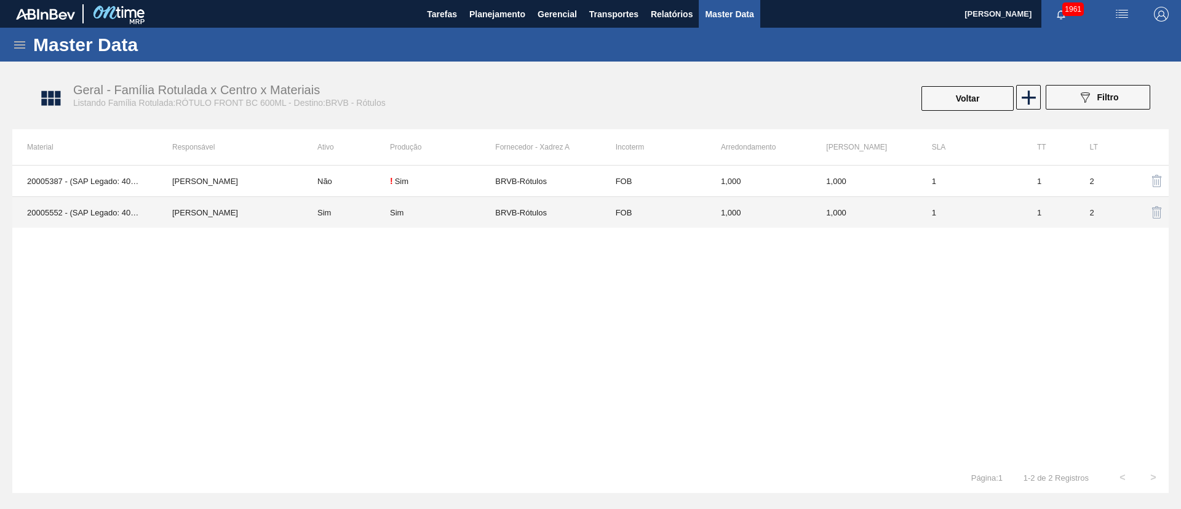
click at [474, 202] on td "Sim" at bounding box center [442, 212] width 105 height 31
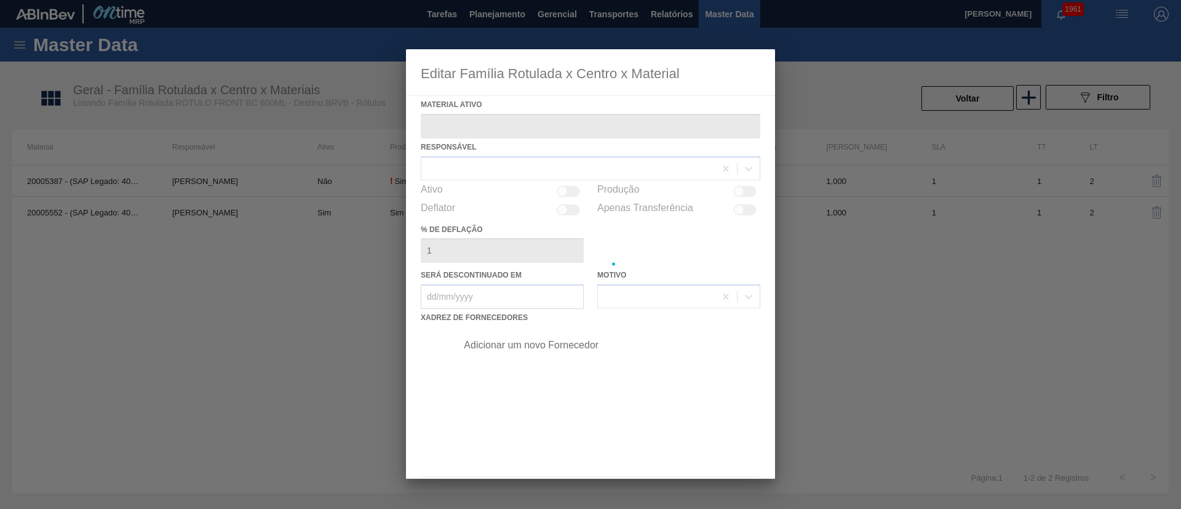
type ativo "20005552 - (SAP Legado: 40012471) - ROT FRONT BC NORDESTE 600 429 CX27MIL"
checkbox input "true"
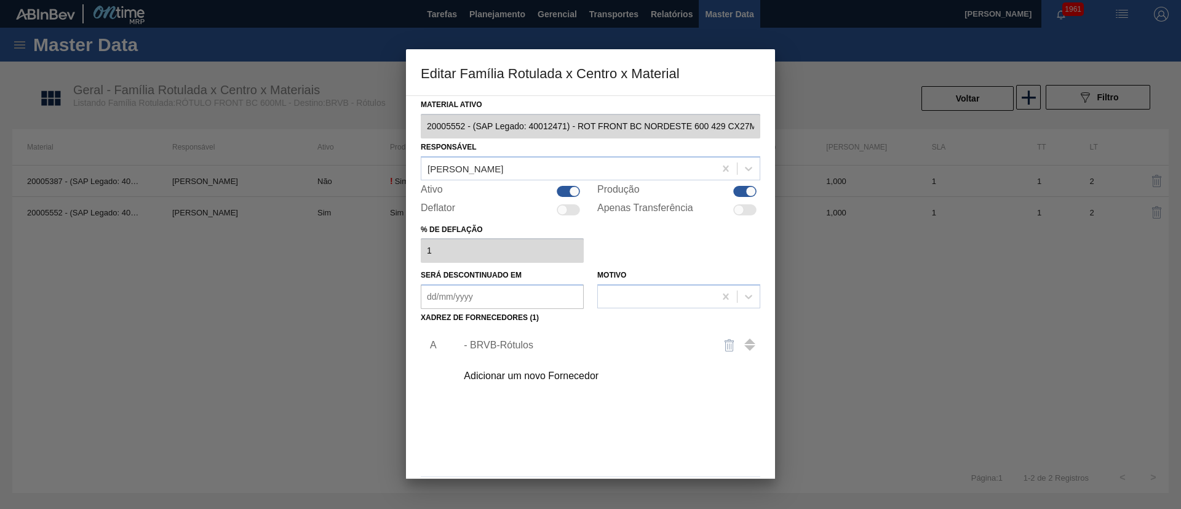
click at [736, 188] on div at bounding box center [744, 191] width 23 height 11
checkbox input "false"
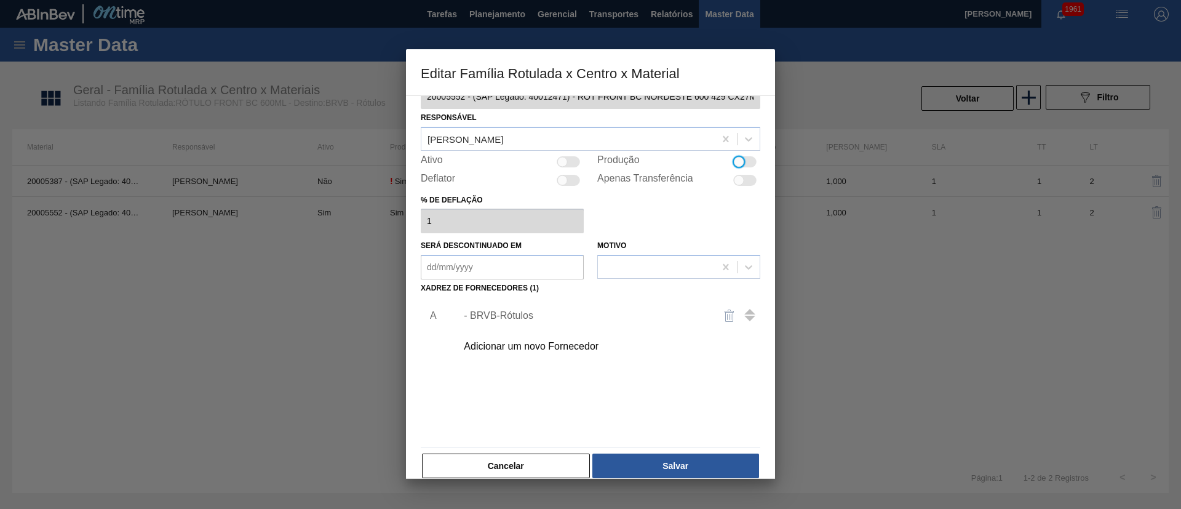
scroll to position [46, 0]
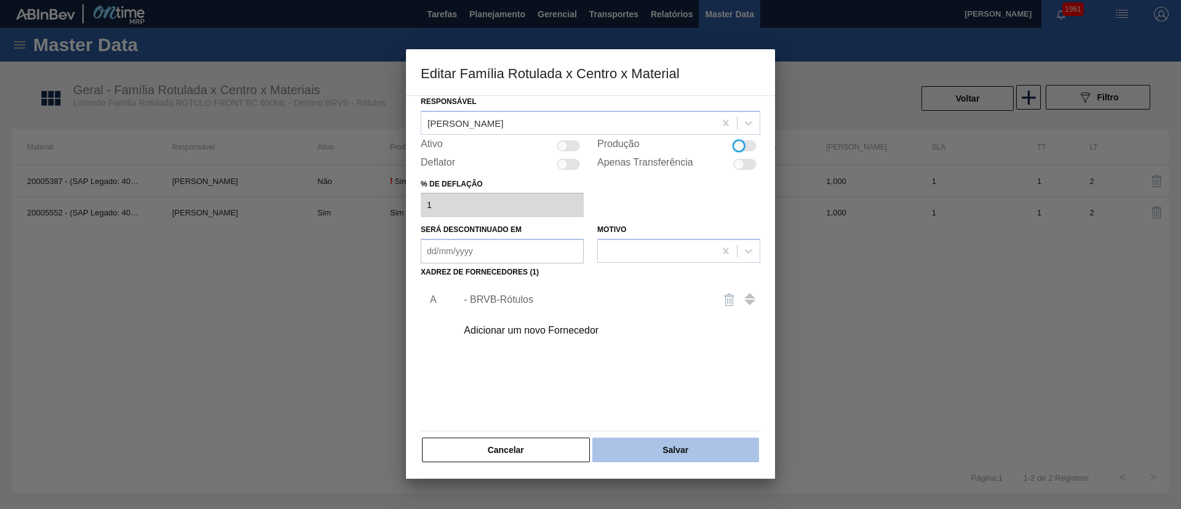
click at [675, 443] on button "Salvar" at bounding box center [675, 449] width 167 height 25
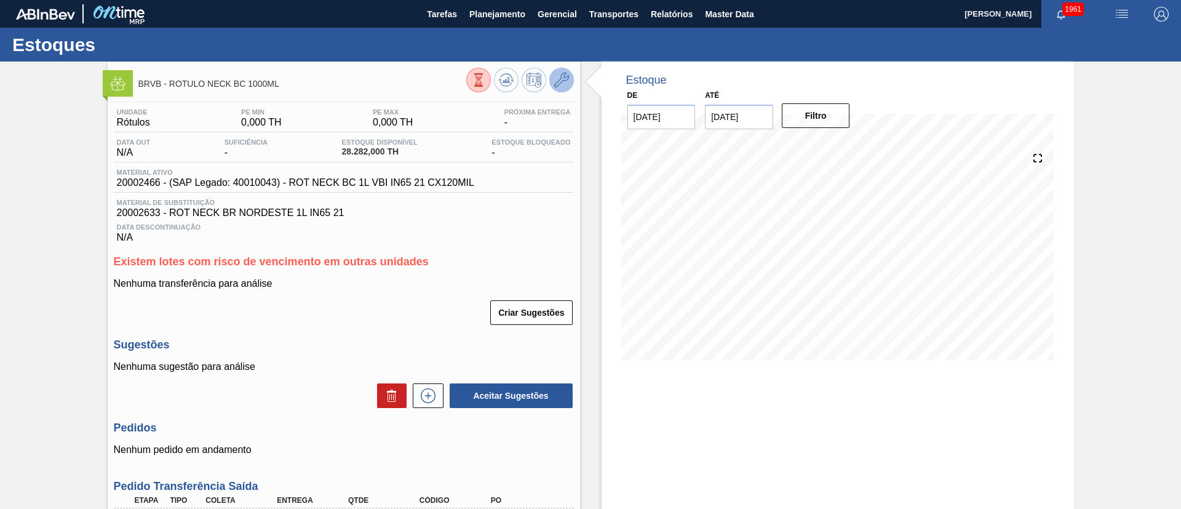
click at [552, 74] on button at bounding box center [561, 80] width 25 height 25
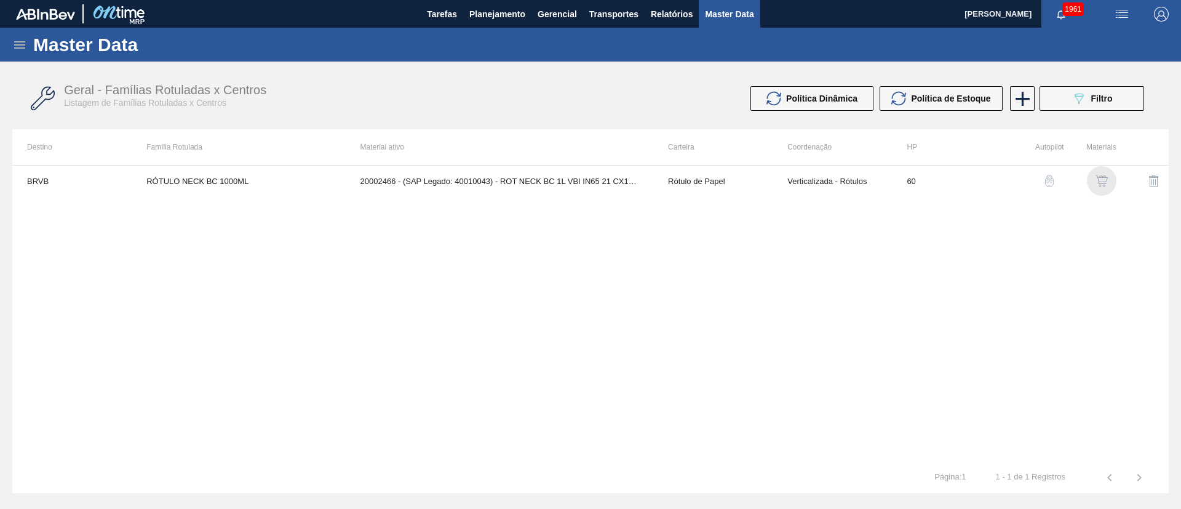
click at [1101, 180] on img "button" at bounding box center [1101, 181] width 12 height 12
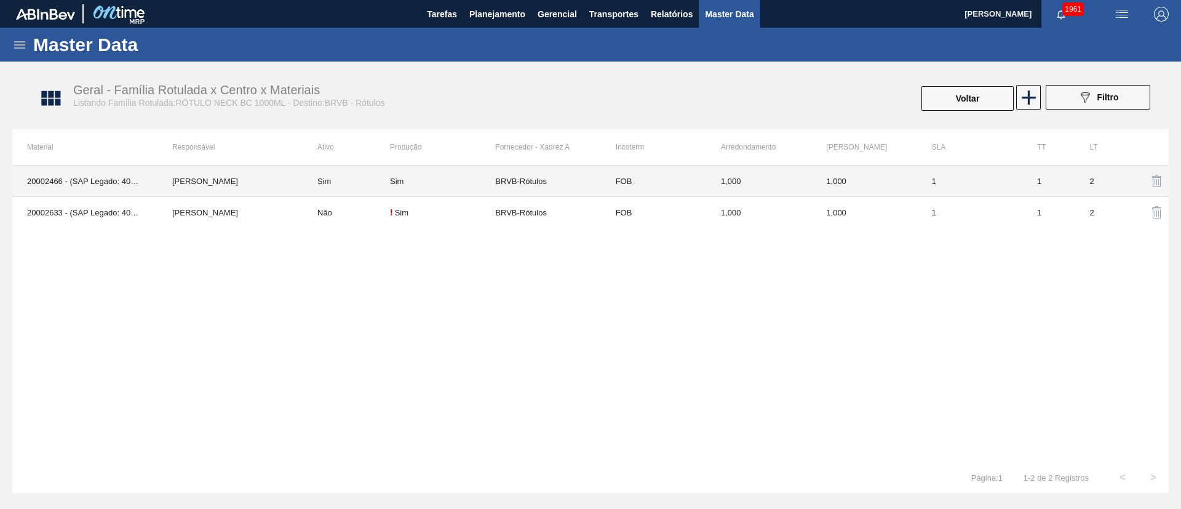
click at [423, 186] on td "Sim" at bounding box center [442, 180] width 105 height 31
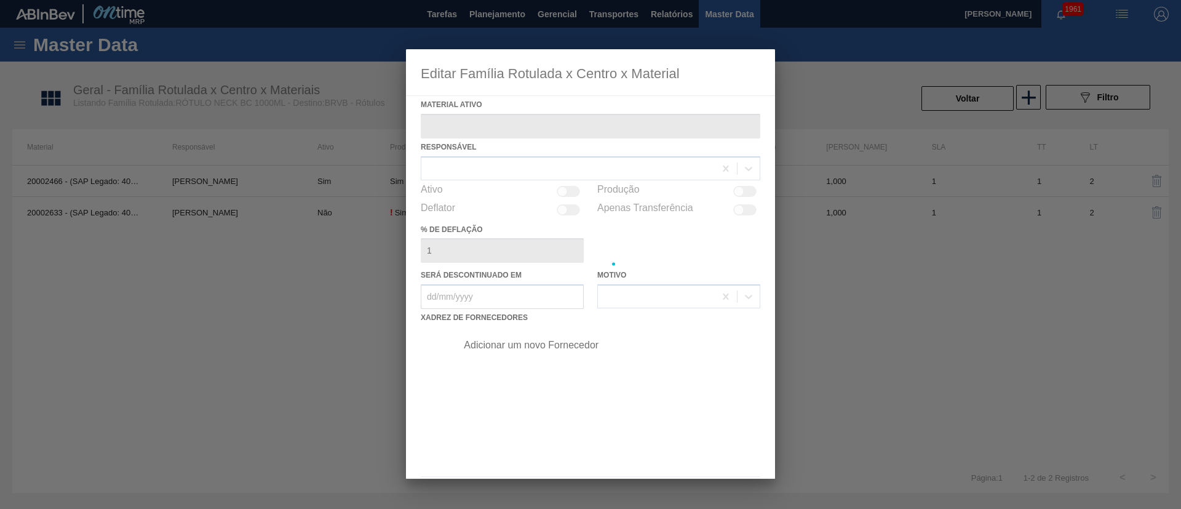
type ativo "20002466 - (SAP Legado: 40010043) - ROT NECK BC 1L VBI IN65 21 CX120MIL"
checkbox input "true"
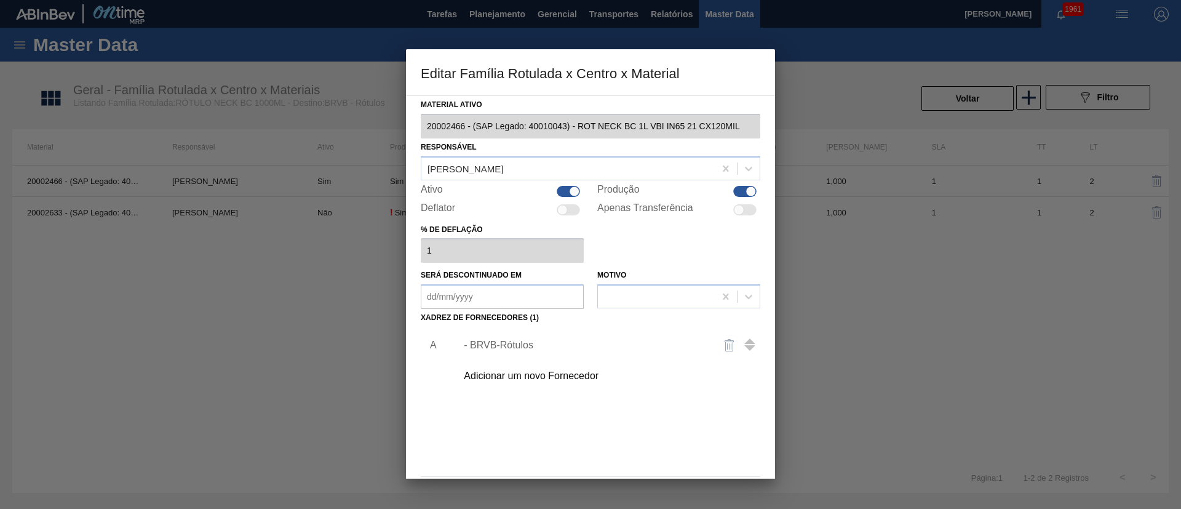
click at [746, 189] on div at bounding box center [751, 191] width 10 height 10
checkbox input "false"
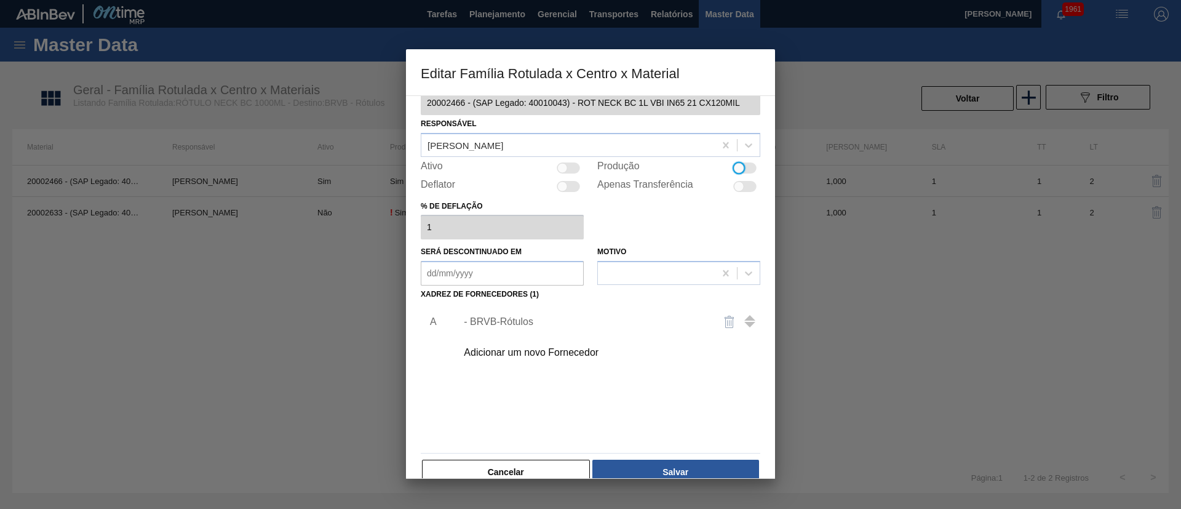
scroll to position [46, 0]
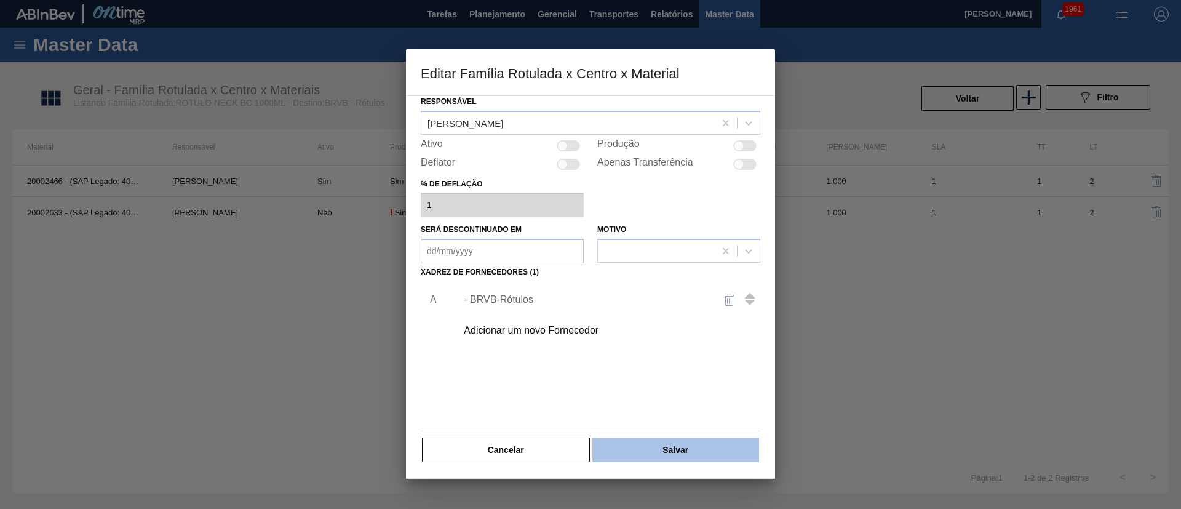
click at [677, 440] on button "Salvar" at bounding box center [675, 449] width 167 height 25
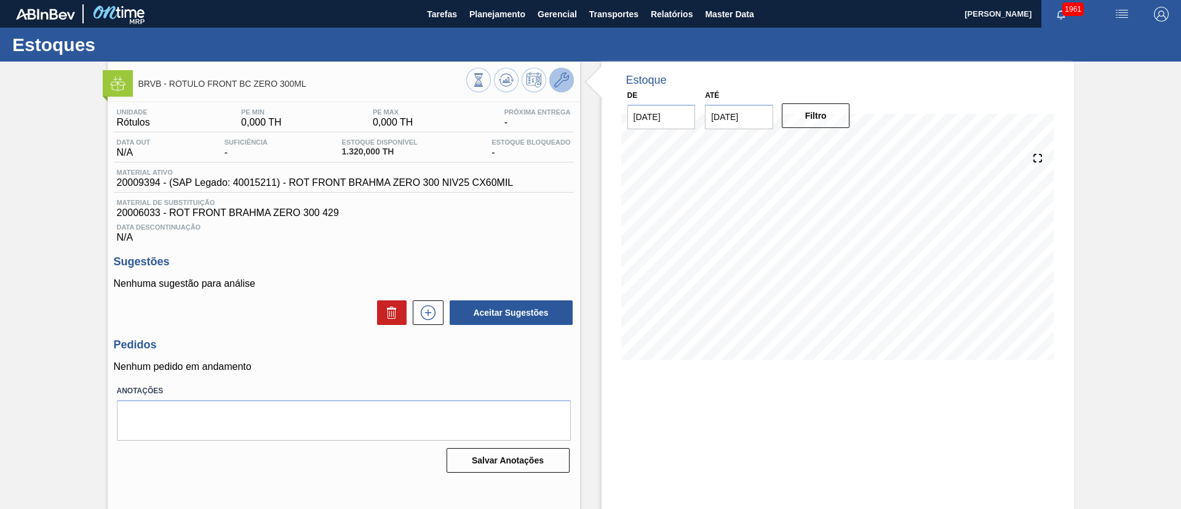
click at [566, 77] on icon at bounding box center [561, 80] width 15 height 15
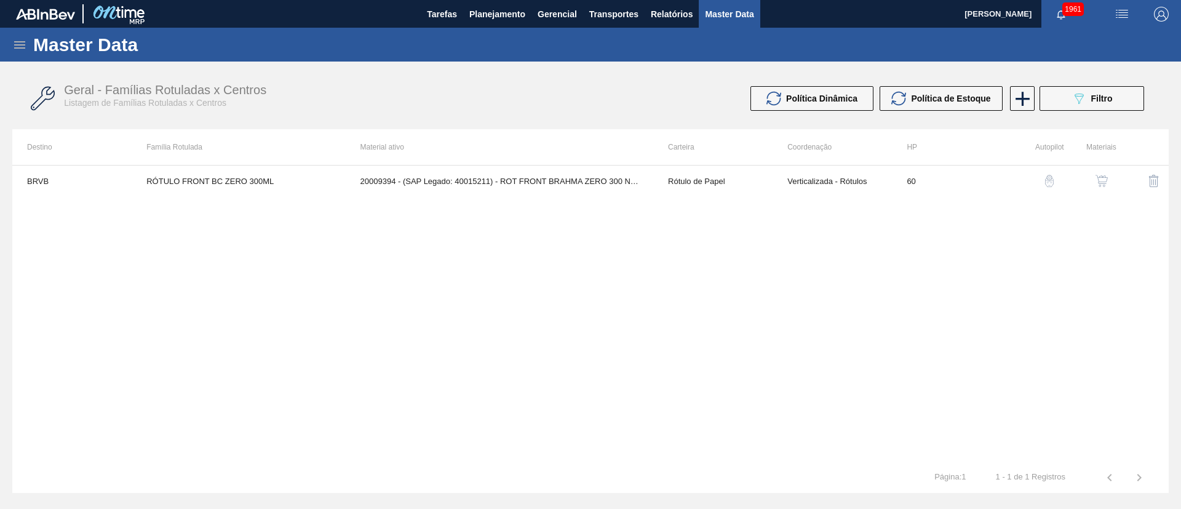
click at [1107, 176] on img "button" at bounding box center [1101, 181] width 12 height 12
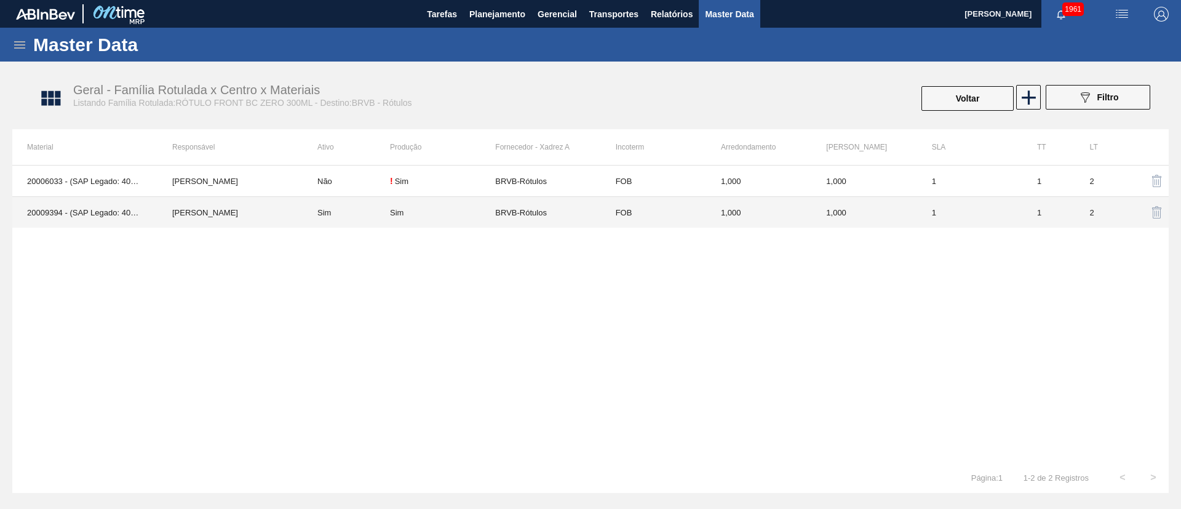
click at [469, 215] on div "Sim" at bounding box center [442, 212] width 105 height 9
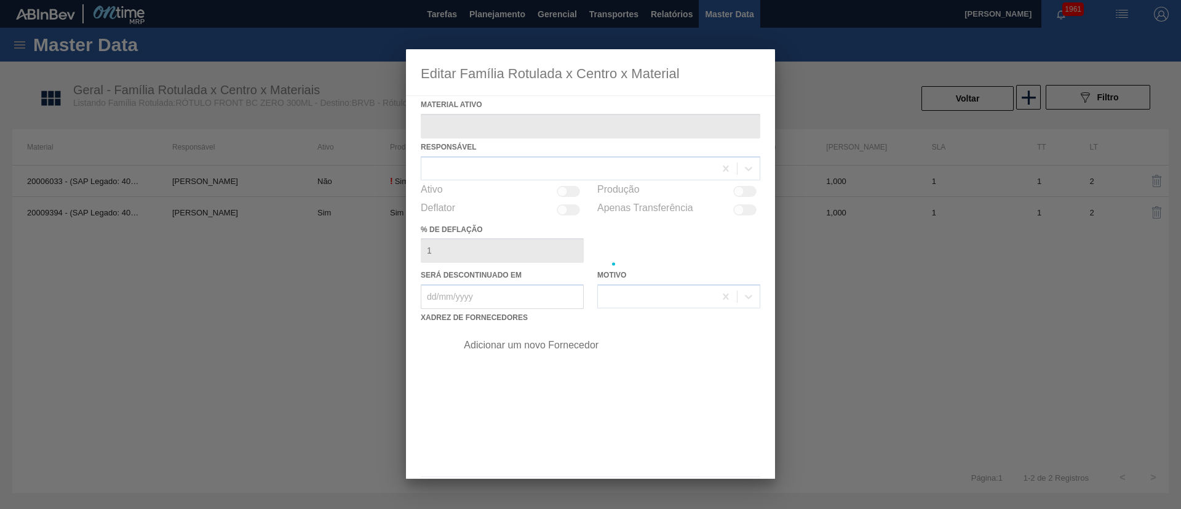
type ativo "20009394 - (SAP Legado: 40015211) - ROT FRONT BRAHMA ZERO 300 NIV25 CX60MIL"
checkbox input "true"
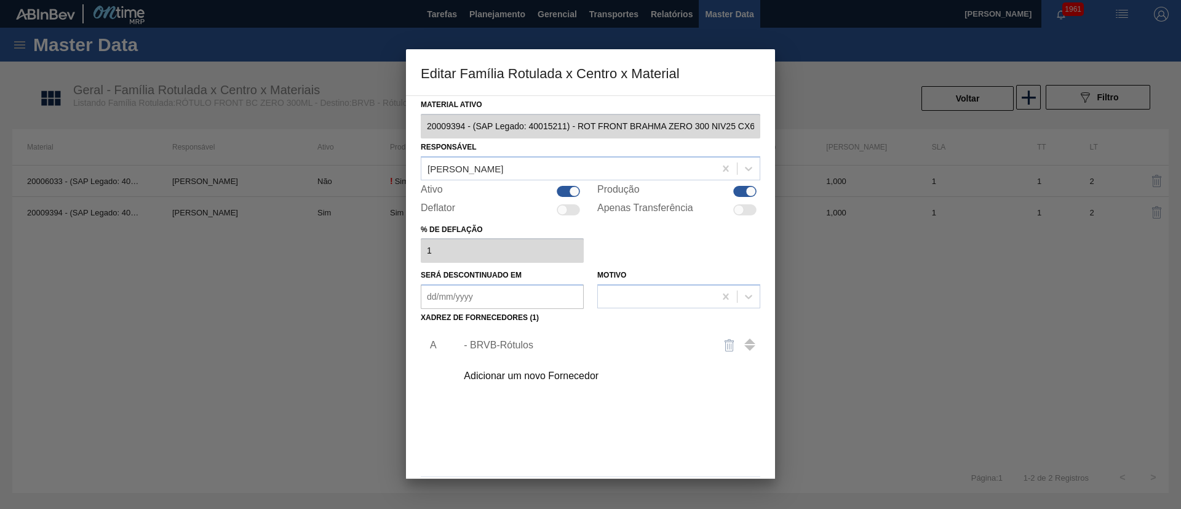
click at [746, 189] on div at bounding box center [751, 191] width 10 height 10
checkbox input "false"
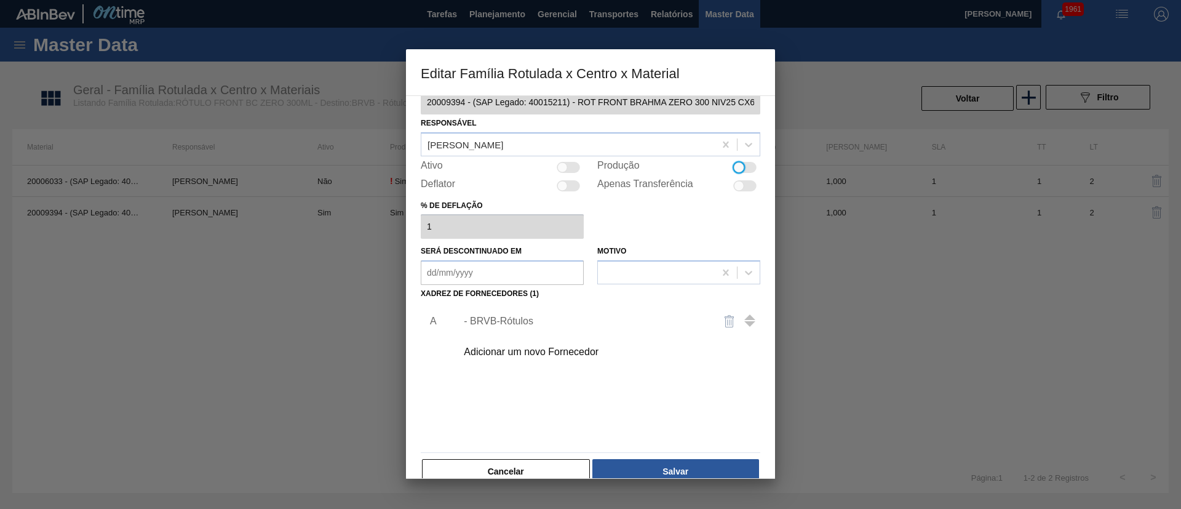
scroll to position [46, 0]
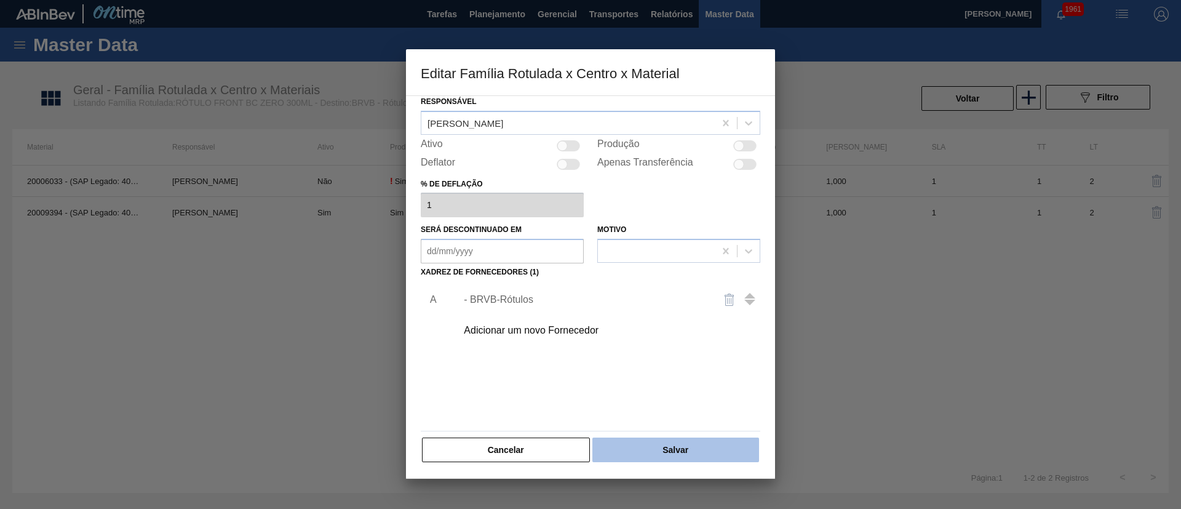
click at [651, 439] on button "Salvar" at bounding box center [675, 449] width 167 height 25
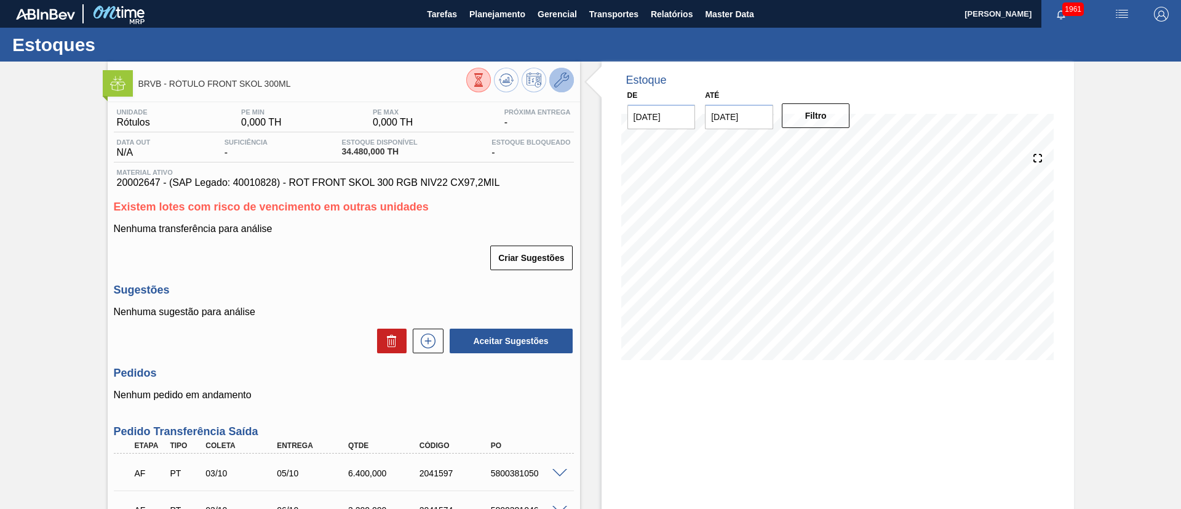
click at [562, 81] on icon at bounding box center [561, 80] width 15 height 15
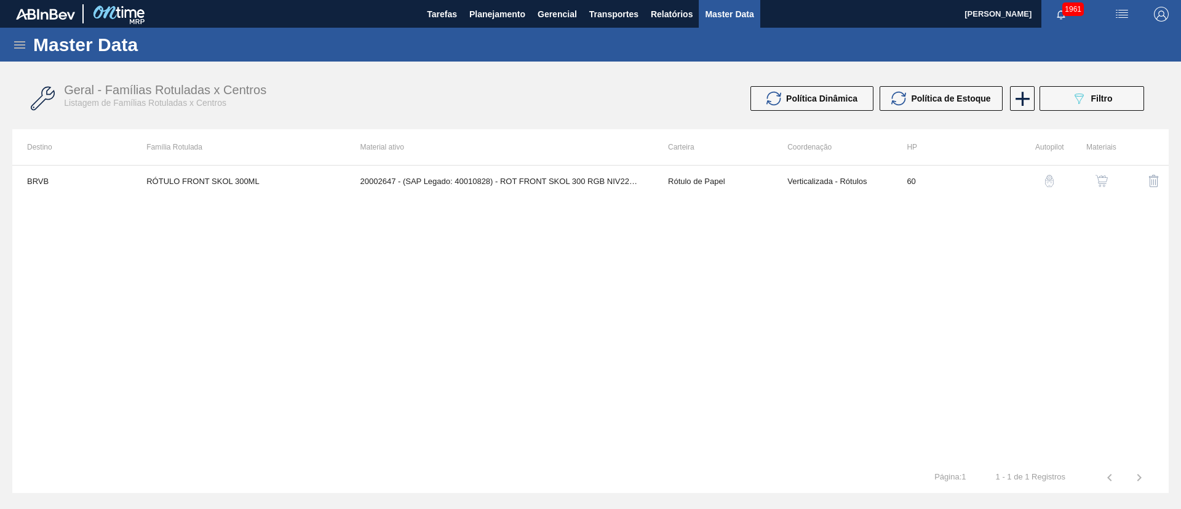
click at [1110, 182] on button "button" at bounding box center [1102, 181] width 30 height 30
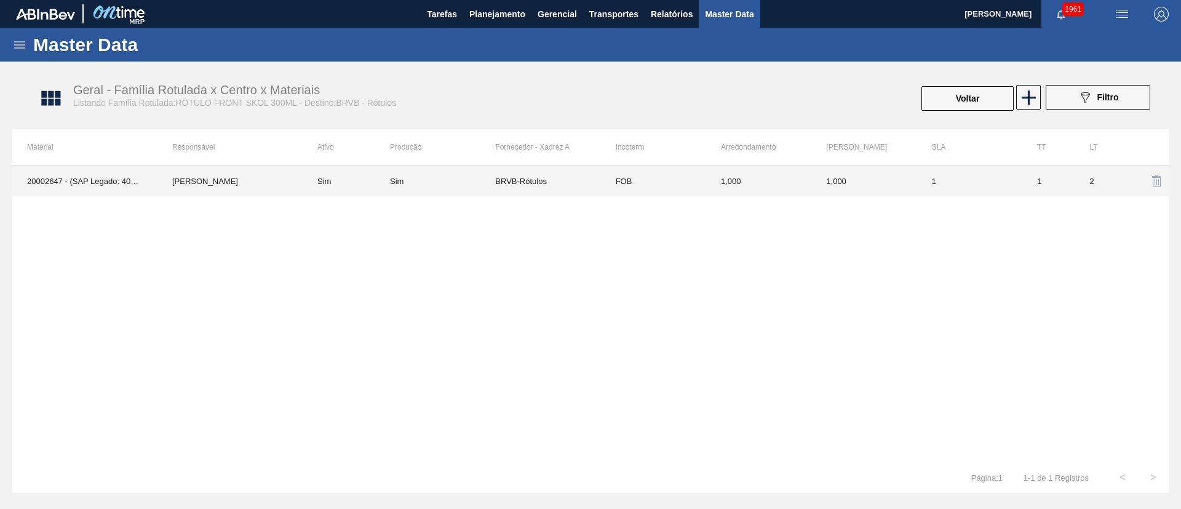
click at [554, 179] on td "BRVB-Rótulos" at bounding box center [547, 180] width 105 height 31
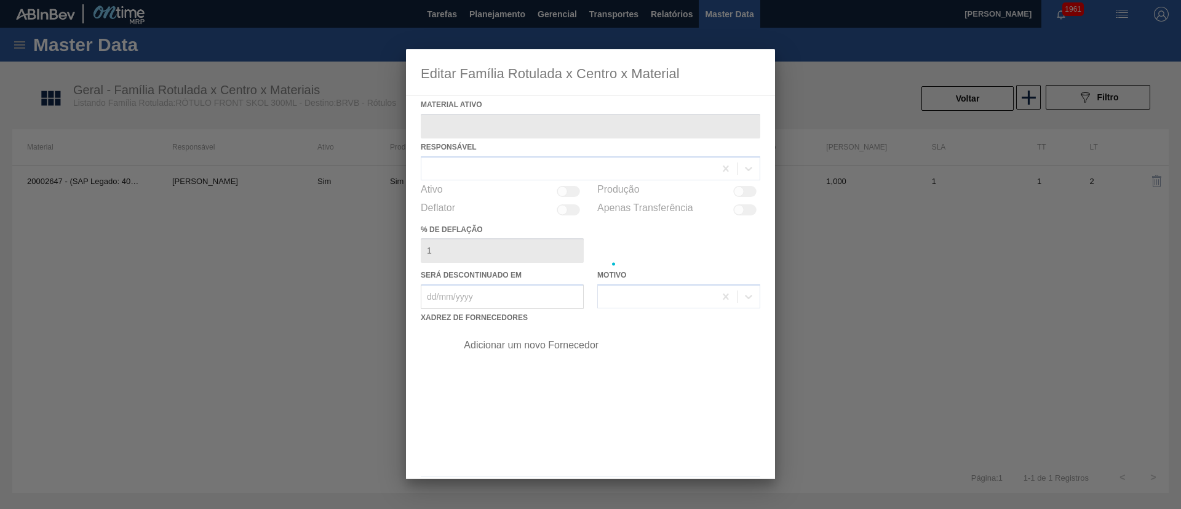
type ativo "20002647 - (SAP Legado: 40010828) - ROT FRONT SKOL 300 RGB NIV22 CX97,2MIL"
checkbox input "true"
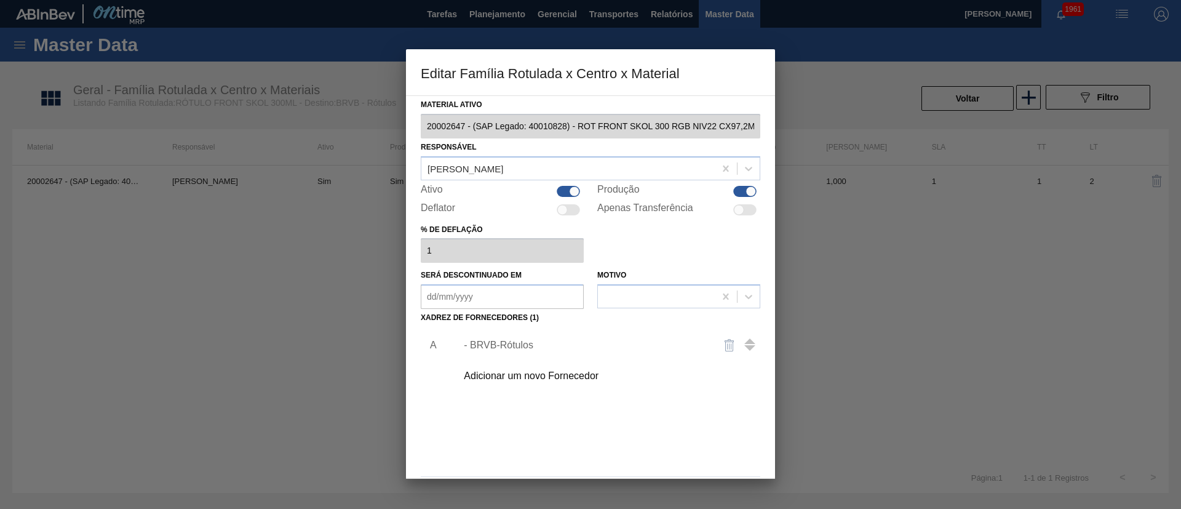
click at [749, 191] on div at bounding box center [751, 191] width 10 height 10
checkbox input "false"
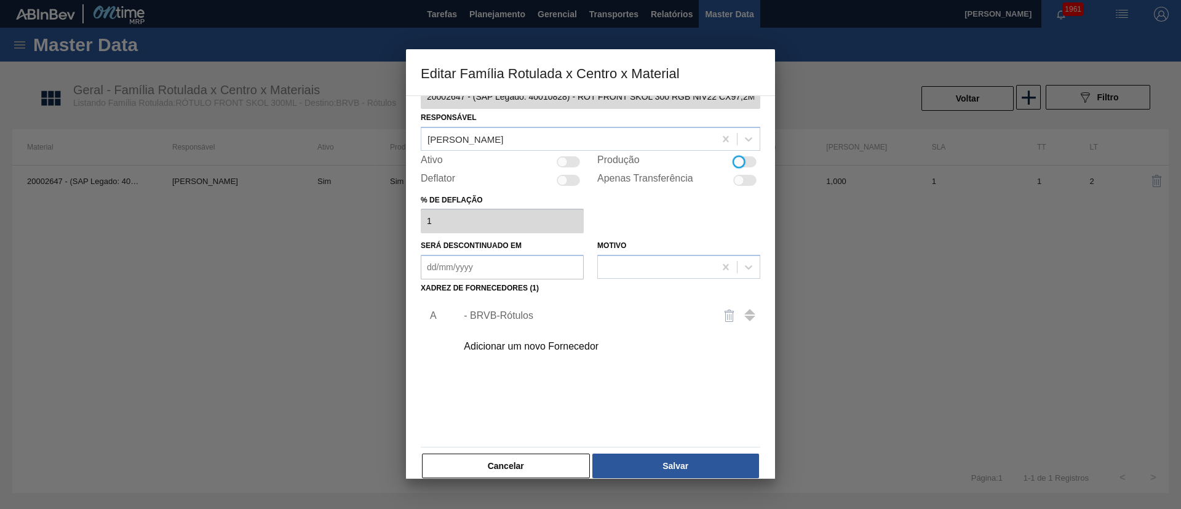
scroll to position [46, 0]
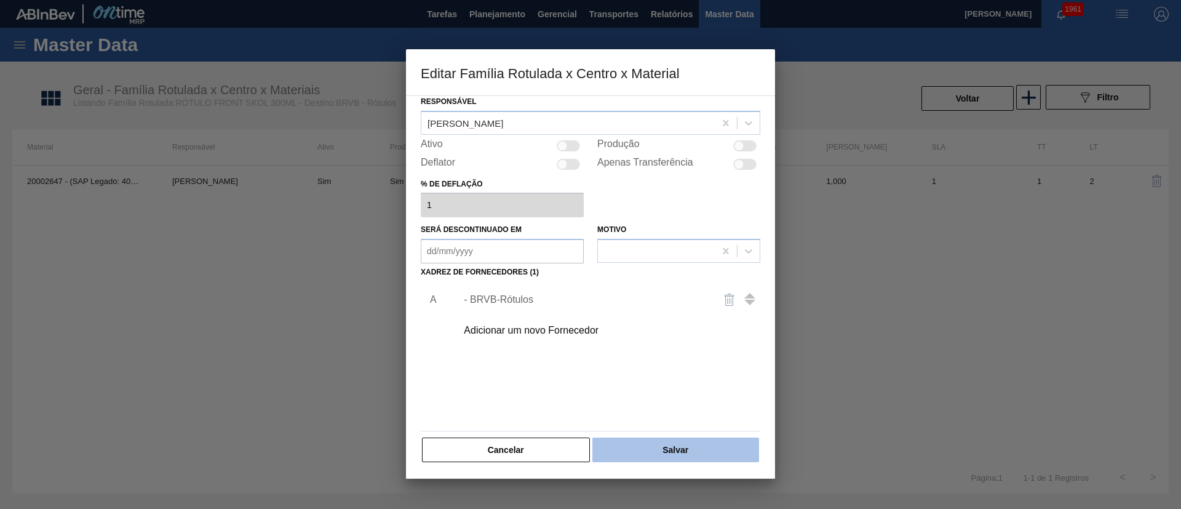
click at [680, 451] on button "Salvar" at bounding box center [675, 449] width 167 height 25
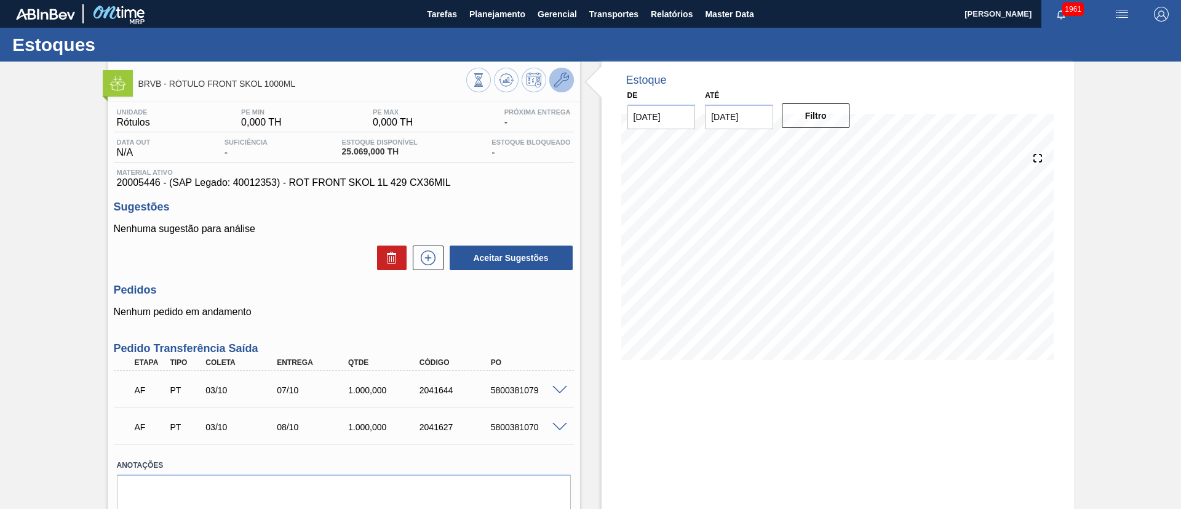
click at [562, 79] on icon at bounding box center [561, 80] width 15 height 15
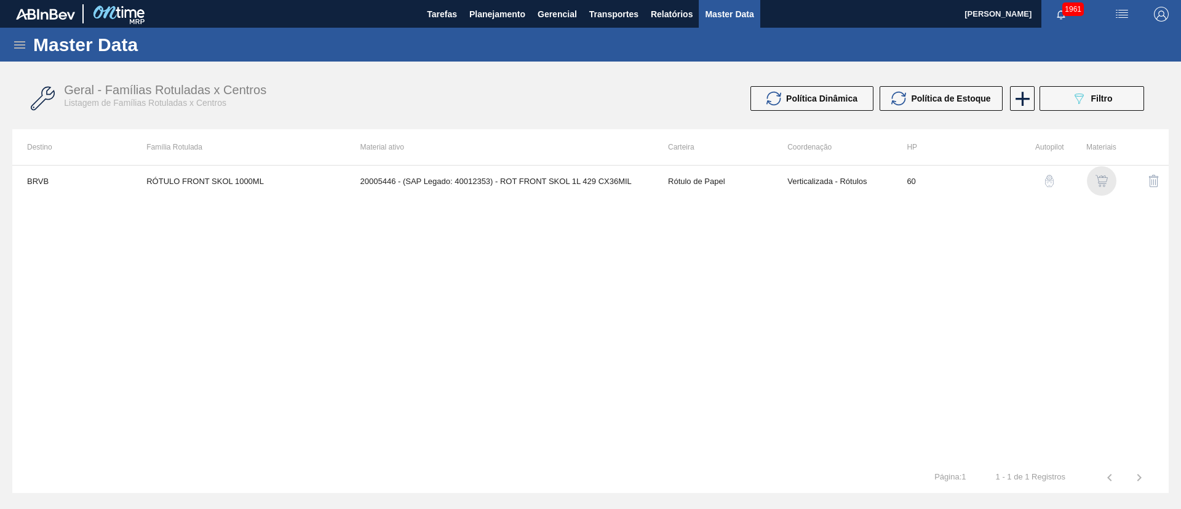
click at [1103, 183] on img "button" at bounding box center [1101, 181] width 12 height 12
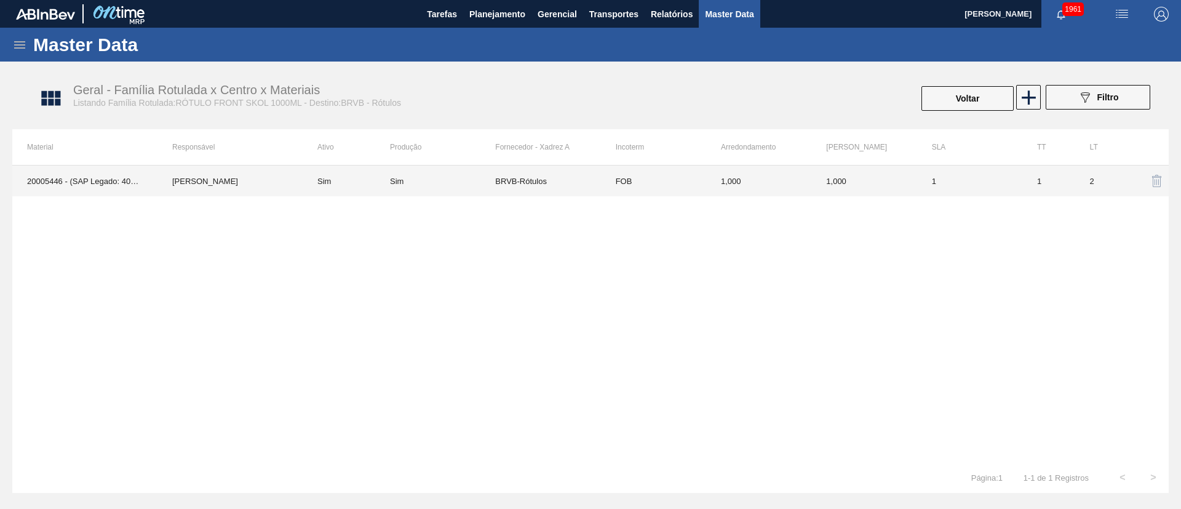
click at [477, 180] on div "Sim" at bounding box center [442, 181] width 105 height 9
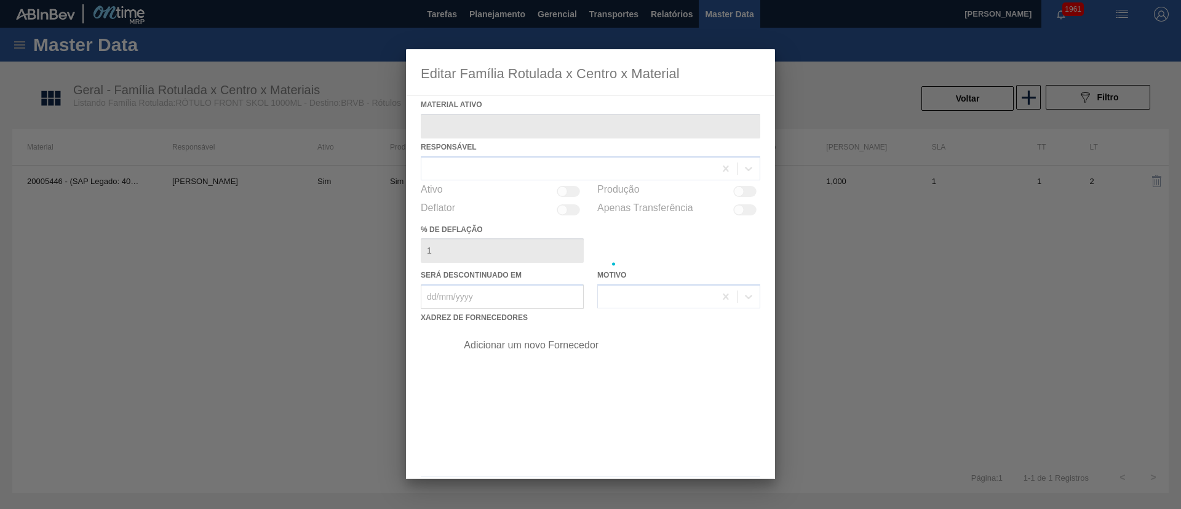
type ativo "20005446 - (SAP Legado: 40012353) - ROT FRONT SKOL 1L 429 CX36MIL"
checkbox input "true"
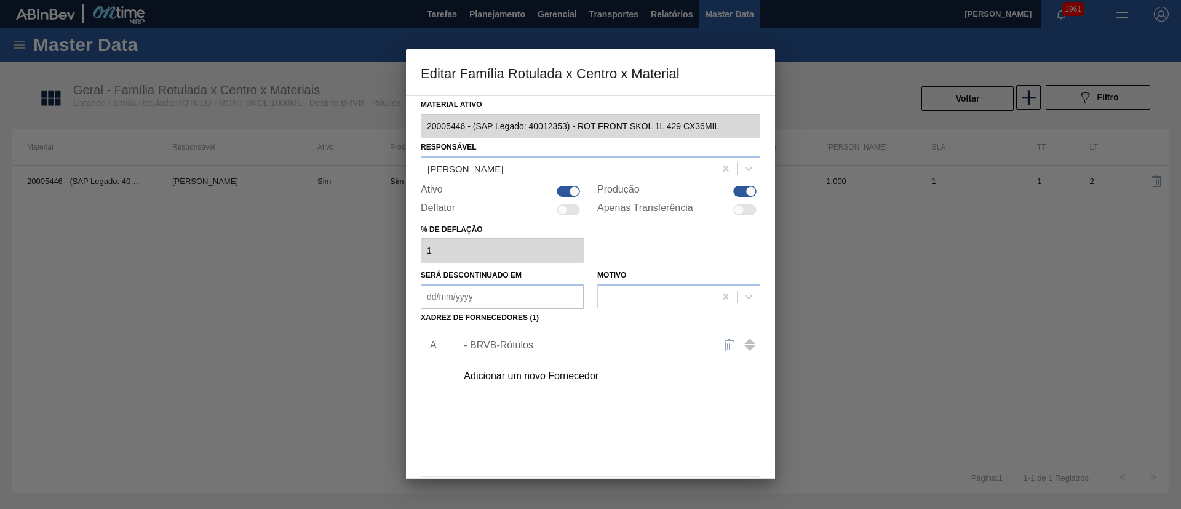
click at [746, 189] on div at bounding box center [751, 191] width 10 height 10
checkbox input "false"
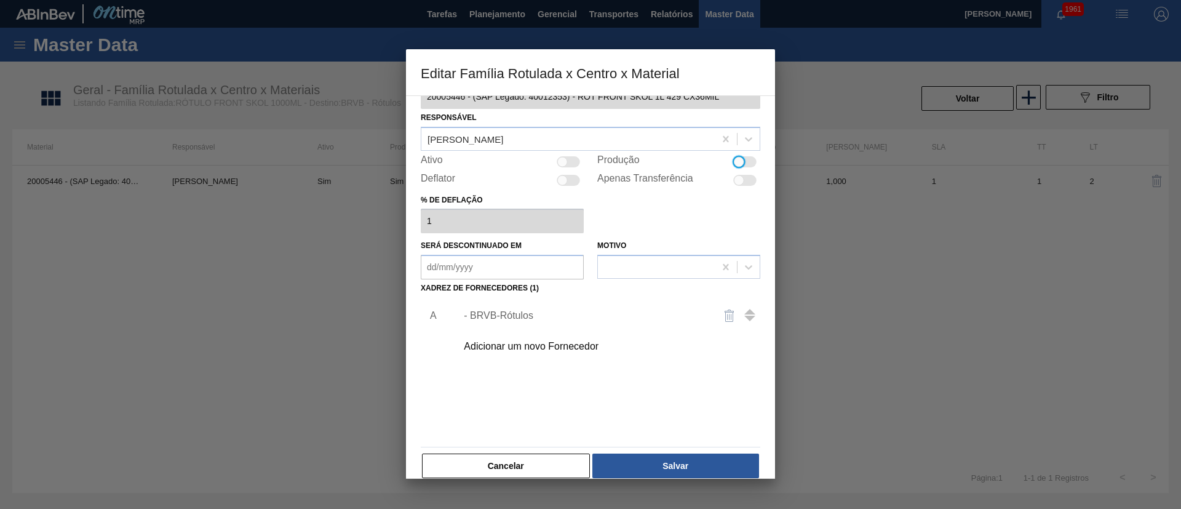
scroll to position [46, 0]
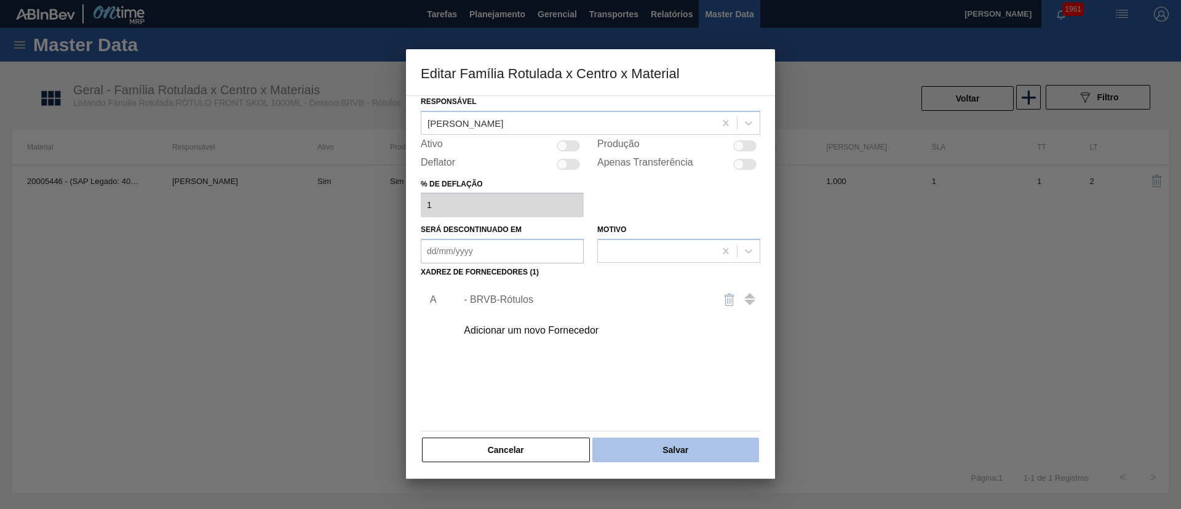
click at [660, 441] on button "Salvar" at bounding box center [675, 449] width 167 height 25
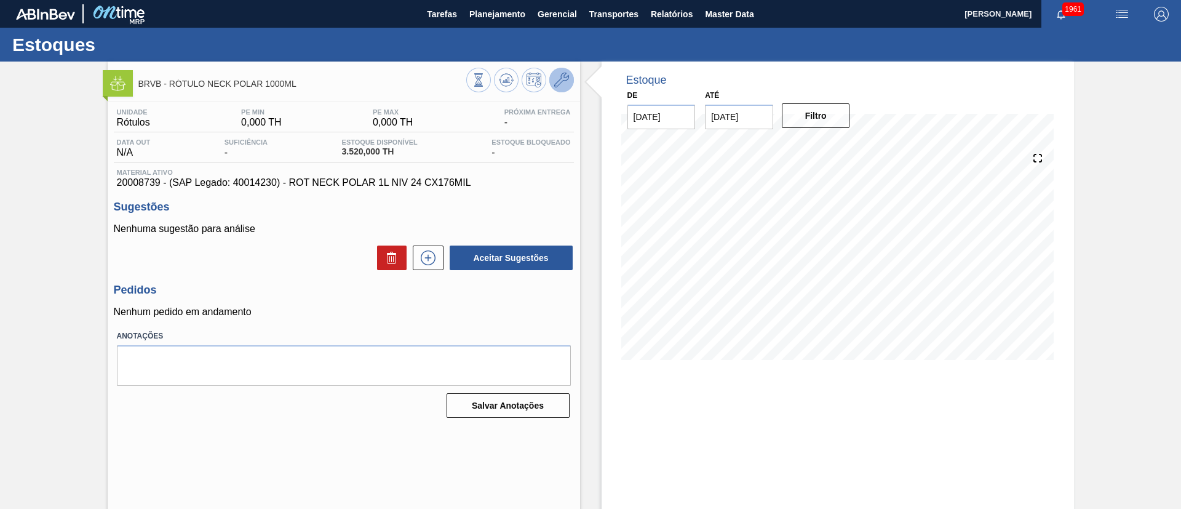
click at [556, 84] on icon at bounding box center [561, 80] width 15 height 15
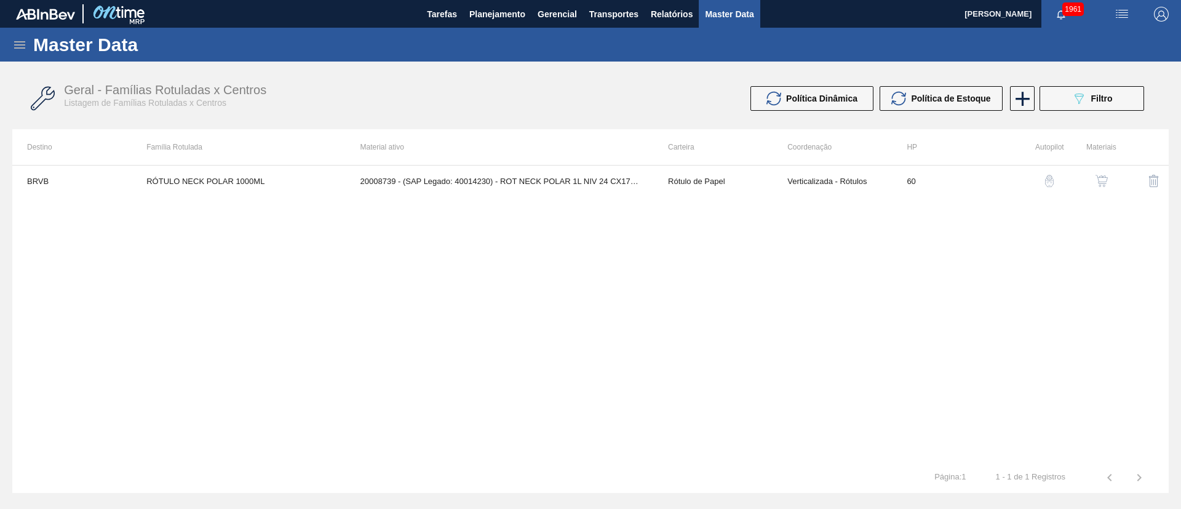
click at [1098, 176] on img "button" at bounding box center [1101, 181] width 12 height 12
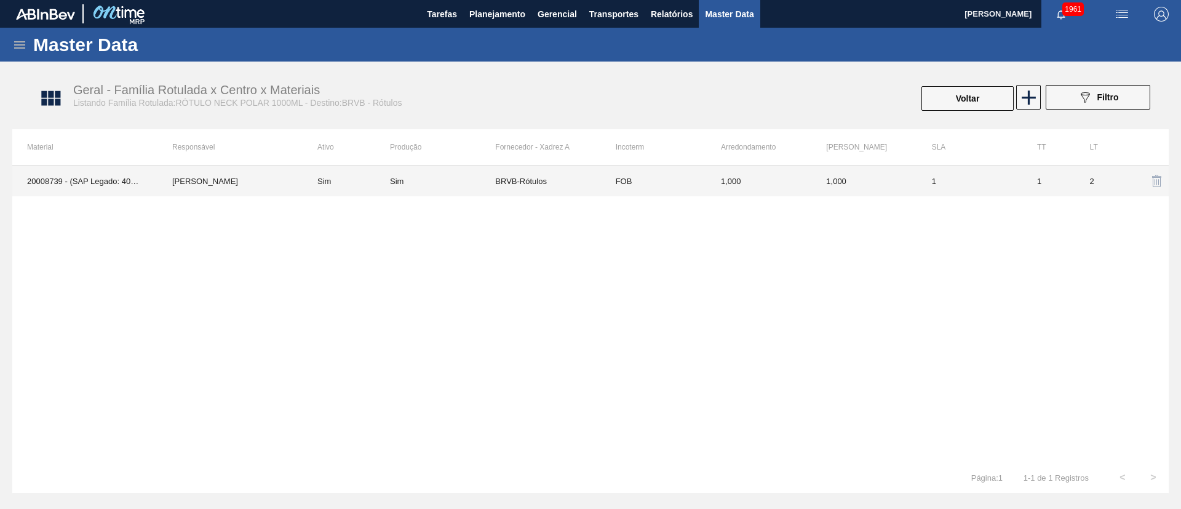
click at [510, 170] on td "BRVB-Rótulos" at bounding box center [547, 180] width 105 height 31
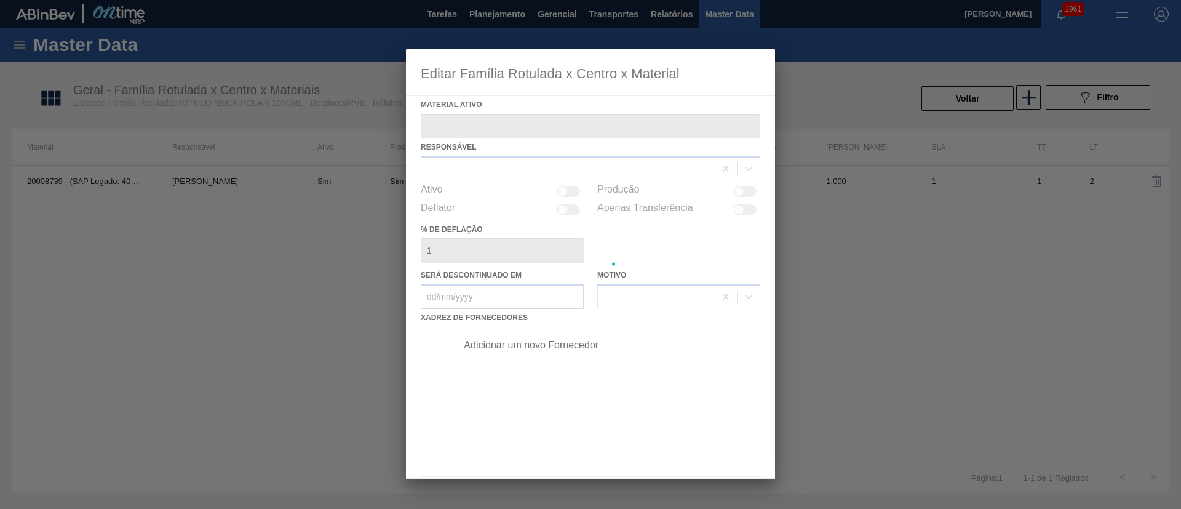
type ativo "20008739 - (SAP Legado: 40014230) - ROT NECK POLAR 1L NIV 24 CX176MIL"
checkbox input "true"
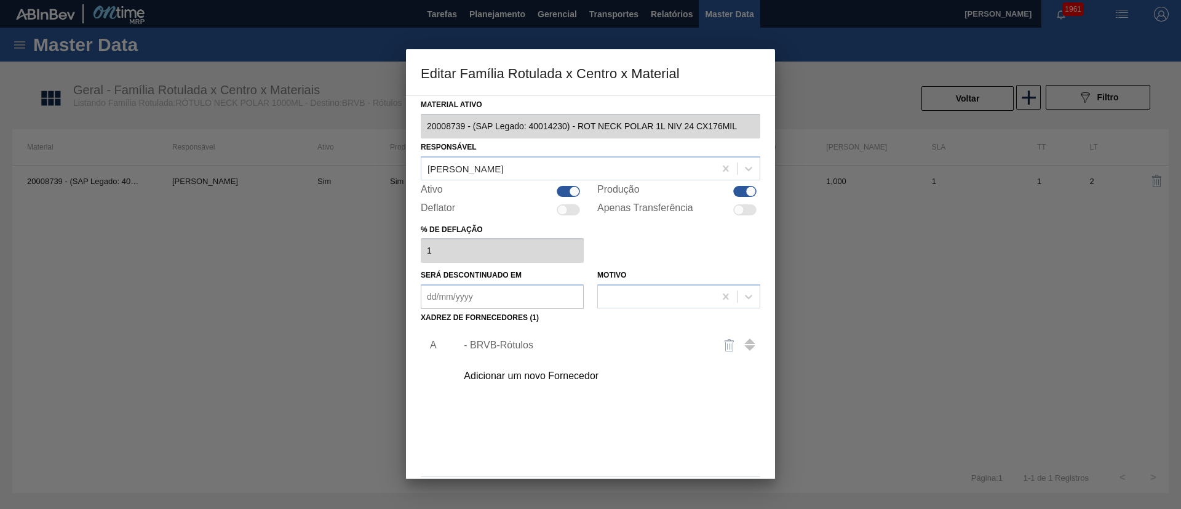
click at [733, 188] on div at bounding box center [744, 191] width 23 height 11
checkbox input "false"
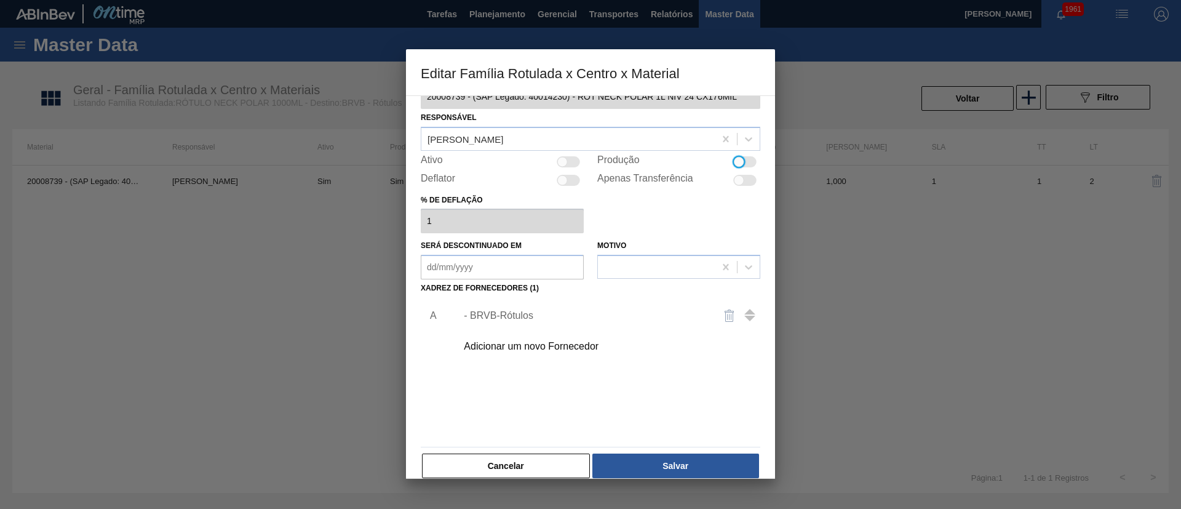
scroll to position [46, 0]
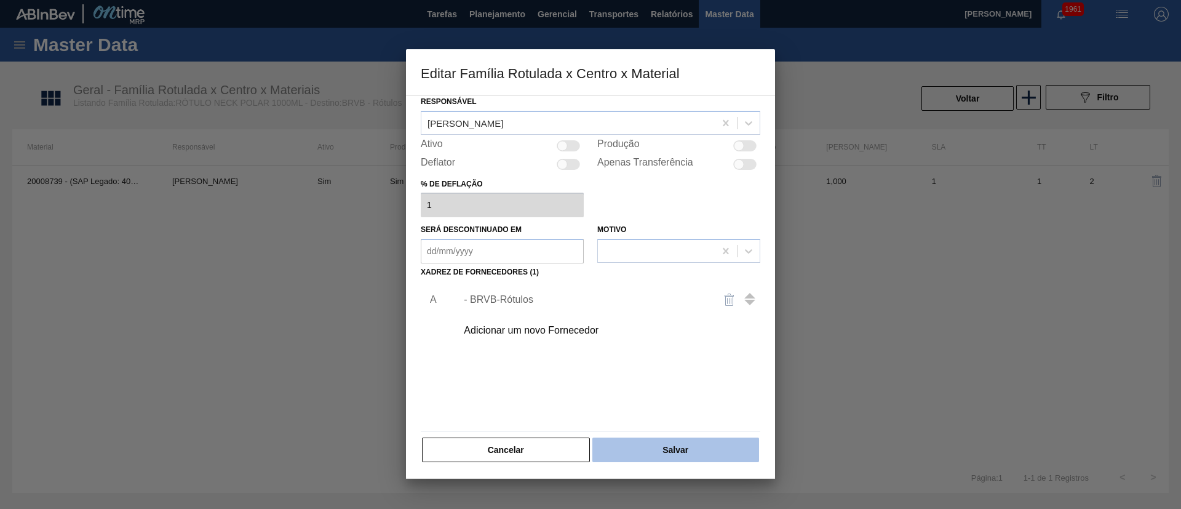
click at [700, 442] on button "Salvar" at bounding box center [675, 449] width 167 height 25
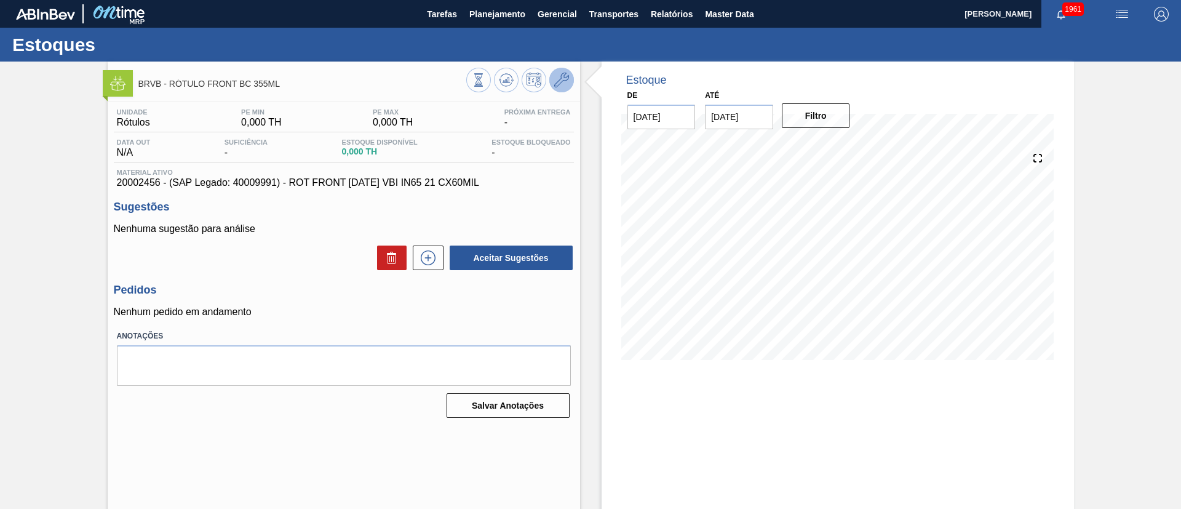
click at [569, 83] on button at bounding box center [561, 80] width 25 height 25
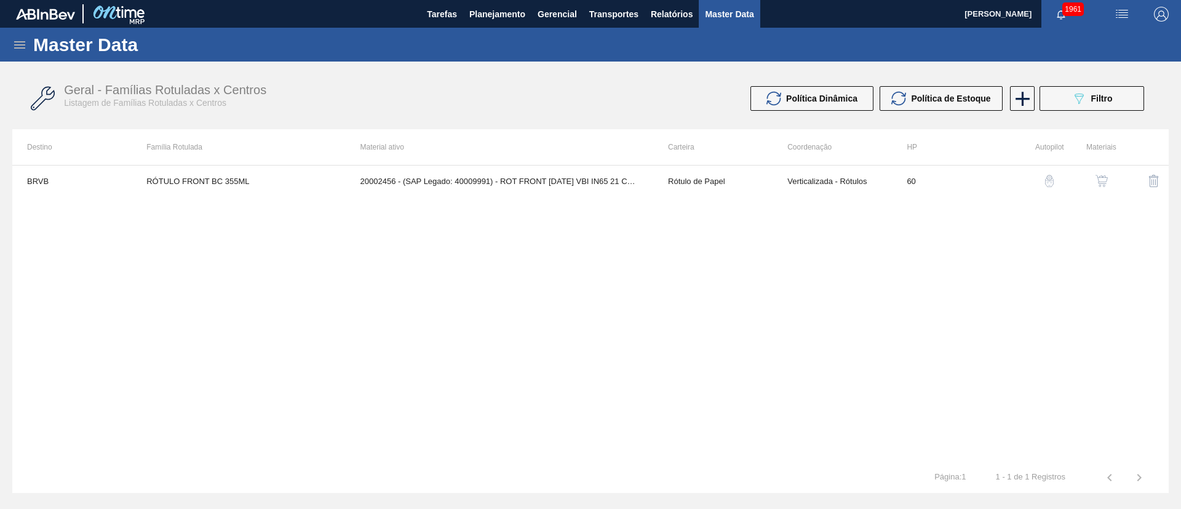
click at [1106, 186] on img "button" at bounding box center [1101, 181] width 12 height 12
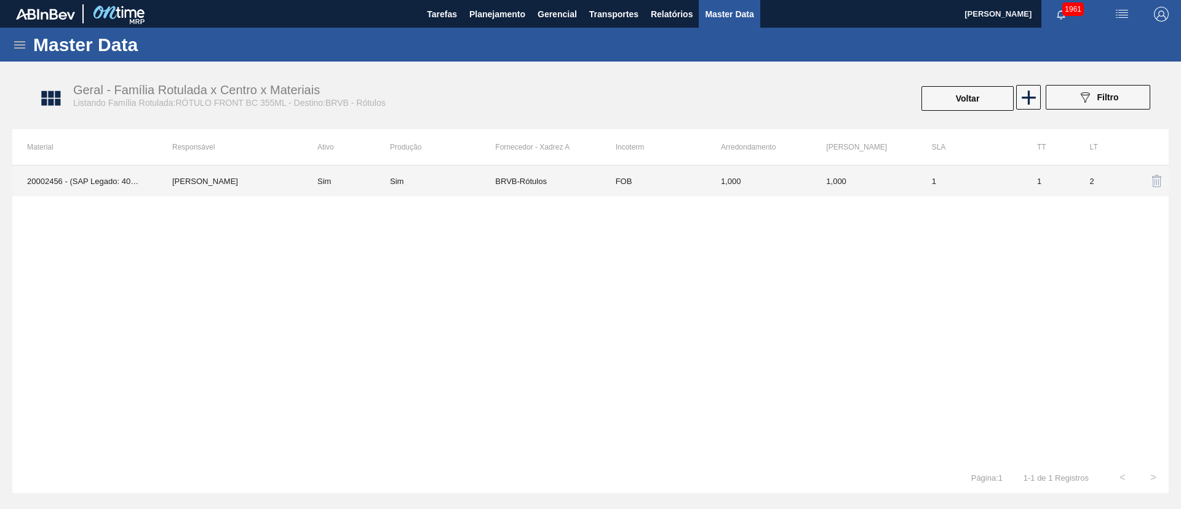
click at [421, 184] on div "Sim" at bounding box center [442, 181] width 105 height 9
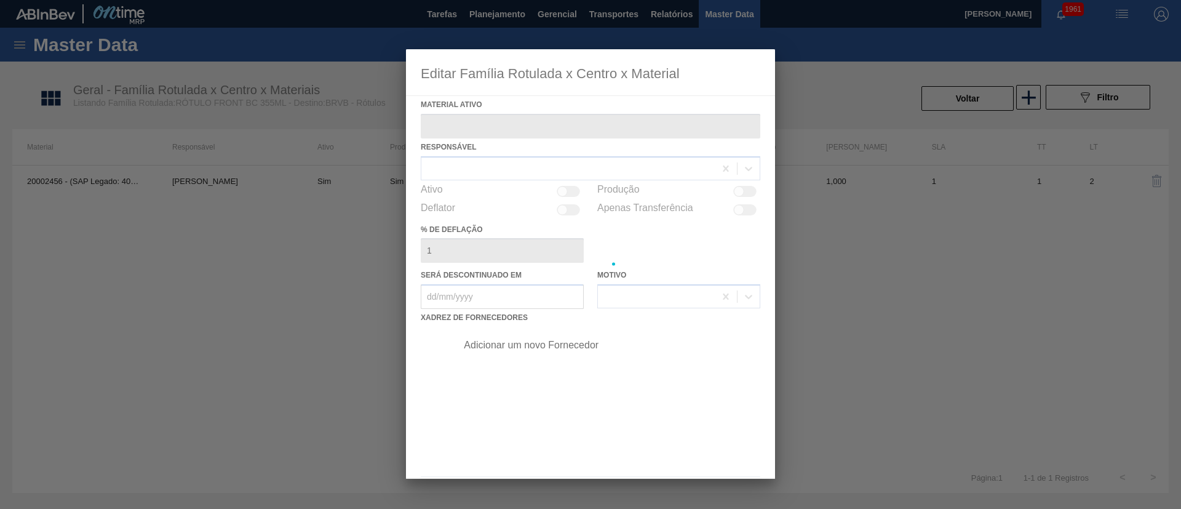
type ativo "20002456 - (SAP Legado: 40009991) - ROT FRONT BC 355 VBI IN65 21 CX60MIL"
checkbox input "true"
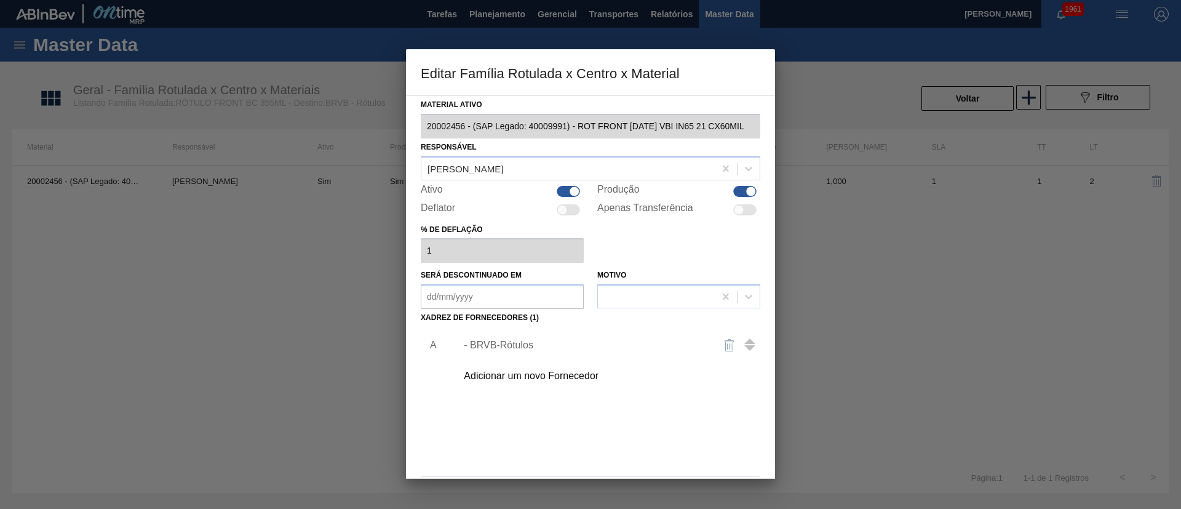
click at [746, 189] on div at bounding box center [751, 191] width 10 height 10
checkbox input "false"
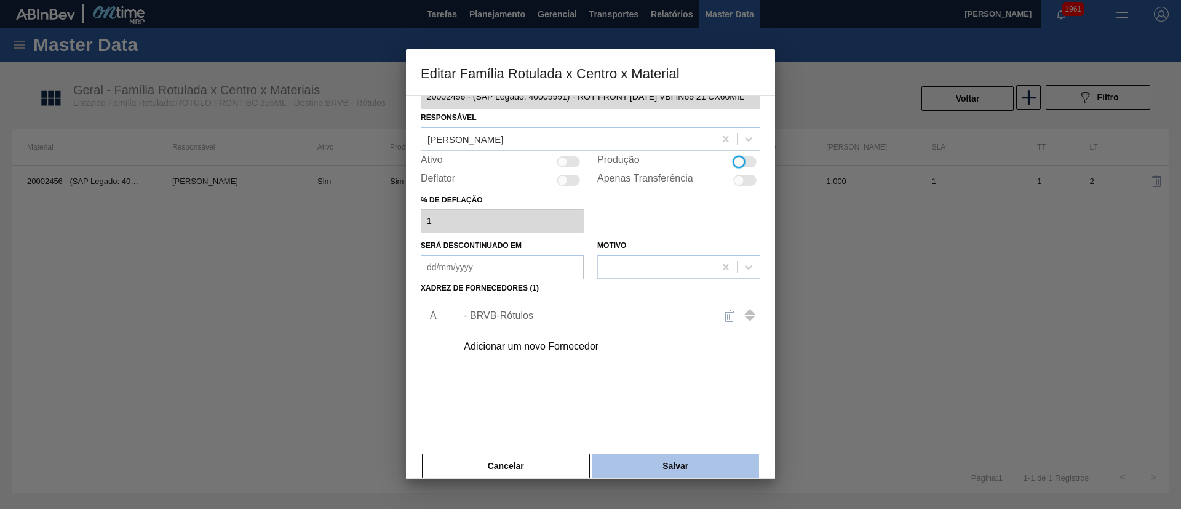
scroll to position [46, 0]
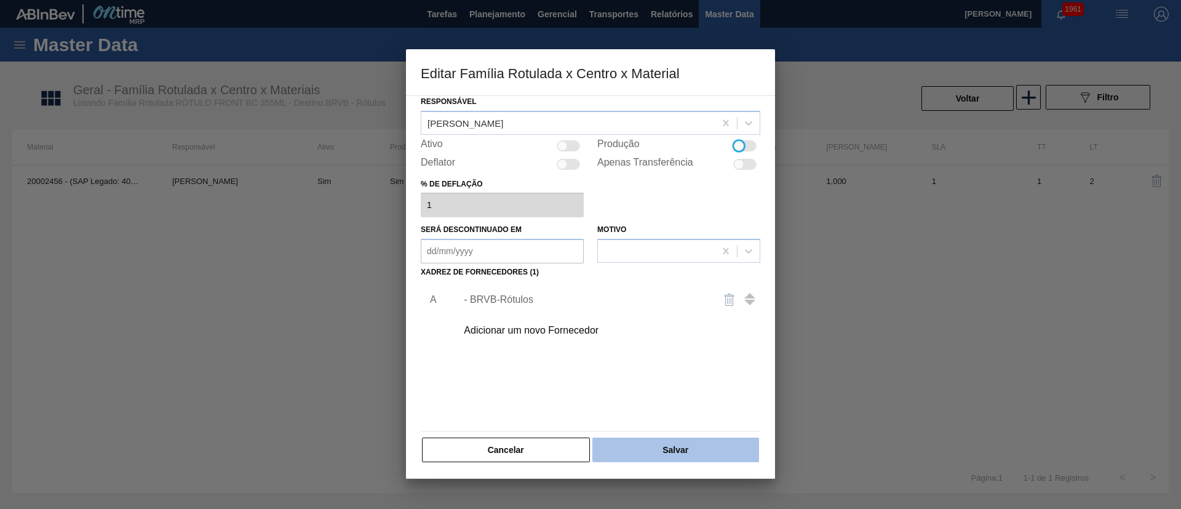
click at [665, 438] on button "Salvar" at bounding box center [675, 449] width 167 height 25
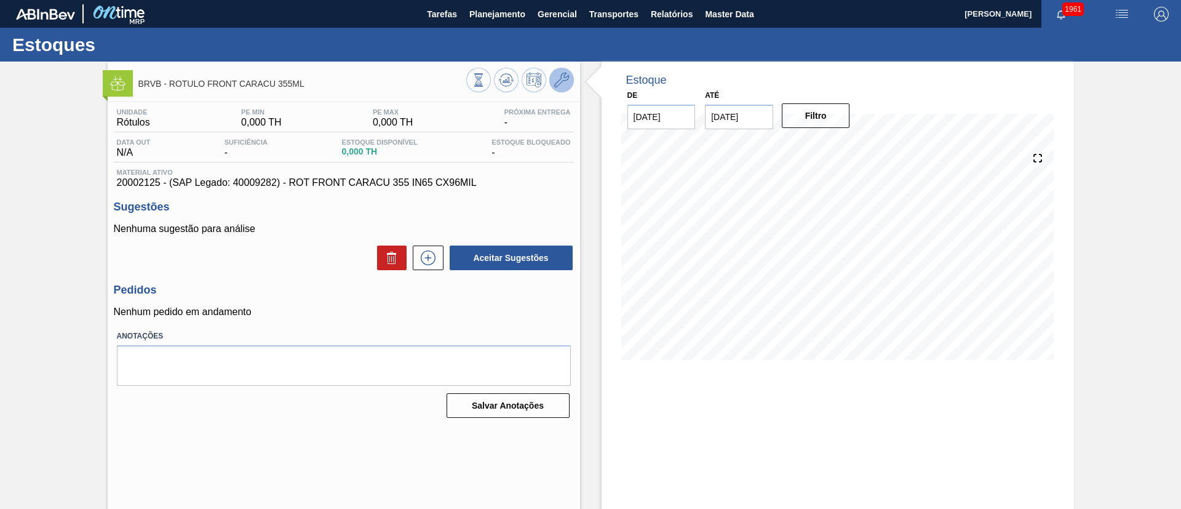
click at [566, 81] on icon at bounding box center [561, 80] width 15 height 15
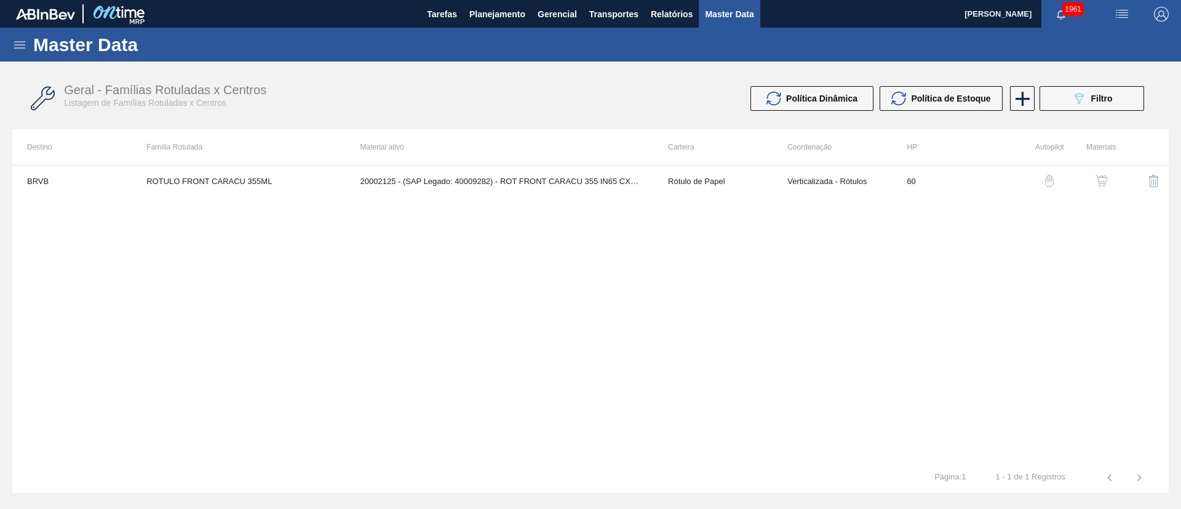
click at [1100, 183] on img "button" at bounding box center [1101, 181] width 12 height 12
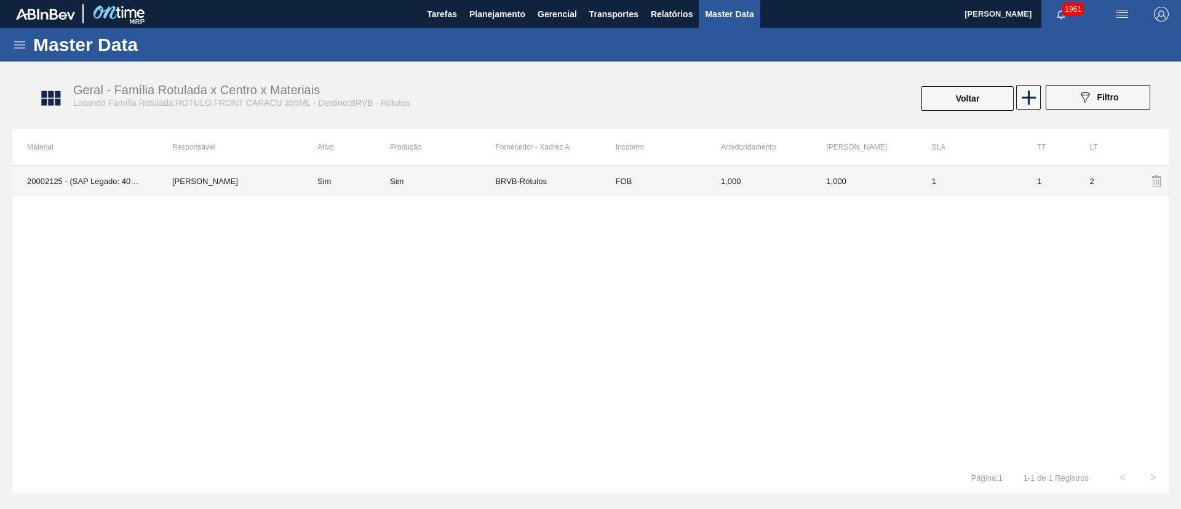
click at [376, 180] on td "Sim" at bounding box center [346, 180] width 87 height 31
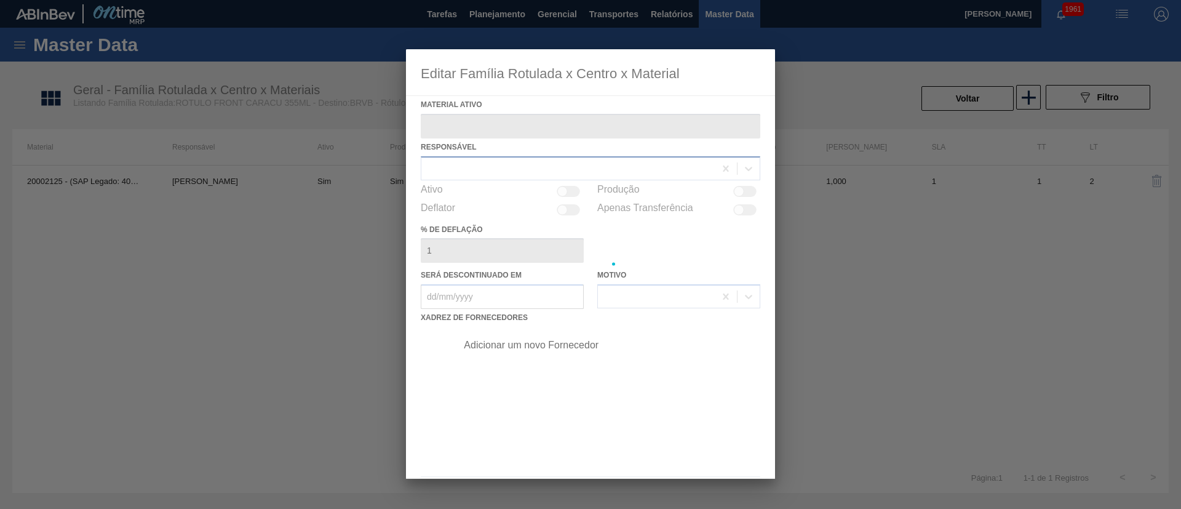
type ativo "20002125 - (SAP Legado: 40009282) - ROT FRONT CARACU 355 IN65 CX96MIL"
checkbox input "true"
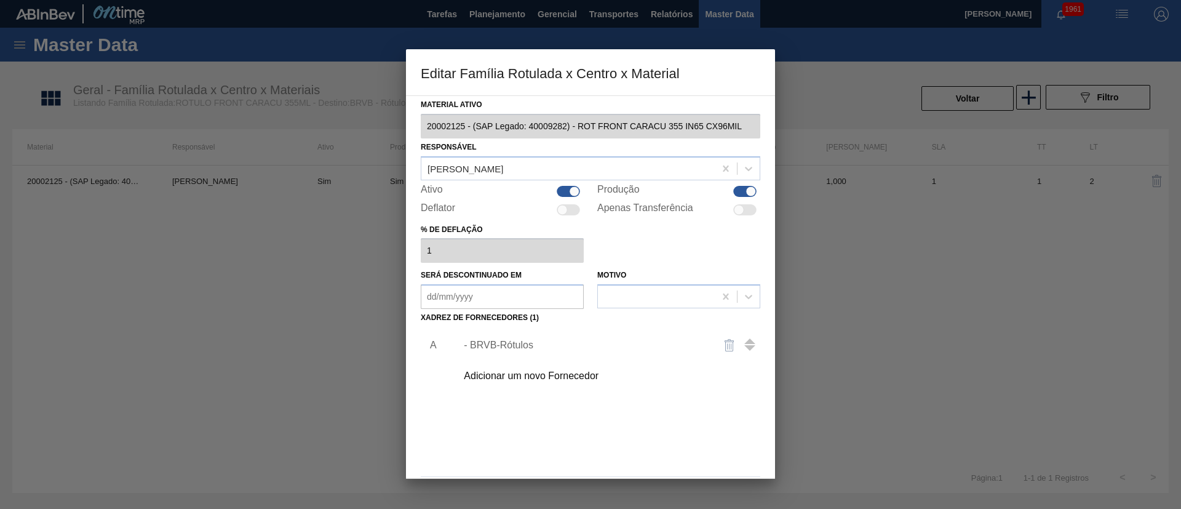
click at [750, 191] on div at bounding box center [751, 191] width 10 height 10
checkbox input "false"
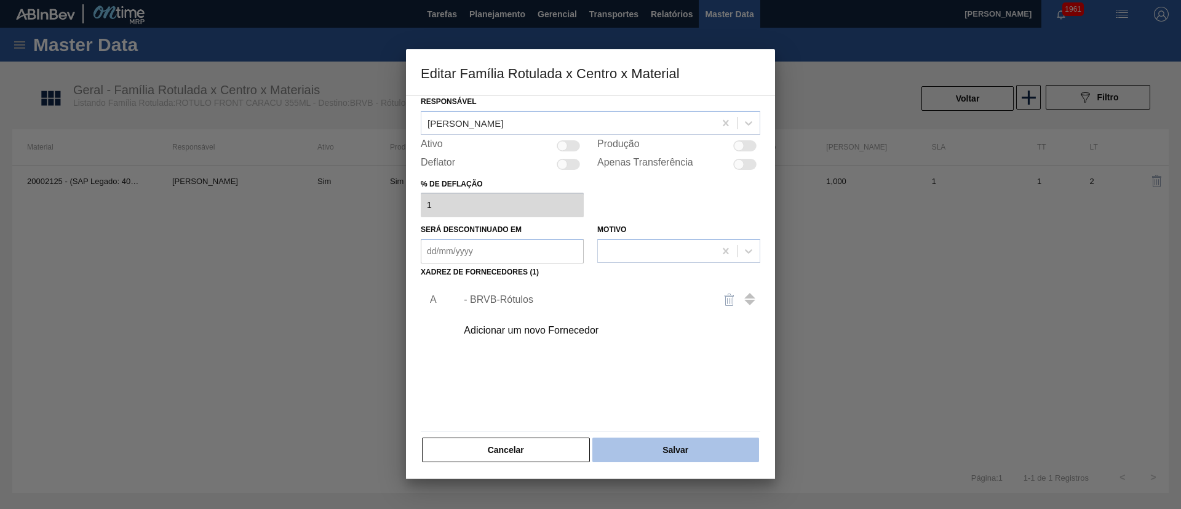
click at [672, 448] on button "Salvar" at bounding box center [675, 449] width 167 height 25
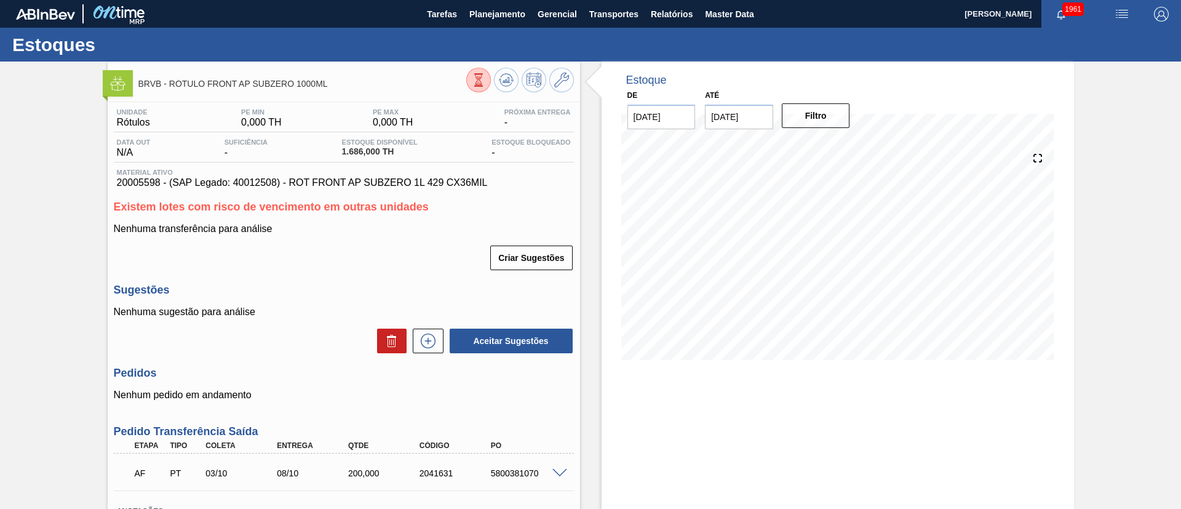
click at [573, 82] on div "BRVB - RÓTULO FRONT AP SUBZERO 1000ML" at bounding box center [344, 82] width 472 height 28
click at [566, 76] on icon at bounding box center [561, 80] width 15 height 15
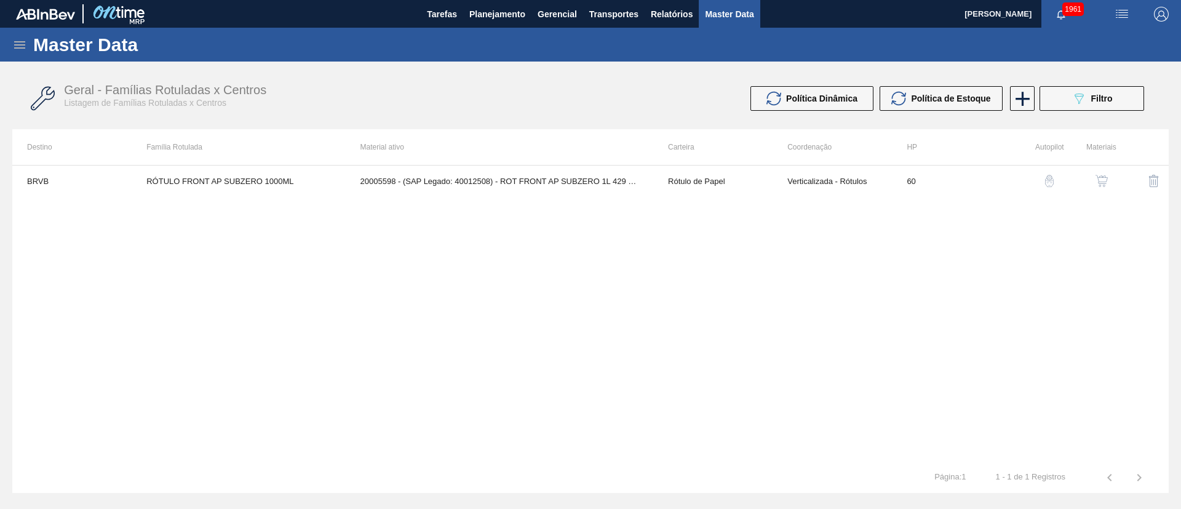
click at [1094, 177] on div "button" at bounding box center [1101, 181] width 15 height 12
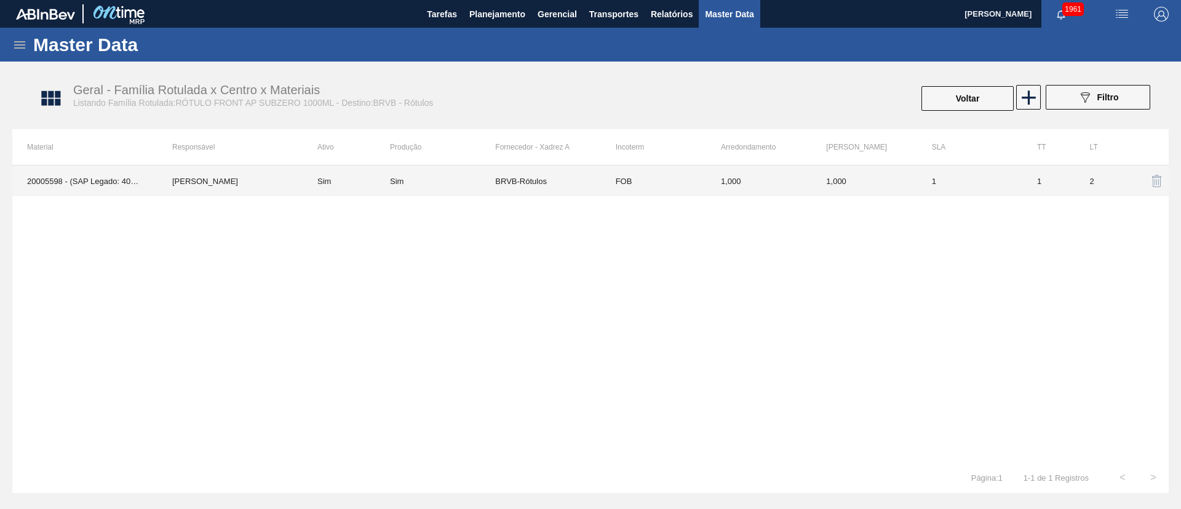
click at [522, 193] on td "BRVB-Rótulos" at bounding box center [547, 180] width 105 height 31
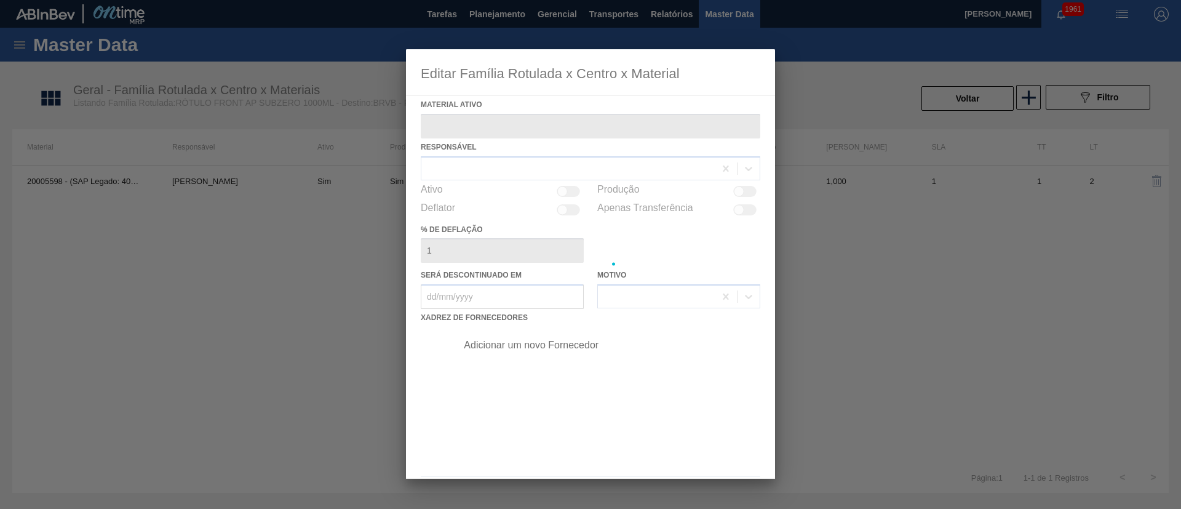
type ativo "20005598 - (SAP Legado: 40012508) - ROT FRONT AP SUBZERO 1L 429 CX36MIL"
checkbox input "true"
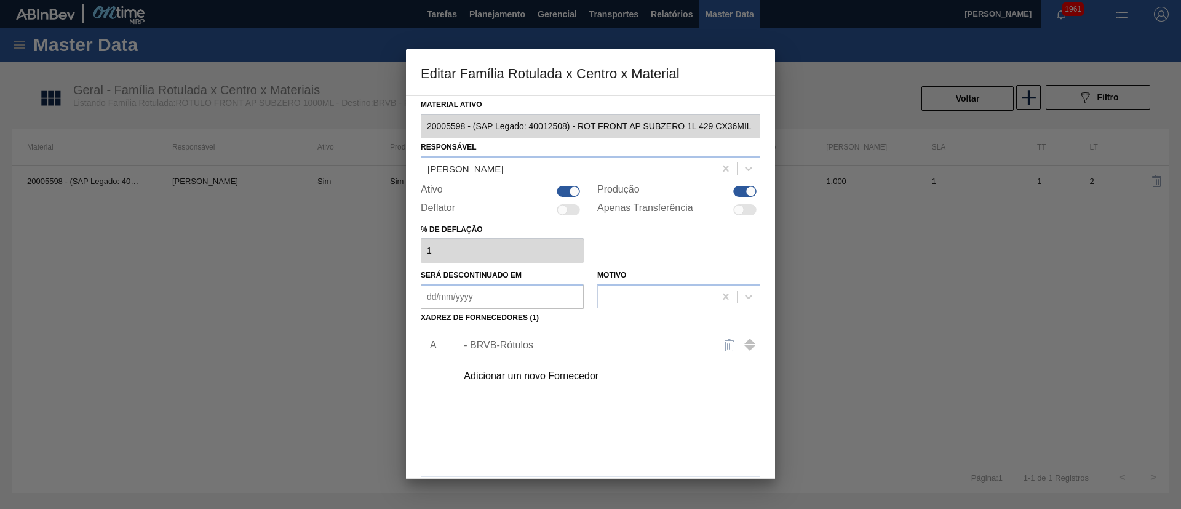
click at [739, 193] on div at bounding box center [744, 191] width 23 height 11
checkbox input "false"
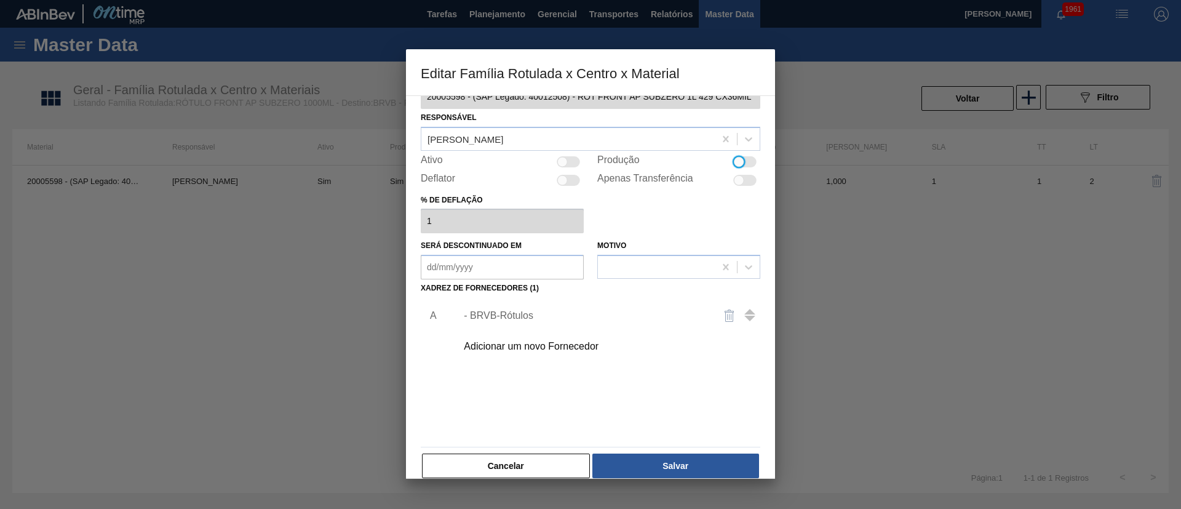
scroll to position [46, 0]
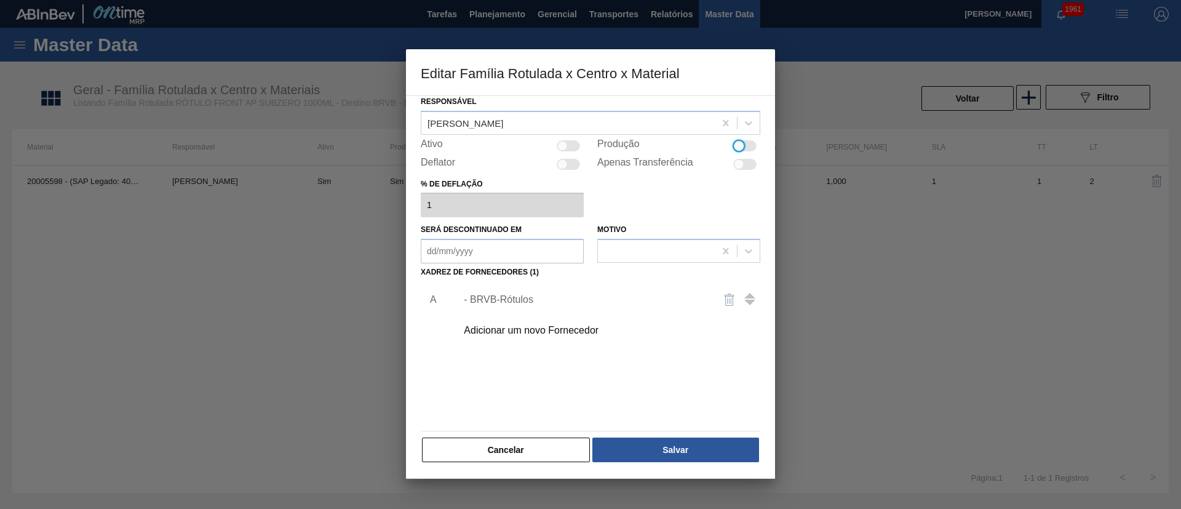
click at [651, 437] on button "Salvar" at bounding box center [675, 449] width 167 height 25
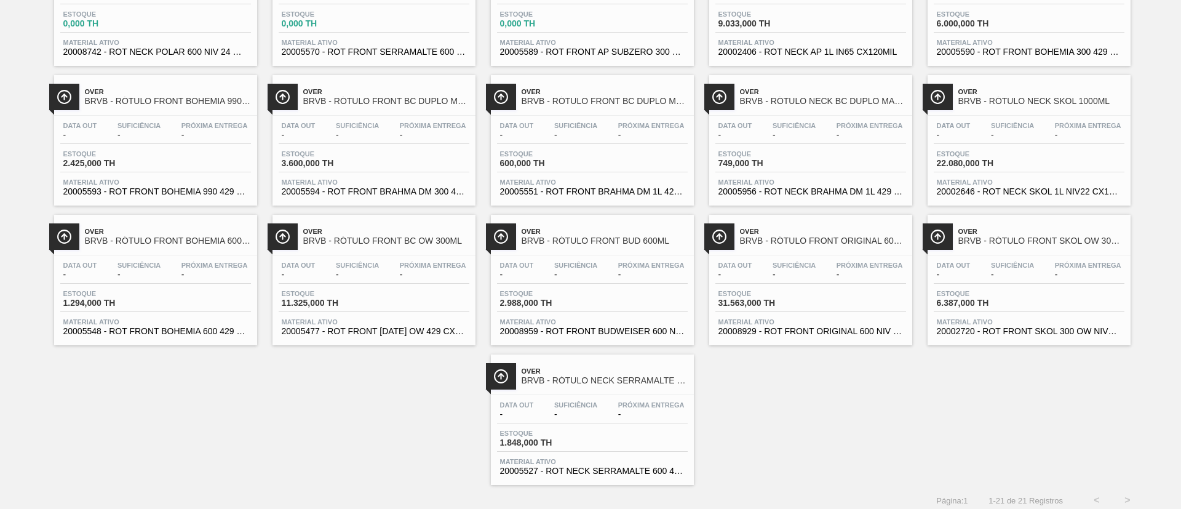
scroll to position [311, 0]
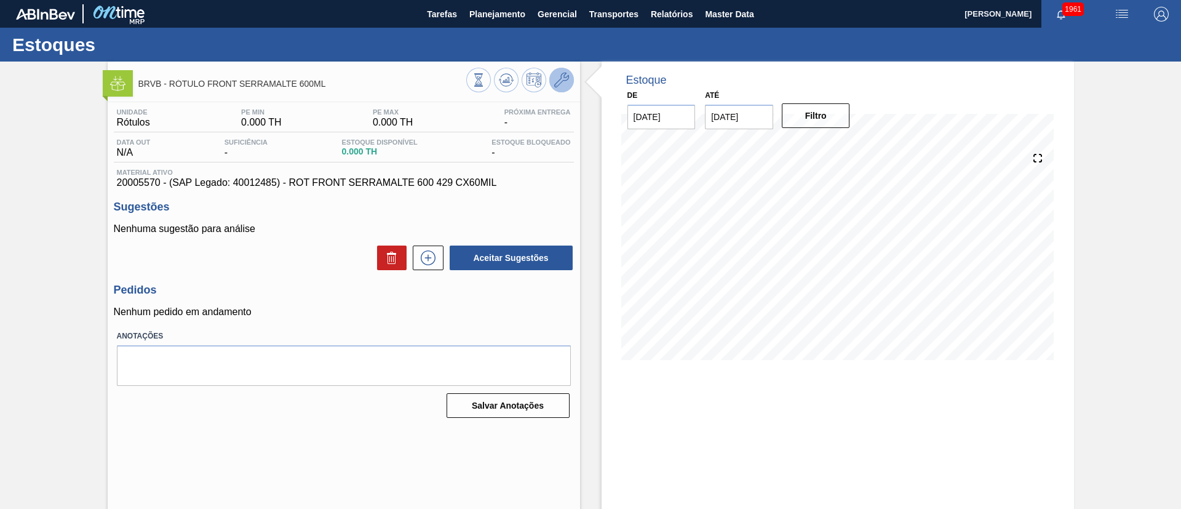
click at [559, 77] on icon at bounding box center [561, 80] width 15 height 15
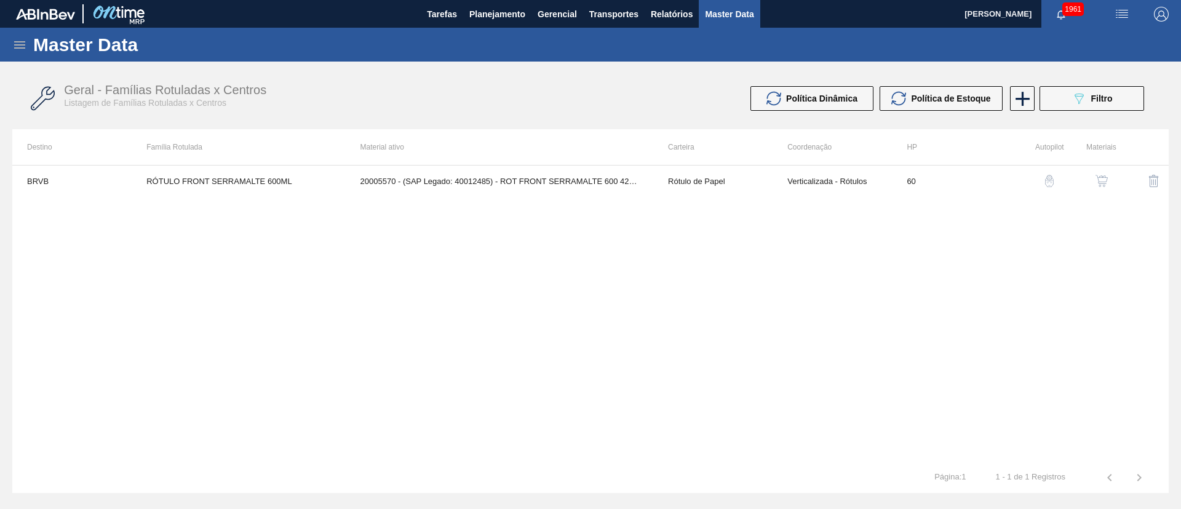
click at [1104, 182] on img "button" at bounding box center [1101, 181] width 12 height 12
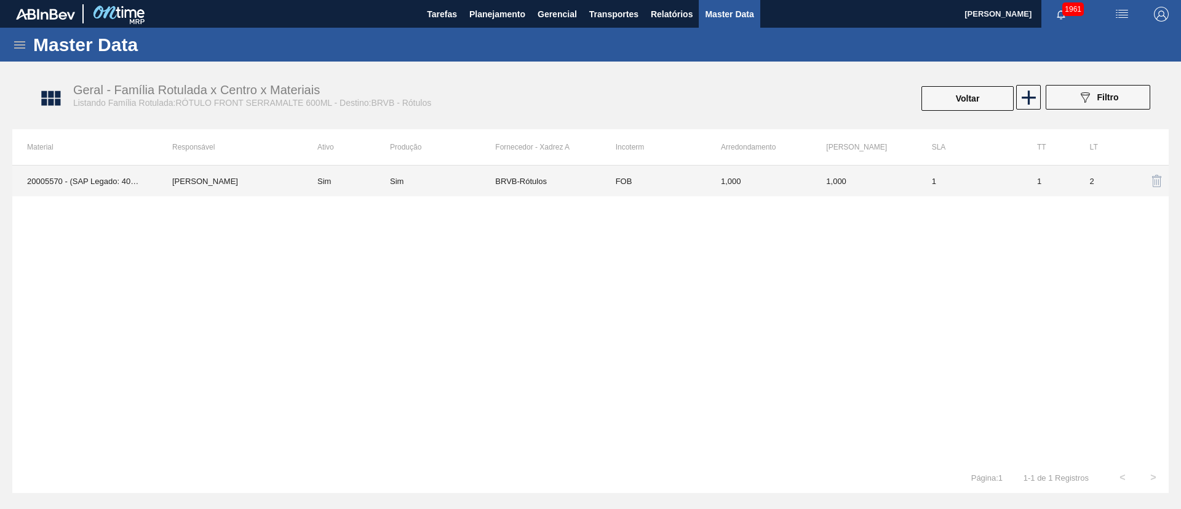
click at [536, 177] on td "BRVB-Rótulos" at bounding box center [547, 180] width 105 height 31
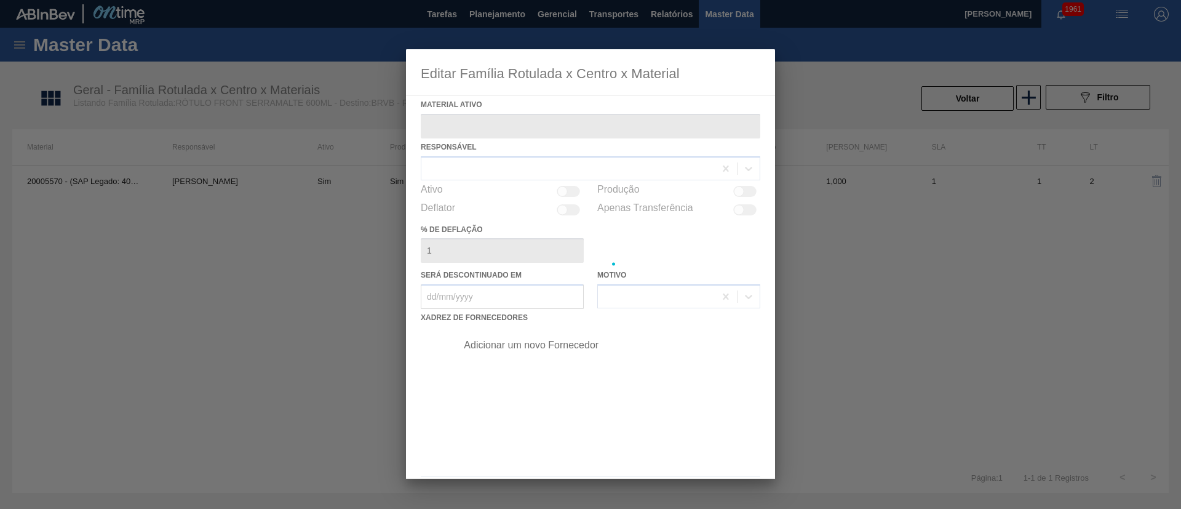
type ativo "20005570 - (SAP Legado: 40012485) - ROT FRONT SERRAMALTE 600 429 CX60MIL"
checkbox input "true"
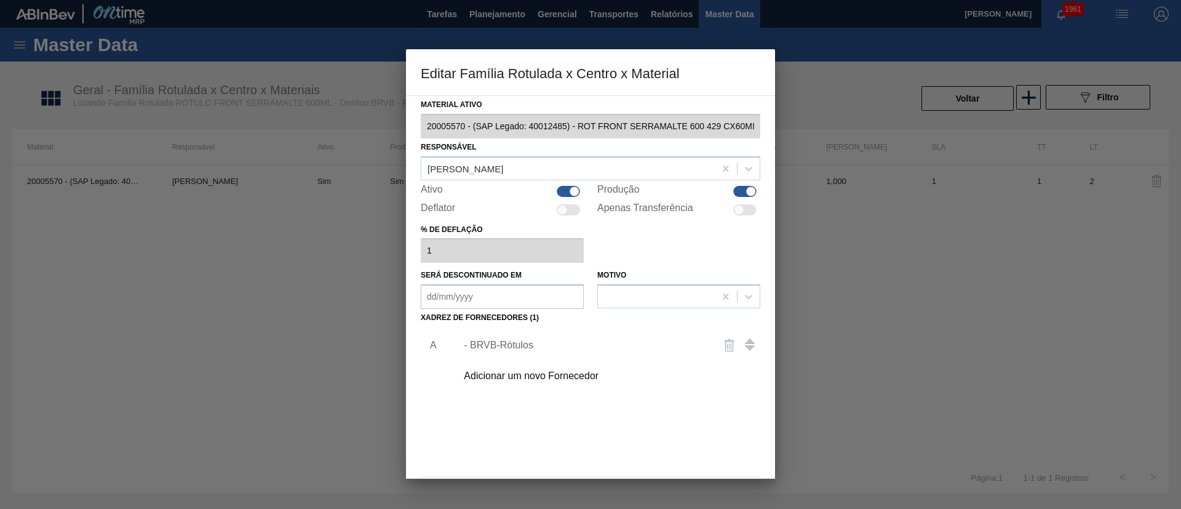
click at [736, 194] on div at bounding box center [744, 191] width 23 height 11
checkbox input "false"
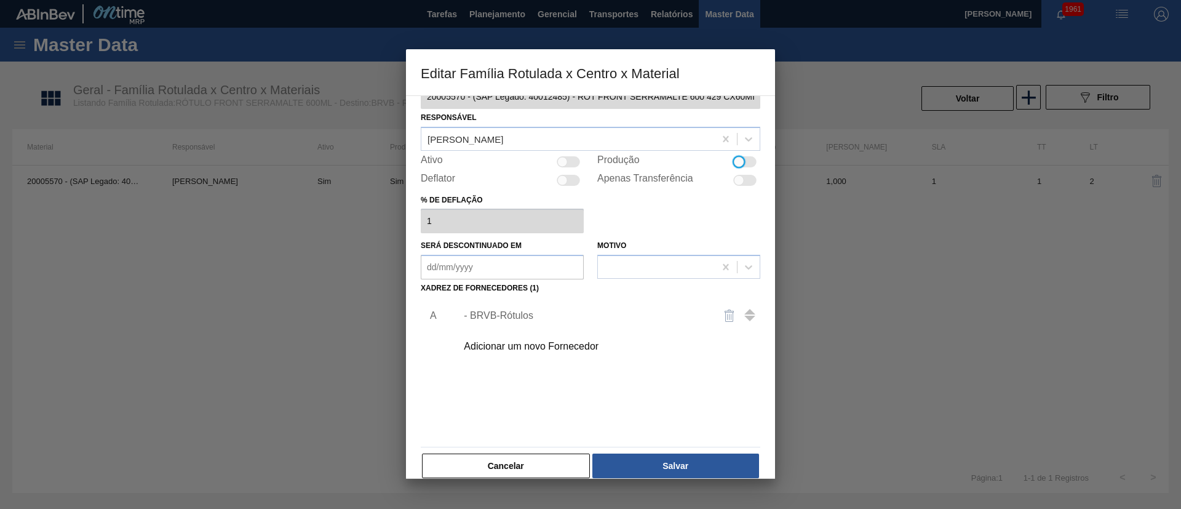
scroll to position [46, 0]
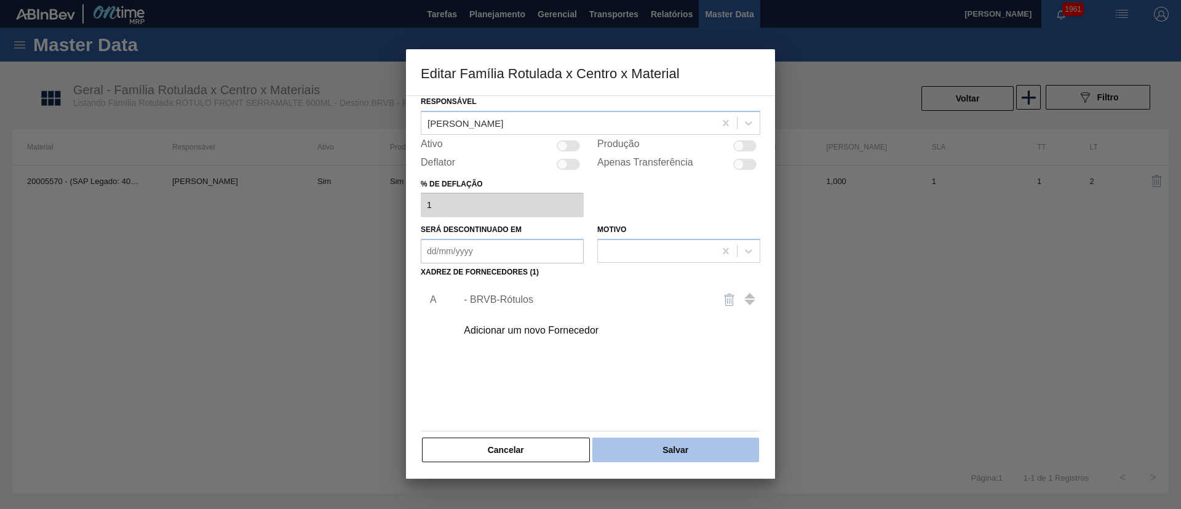
click at [674, 454] on button "Salvar" at bounding box center [675, 449] width 167 height 25
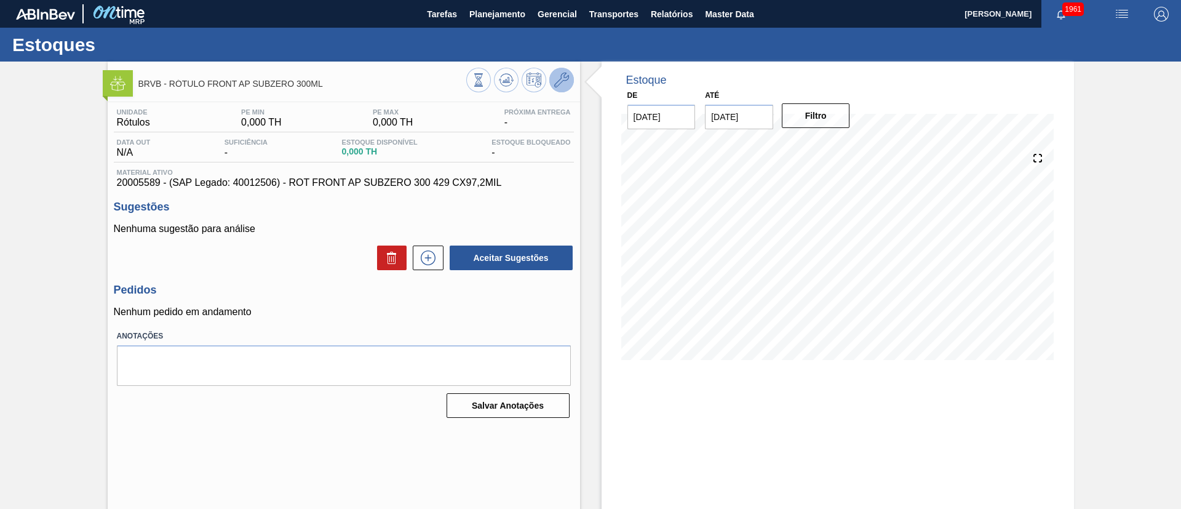
click at [555, 86] on icon at bounding box center [561, 80] width 15 height 15
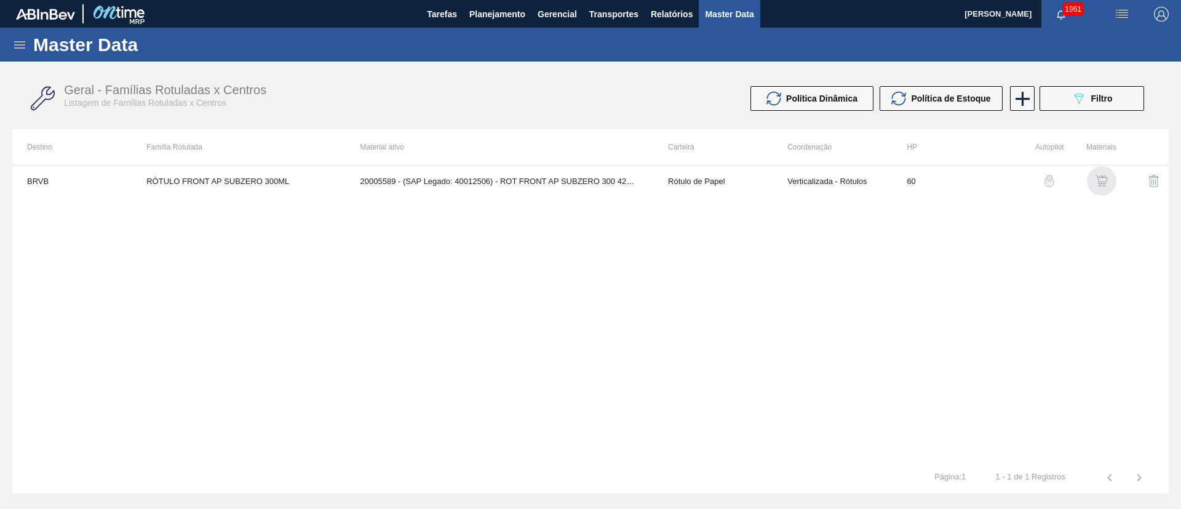
click at [1106, 176] on img "button" at bounding box center [1101, 181] width 12 height 12
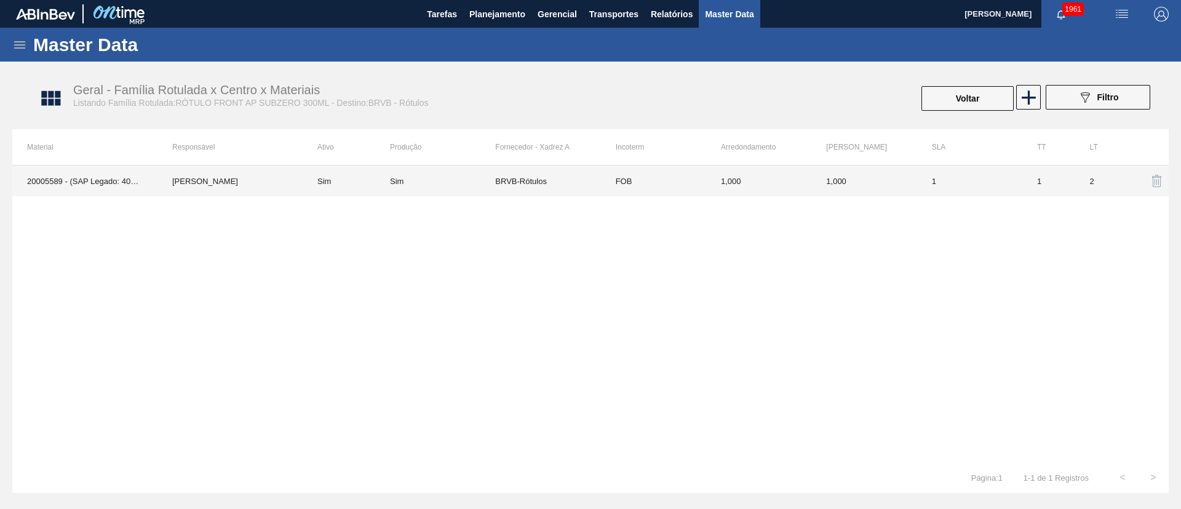
click at [457, 182] on div "Sim" at bounding box center [442, 181] width 105 height 9
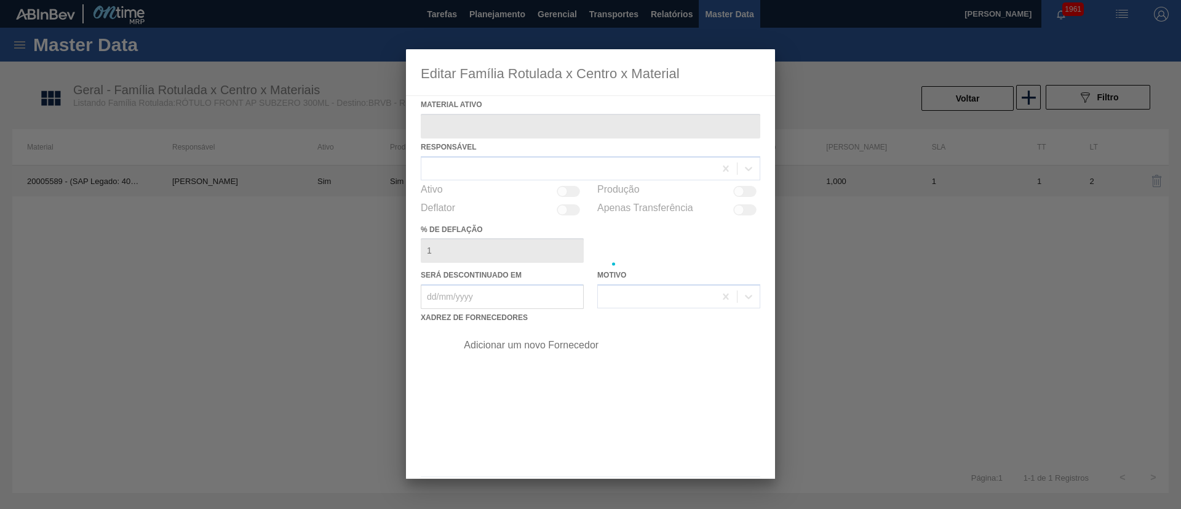
type ativo "20005589 - (SAP Legado: 40012506) - ROT FRONT AP SUBZERO 300 429 CX97,2MIL"
checkbox input "true"
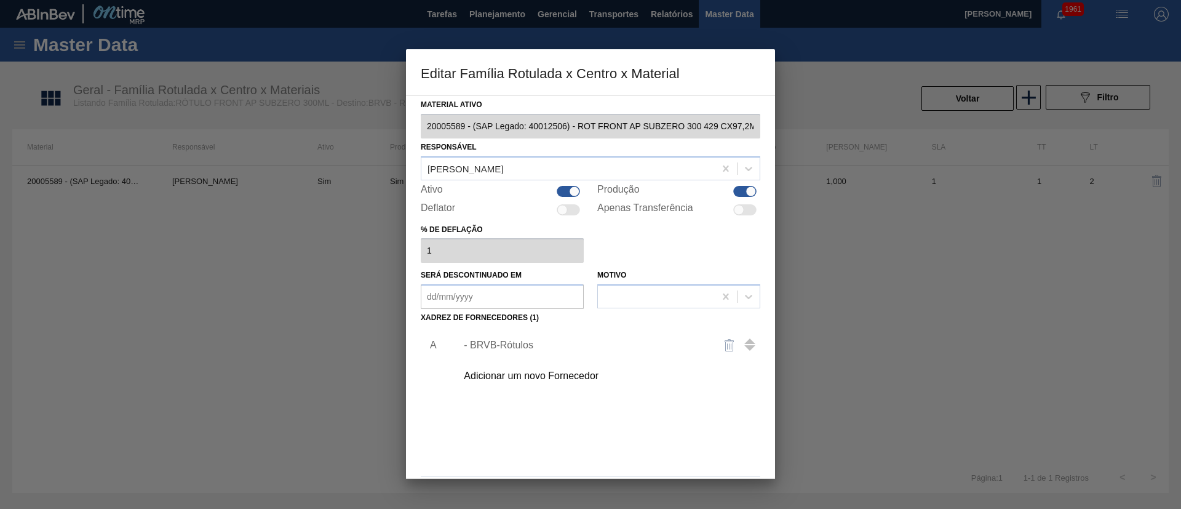
click at [742, 188] on div at bounding box center [744, 191] width 23 height 11
checkbox input "false"
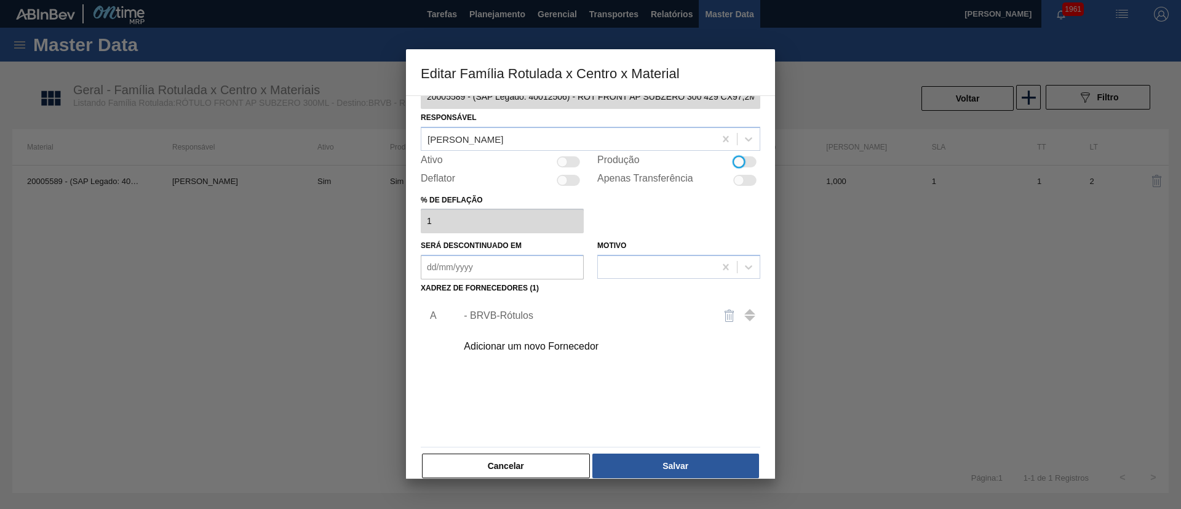
scroll to position [46, 0]
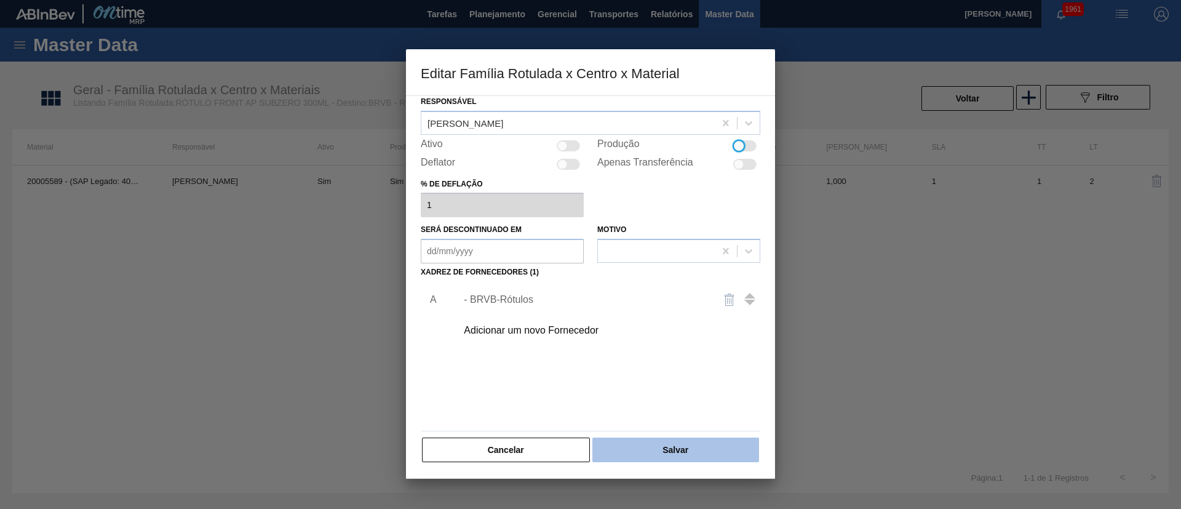
click at [668, 447] on button "Salvar" at bounding box center [675, 449] width 167 height 25
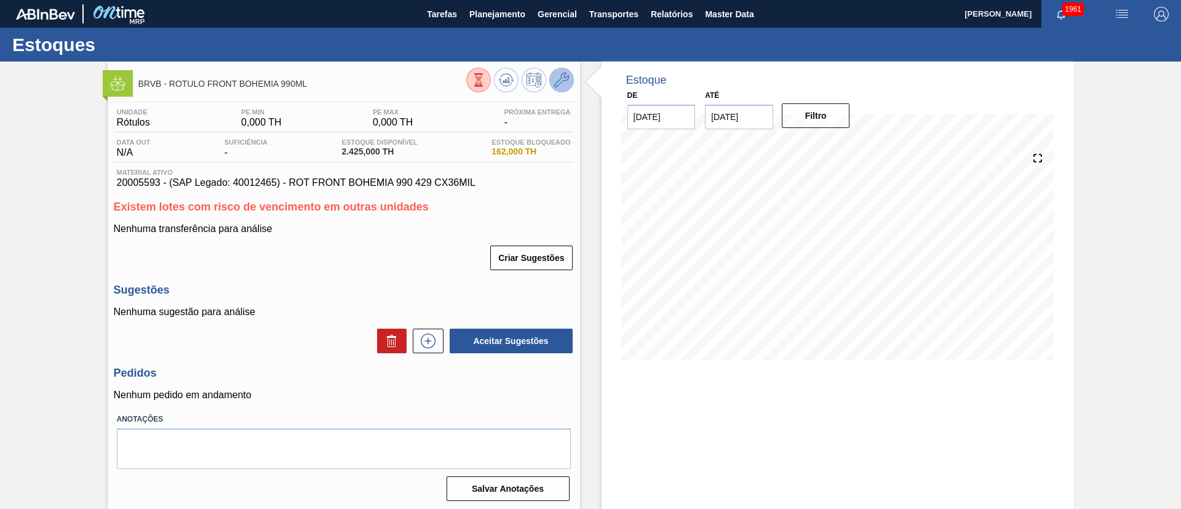
click at [563, 79] on icon at bounding box center [561, 80] width 15 height 15
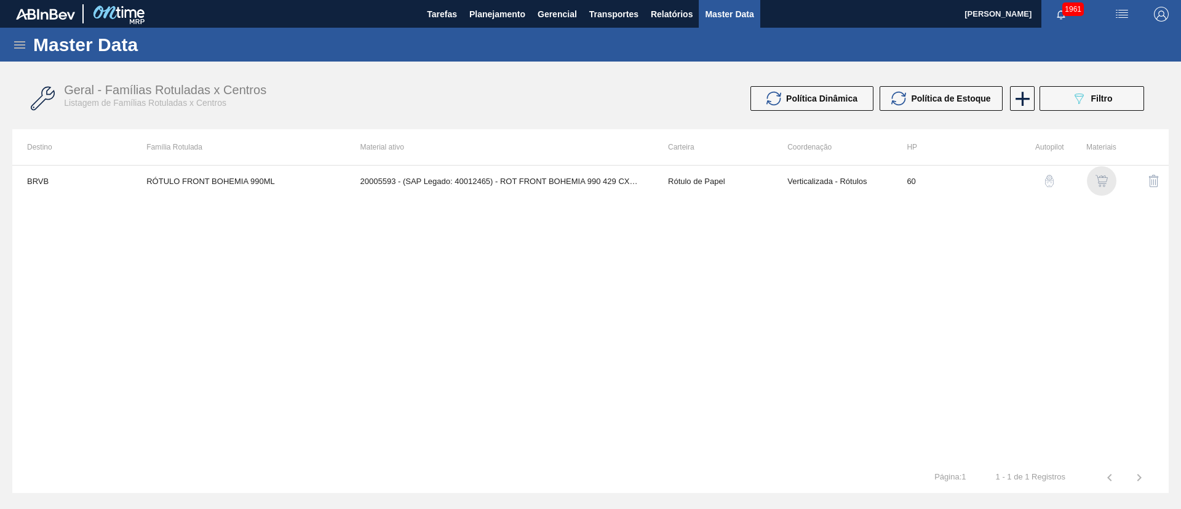
click at [1095, 175] on img "button" at bounding box center [1101, 181] width 12 height 12
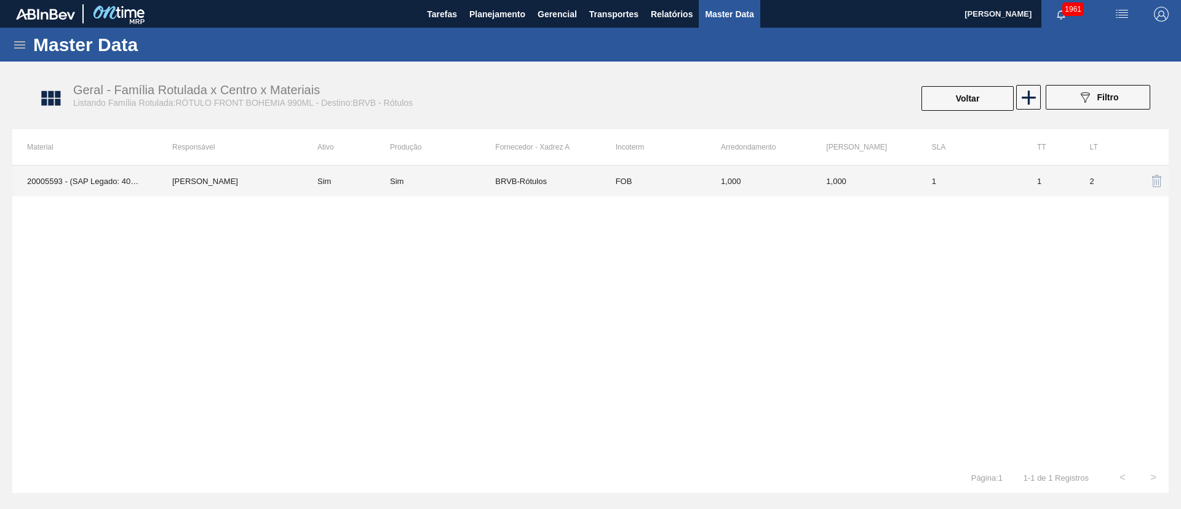
click at [509, 175] on td "BRVB-Rótulos" at bounding box center [547, 180] width 105 height 31
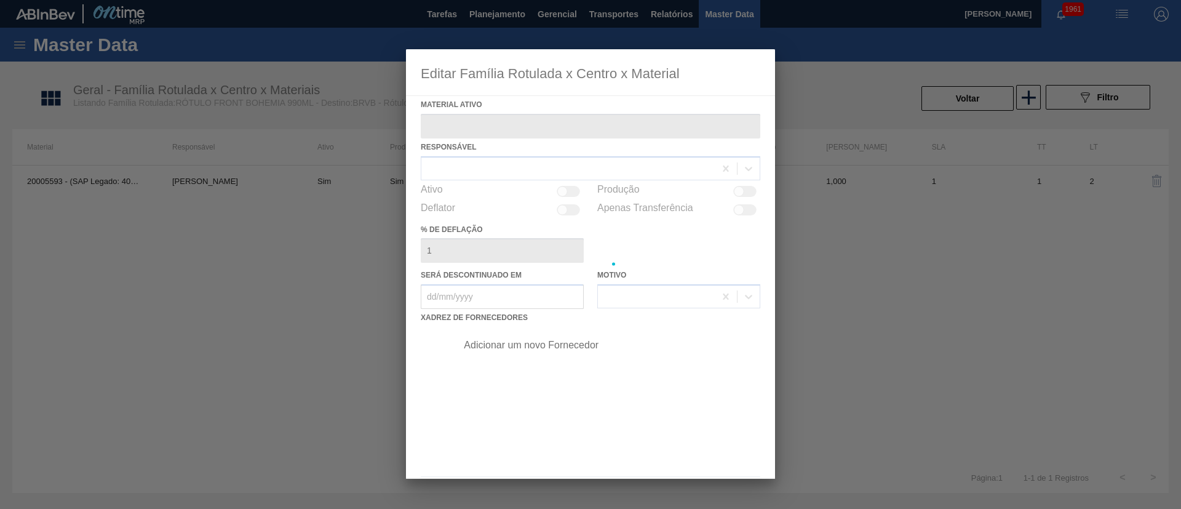
type ativo "20005593 - (SAP Legado: 40012465) - ROT FRONT BOHEMIA 990 429 CX36MIL"
checkbox input "true"
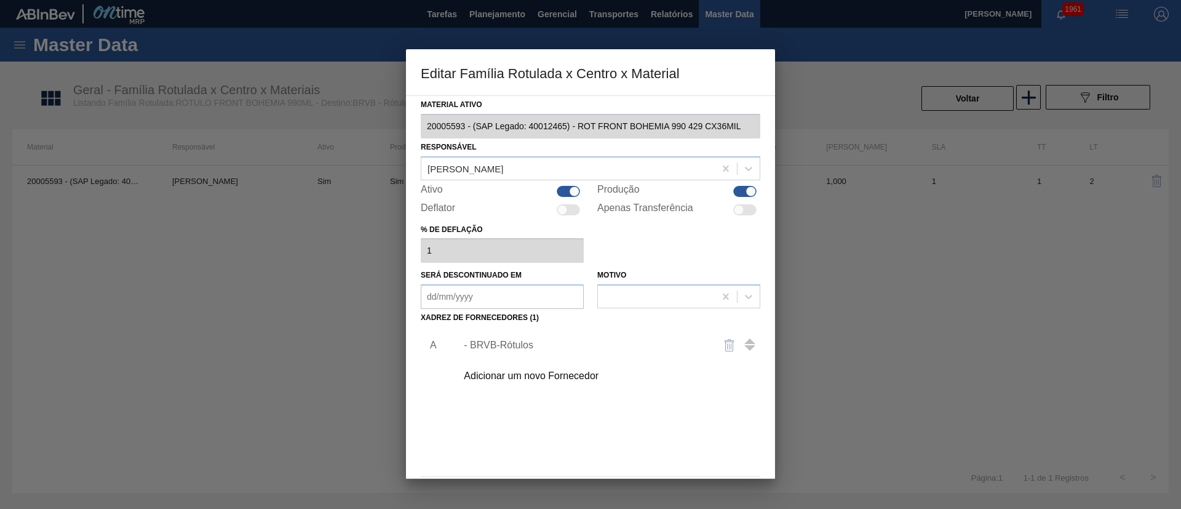
click at [746, 193] on div at bounding box center [751, 191] width 10 height 10
checkbox input "false"
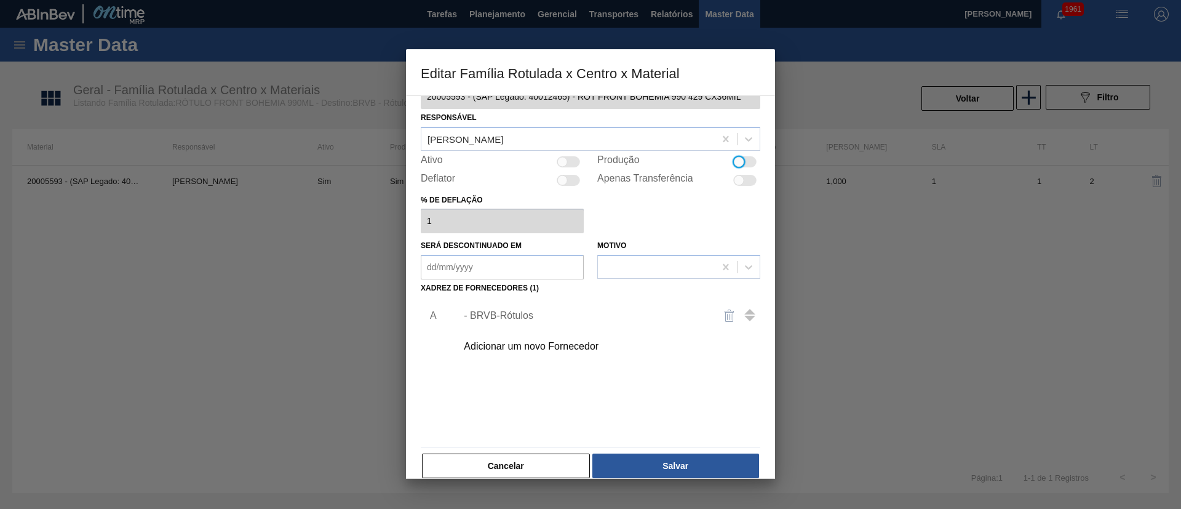
scroll to position [46, 0]
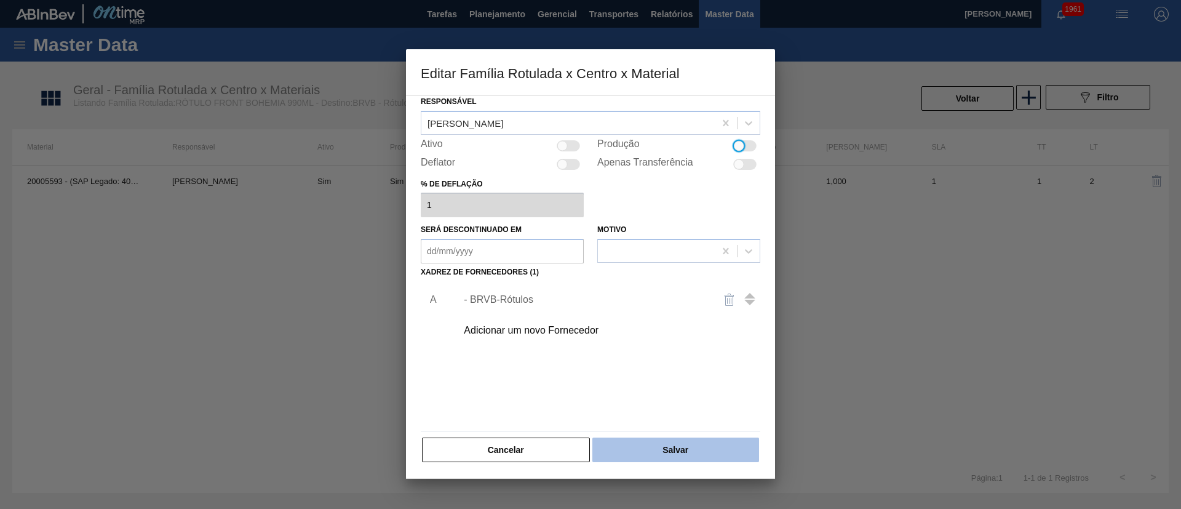
click at [681, 443] on button "Salvar" at bounding box center [675, 449] width 167 height 25
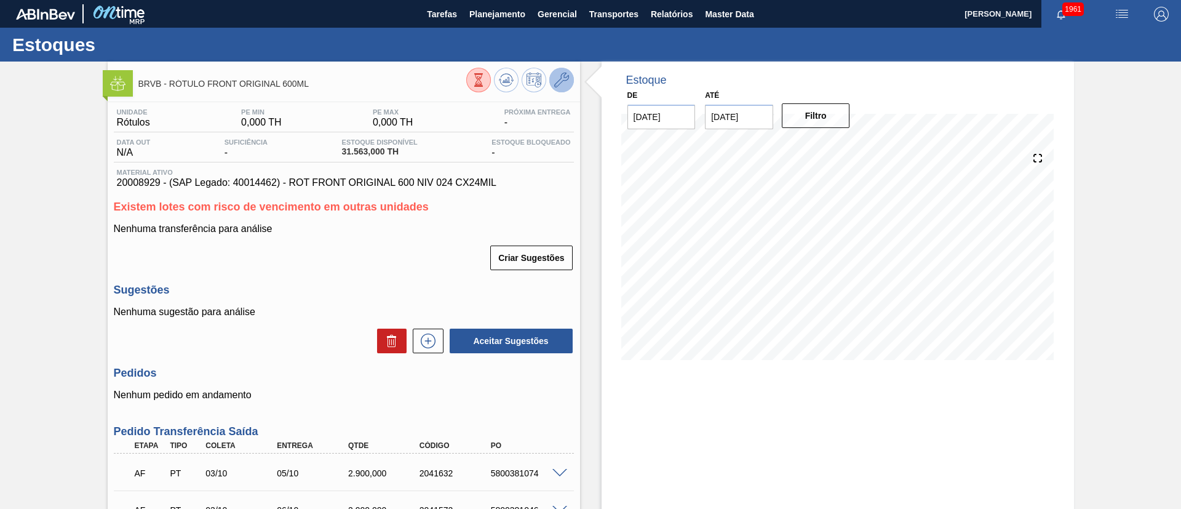
click at [558, 83] on icon at bounding box center [561, 80] width 15 height 15
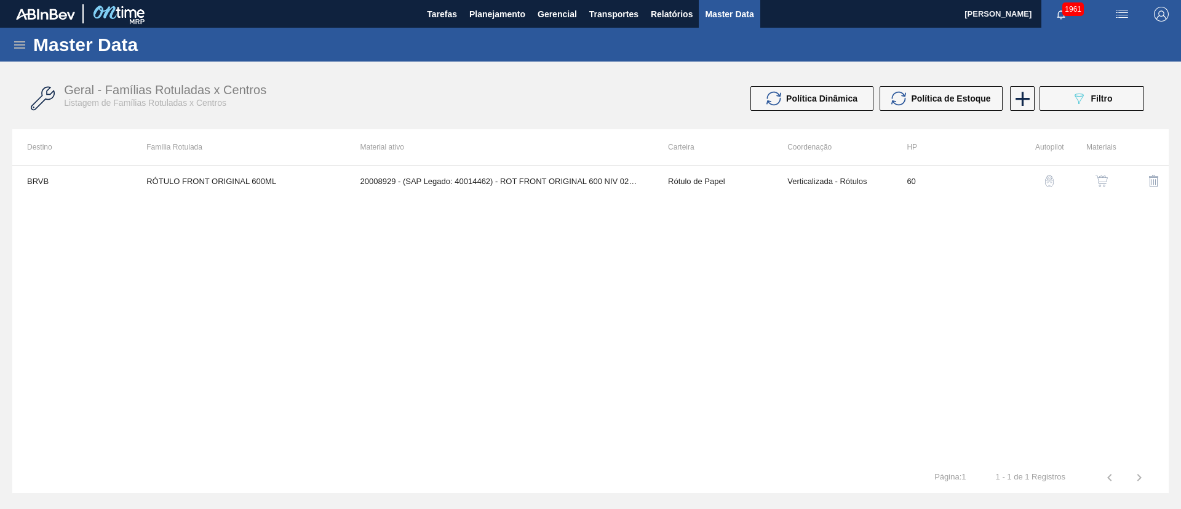
click at [1095, 176] on img "button" at bounding box center [1101, 181] width 12 height 12
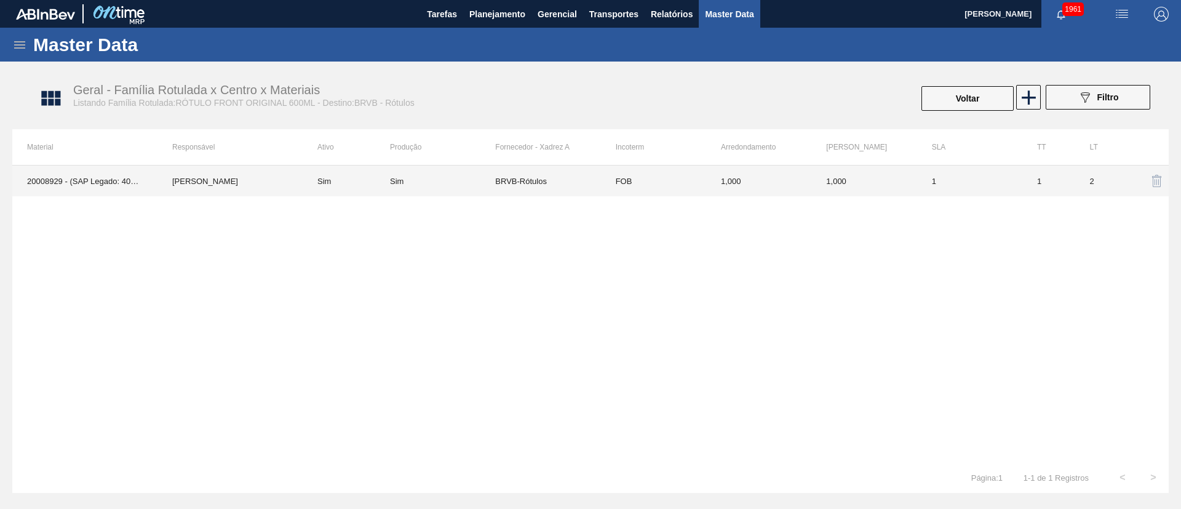
click at [486, 170] on td "Sim" at bounding box center [442, 180] width 105 height 31
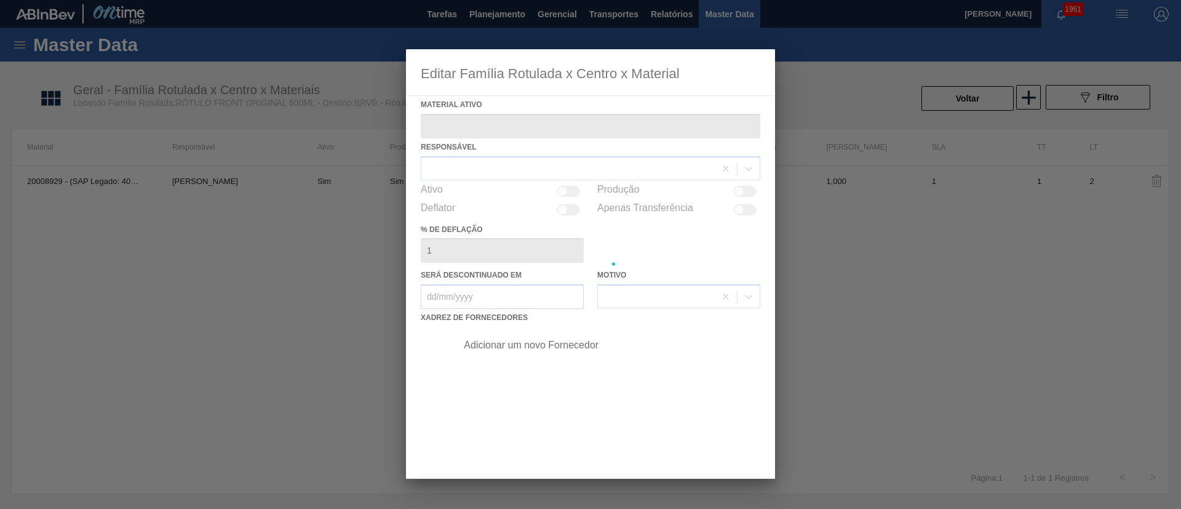
type ativo "20008929 - (SAP Legado: 40014462) - ROT FRONT ORIGINAL 600 NIV 024 CX24MIL"
checkbox input "true"
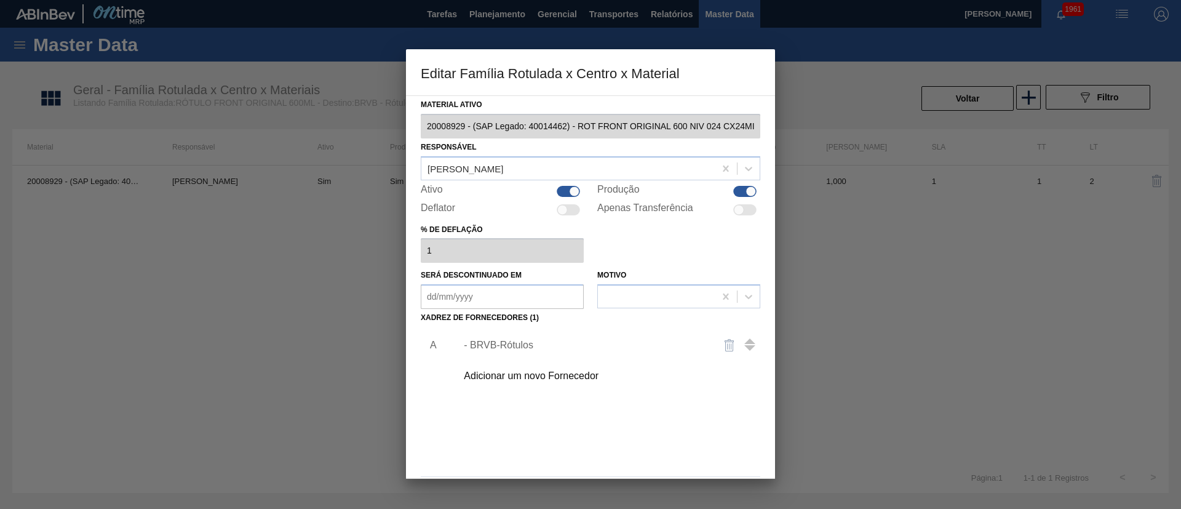
click at [734, 190] on div at bounding box center [744, 191] width 23 height 11
checkbox input "false"
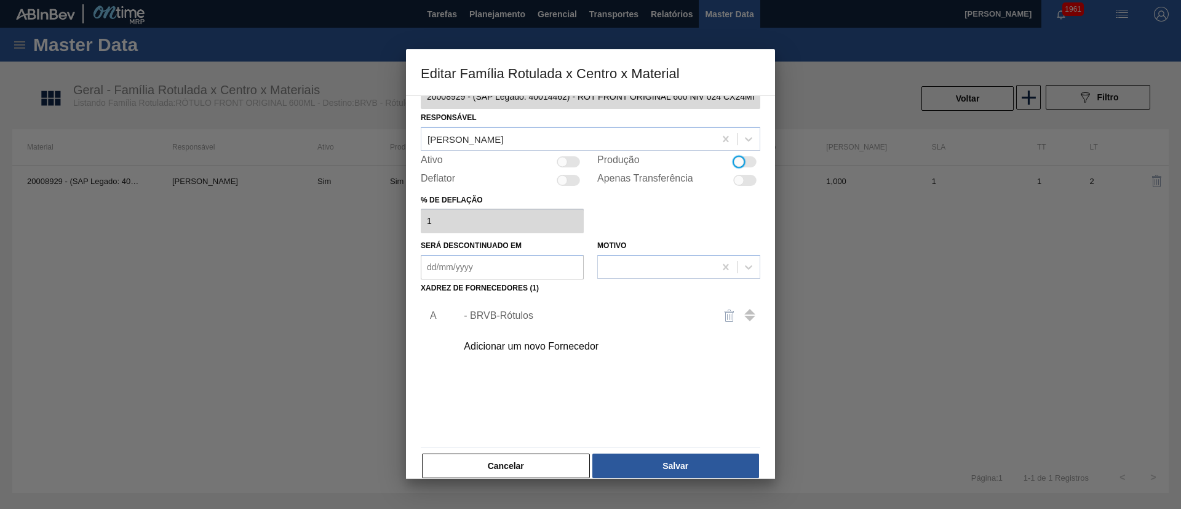
scroll to position [46, 0]
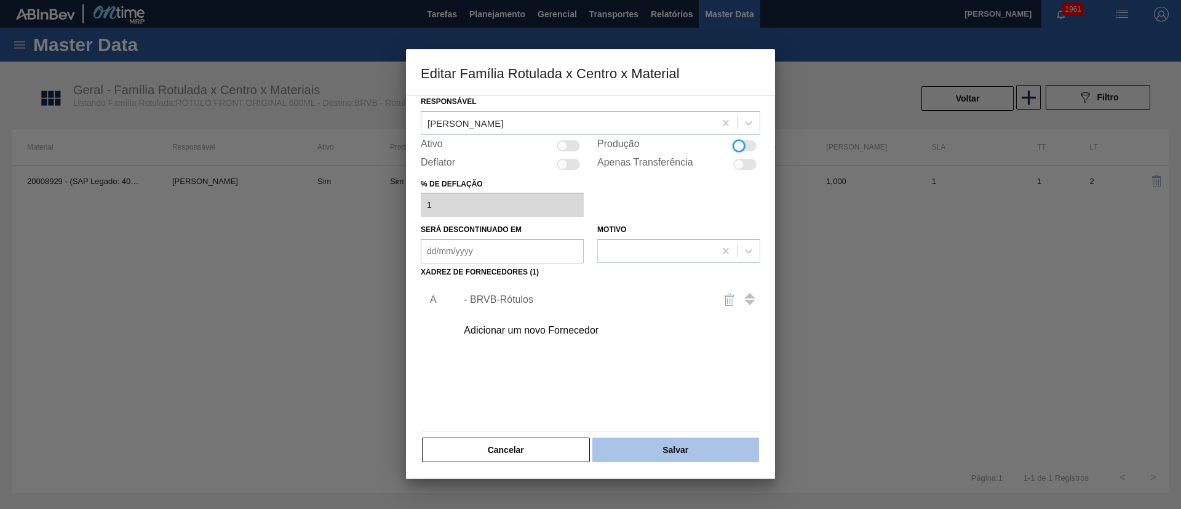
click at [675, 440] on button "Salvar" at bounding box center [675, 449] width 167 height 25
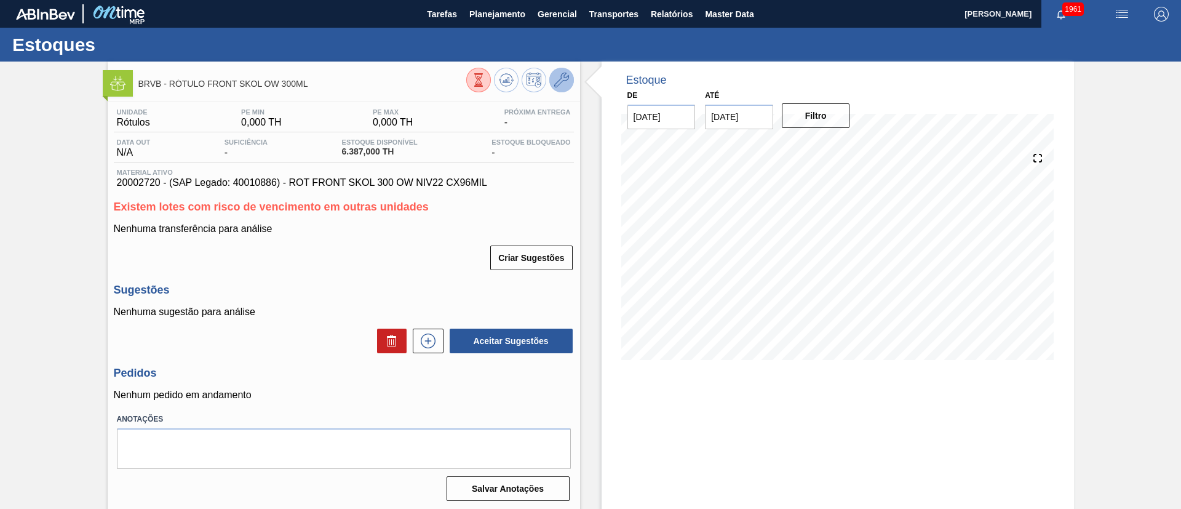
click at [562, 77] on icon at bounding box center [561, 80] width 15 height 15
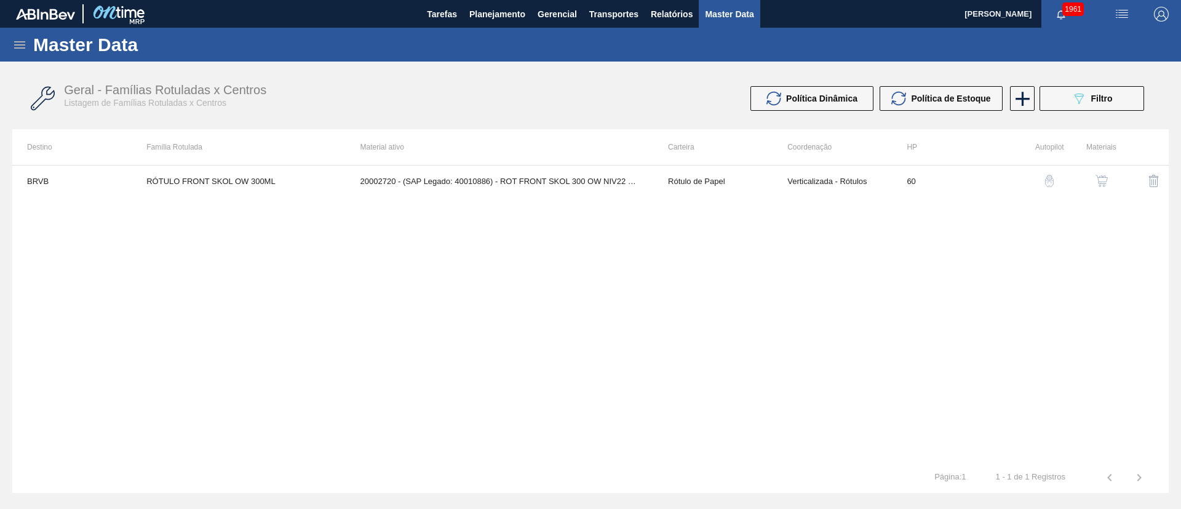
click at [1102, 175] on img "button" at bounding box center [1101, 181] width 12 height 12
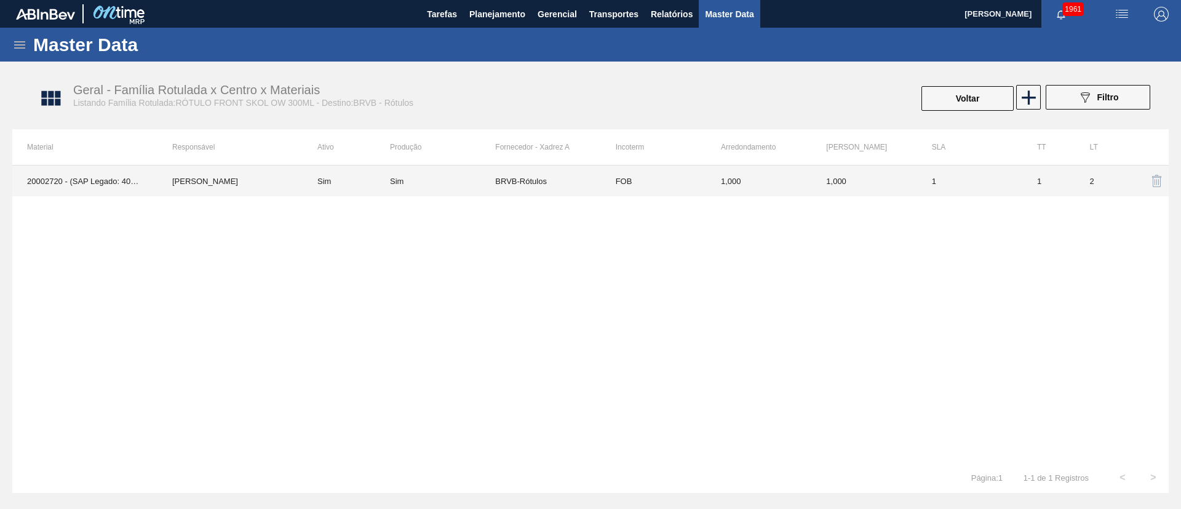
click at [568, 183] on td "BRVB-Rótulos" at bounding box center [547, 180] width 105 height 31
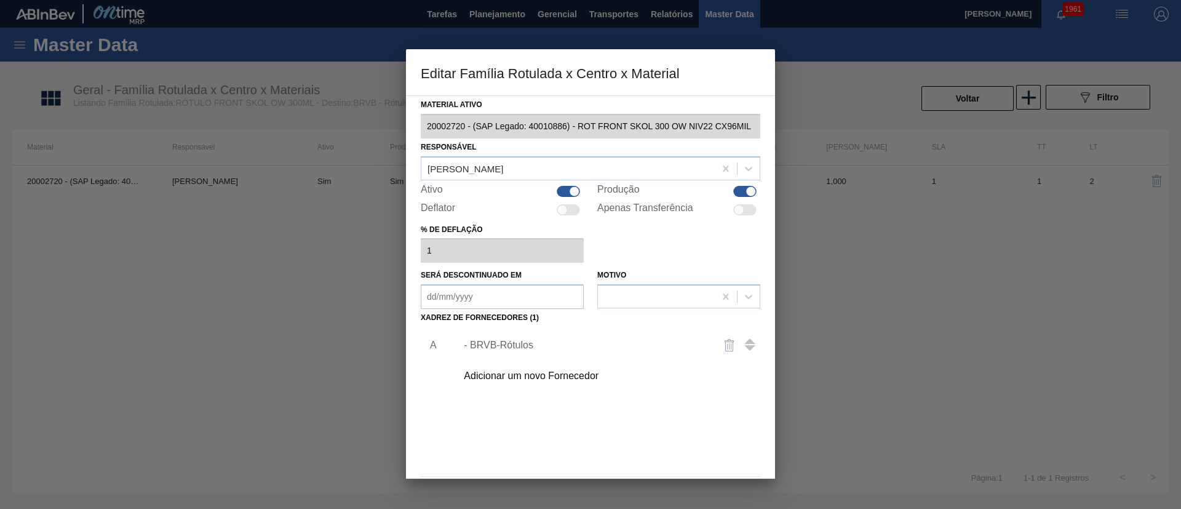
click at [736, 193] on div at bounding box center [744, 191] width 23 height 11
checkbox input "false"
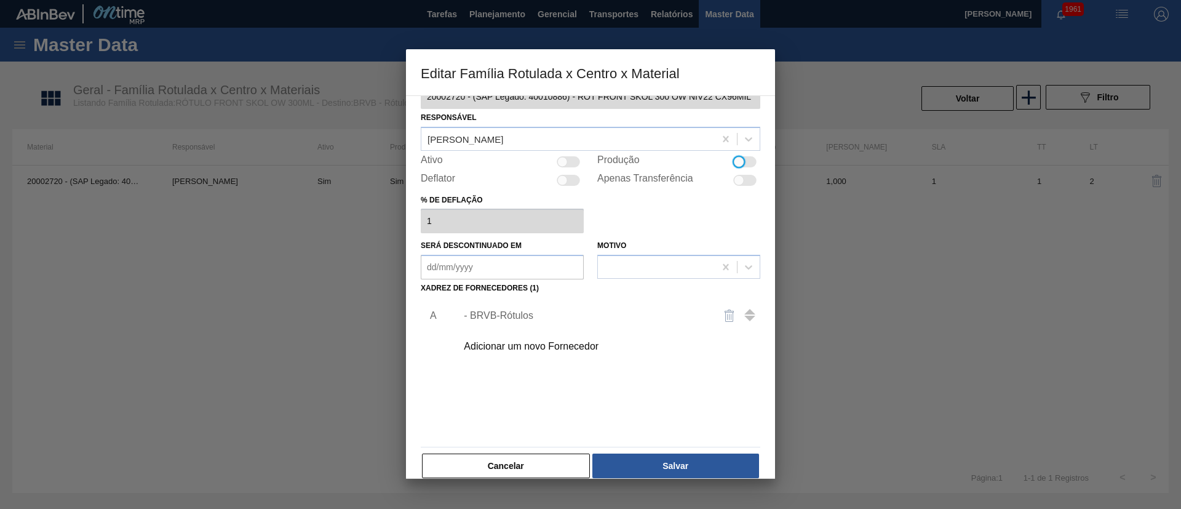
scroll to position [46, 0]
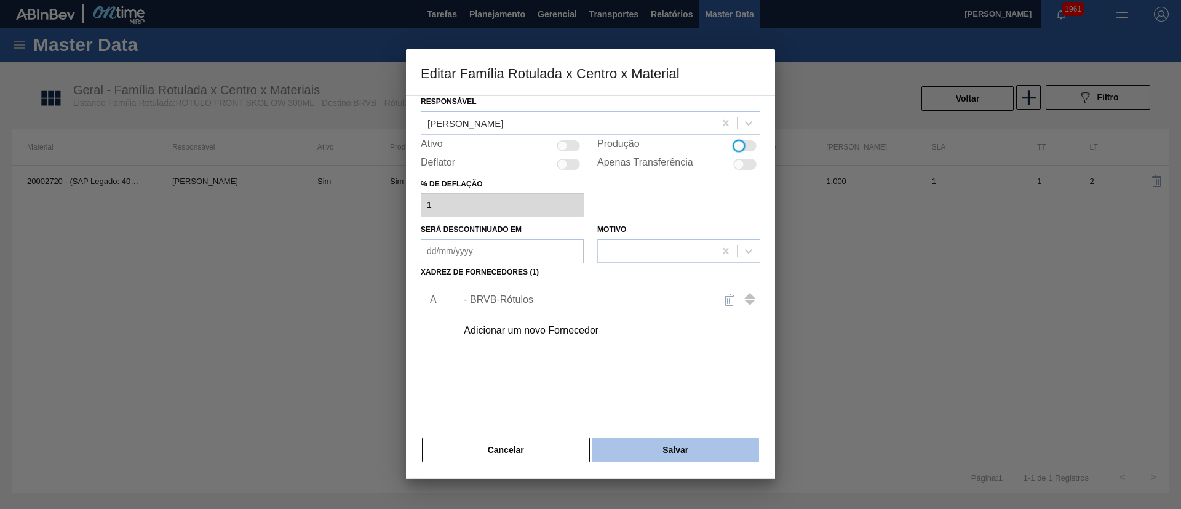
click at [689, 440] on button "Salvar" at bounding box center [675, 449] width 167 height 25
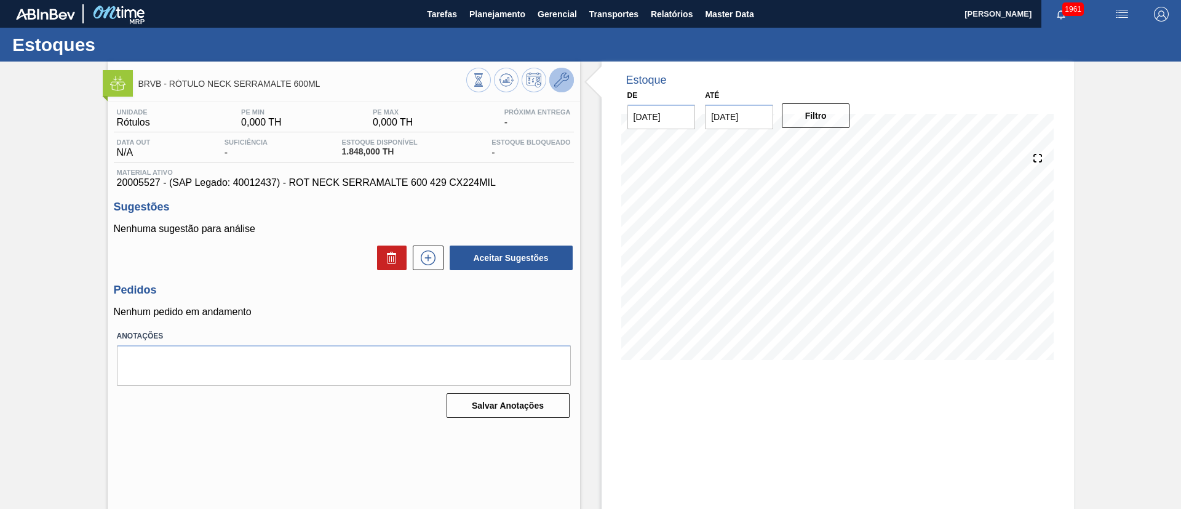
click at [560, 81] on icon at bounding box center [561, 80] width 15 height 15
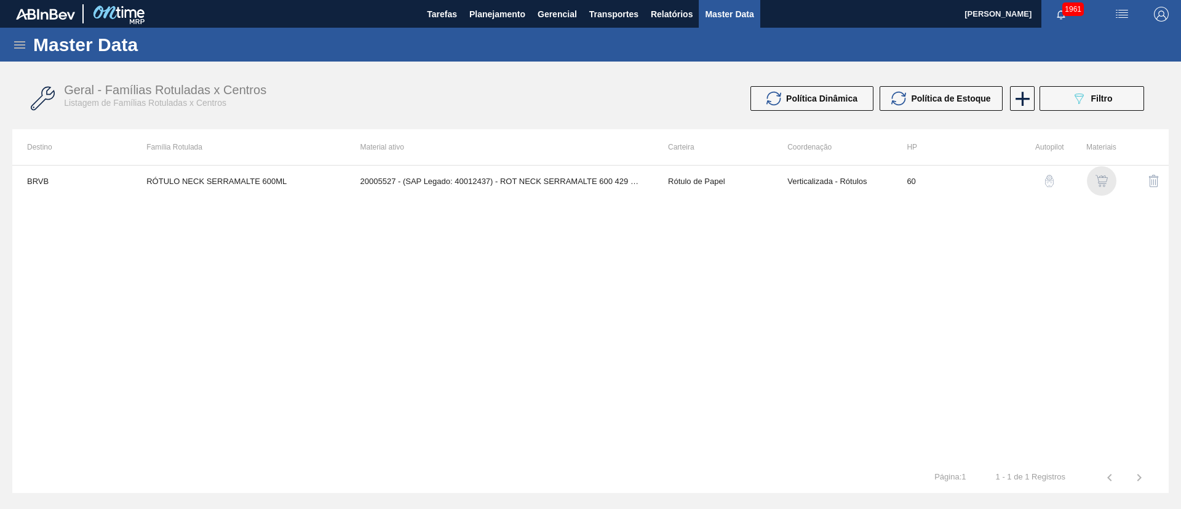
click at [1095, 177] on img "button" at bounding box center [1101, 181] width 12 height 12
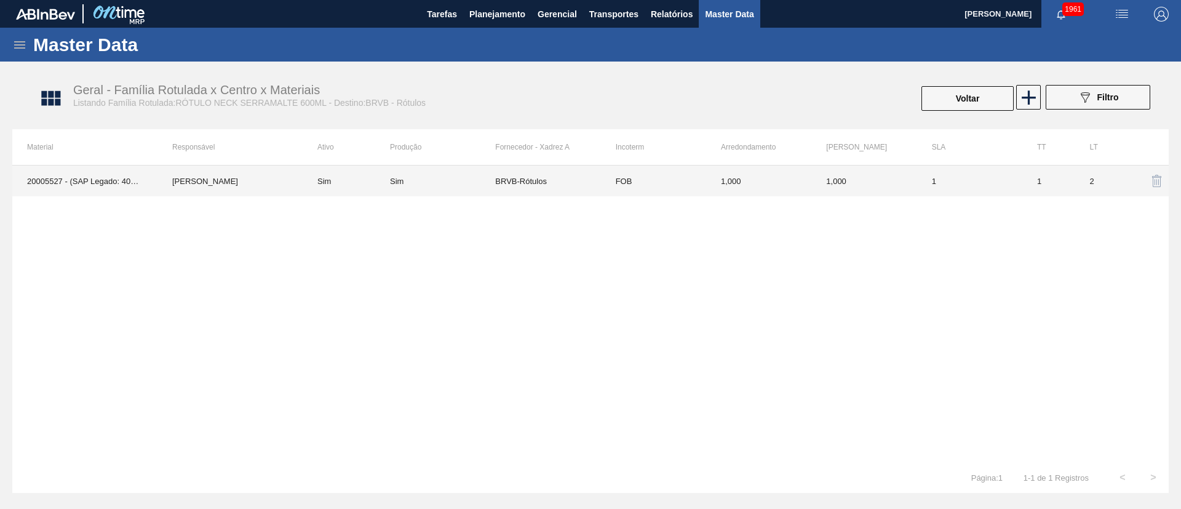
click at [539, 180] on td "BRVB-Rótulos" at bounding box center [547, 180] width 105 height 31
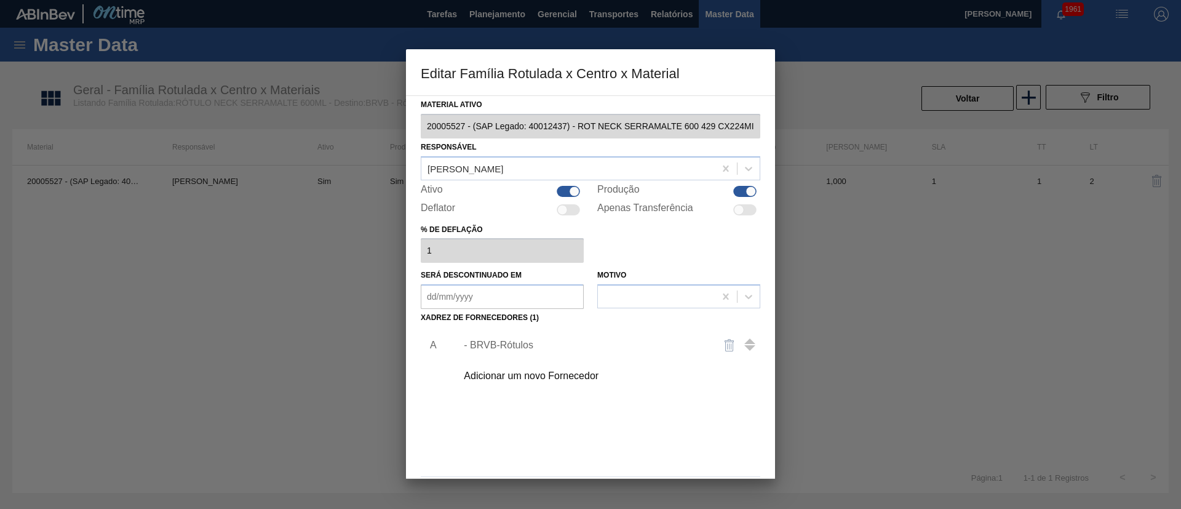
click at [747, 189] on div at bounding box center [751, 191] width 10 height 10
checkbox input "false"
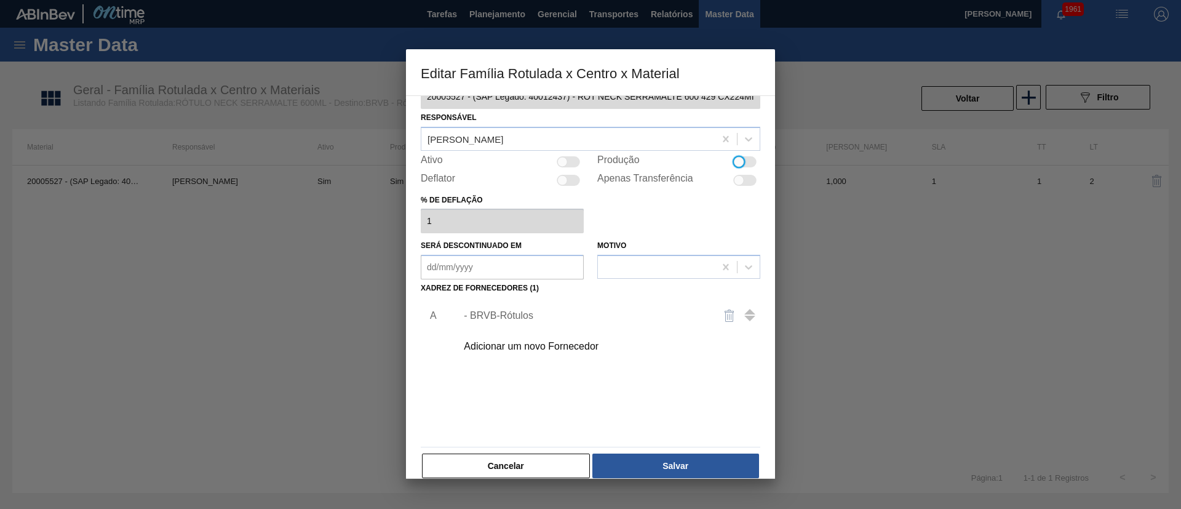
scroll to position [46, 0]
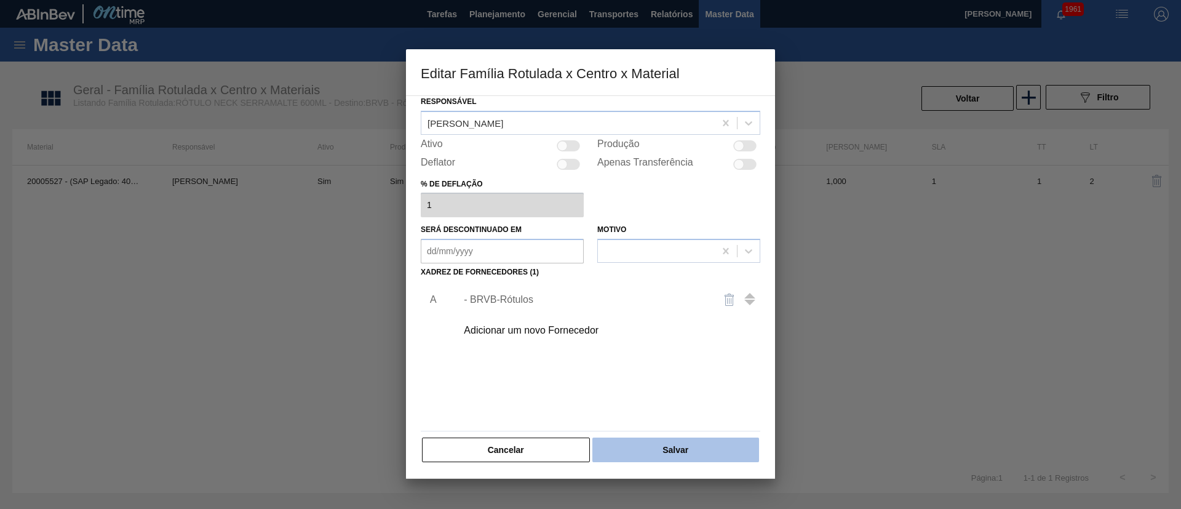
click at [667, 444] on button "Salvar" at bounding box center [675, 449] width 167 height 25
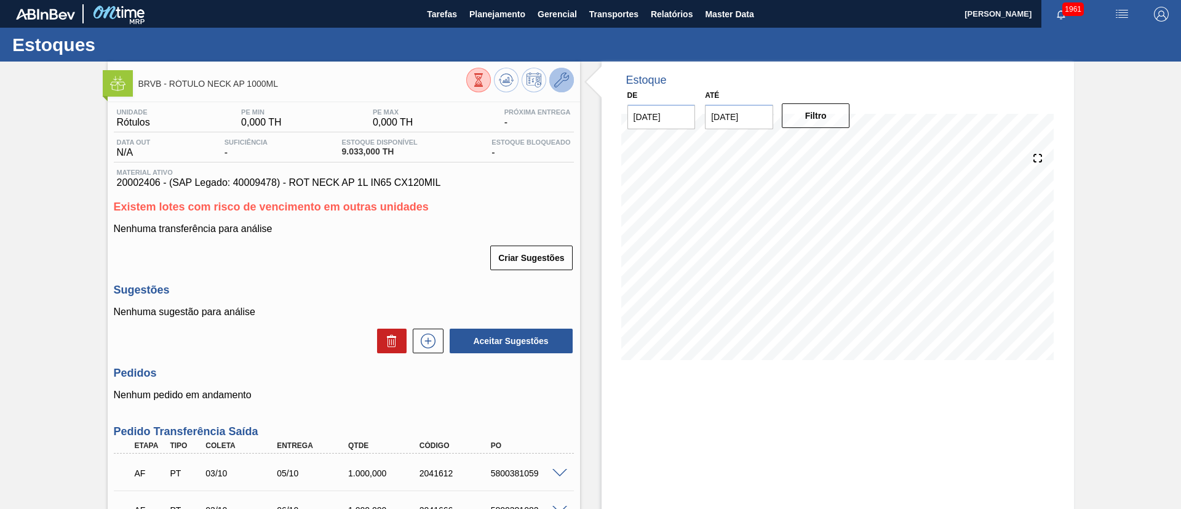
click at [560, 75] on icon at bounding box center [561, 80] width 15 height 15
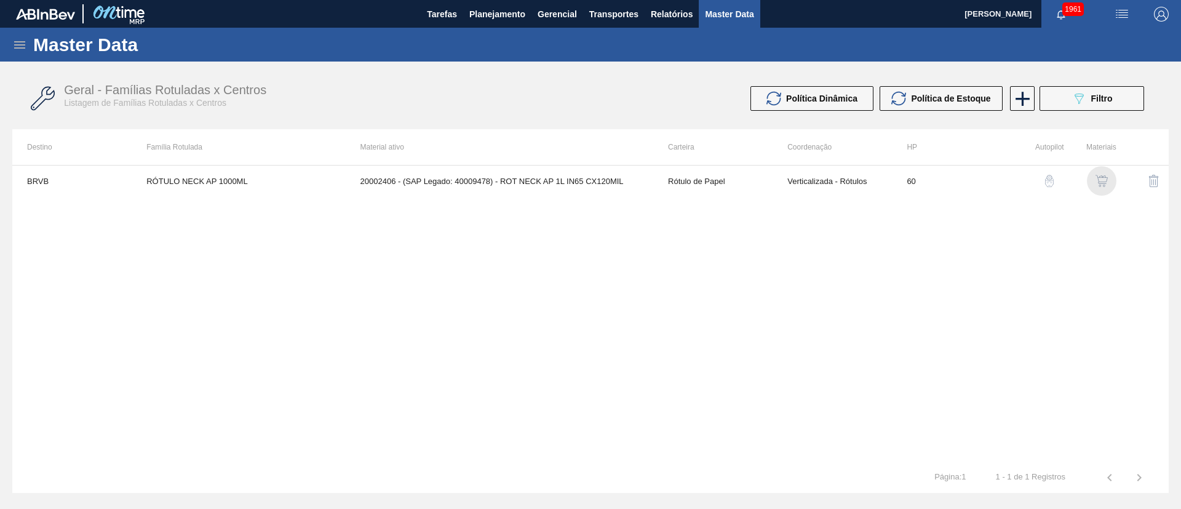
click at [1102, 184] on img "button" at bounding box center [1101, 181] width 12 height 12
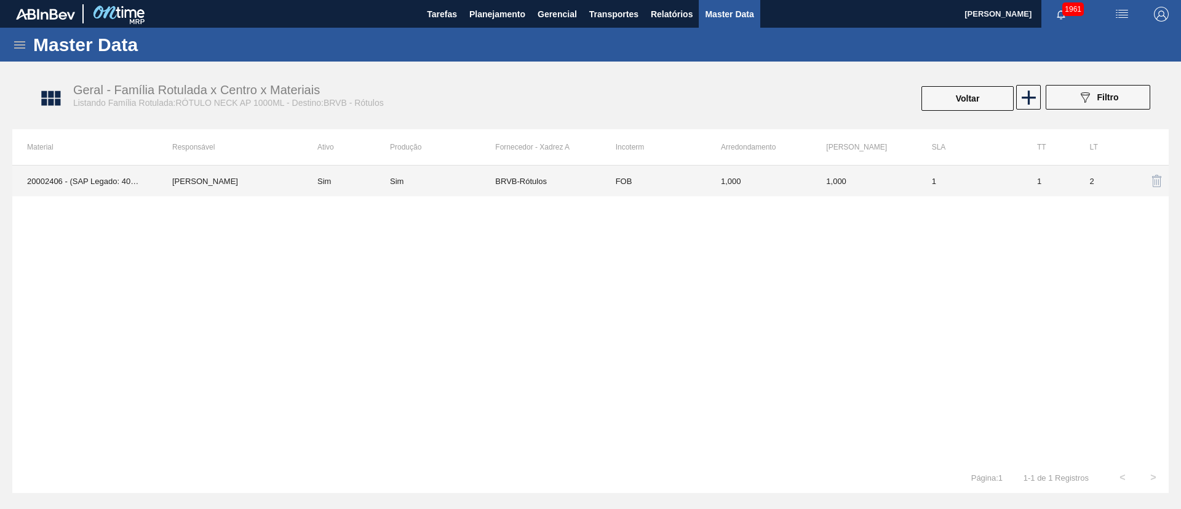
click at [493, 191] on td "Sim" at bounding box center [442, 180] width 105 height 31
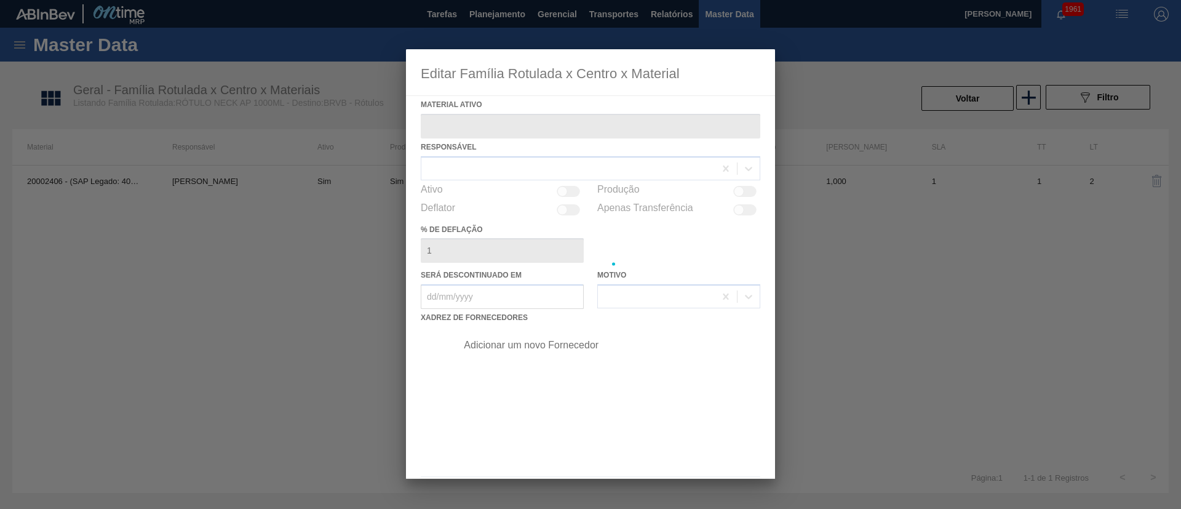
type ativo "20002406 - (SAP Legado: 40009478) - ROT NECK AP 1L IN65 CX120MIL"
checkbox input "true"
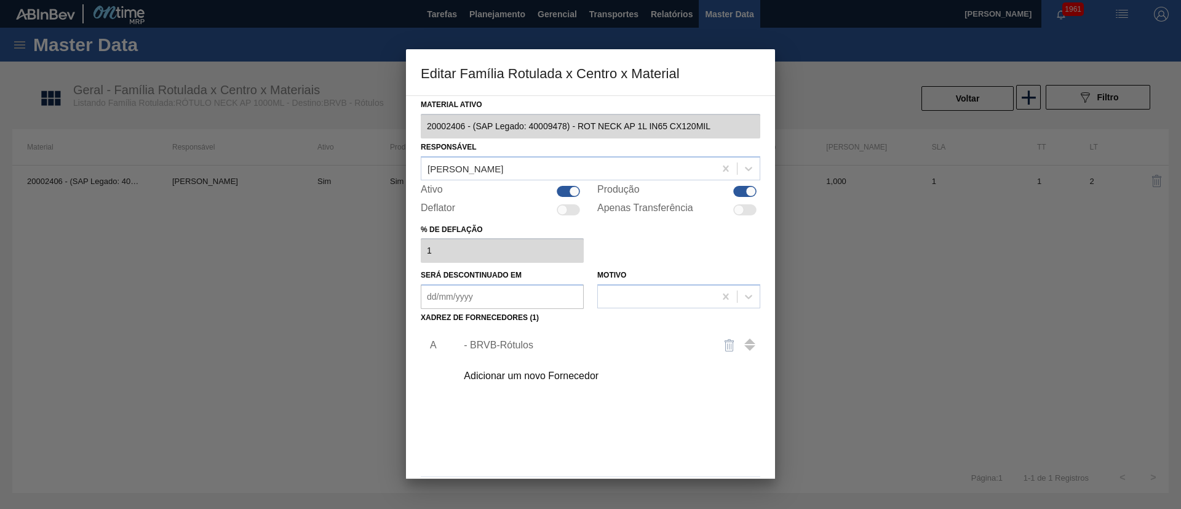
click at [735, 190] on div at bounding box center [744, 191] width 23 height 11
checkbox input "false"
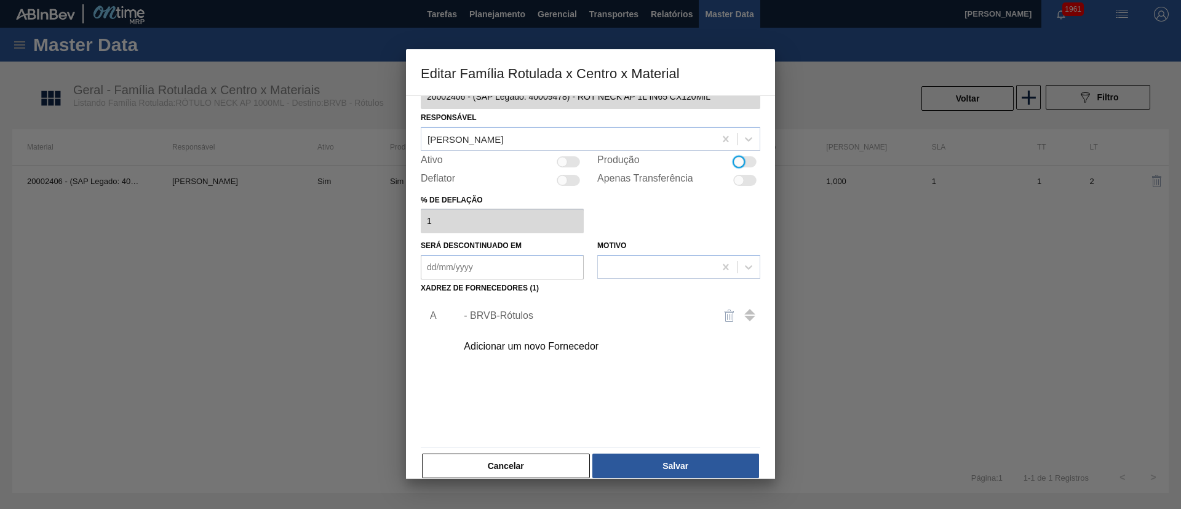
scroll to position [46, 0]
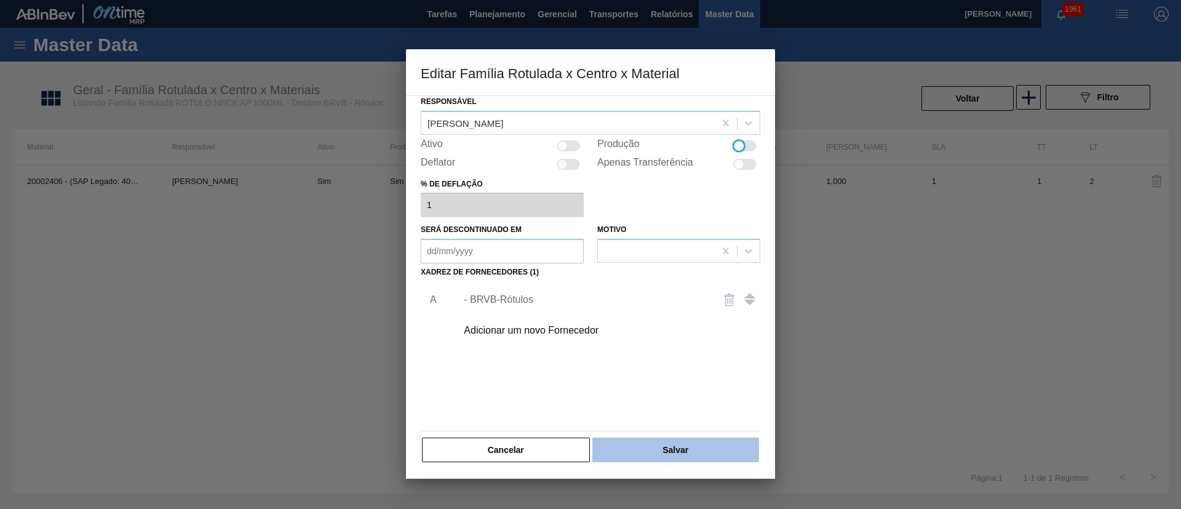
click at [664, 444] on button "Salvar" at bounding box center [675, 449] width 167 height 25
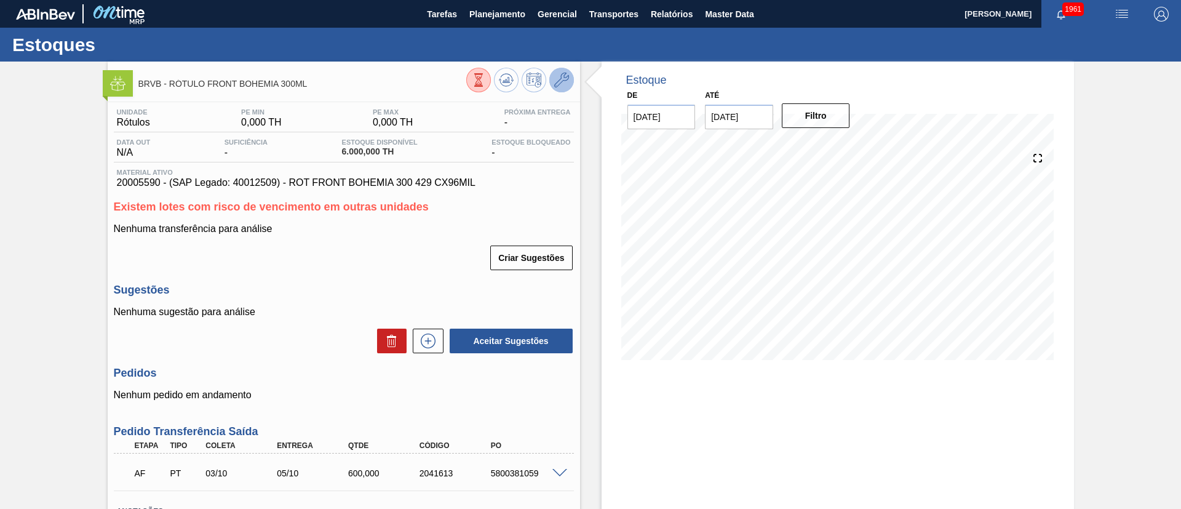
click at [559, 76] on icon at bounding box center [561, 80] width 15 height 15
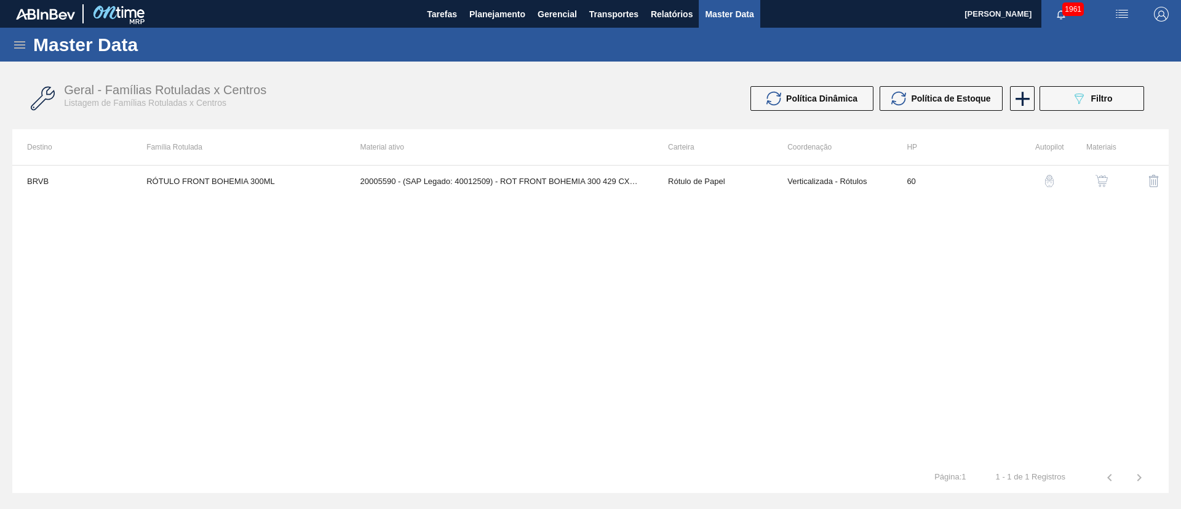
click at [1093, 173] on button "button" at bounding box center [1102, 181] width 30 height 30
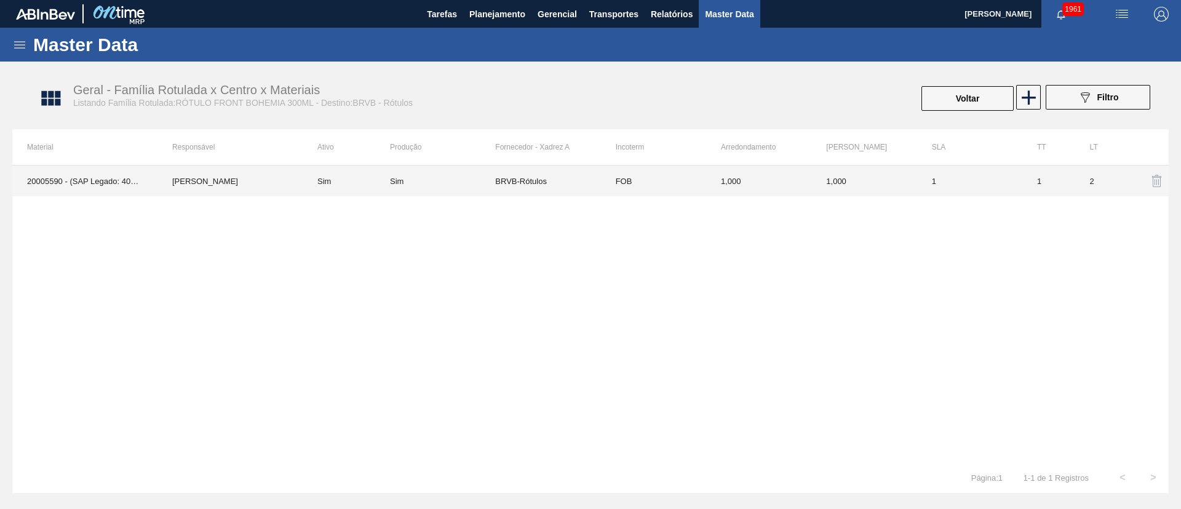
click at [465, 177] on div "Sim" at bounding box center [442, 181] width 105 height 9
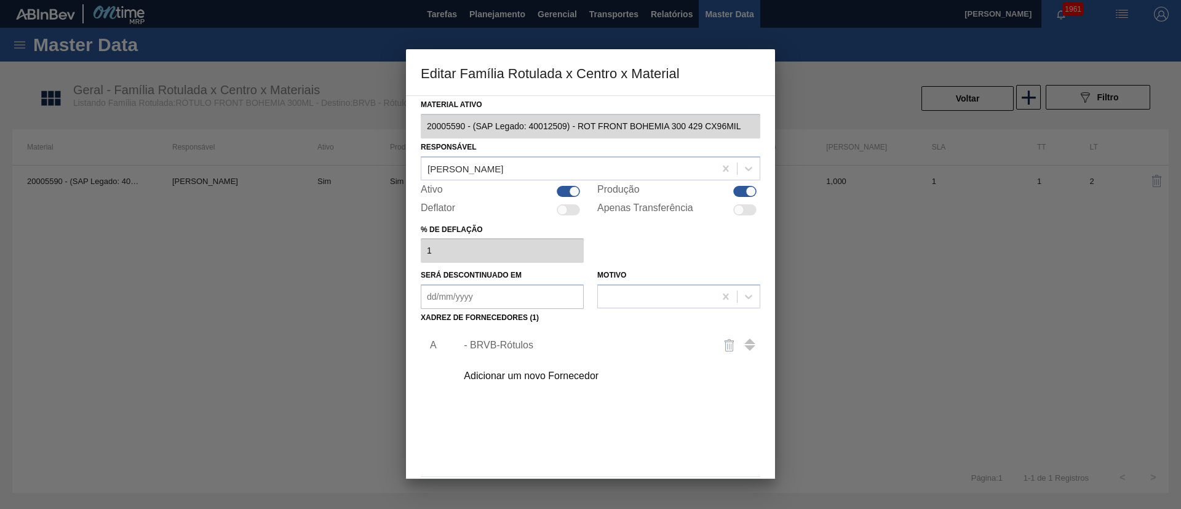
click at [736, 190] on div at bounding box center [744, 191] width 23 height 11
checkbox input "false"
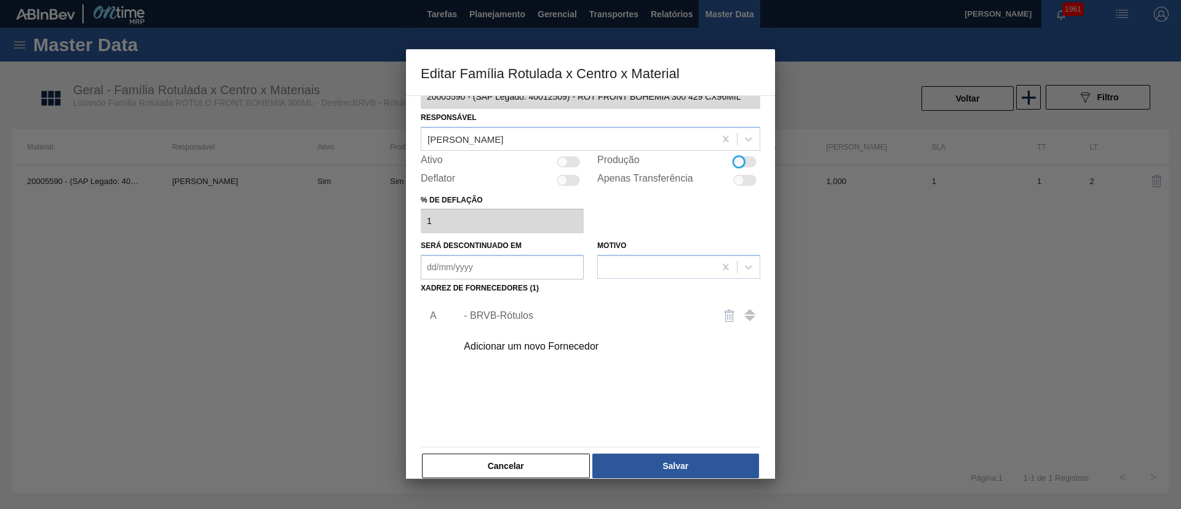
scroll to position [46, 0]
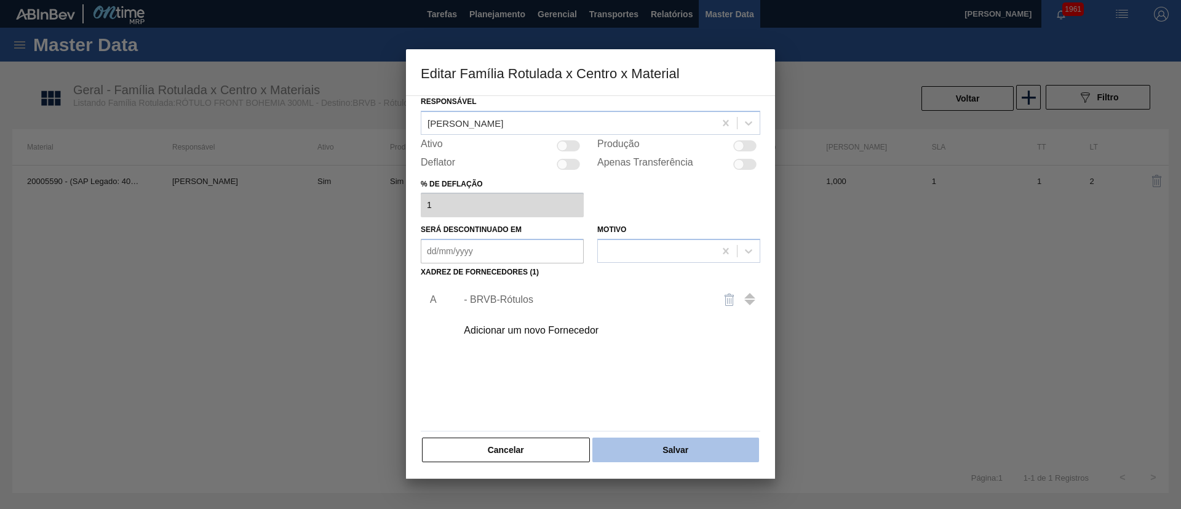
click at [678, 442] on button "Salvar" at bounding box center [675, 449] width 167 height 25
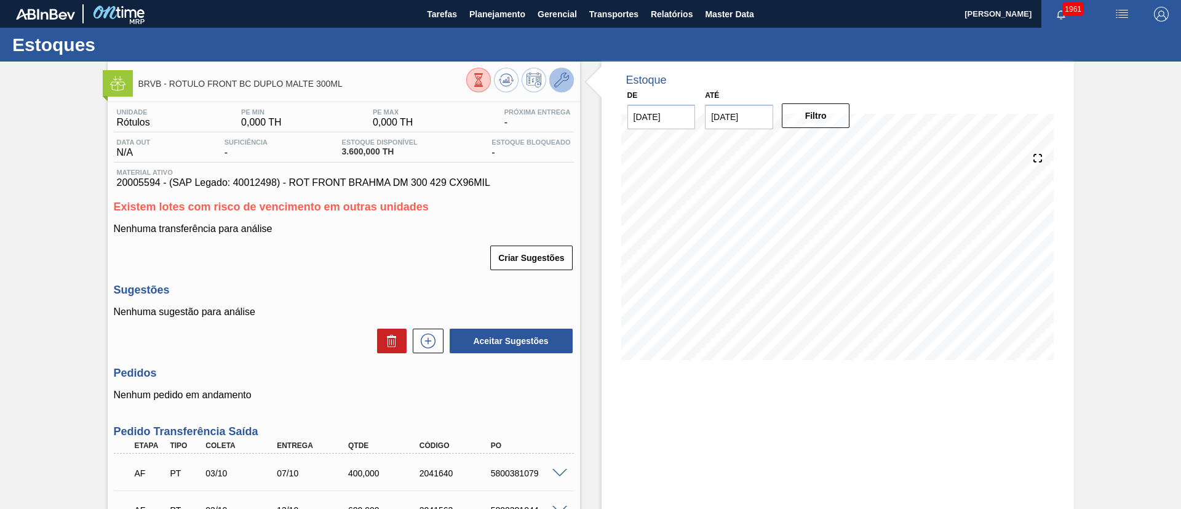
click at [555, 74] on icon at bounding box center [561, 80] width 15 height 15
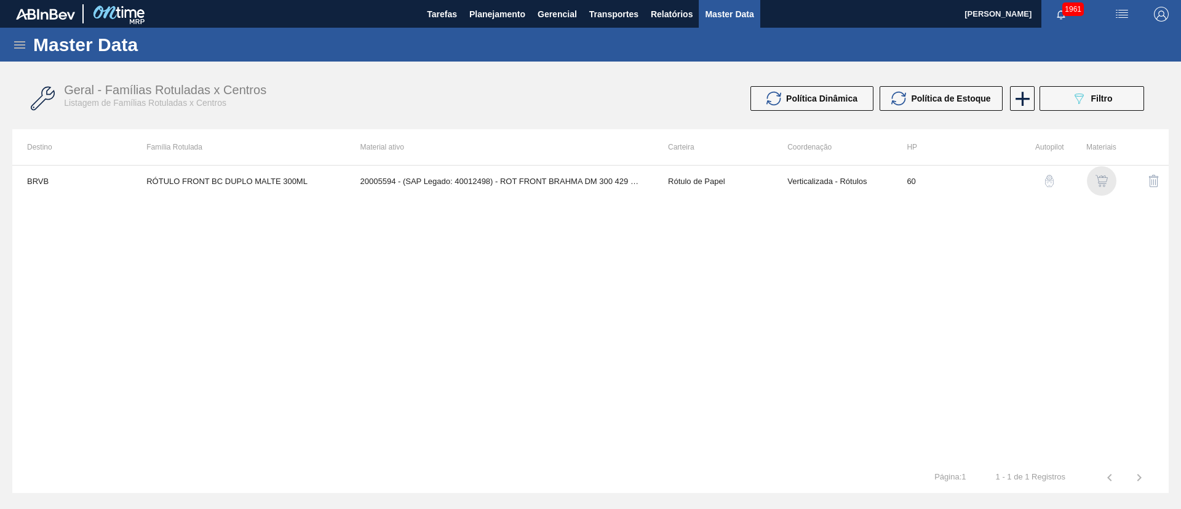
click at [1094, 175] on div "button" at bounding box center [1101, 181] width 15 height 12
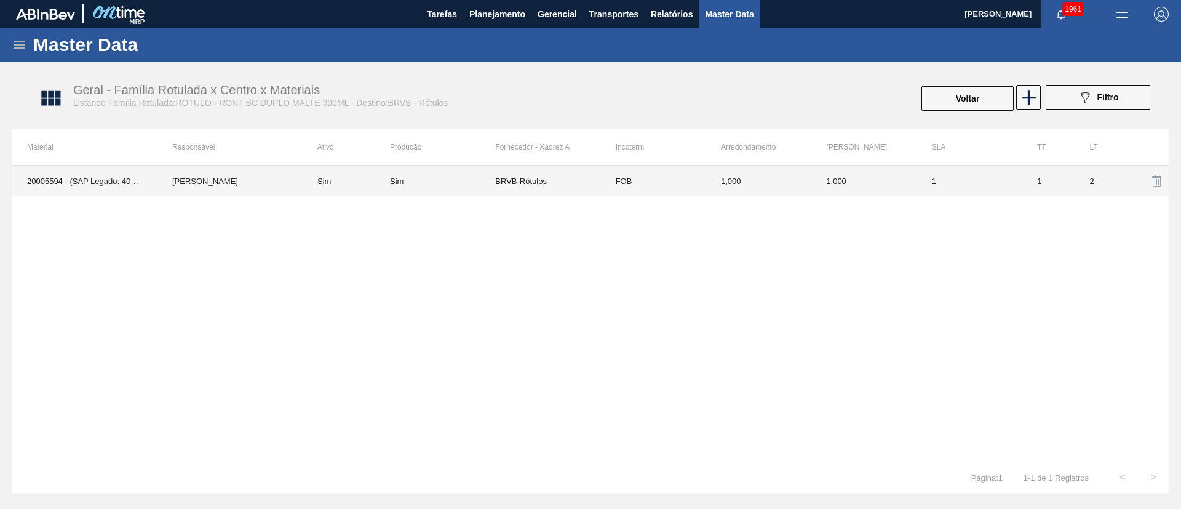
click at [480, 183] on div "Sim" at bounding box center [442, 181] width 105 height 9
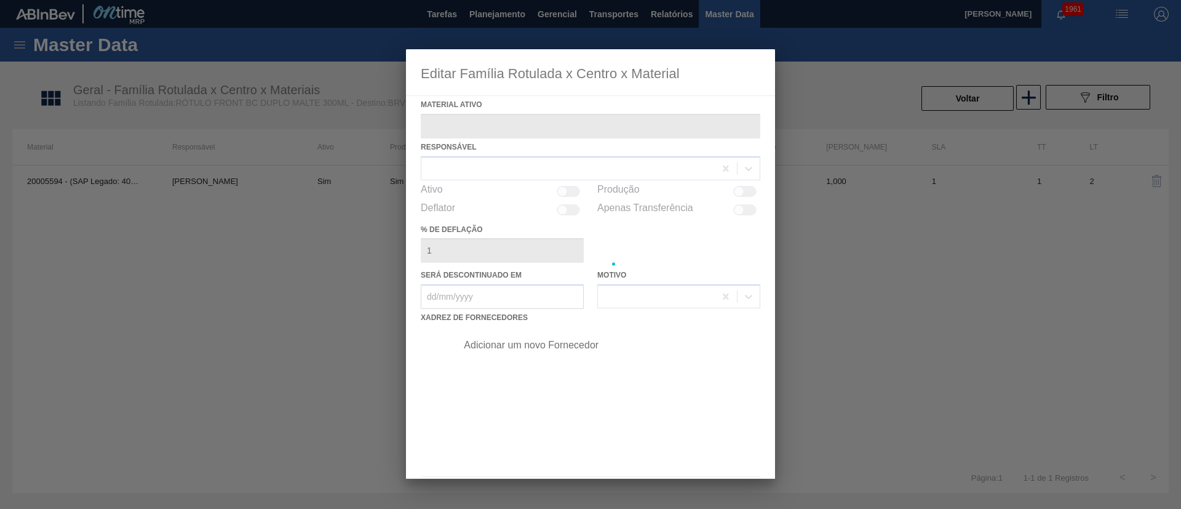
type ativo "20005594 - (SAP Legado: 40012498) - ROT FRONT BRAHMA DM 300 429 CX96MIL"
checkbox input "true"
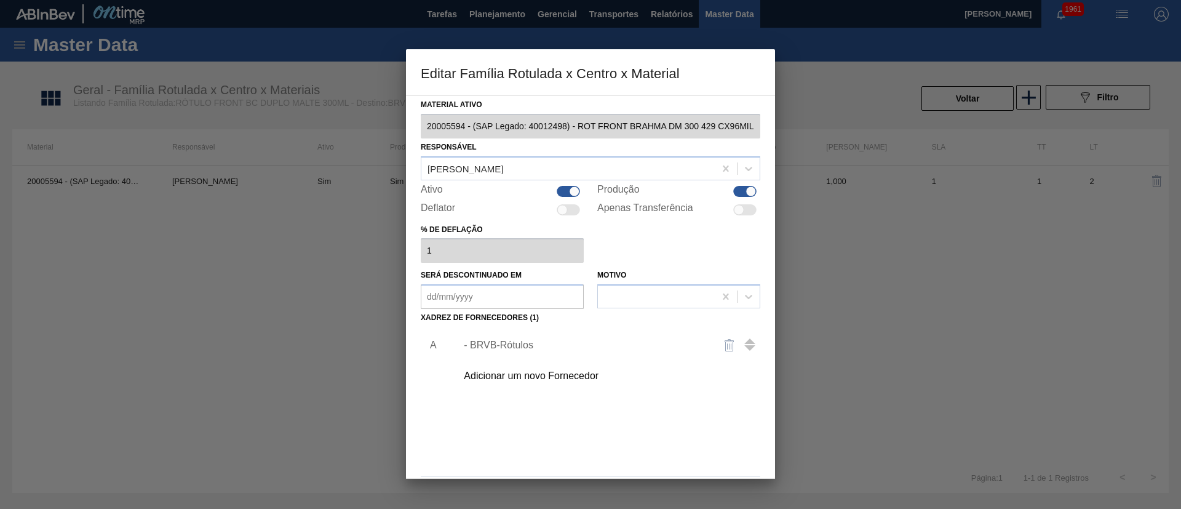
click at [739, 191] on div at bounding box center [744, 191] width 23 height 11
checkbox input "false"
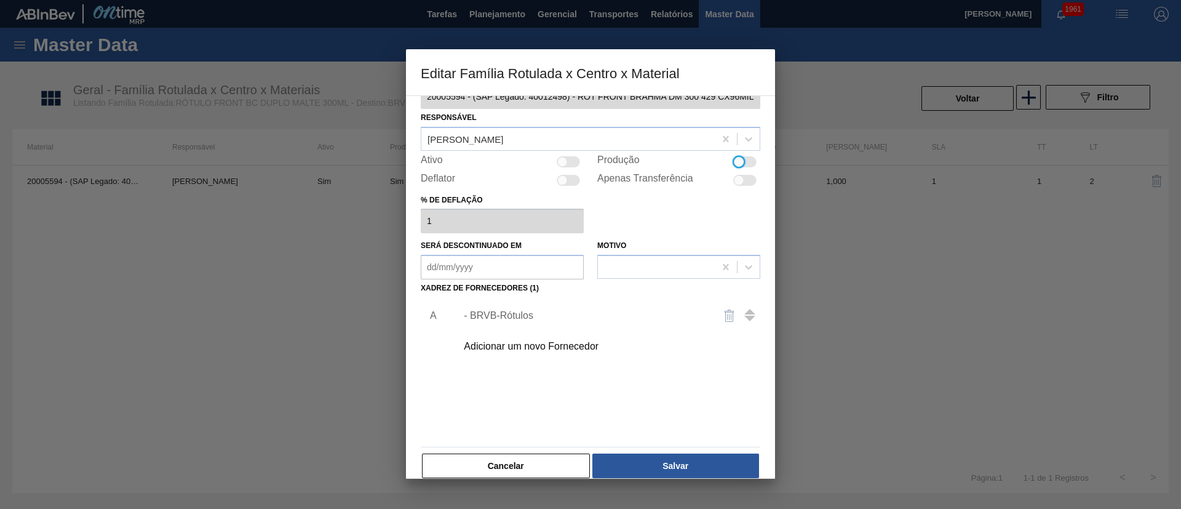
scroll to position [46, 0]
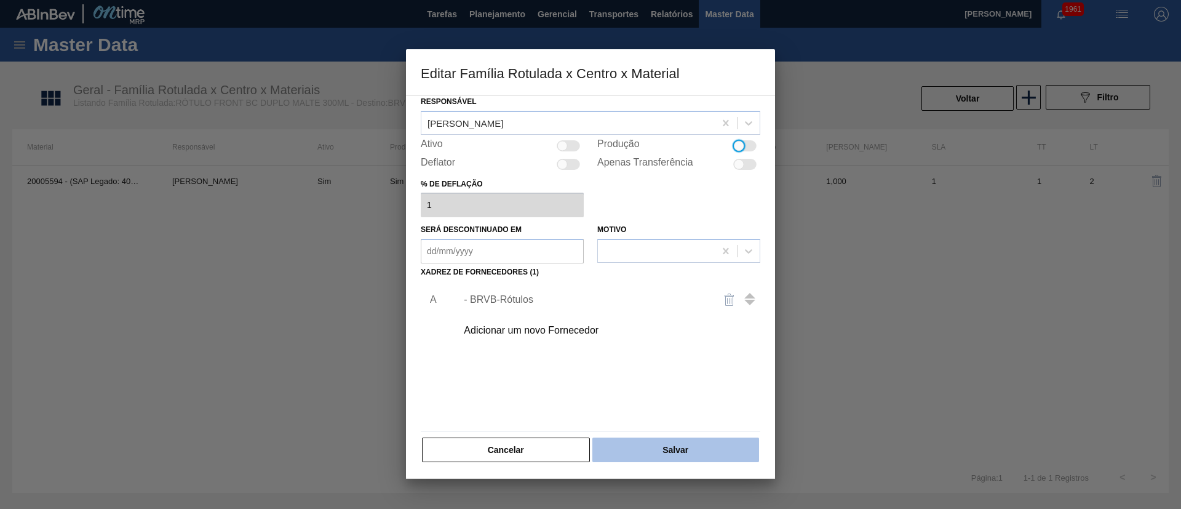
click at [645, 444] on button "Salvar" at bounding box center [675, 449] width 167 height 25
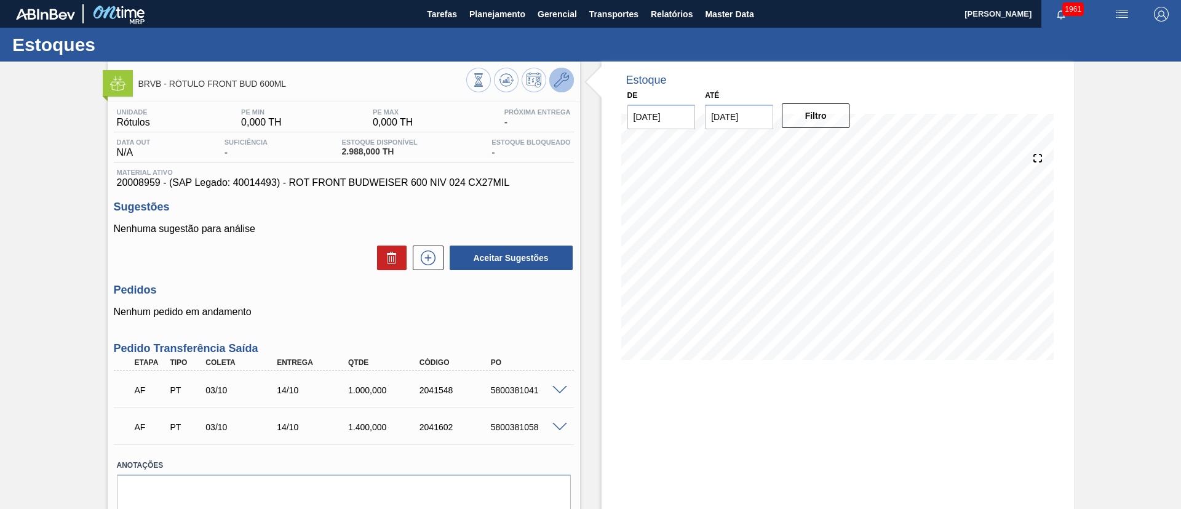
click at [558, 76] on icon at bounding box center [561, 80] width 15 height 15
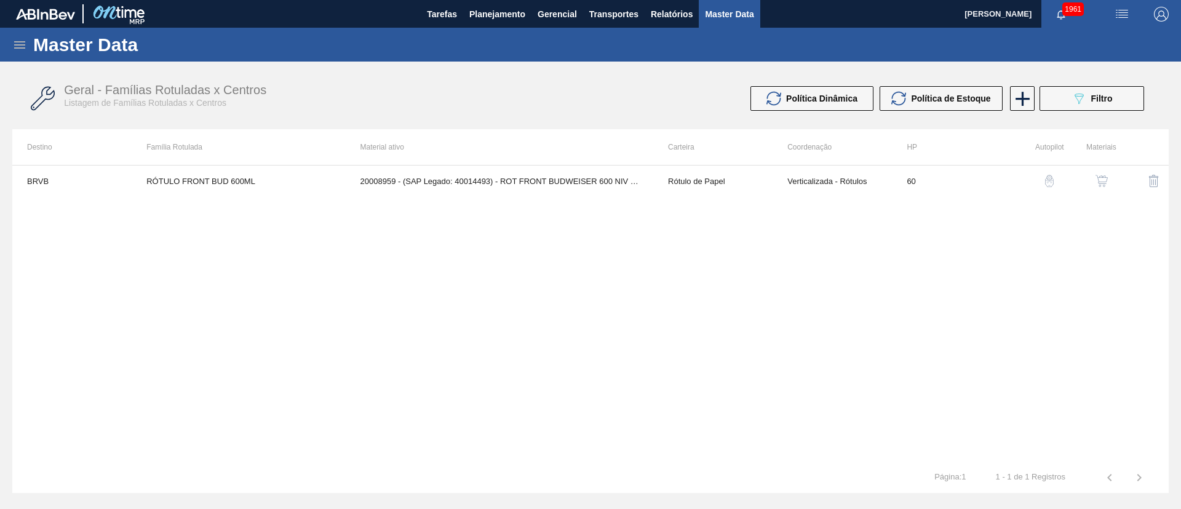
click at [1101, 176] on img "button" at bounding box center [1101, 181] width 12 height 12
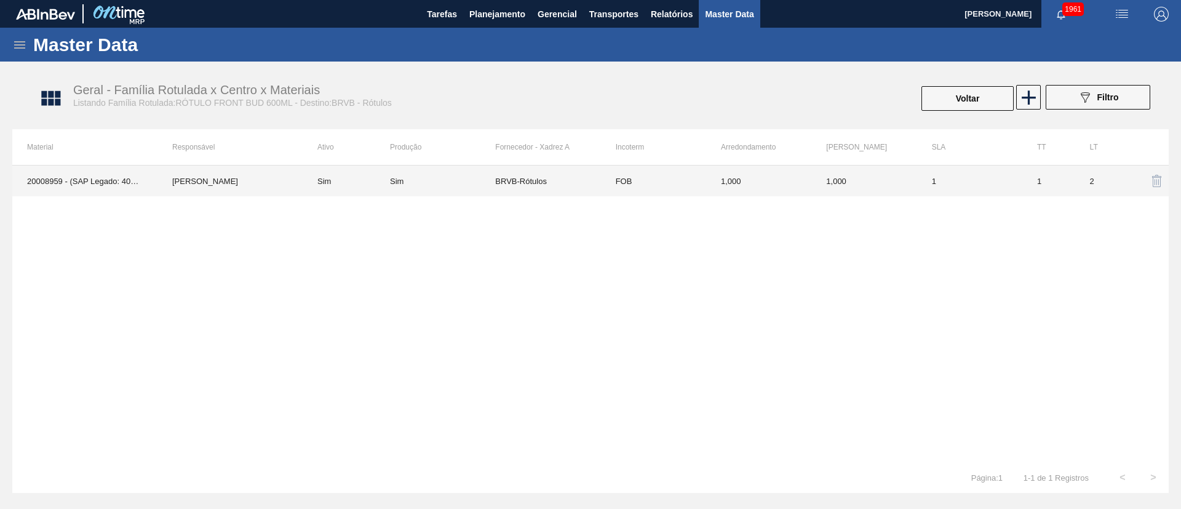
click at [584, 181] on td "BRVB-Rótulos" at bounding box center [547, 180] width 105 height 31
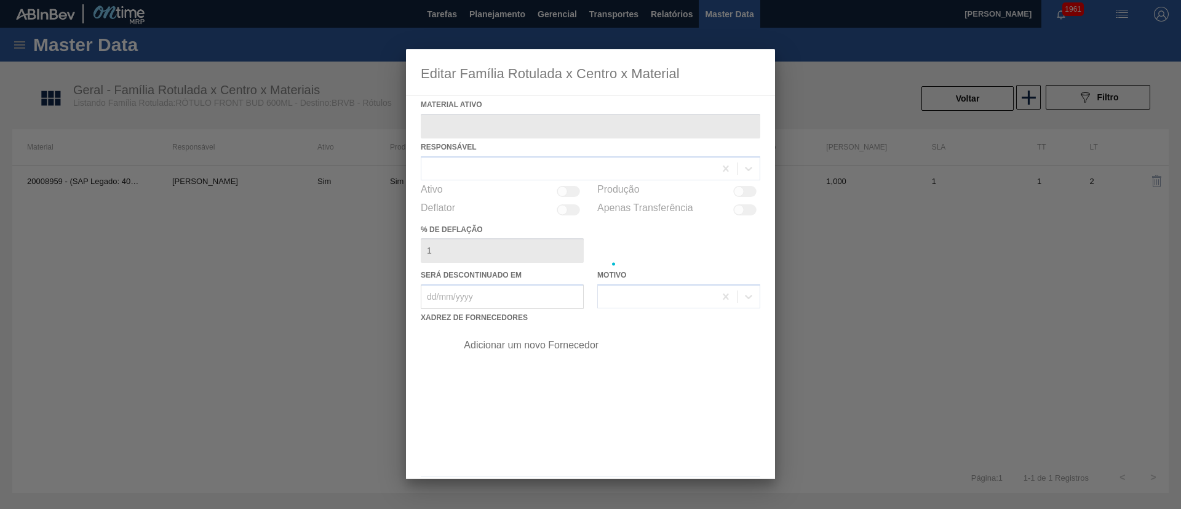
type ativo "20008959 - (SAP Legado: 40014493) - ROT FRONT BUDWEISER 600 NIV 024 CX27MIL"
checkbox input "true"
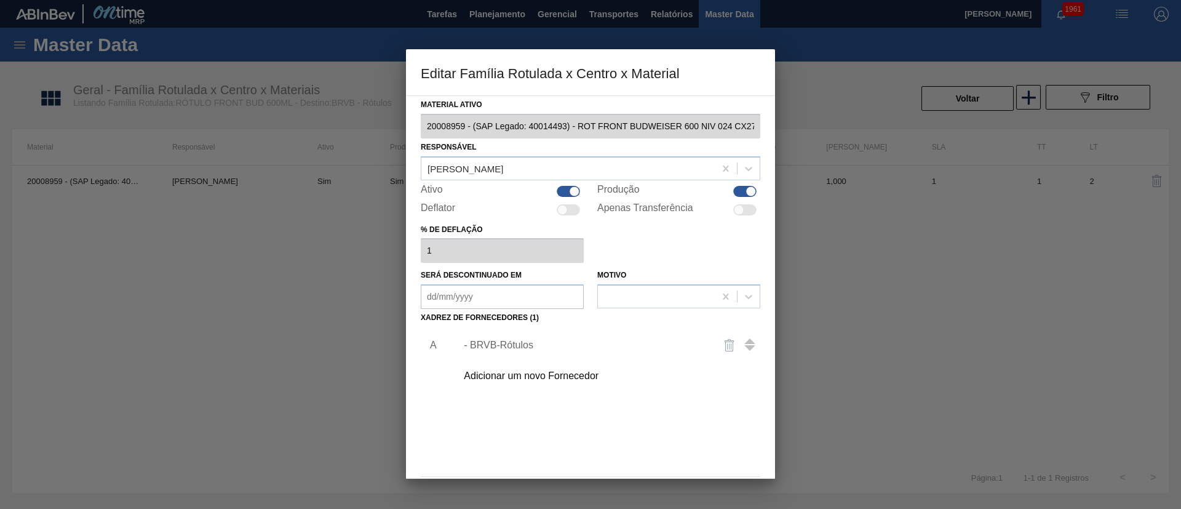
click at [746, 193] on div at bounding box center [751, 191] width 10 height 10
checkbox input "false"
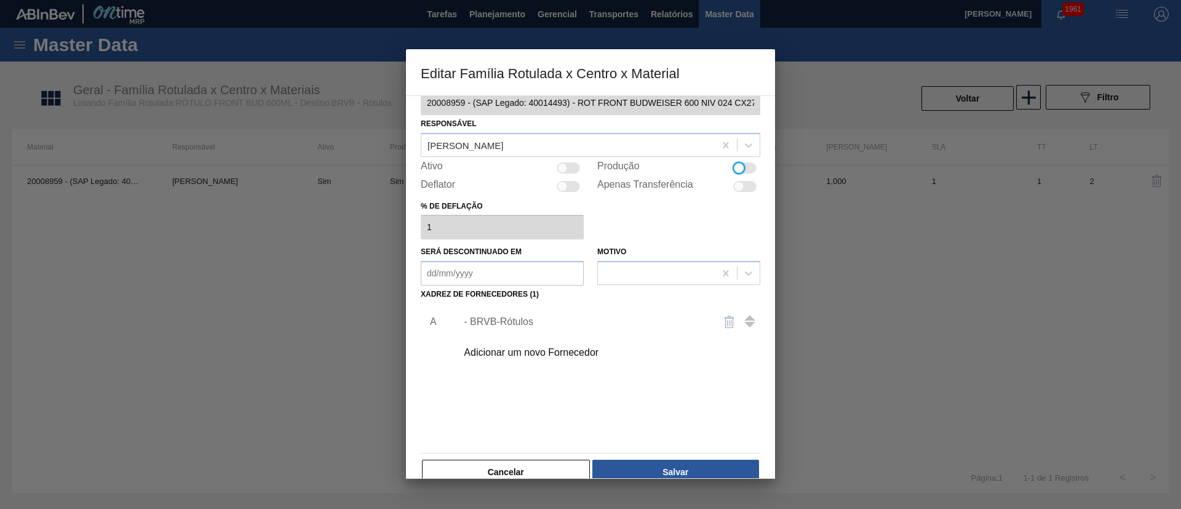
scroll to position [46, 0]
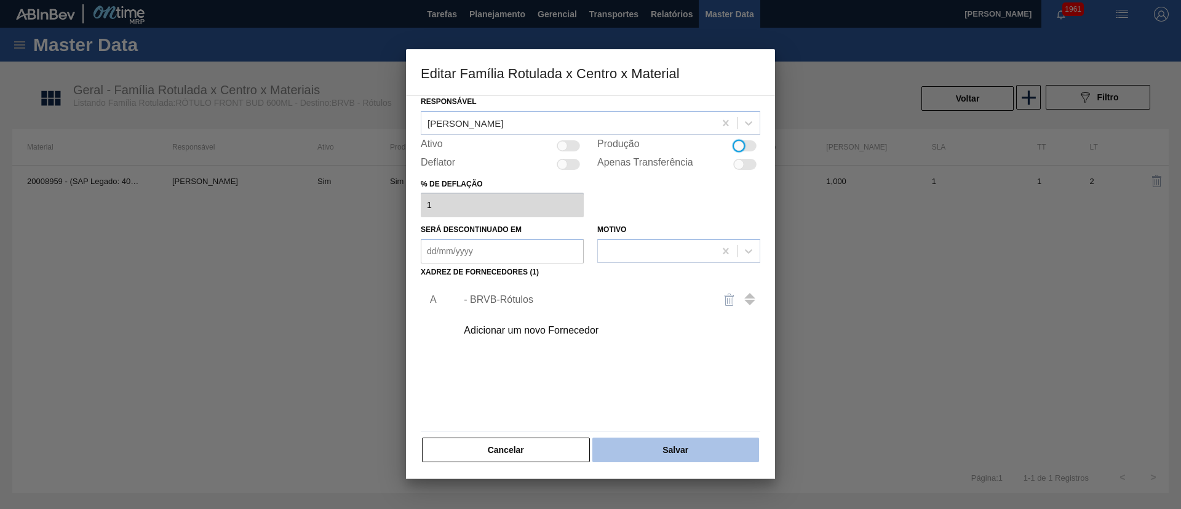
click at [681, 447] on button "Salvar" at bounding box center [675, 449] width 167 height 25
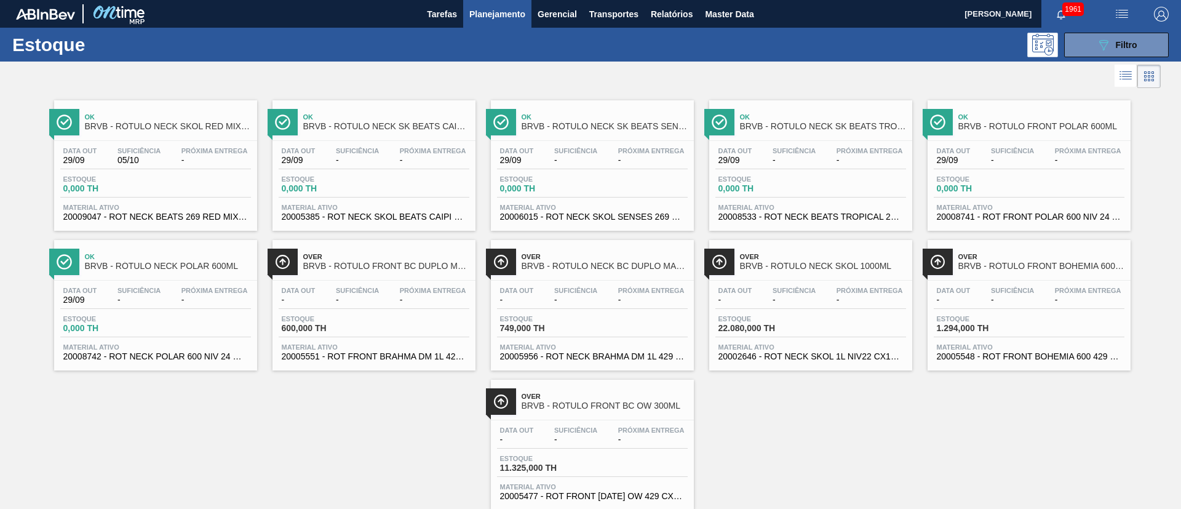
drag, startPoint x: 579, startPoint y: 253, endPoint x: 657, endPoint y: 264, distance: 79.5
click at [657, 264] on span "BRVB - RÓTULO NECK BC DUPLO MALTE 1000ML" at bounding box center [605, 265] width 166 height 9
click at [1140, 51] on button "089F7B8B-B2A5-4AFE-B5C0-19BA573D28AC Filtro" at bounding box center [1116, 45] width 105 height 25
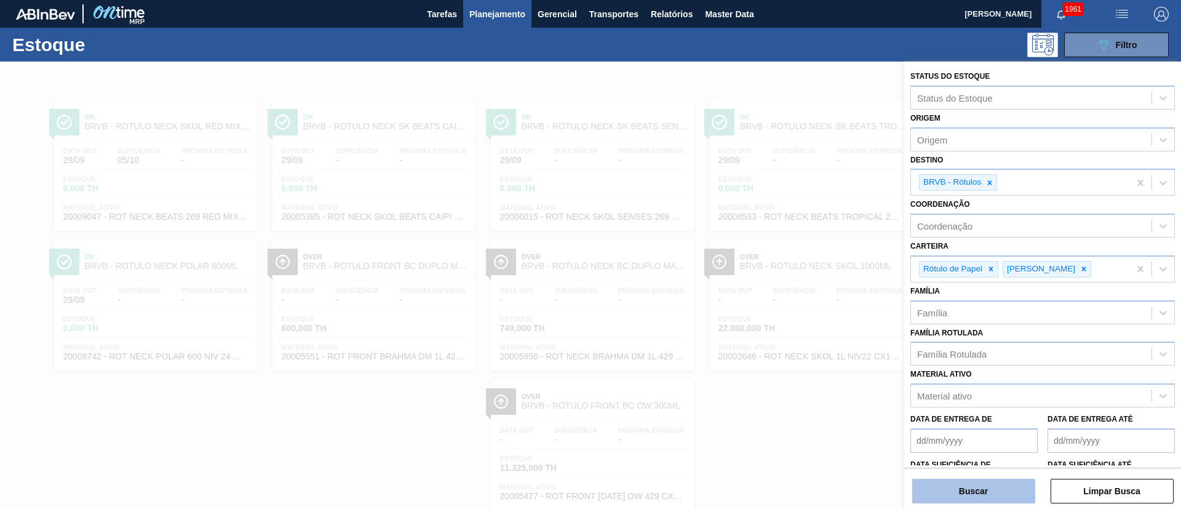
click at [951, 484] on button "Buscar" at bounding box center [973, 491] width 123 height 25
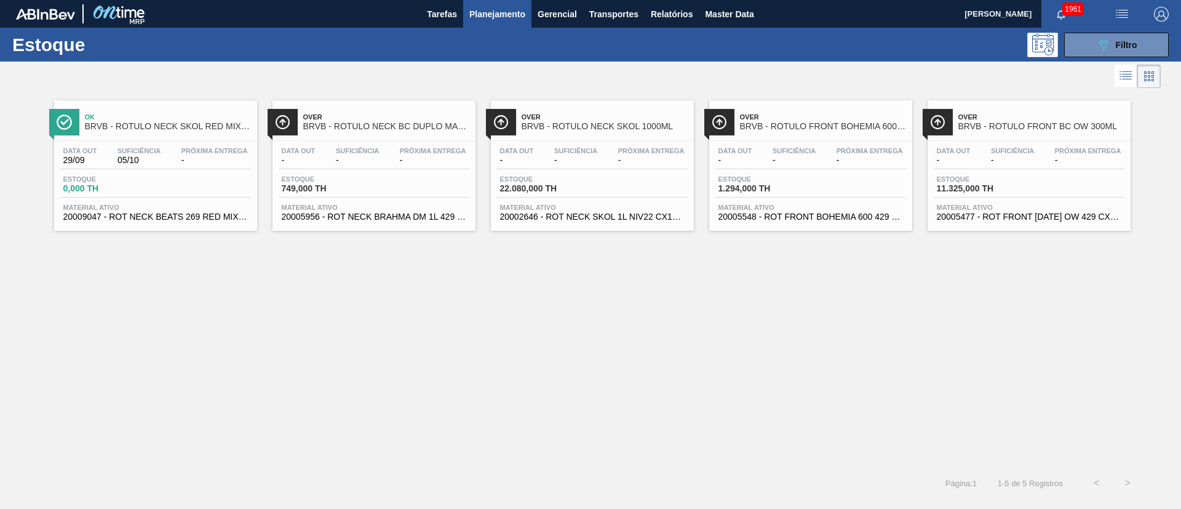
click at [998, 148] on span "Suficiência" at bounding box center [1012, 150] width 43 height 7
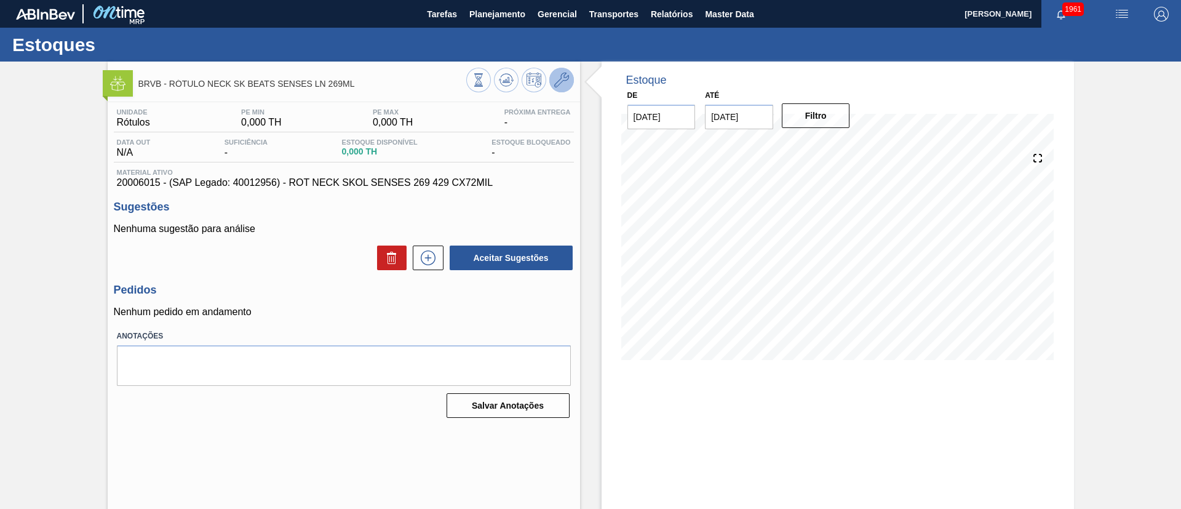
click at [557, 81] on icon at bounding box center [561, 80] width 15 height 15
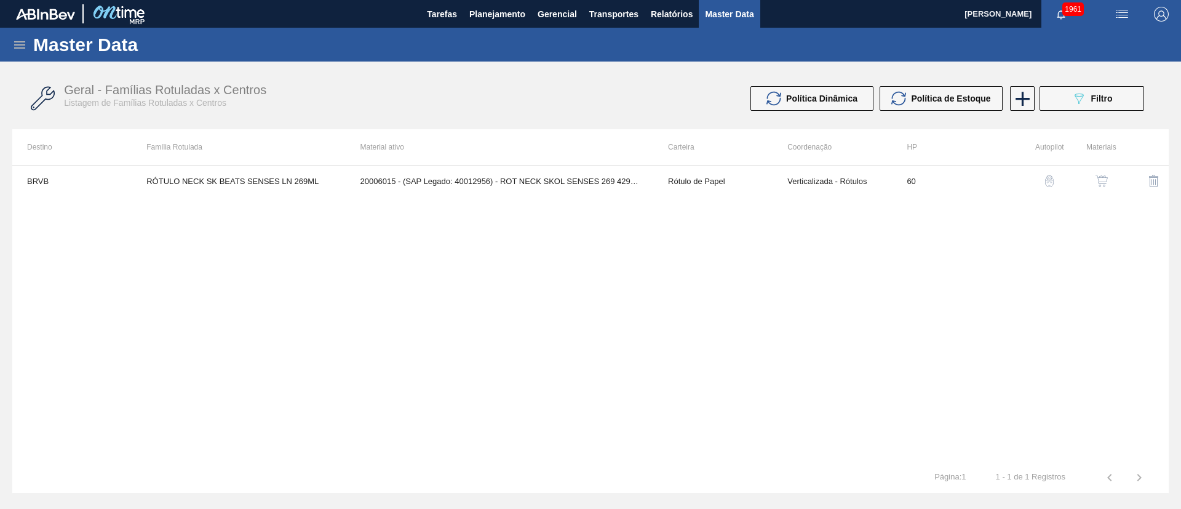
click at [1097, 181] on img "button" at bounding box center [1101, 181] width 12 height 12
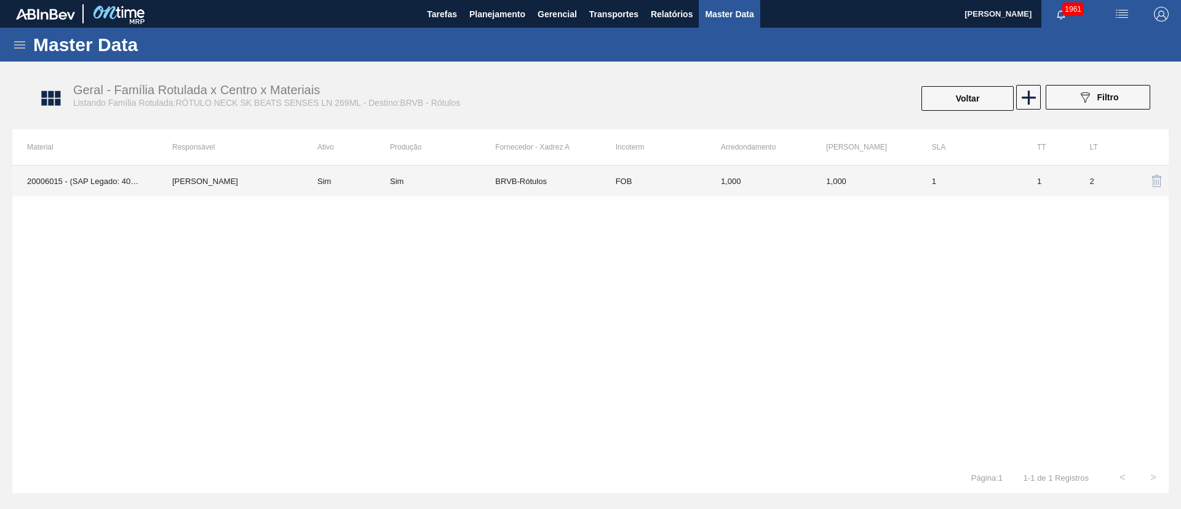
click at [517, 188] on td "BRVB-Rótulos" at bounding box center [547, 180] width 105 height 31
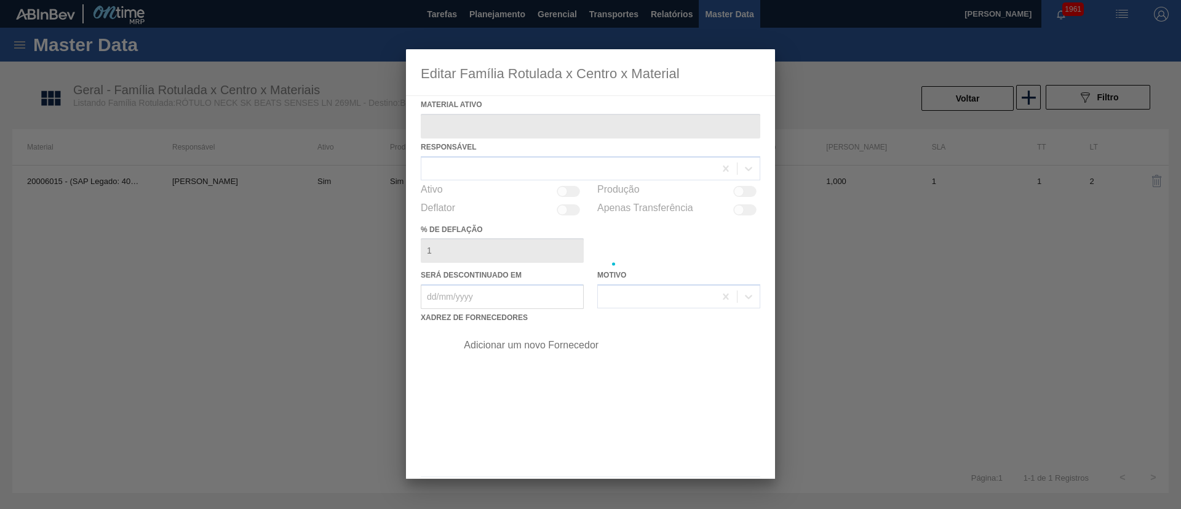
type ativo "20006015 - (SAP Legado: 40012956) - ROT NECK SKOL SENSES 269 429 CX72MIL"
checkbox input "true"
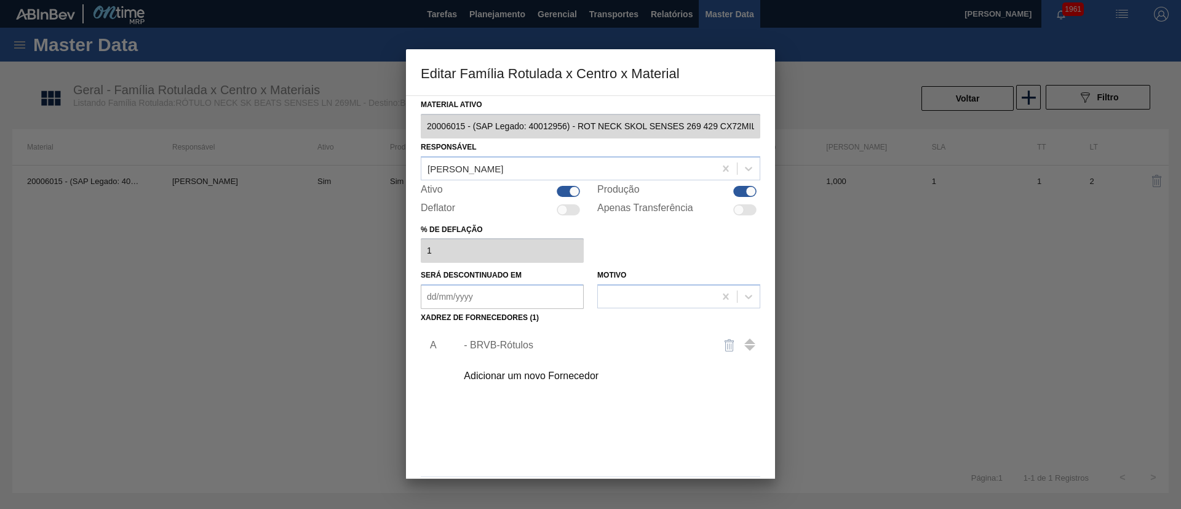
click at [739, 193] on div at bounding box center [744, 191] width 23 height 11
checkbox input "false"
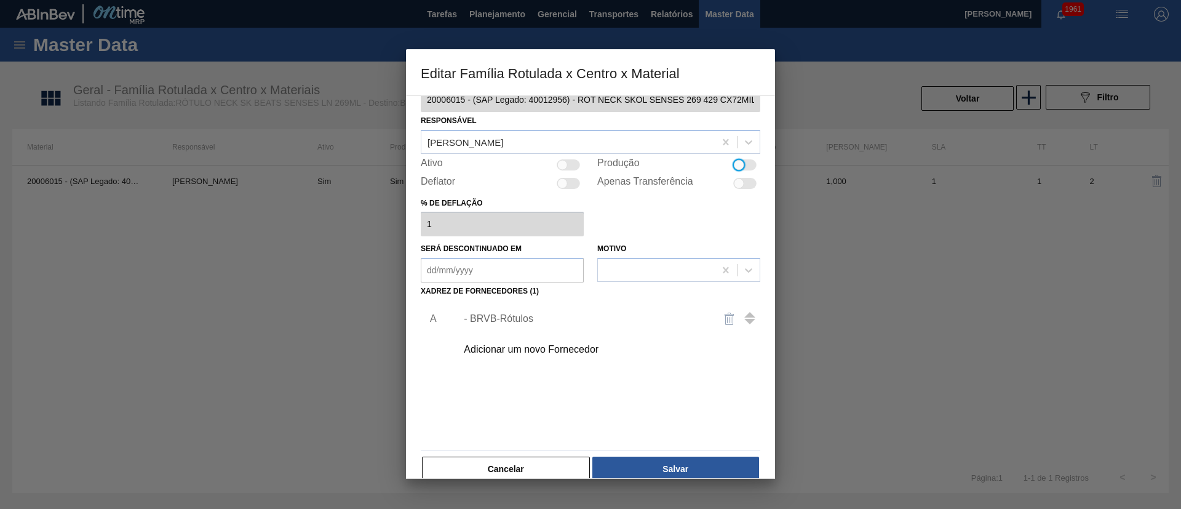
scroll to position [46, 0]
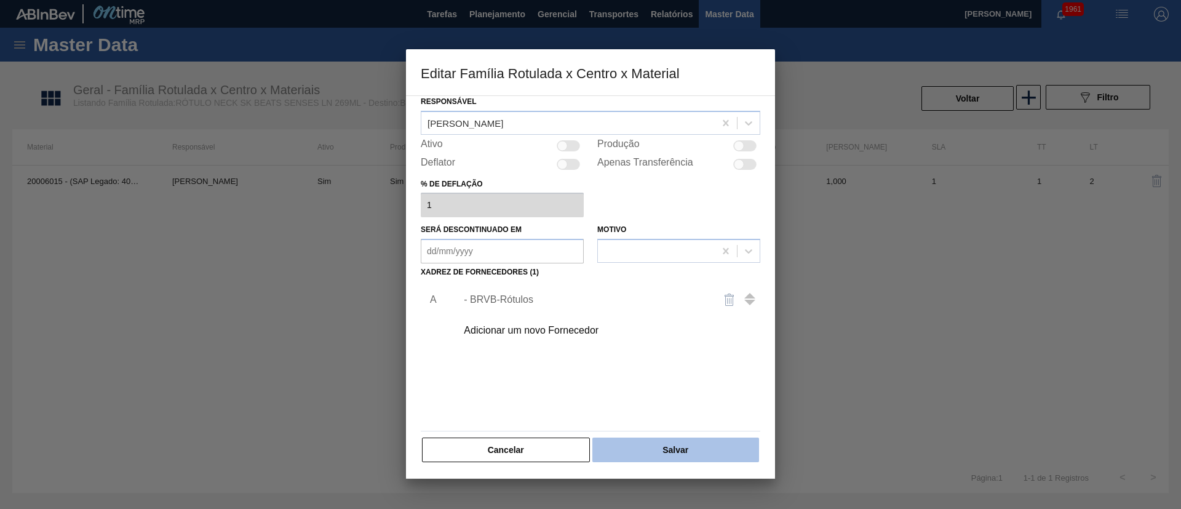
click at [664, 449] on button "Salvar" at bounding box center [675, 449] width 167 height 25
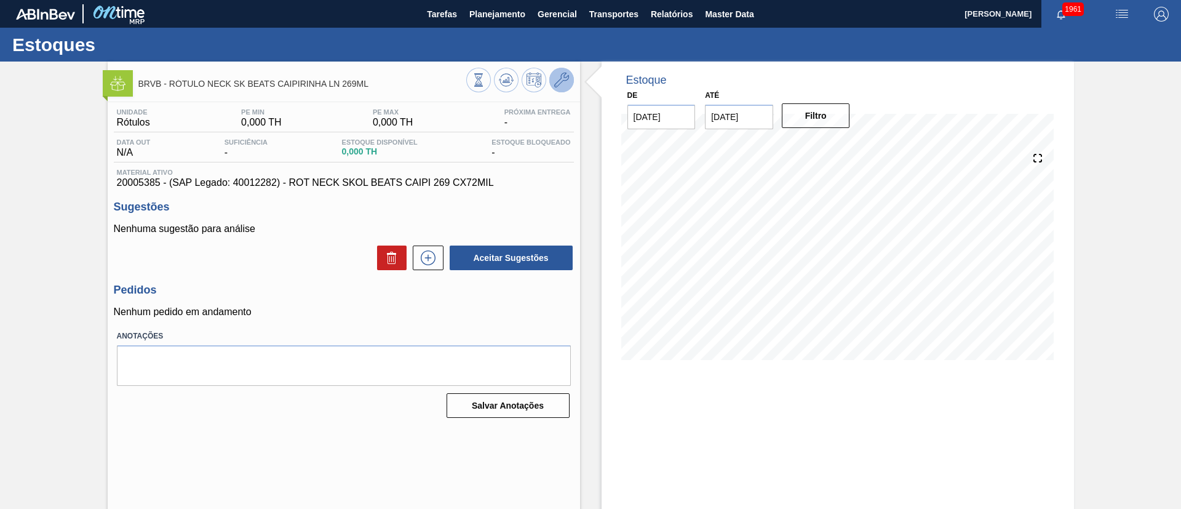
click at [554, 86] on icon at bounding box center [561, 80] width 15 height 15
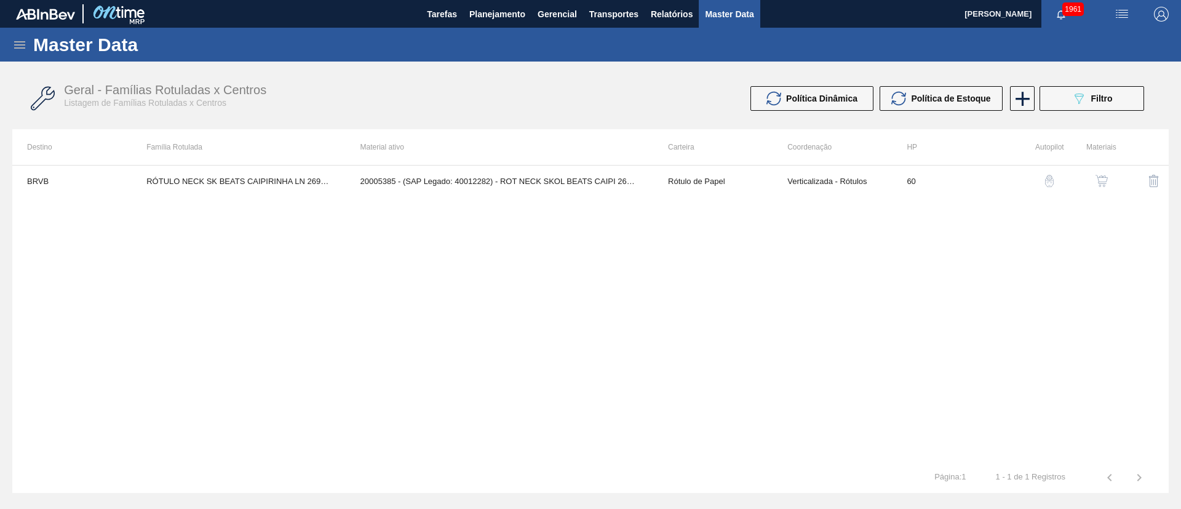
click at [1093, 184] on button "button" at bounding box center [1102, 181] width 30 height 30
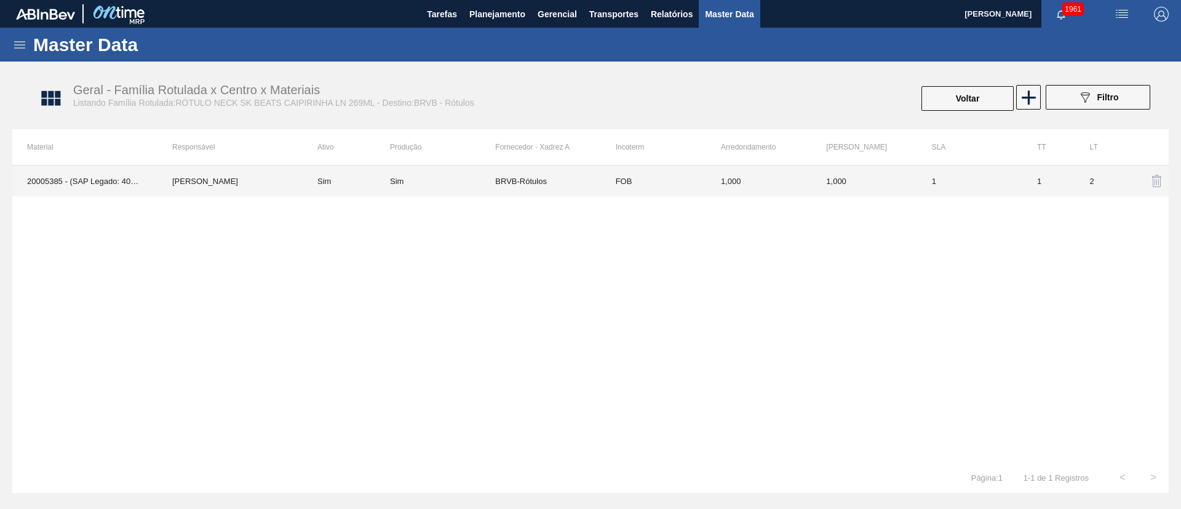
click at [463, 183] on div "Sim" at bounding box center [442, 181] width 105 height 9
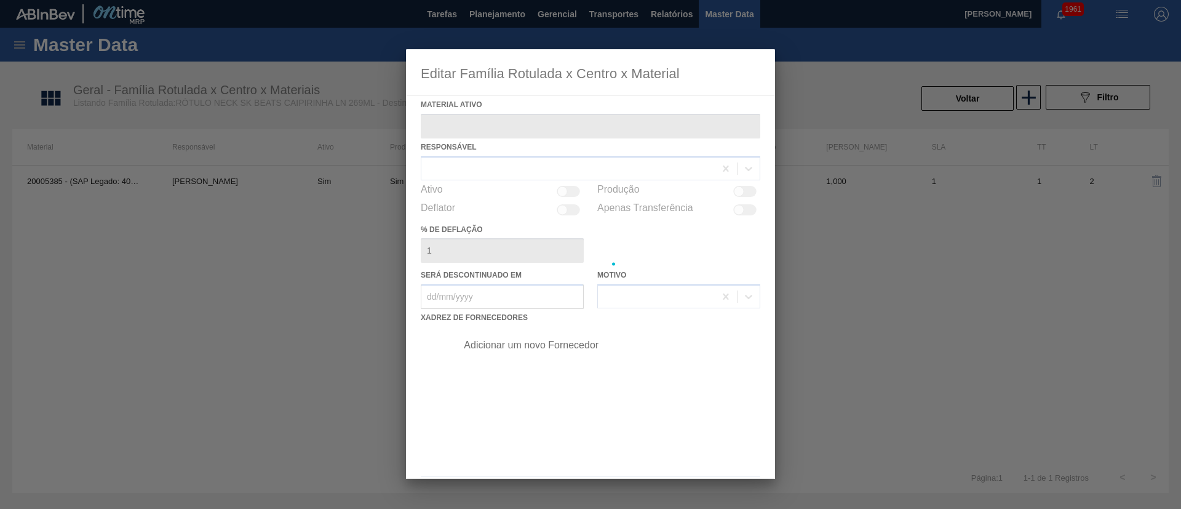
type ativo "20005385 - (SAP Legado: 40012282) - ROT NECK SKOL BEATS CAIPI 269 CX72MIL"
checkbox input "true"
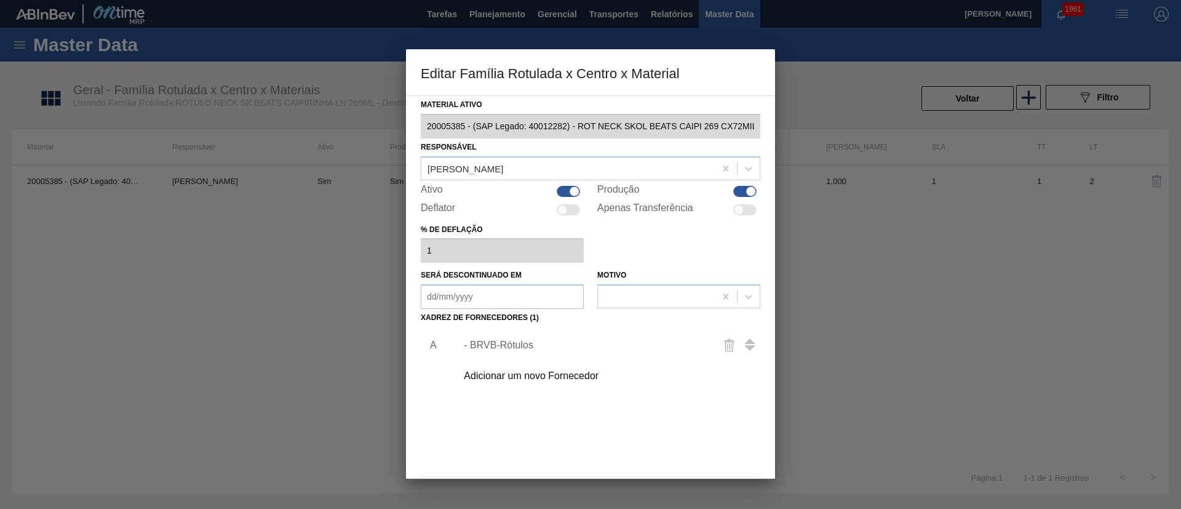
click at [737, 194] on div at bounding box center [744, 191] width 23 height 11
checkbox input "false"
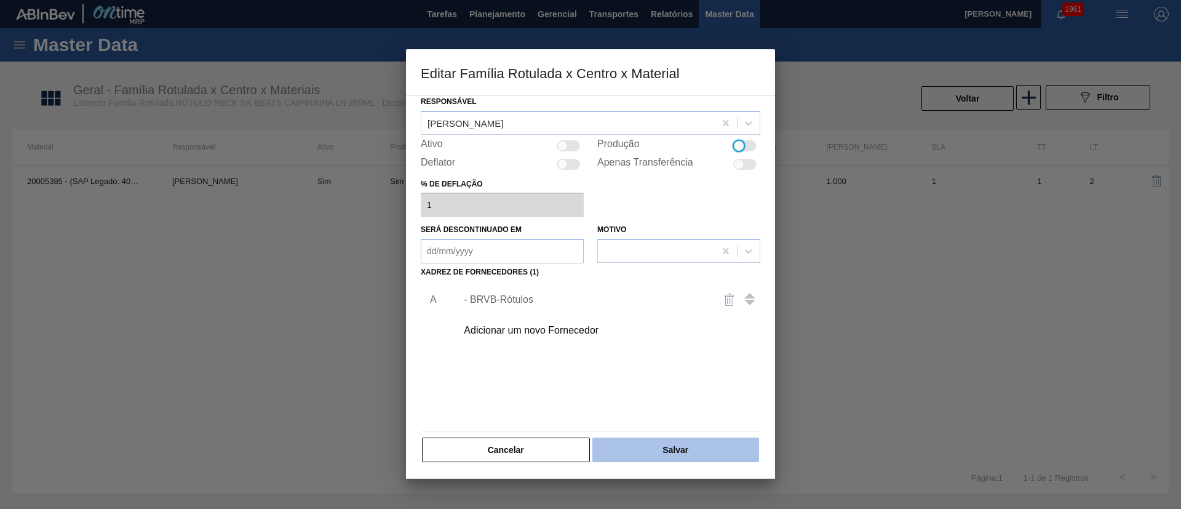
click at [656, 442] on button "Salvar" at bounding box center [675, 449] width 167 height 25
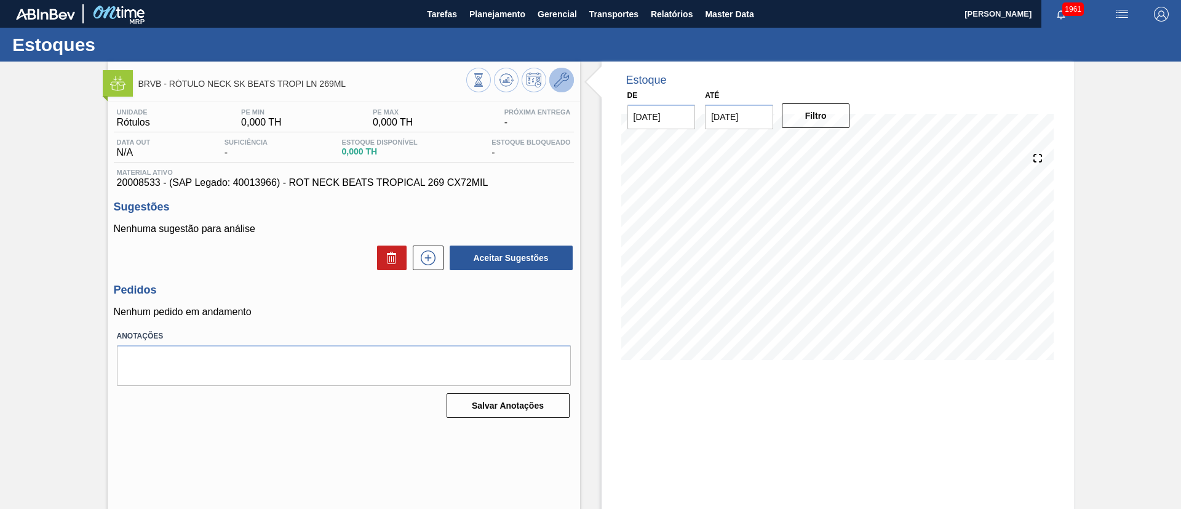
click at [561, 78] on icon at bounding box center [561, 80] width 15 height 15
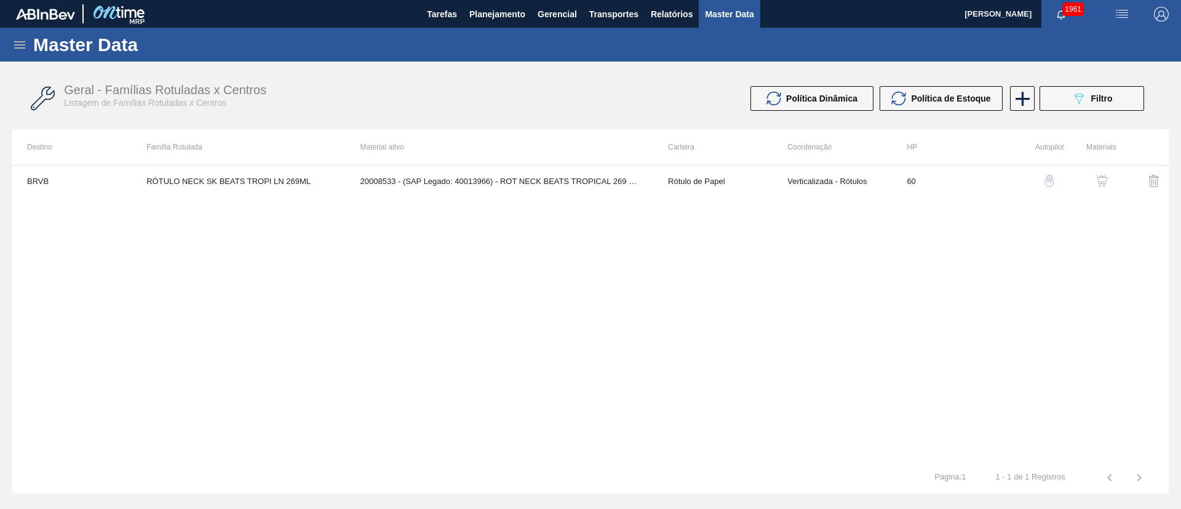
click at [1100, 173] on button "button" at bounding box center [1102, 181] width 30 height 30
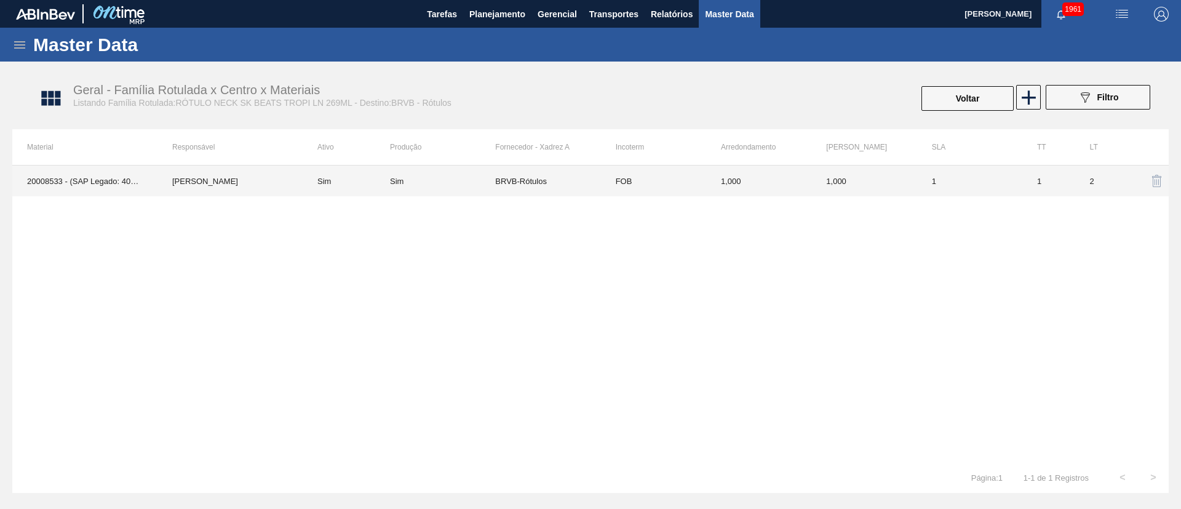
click at [521, 179] on td "BRVB-Rótulos" at bounding box center [547, 180] width 105 height 31
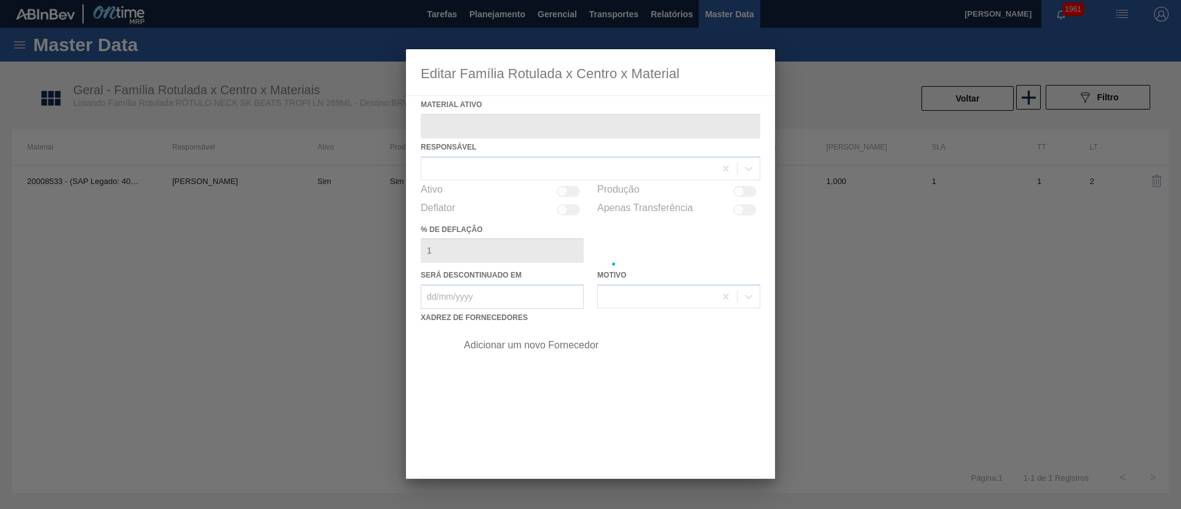
type ativo "20008533 - (SAP Legado: 40013966) - ROT NECK BEATS TROPICAL 269 CX72MIL"
checkbox input "true"
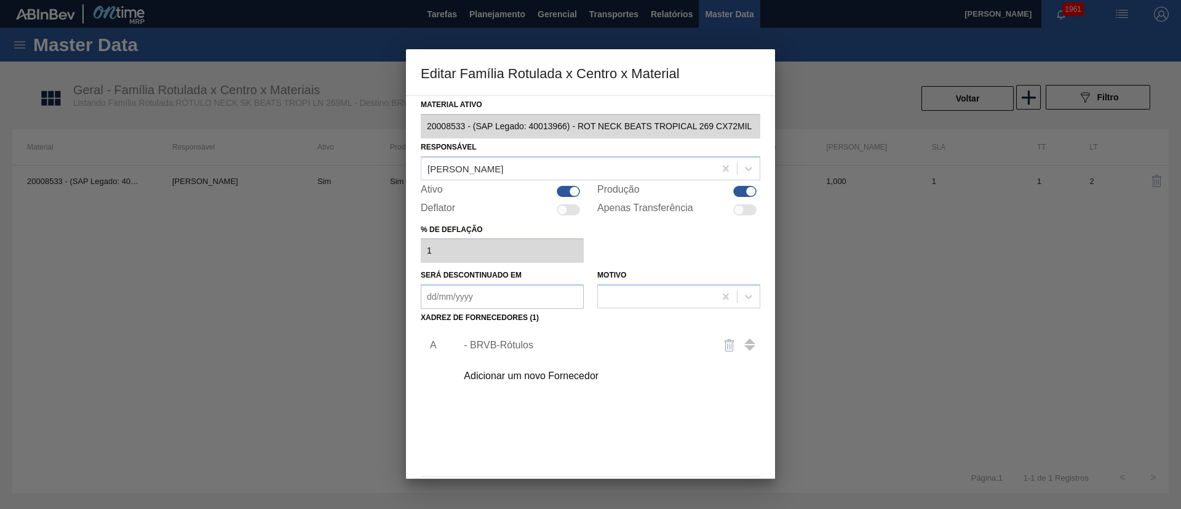
click at [737, 193] on div at bounding box center [744, 191] width 23 height 11
checkbox input "false"
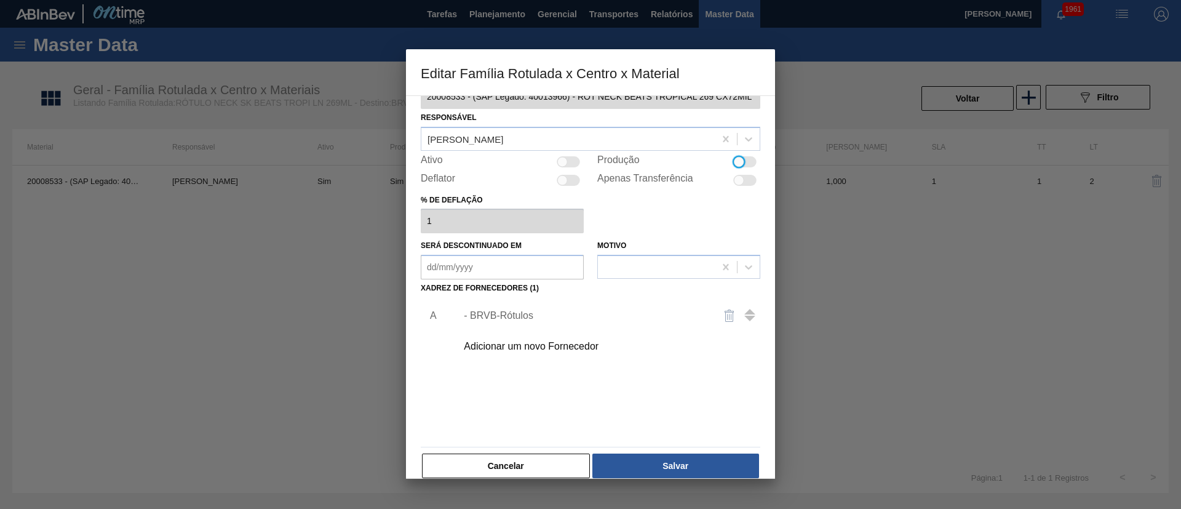
scroll to position [46, 0]
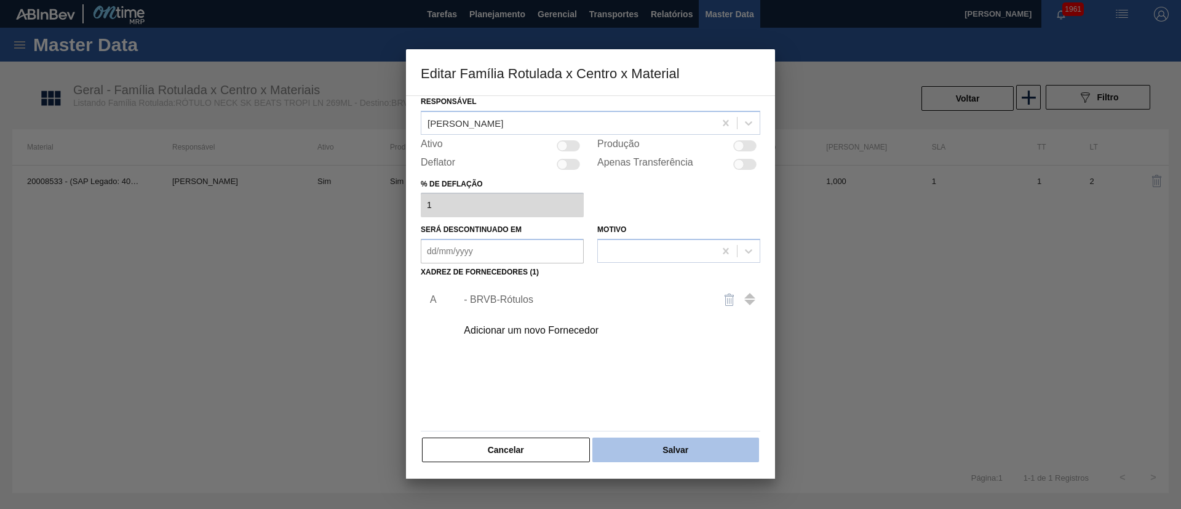
click at [671, 446] on button "Salvar" at bounding box center [675, 449] width 167 height 25
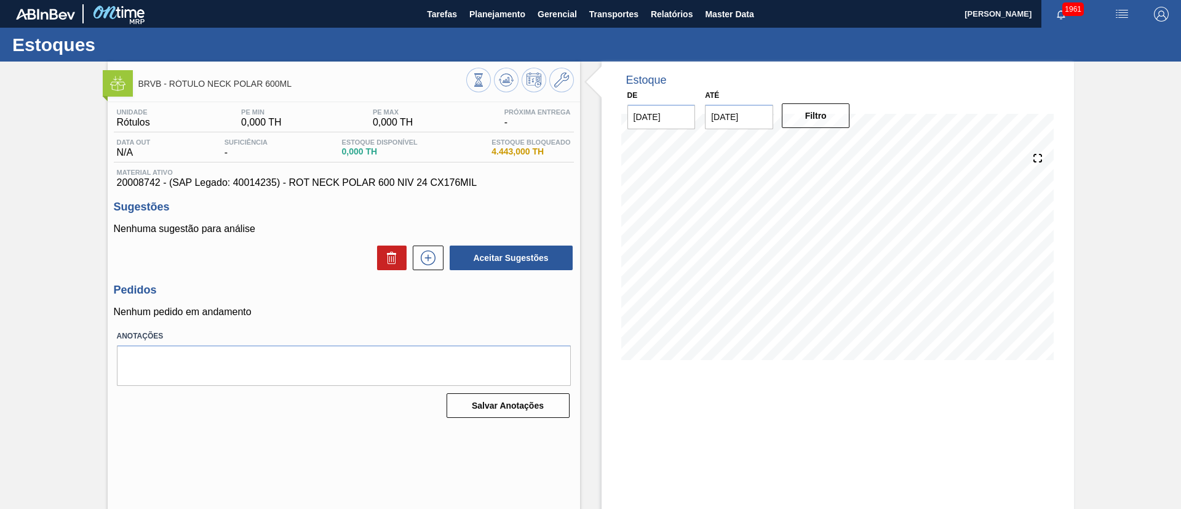
click at [562, 92] on div at bounding box center [520, 82] width 108 height 28
click at [562, 82] on icon at bounding box center [561, 80] width 15 height 15
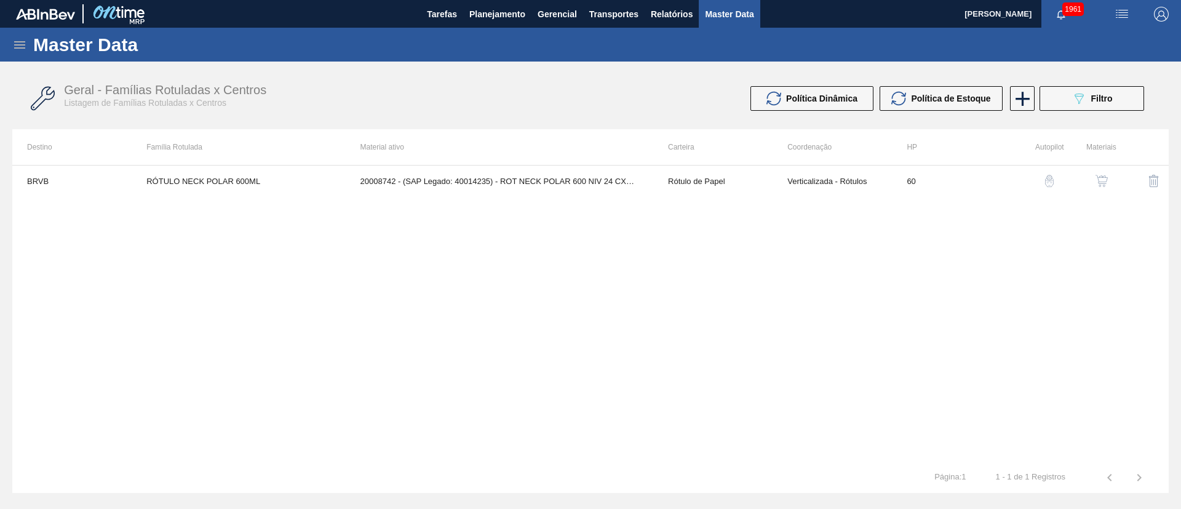
click at [1099, 172] on button "button" at bounding box center [1102, 181] width 30 height 30
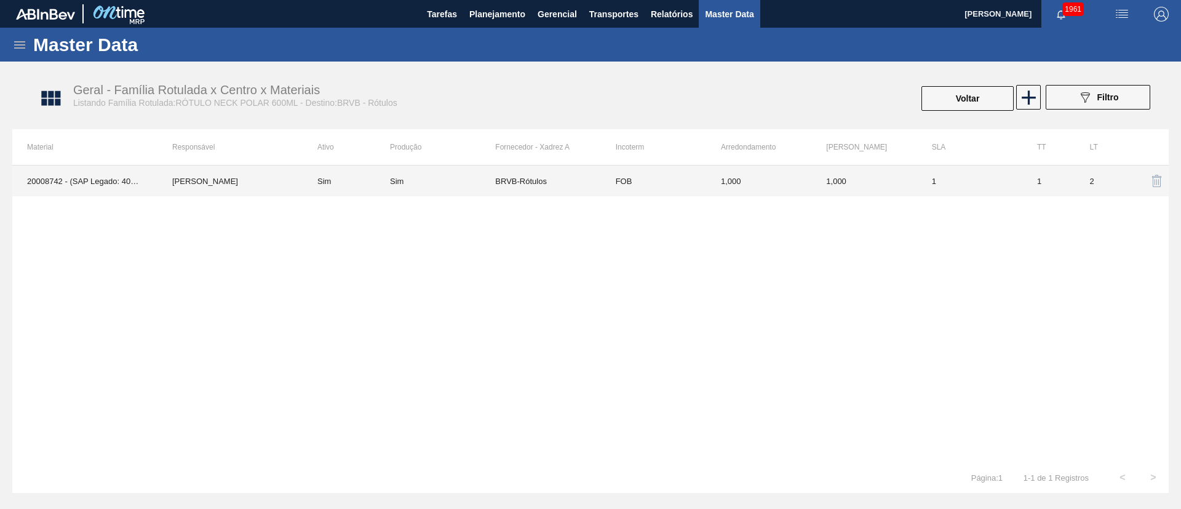
click at [445, 186] on td "Sim" at bounding box center [442, 180] width 105 height 31
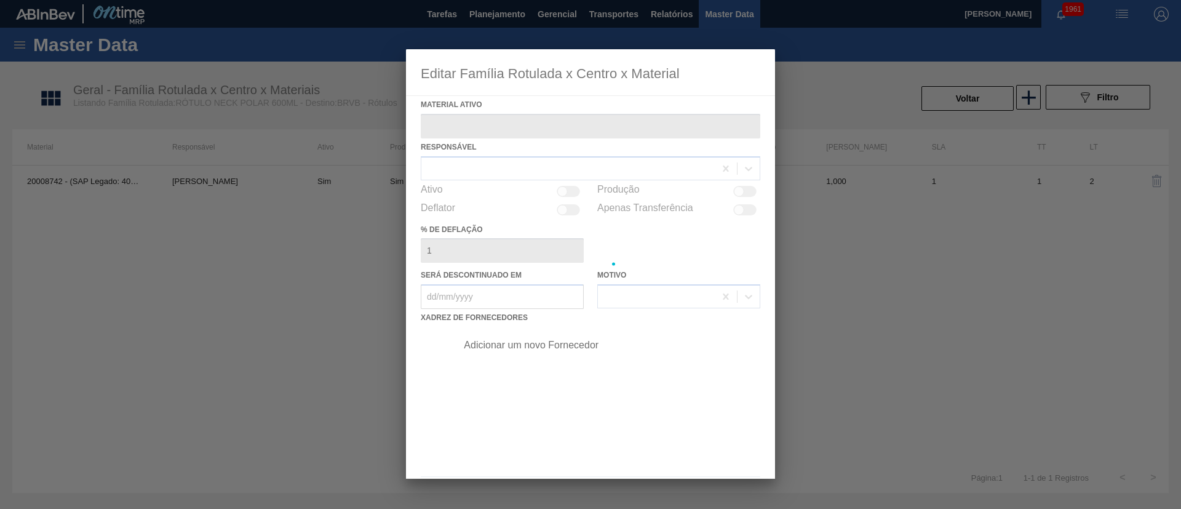
type ativo "20008742 - (SAP Legado: 40014235) - ROT NECK POLAR 600 NIV 24 CX176MIL"
checkbox input "true"
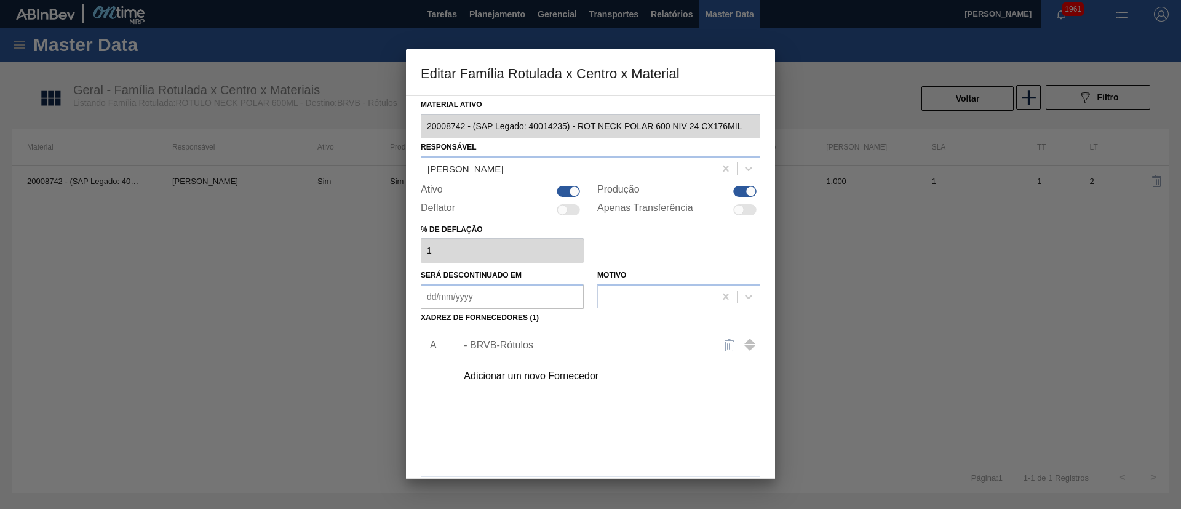
click at [746, 191] on div at bounding box center [751, 191] width 10 height 10
checkbox input "false"
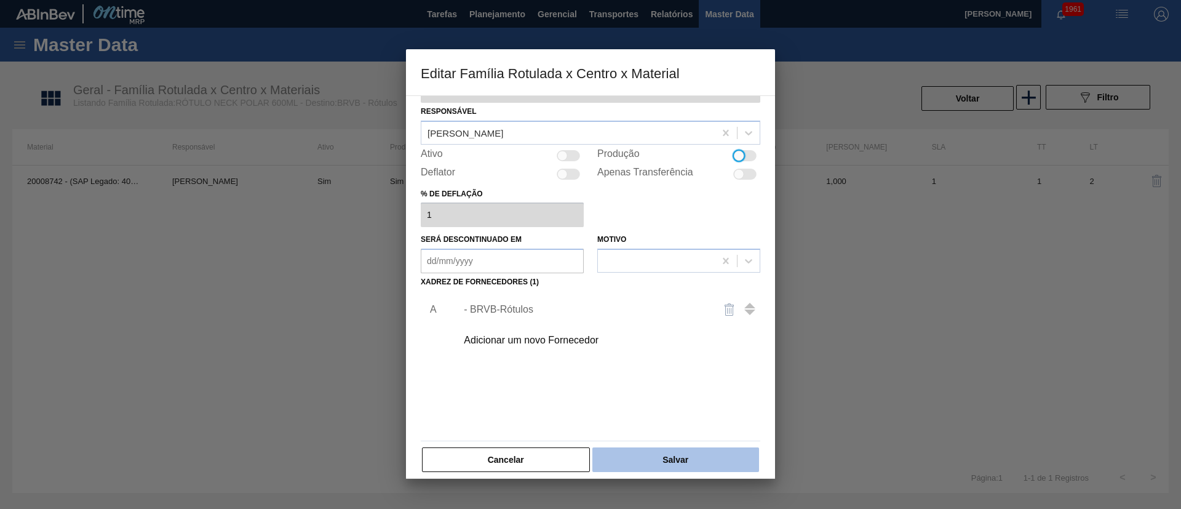
scroll to position [46, 0]
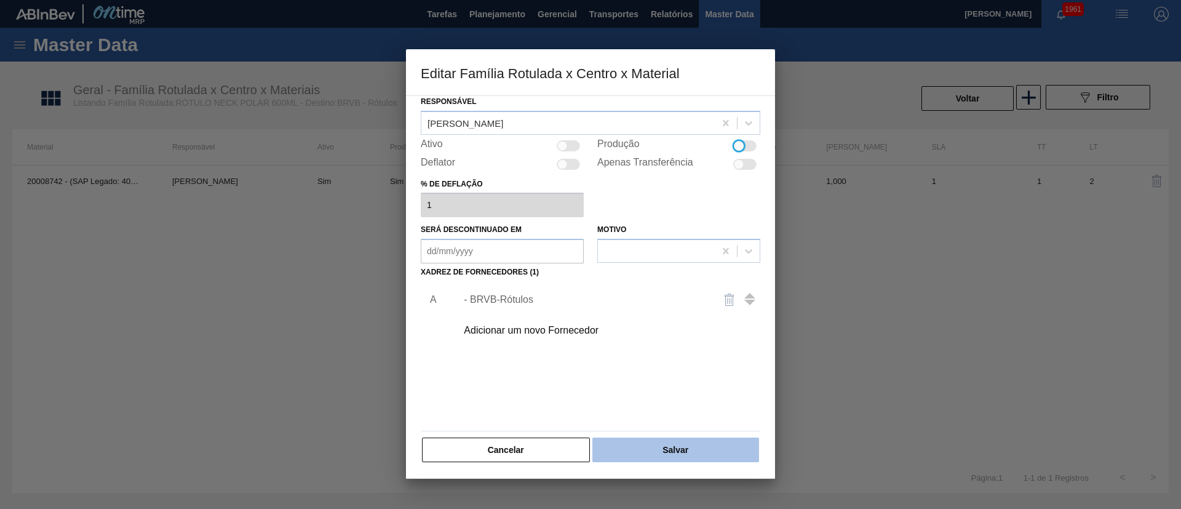
click at [627, 448] on button "Salvar" at bounding box center [675, 449] width 167 height 25
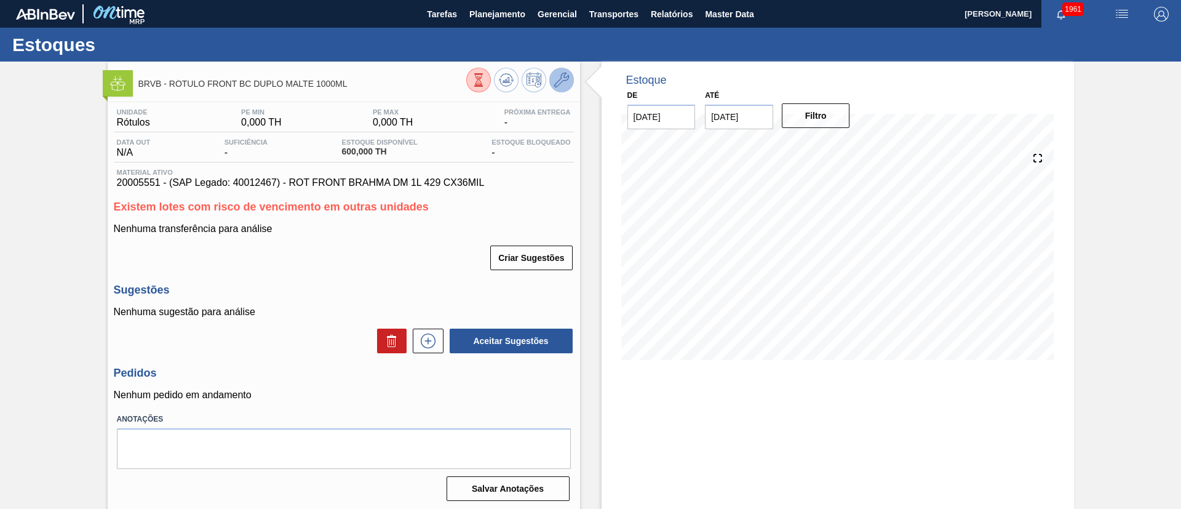
click at [565, 77] on icon at bounding box center [561, 80] width 15 height 15
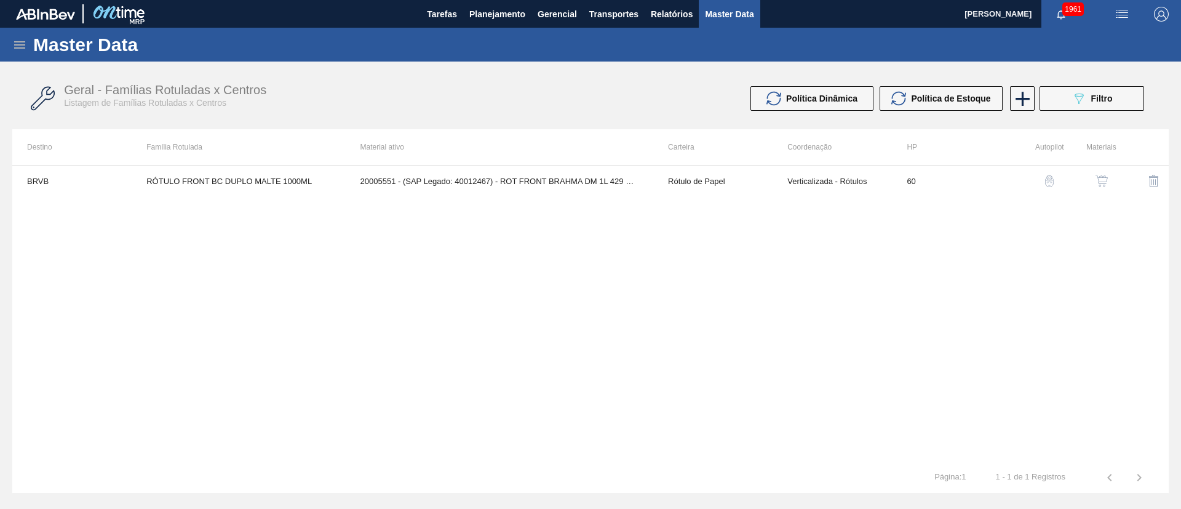
click at [1097, 181] on img "button" at bounding box center [1101, 181] width 12 height 12
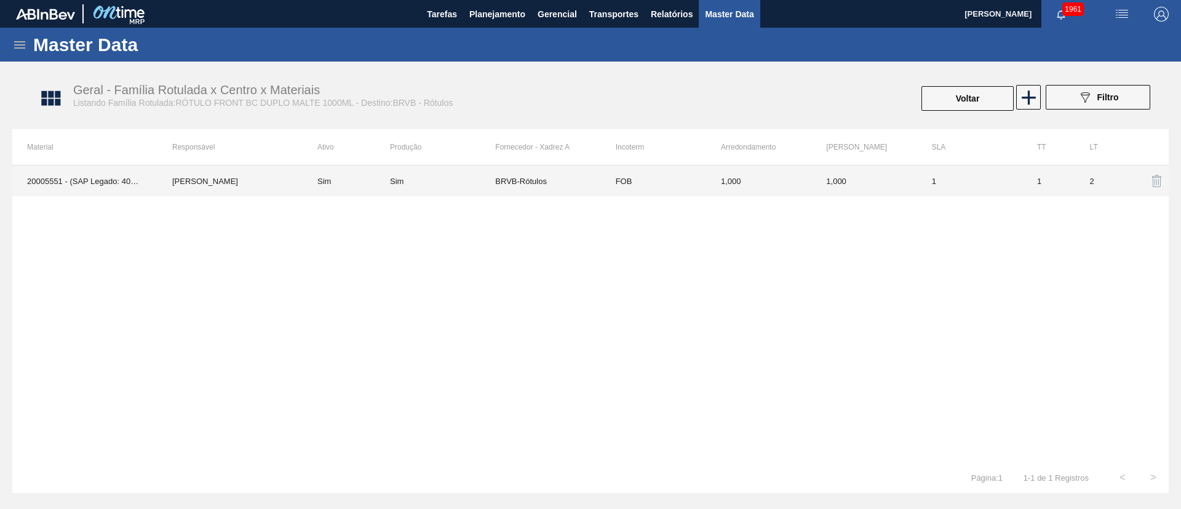
click at [511, 173] on td "BRVB-Rótulos" at bounding box center [547, 180] width 105 height 31
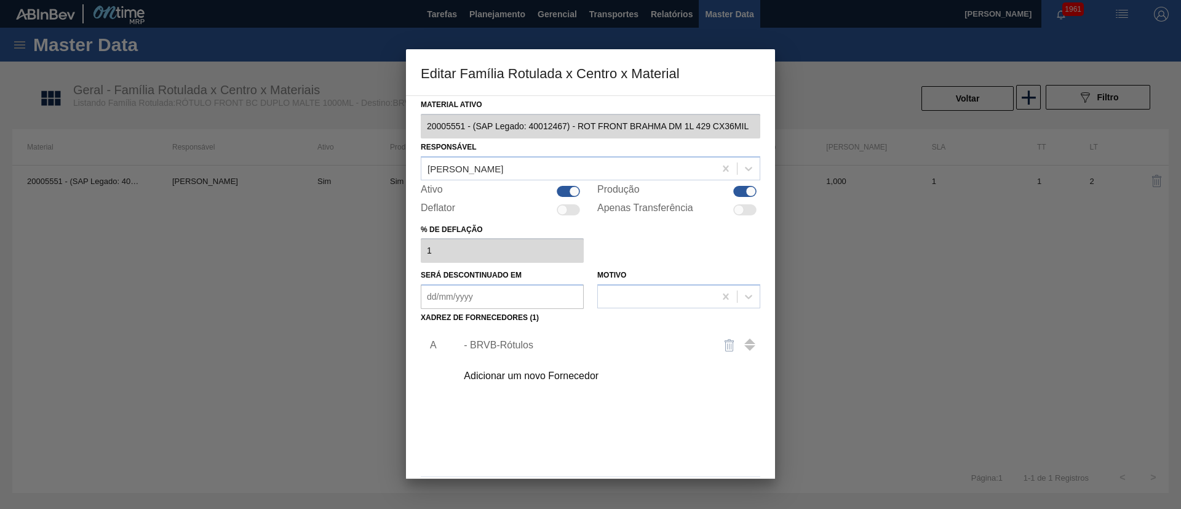
click at [730, 186] on div "Produção" at bounding box center [678, 191] width 163 height 15
click at [742, 192] on div at bounding box center [744, 191] width 23 height 11
checkbox input "false"
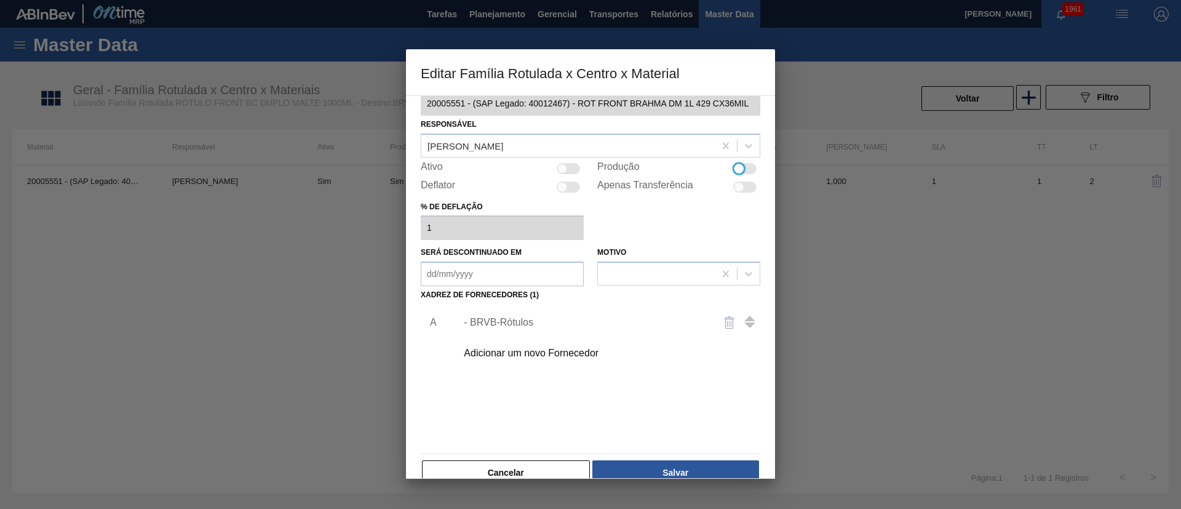
scroll to position [46, 0]
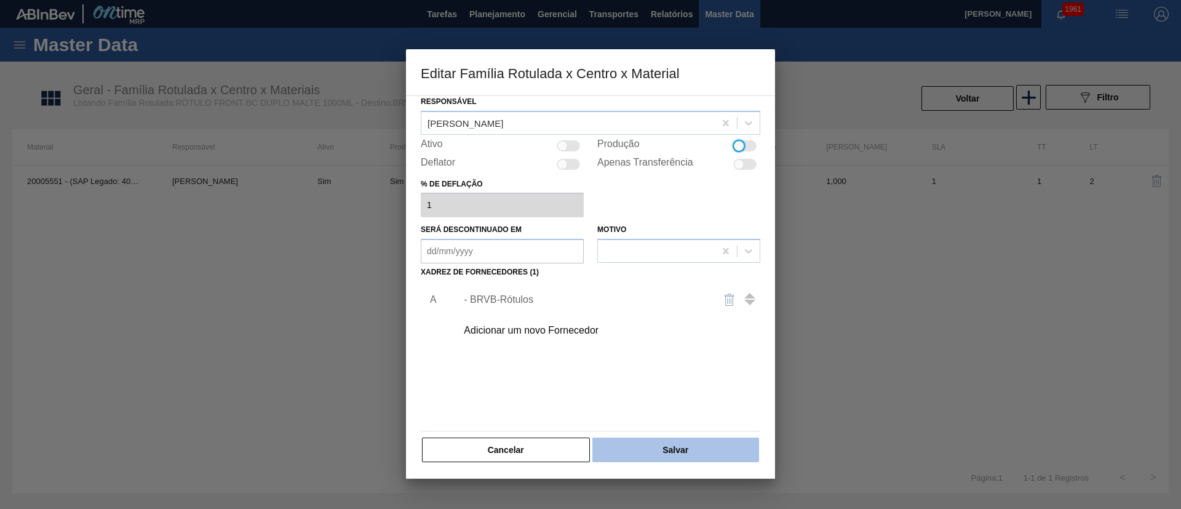
click at [654, 439] on button "Salvar" at bounding box center [675, 449] width 167 height 25
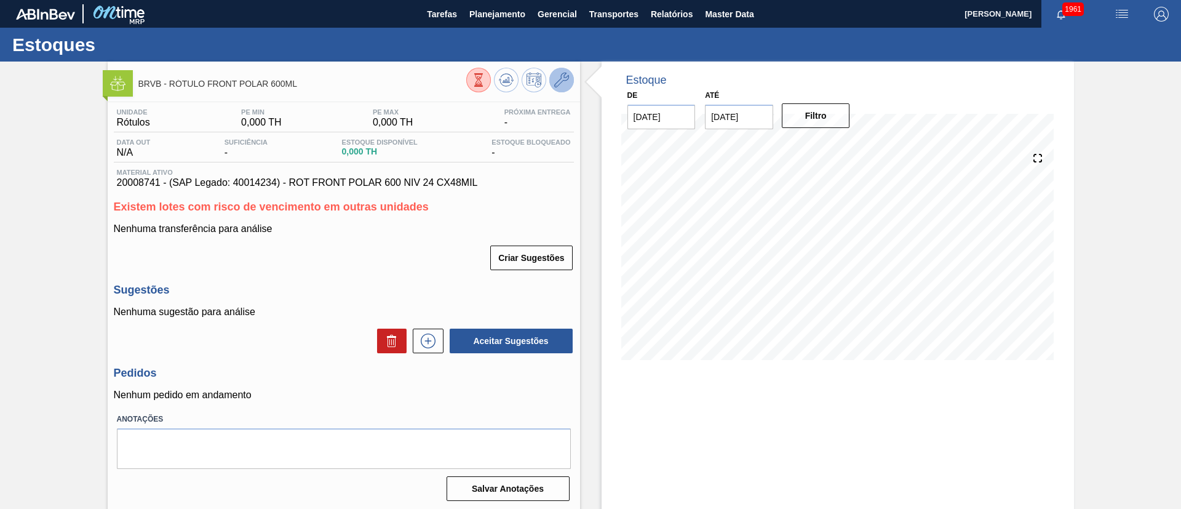
click at [555, 77] on icon at bounding box center [561, 80] width 15 height 15
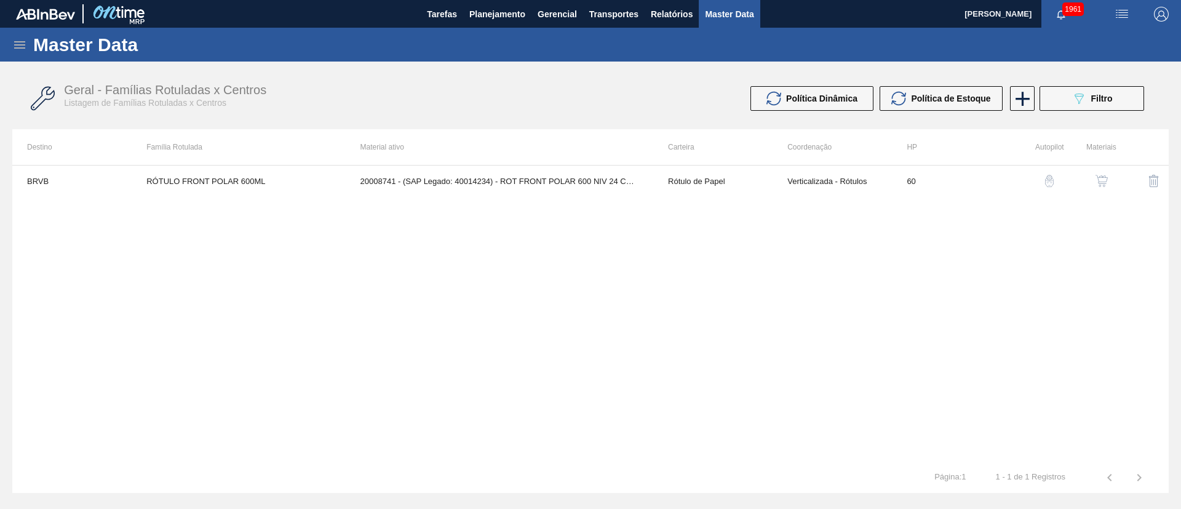
click at [1104, 177] on img "button" at bounding box center [1101, 181] width 12 height 12
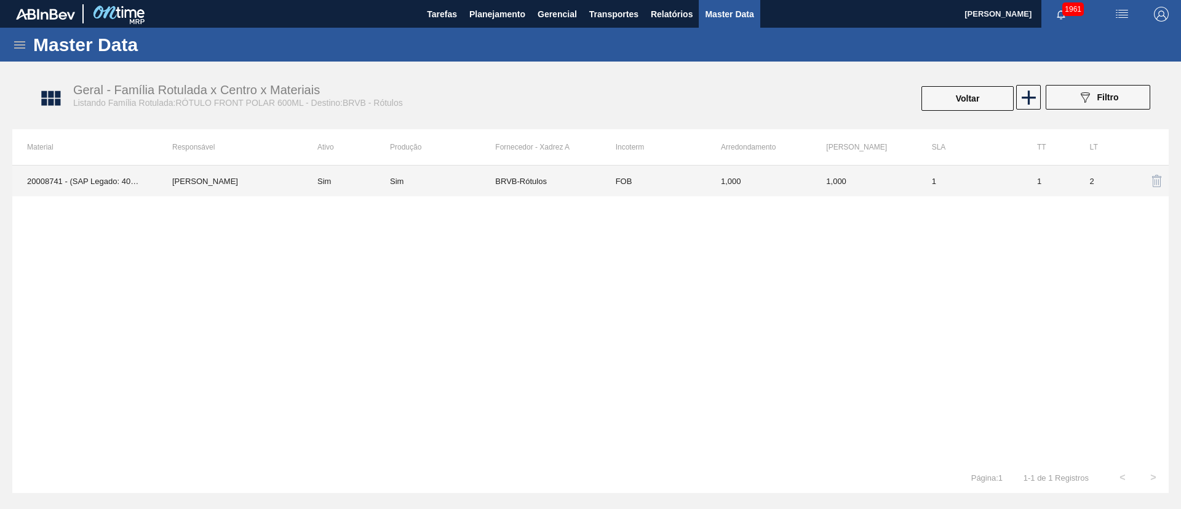
click at [480, 178] on div "Sim" at bounding box center [442, 181] width 105 height 9
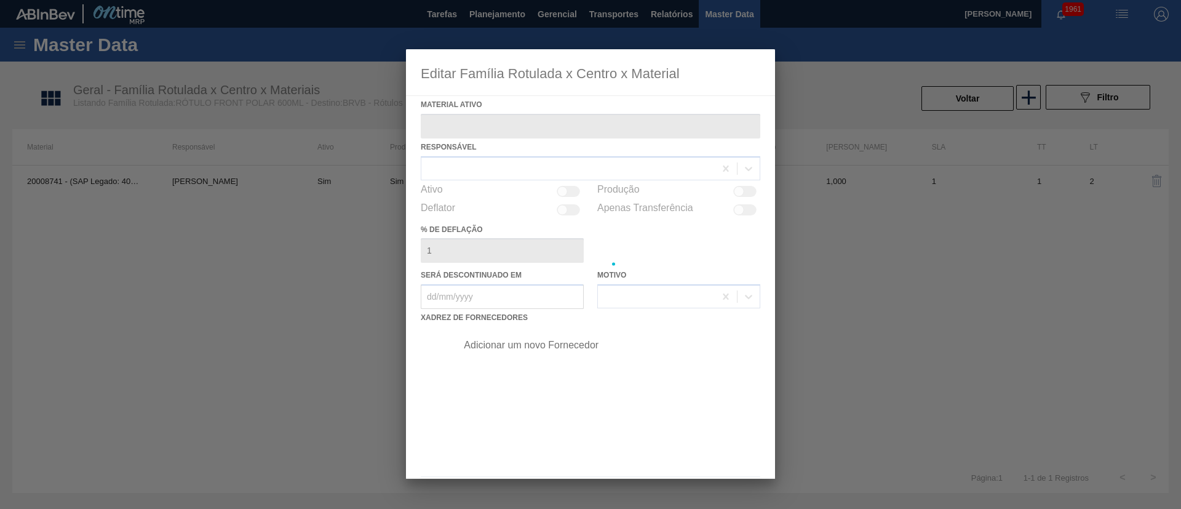
type ativo "20008741 - (SAP Legado: 40014234) - ROT FRONT POLAR 600 NIV 24 CX48MIL"
checkbox input "true"
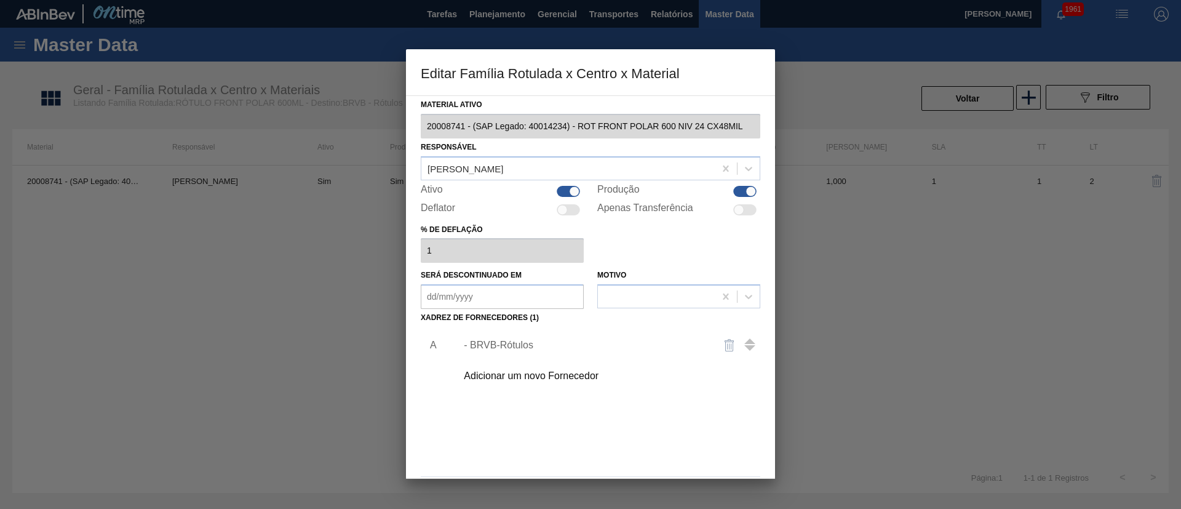
click at [739, 191] on div at bounding box center [744, 191] width 23 height 11
checkbox input "false"
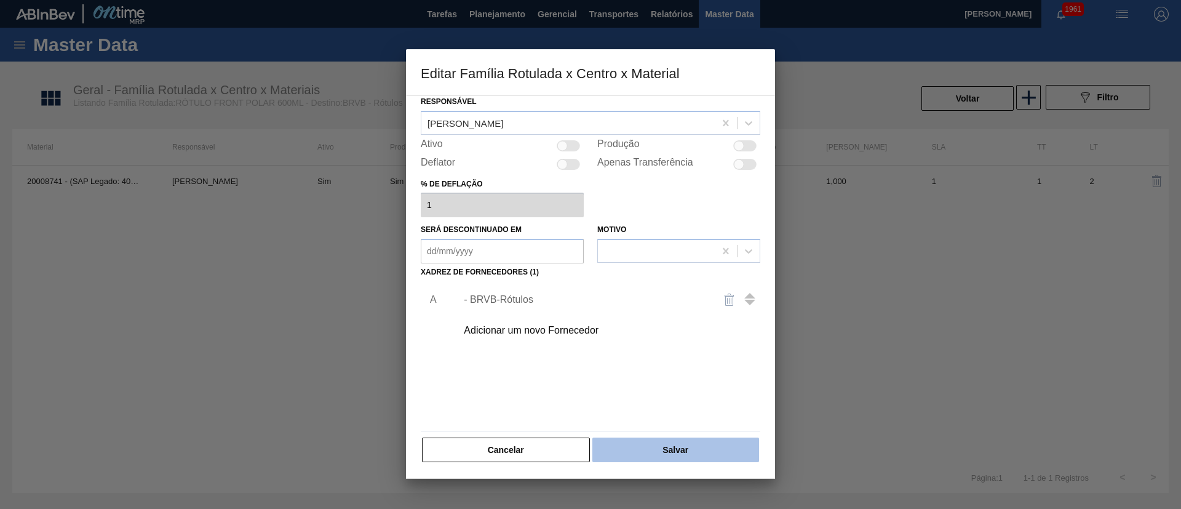
click at [643, 441] on button "Salvar" at bounding box center [675, 449] width 167 height 25
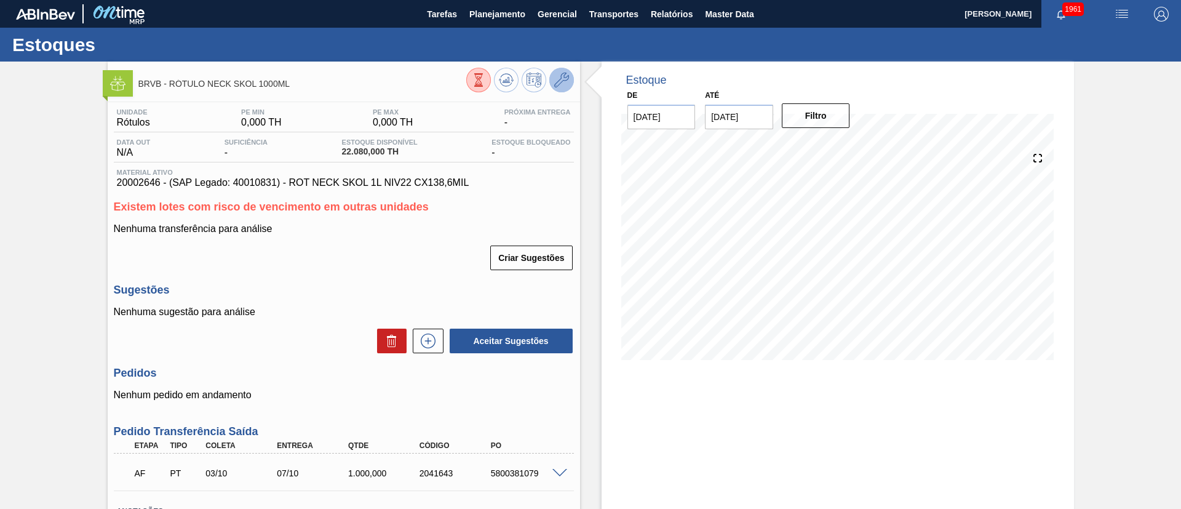
click at [560, 82] on icon at bounding box center [561, 80] width 15 height 15
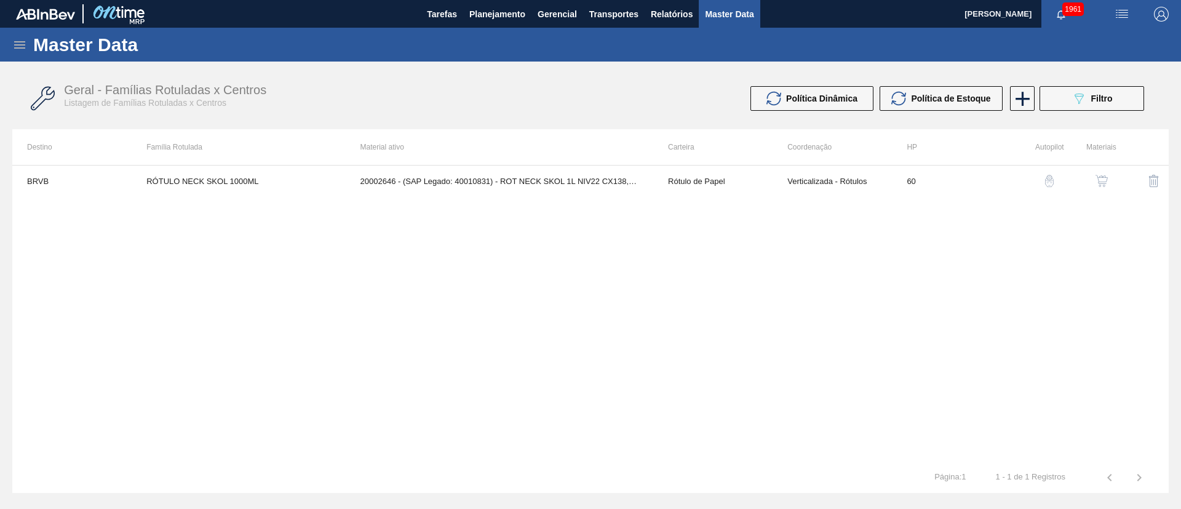
click at [1104, 189] on button "button" at bounding box center [1102, 181] width 30 height 30
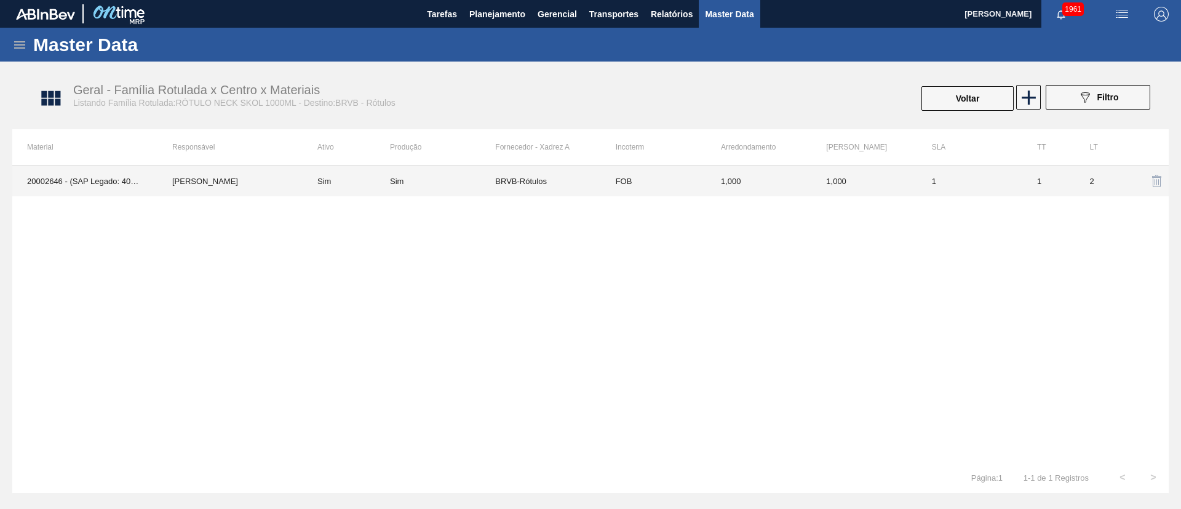
click at [526, 178] on td "BRVB-Rótulos" at bounding box center [547, 180] width 105 height 31
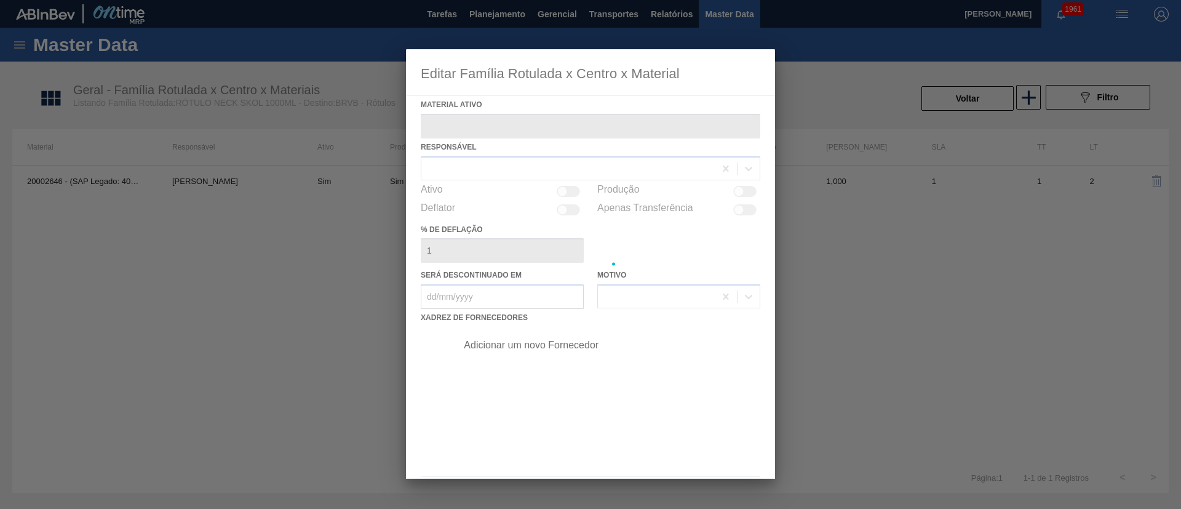
type ativo "20002646 - (SAP Legado: 40010831) - ROT NECK SKOL 1L NIV22 CX138,6MIL"
checkbox input "true"
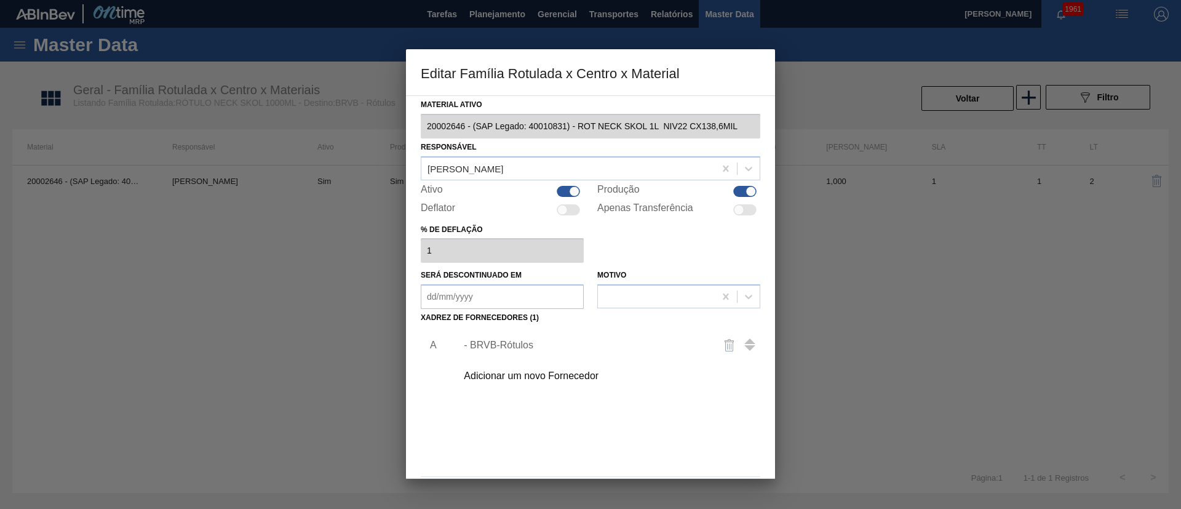
click at [739, 192] on div at bounding box center [744, 191] width 23 height 11
checkbox input "false"
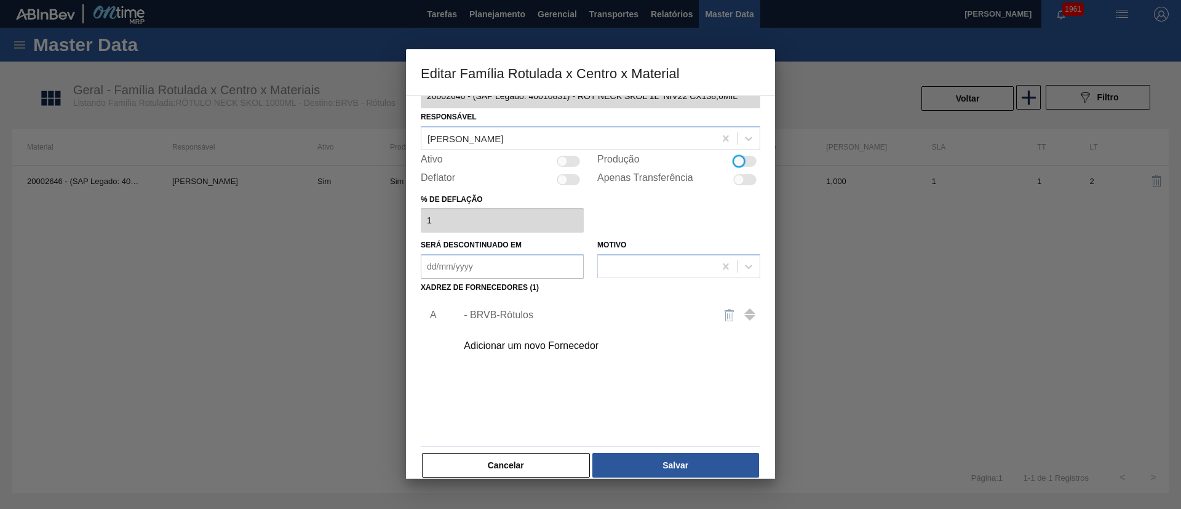
scroll to position [46, 0]
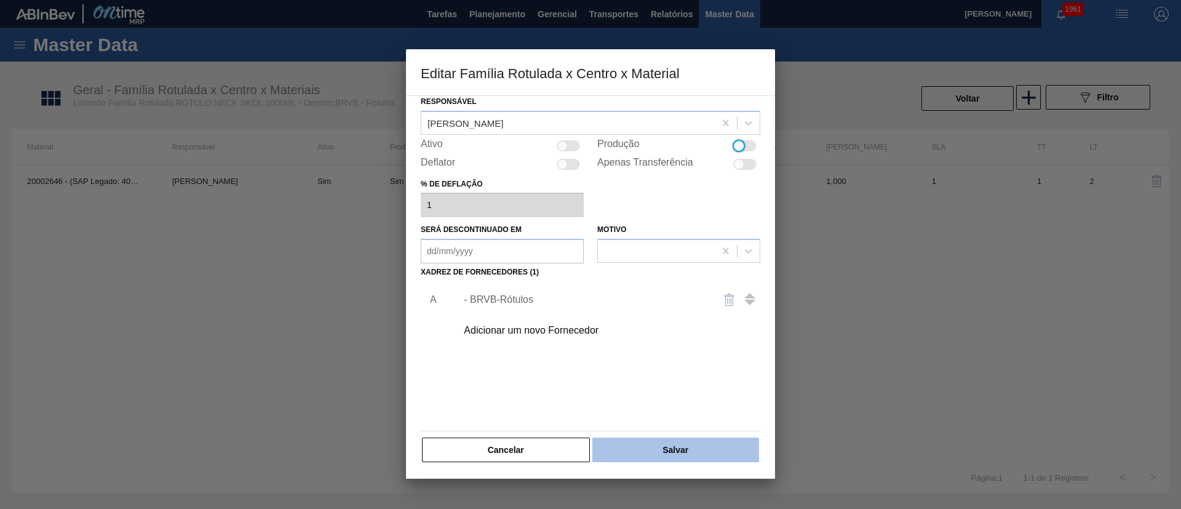
click at [689, 445] on button "Salvar" at bounding box center [675, 449] width 167 height 25
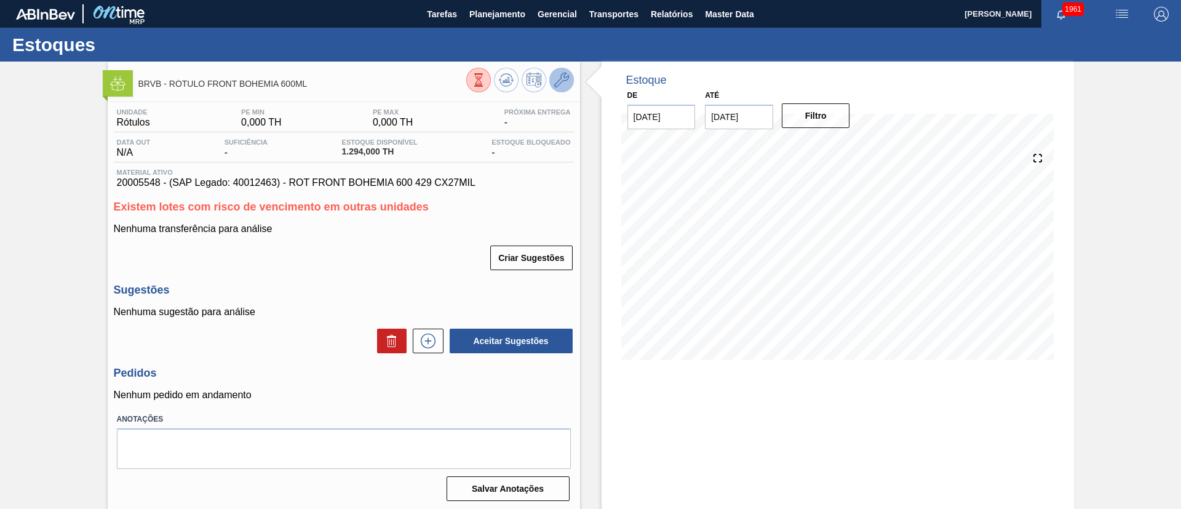
click at [554, 74] on icon at bounding box center [561, 80] width 15 height 15
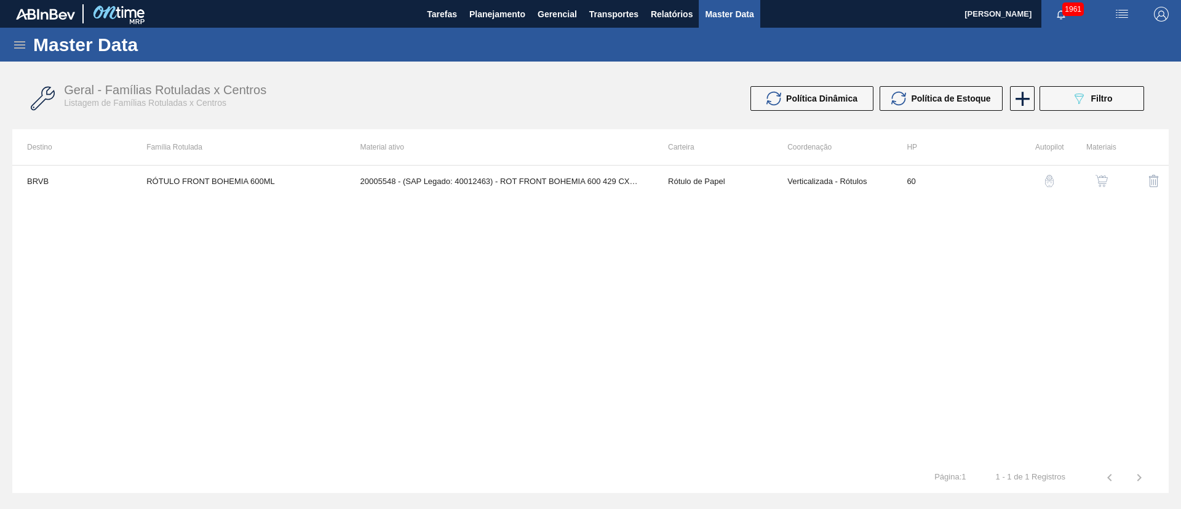
click at [1094, 181] on div "button" at bounding box center [1101, 181] width 15 height 12
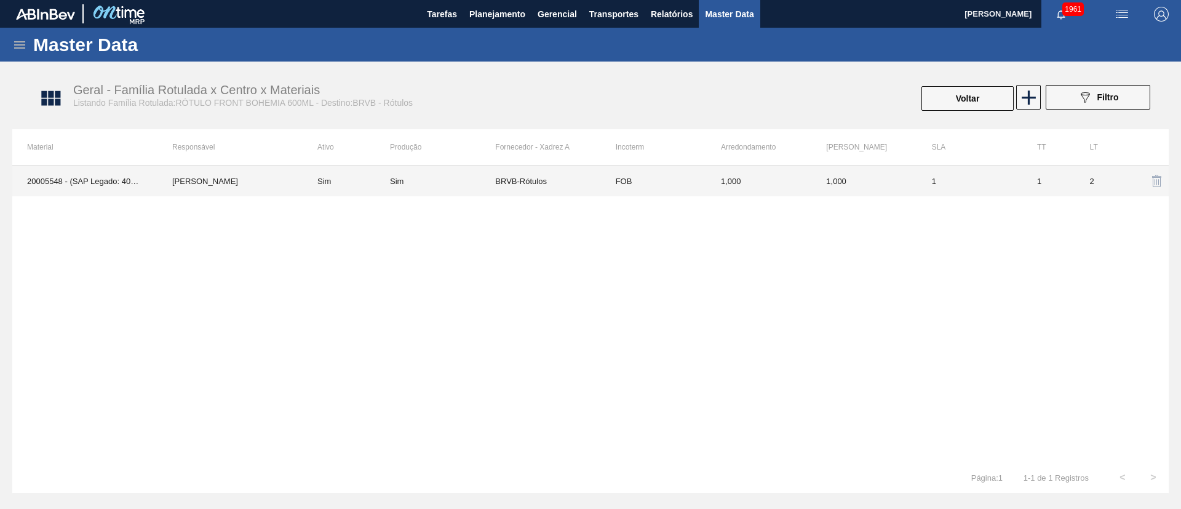
click at [517, 177] on td "BRVB-Rótulos" at bounding box center [547, 180] width 105 height 31
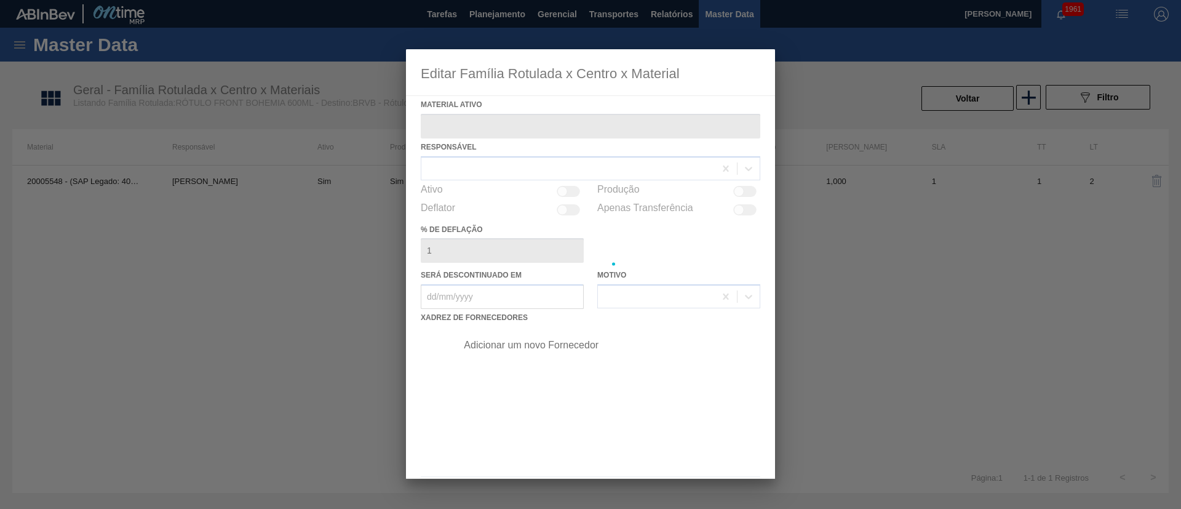
type ativo "20005548 - (SAP Legado: 40012463) - ROT FRONT BOHEMIA 600 429 CX27MIL"
checkbox input "true"
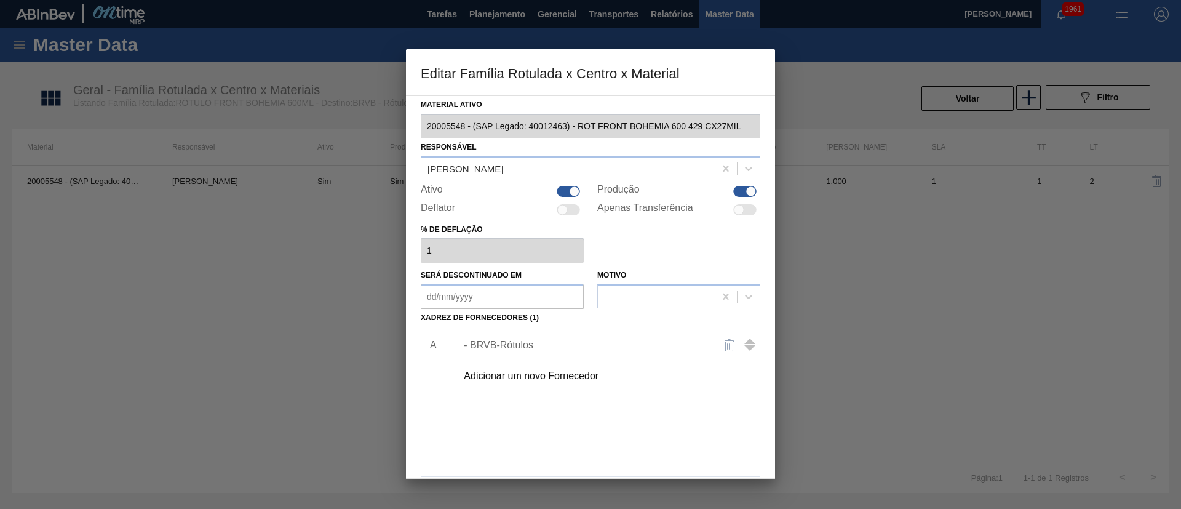
click at [735, 192] on div at bounding box center [744, 191] width 23 height 11
checkbox input "false"
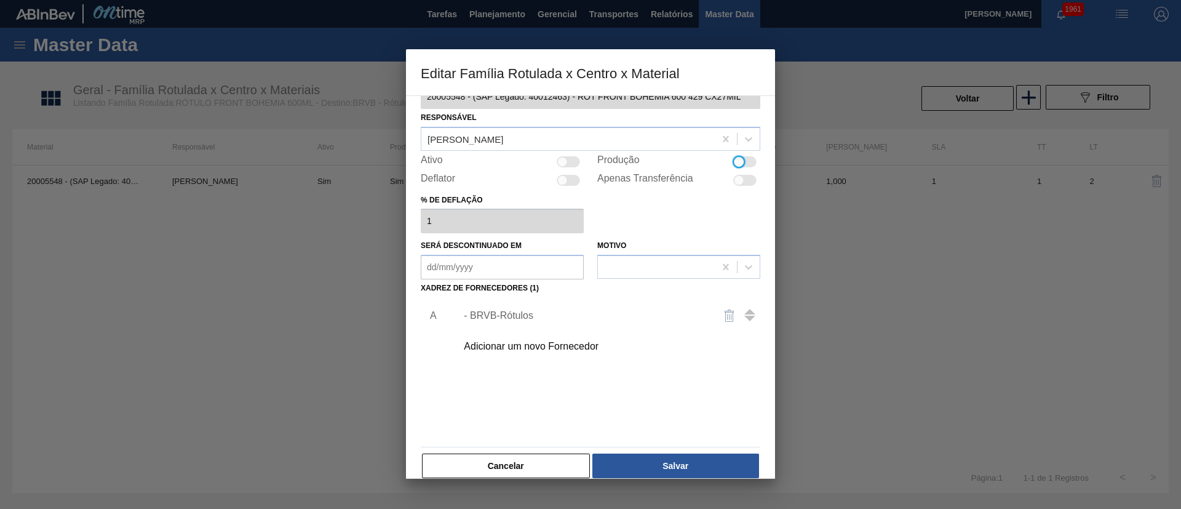
scroll to position [46, 0]
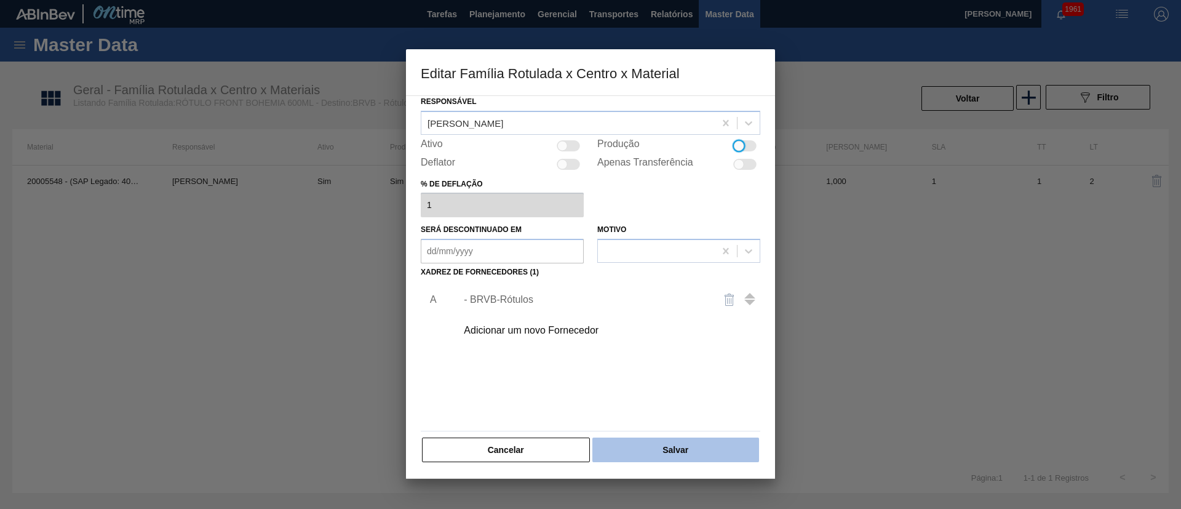
click at [656, 448] on button "Salvar" at bounding box center [675, 449] width 167 height 25
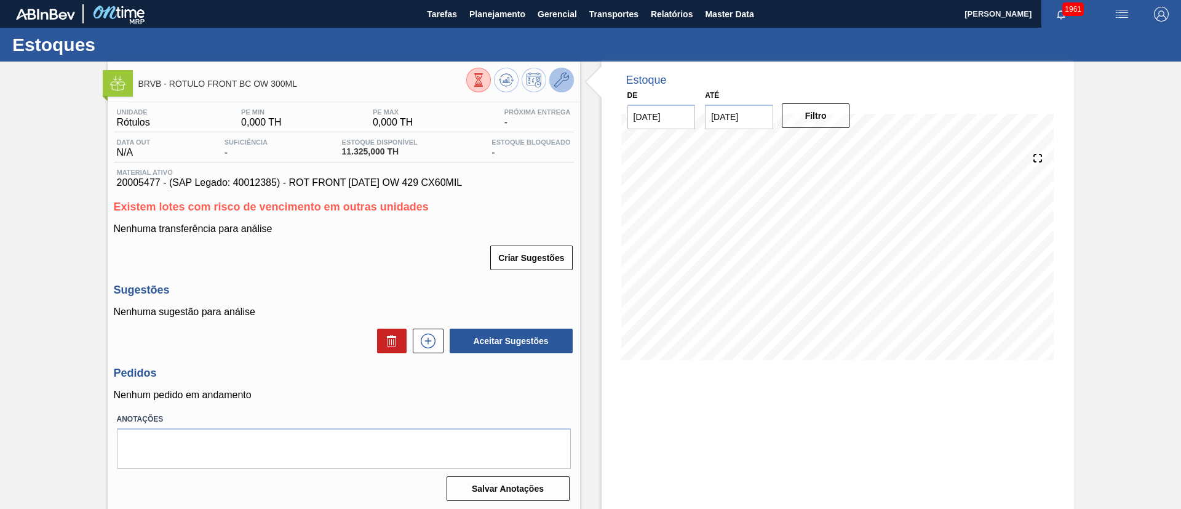
click at [559, 80] on icon at bounding box center [561, 80] width 15 height 15
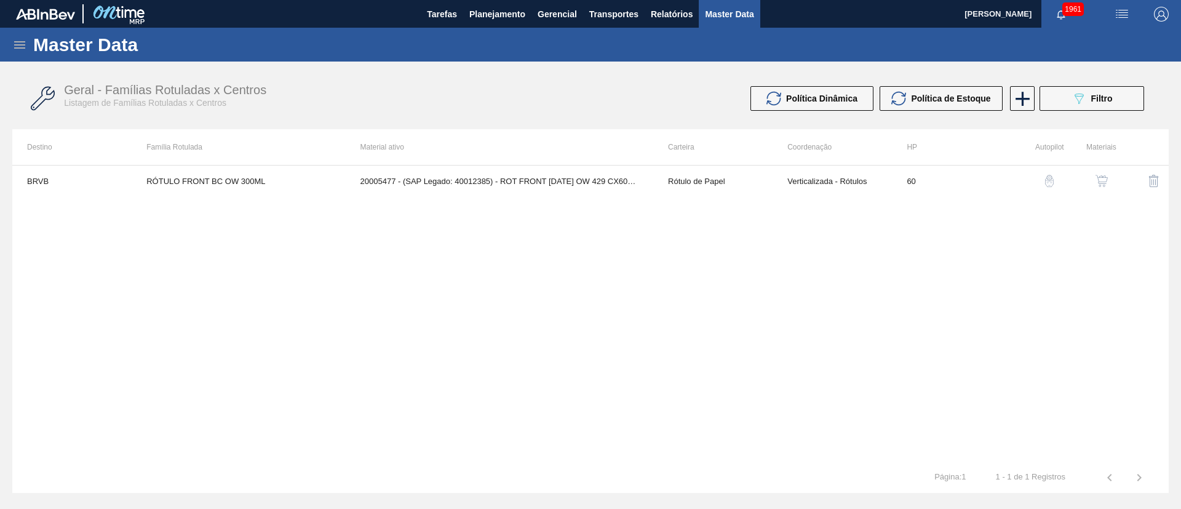
click at [1095, 177] on img "button" at bounding box center [1101, 181] width 12 height 12
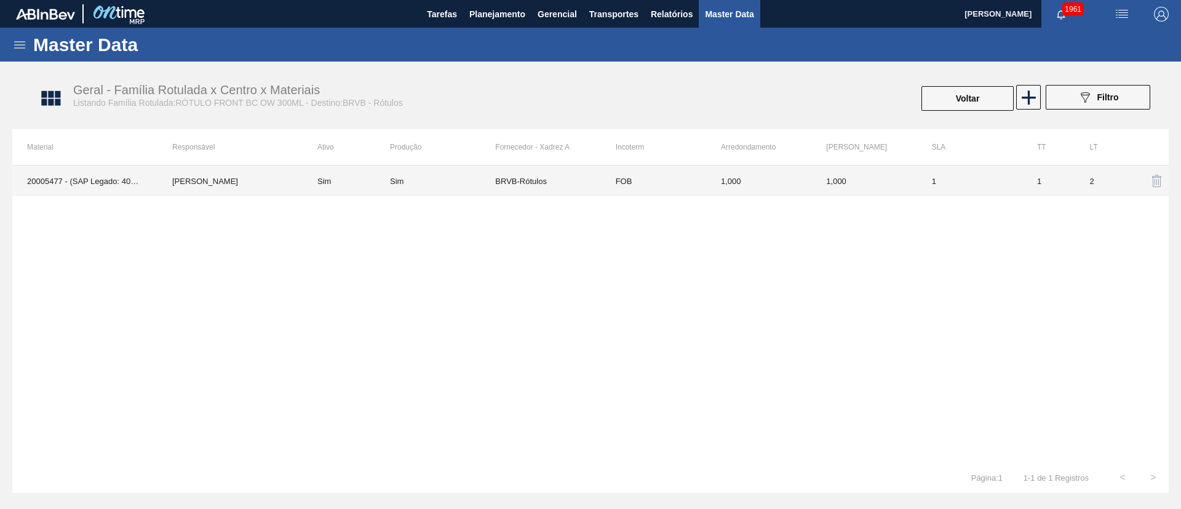
click at [579, 191] on td "BRVB-Rótulos" at bounding box center [547, 180] width 105 height 31
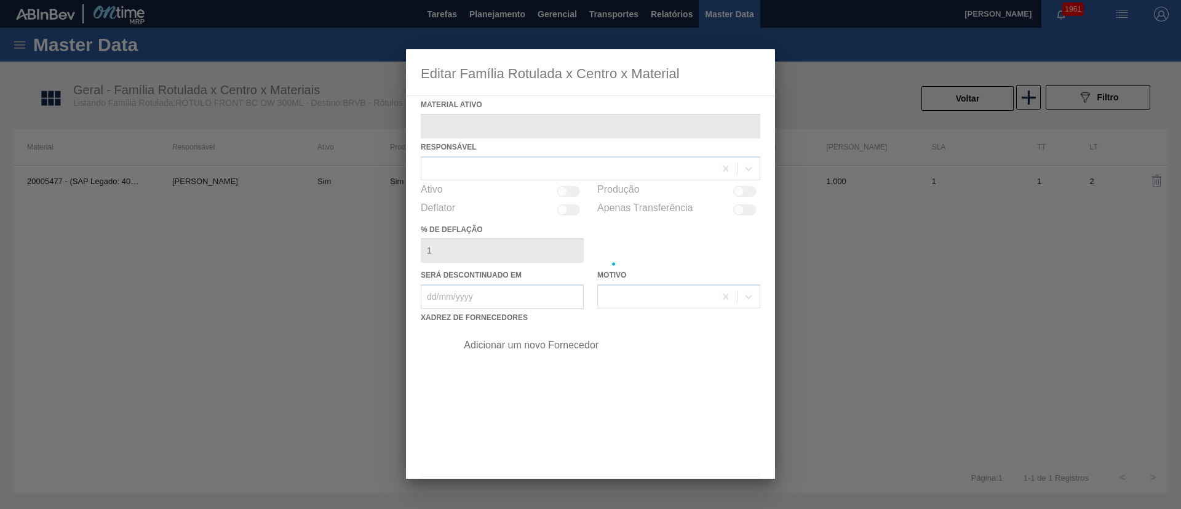
type ativo "20005477 - (SAP Legado: 40012385) - ROT FRONT [DATE] OW 429 CX60MIL"
checkbox input "true"
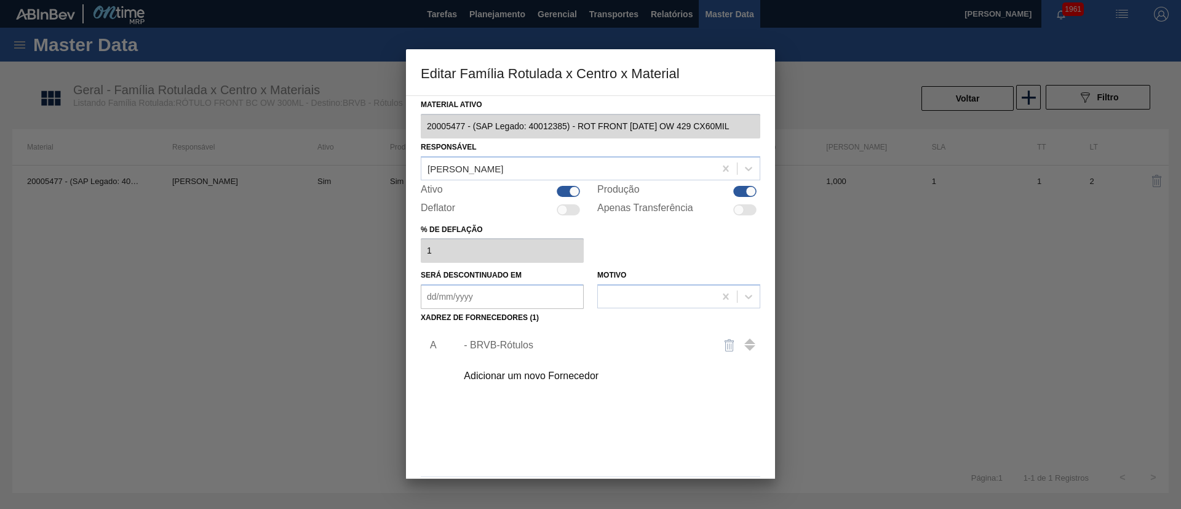
click at [746, 191] on div at bounding box center [751, 191] width 10 height 10
checkbox input "false"
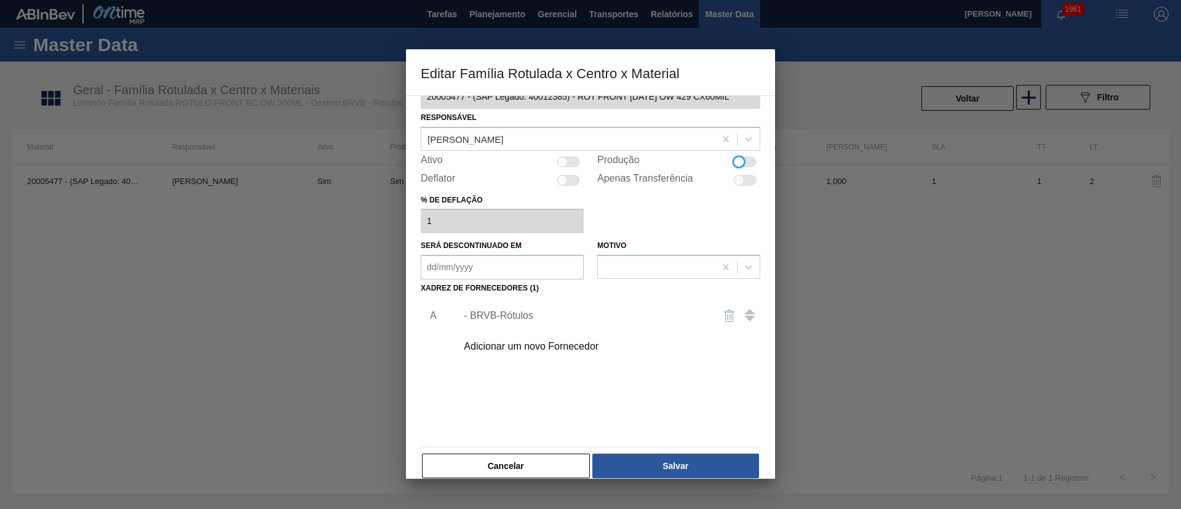
scroll to position [46, 0]
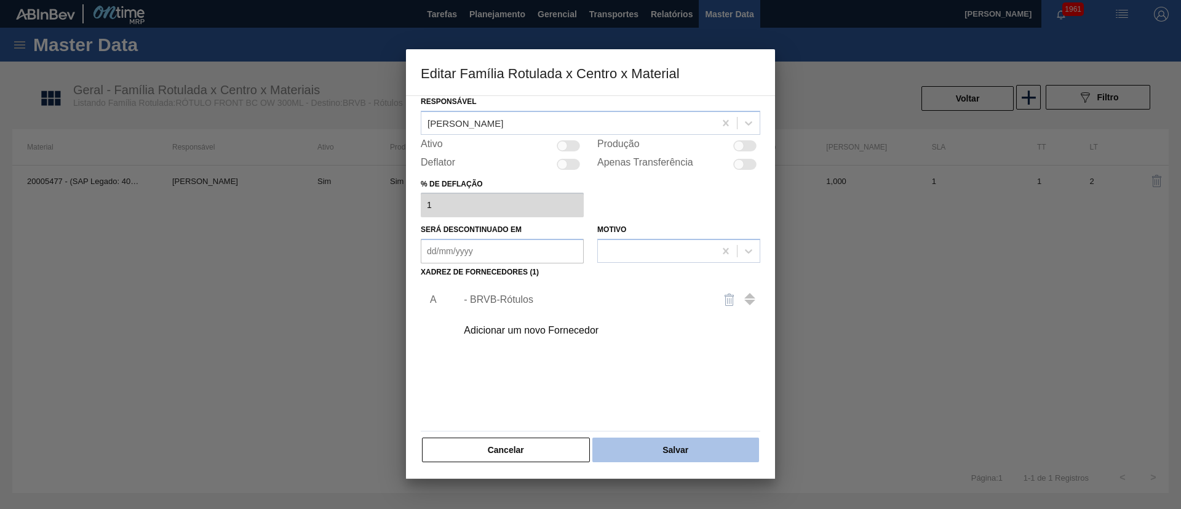
click at [682, 439] on button "Salvar" at bounding box center [675, 449] width 167 height 25
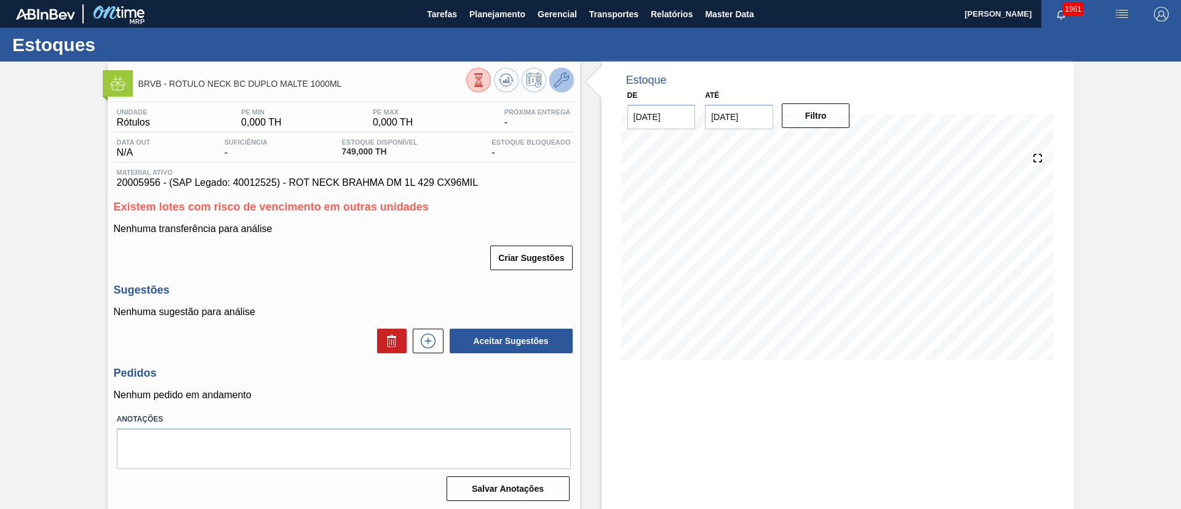
click at [563, 79] on icon at bounding box center [561, 80] width 15 height 15
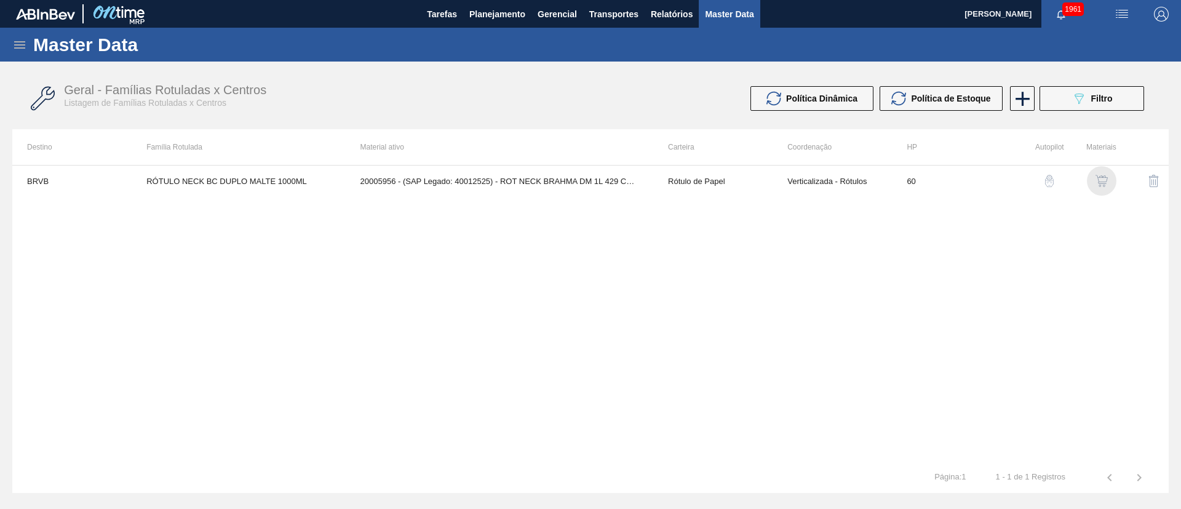
click at [1099, 181] on img "button" at bounding box center [1101, 181] width 12 height 12
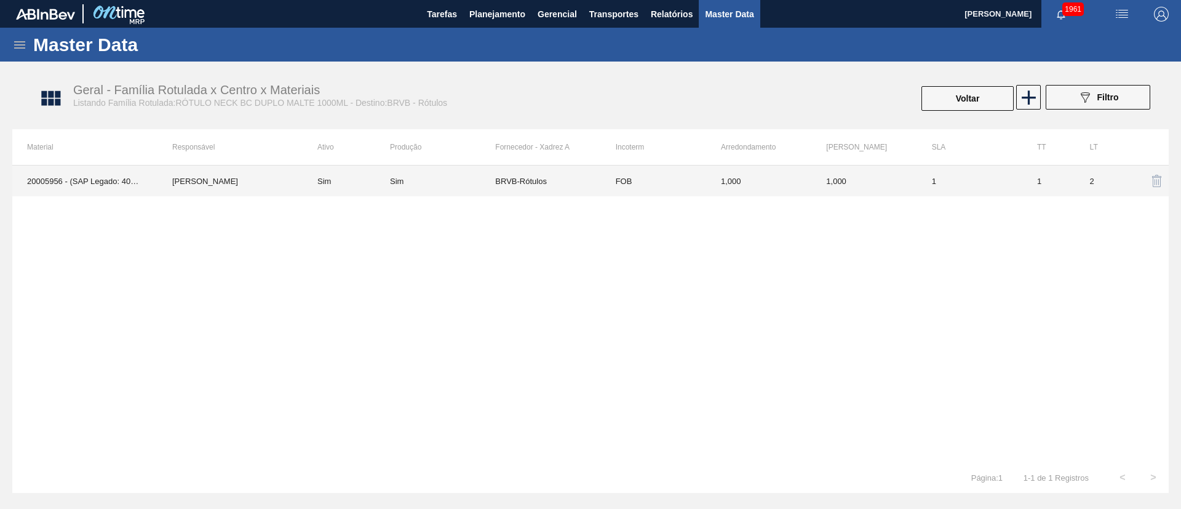
click at [592, 179] on td "BRVB-Rótulos" at bounding box center [547, 180] width 105 height 31
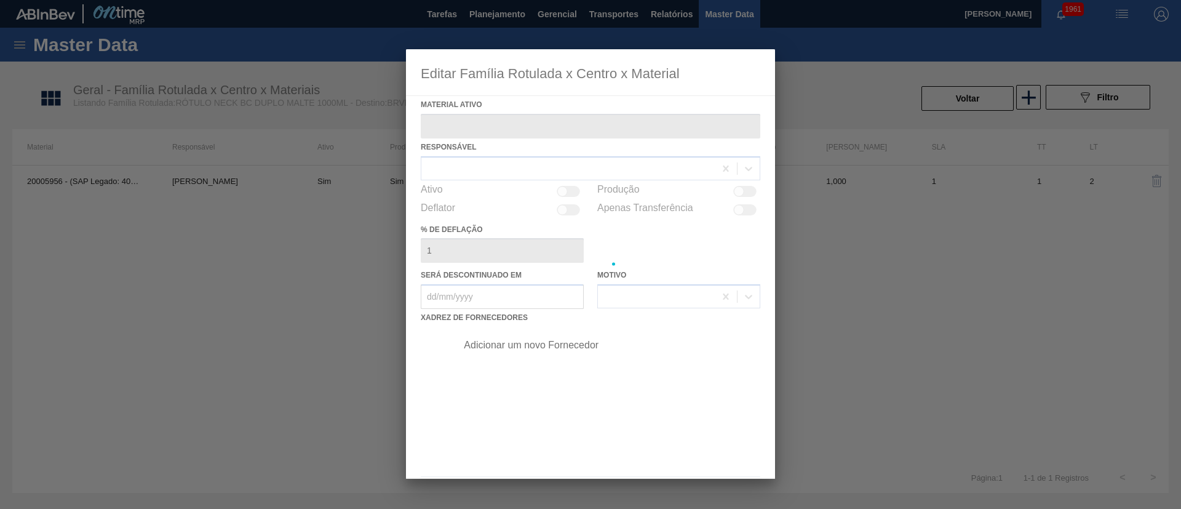
type ativo "20005956 - (SAP Legado: 40012525) - ROT NECK BRAHMA DM 1L 429 CX96MIL"
checkbox input "true"
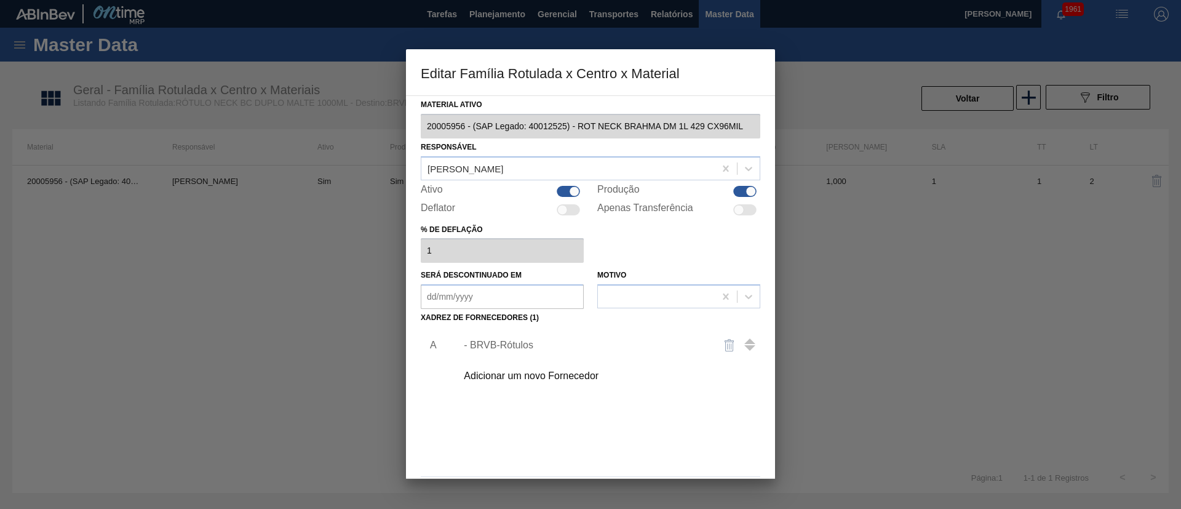
click at [737, 188] on div at bounding box center [744, 191] width 23 height 11
checkbox input "false"
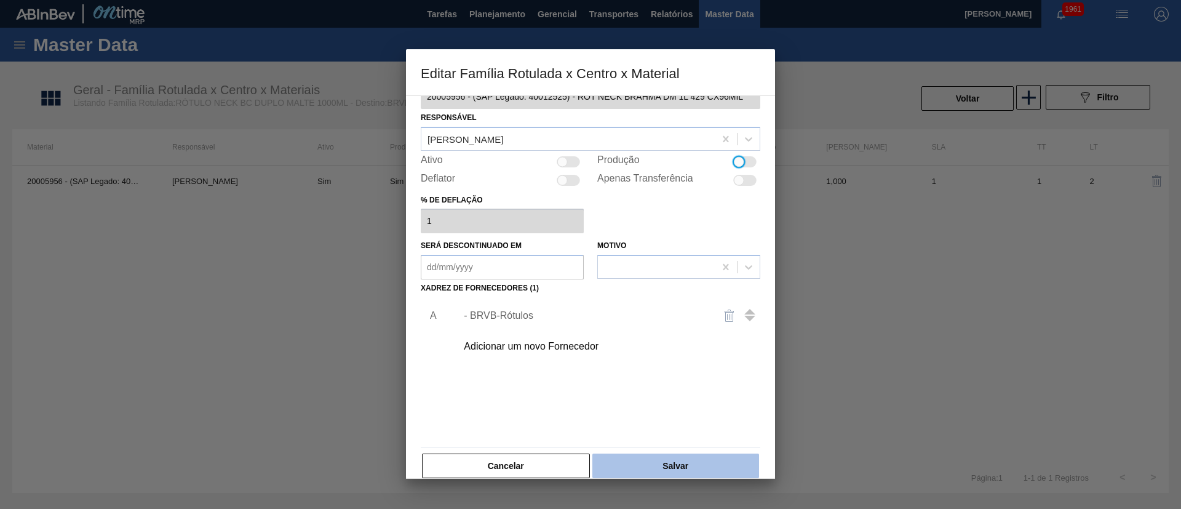
scroll to position [46, 0]
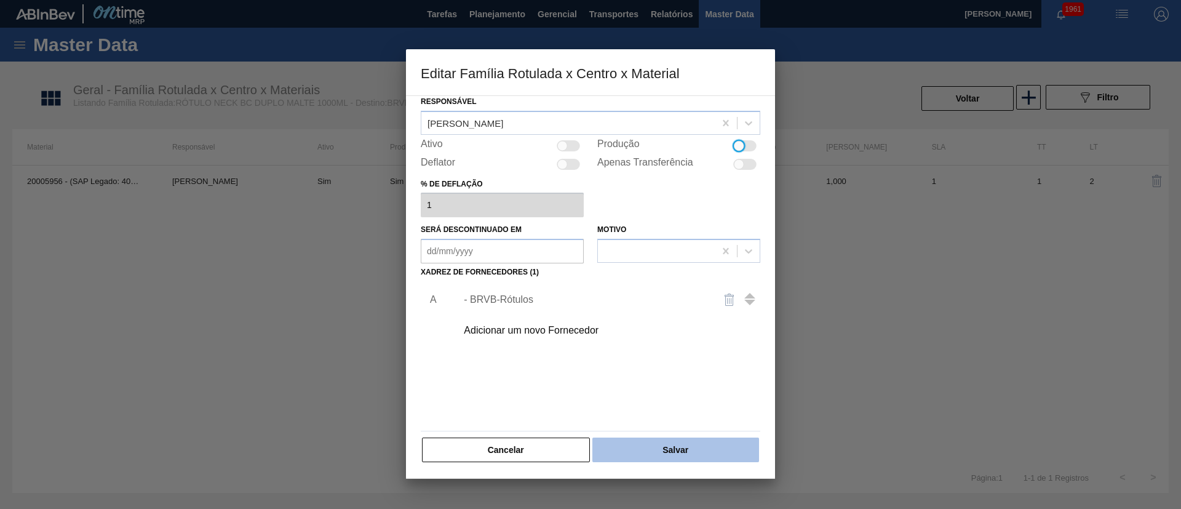
click at [660, 443] on button "Salvar" at bounding box center [675, 449] width 167 height 25
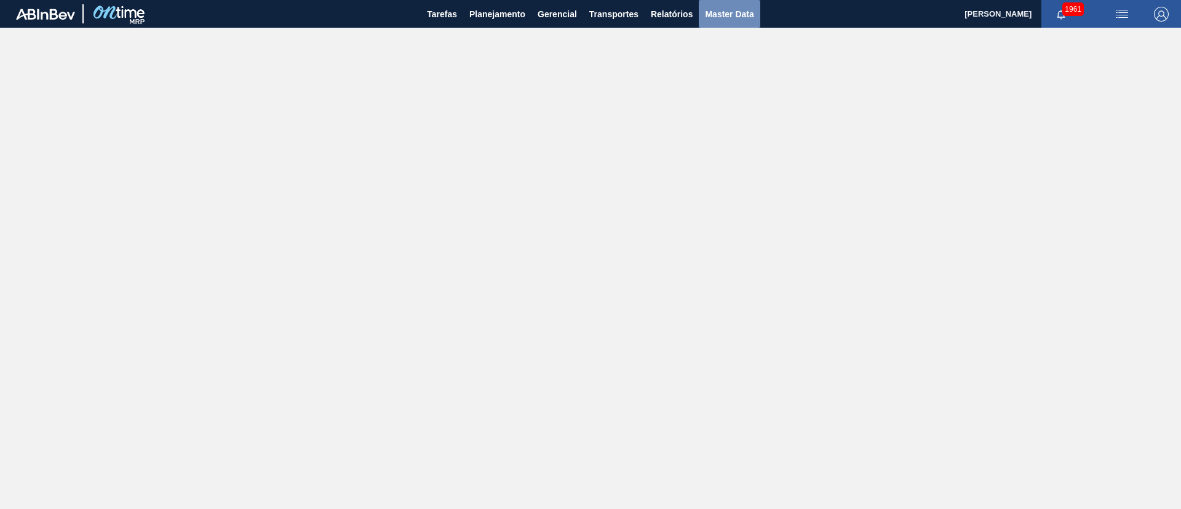
click at [727, 25] on button "Master Data" at bounding box center [729, 14] width 61 height 28
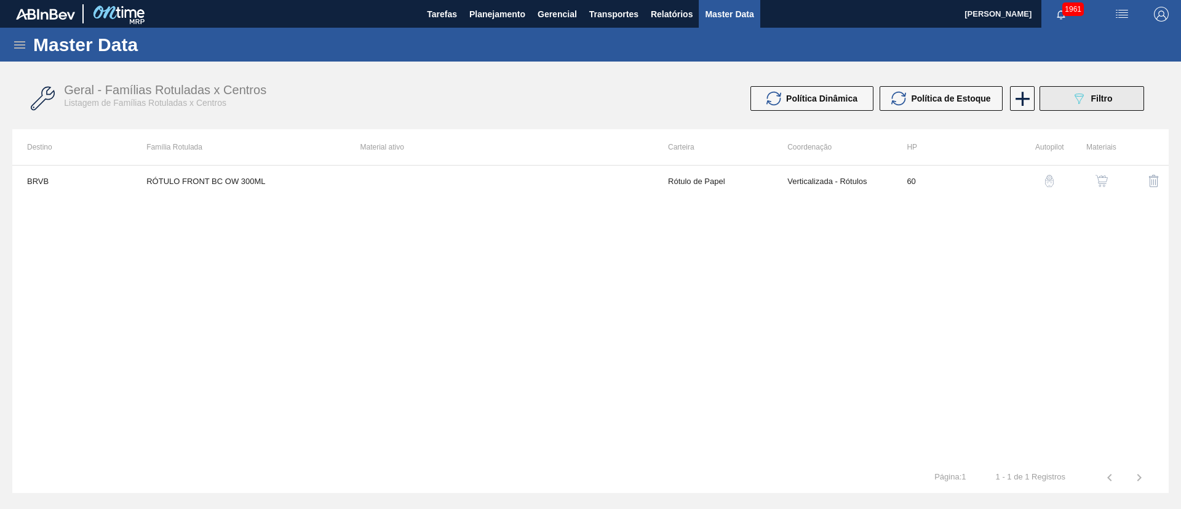
click at [1091, 101] on span "Filtro" at bounding box center [1102, 98] width 22 height 10
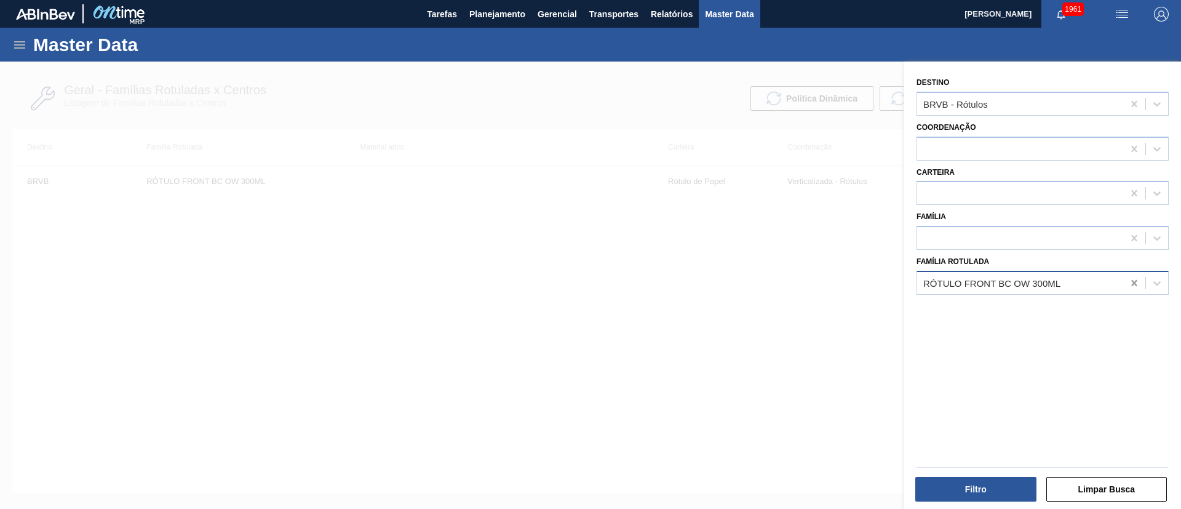
click at [1135, 285] on icon at bounding box center [1134, 283] width 6 height 6
click at [966, 195] on div at bounding box center [1020, 194] width 206 height 18
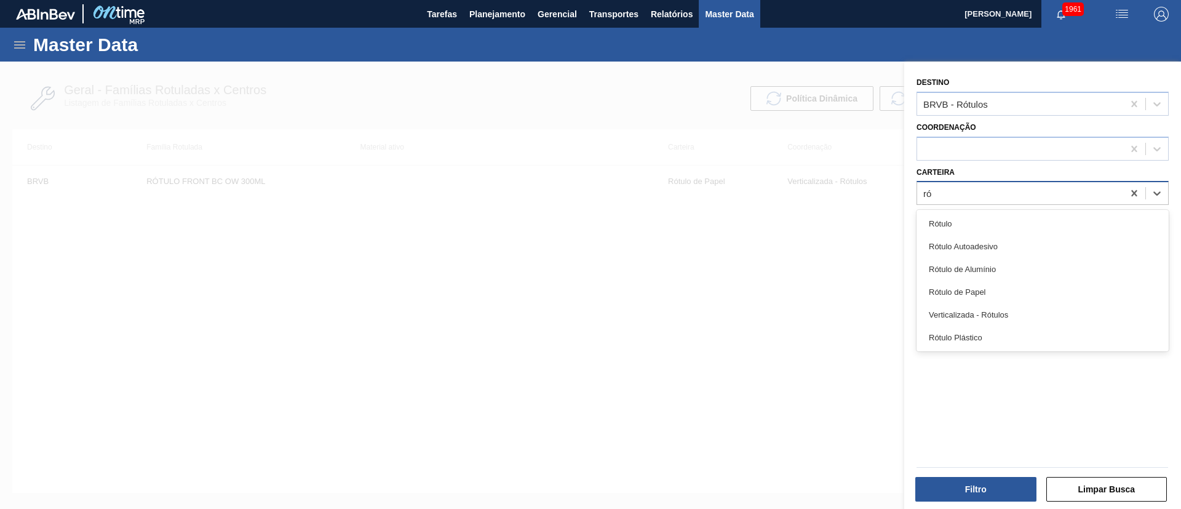
type input "rót"
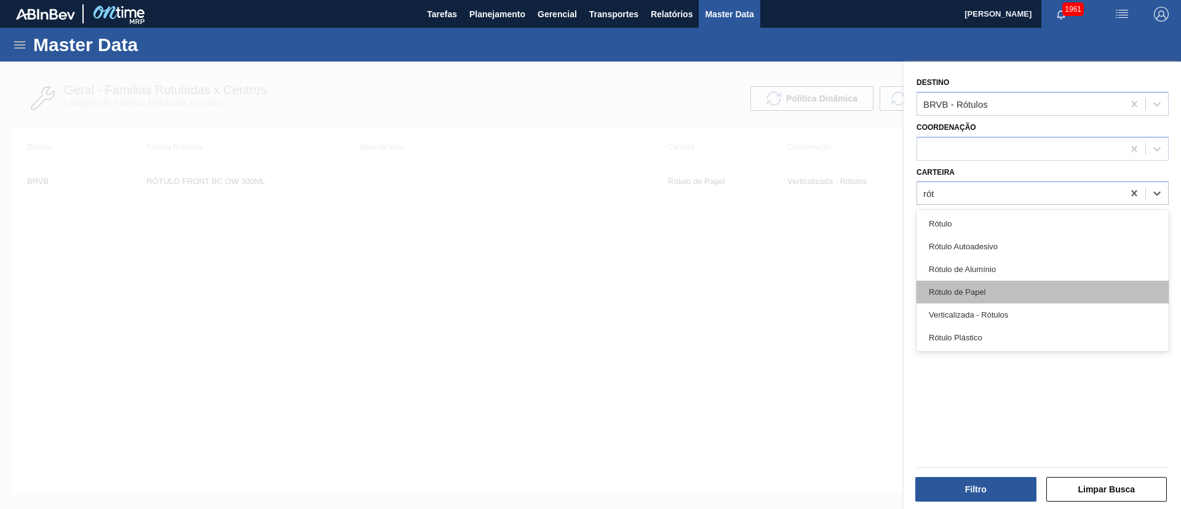
click at [979, 302] on div "Rótulo de Papel" at bounding box center [1042, 291] width 252 height 23
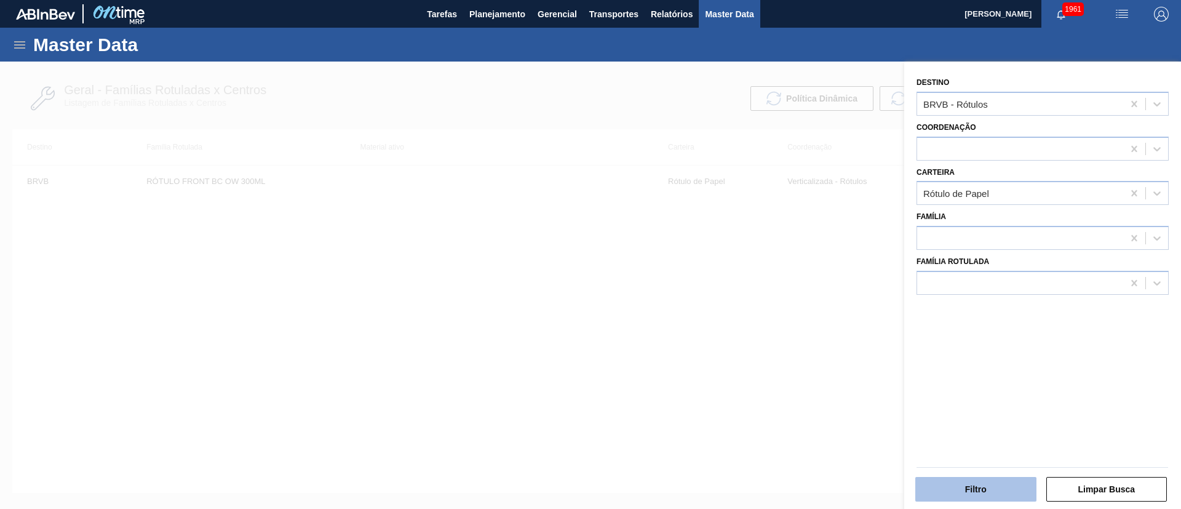
click at [1001, 485] on button "Filtro" at bounding box center [975, 489] width 121 height 25
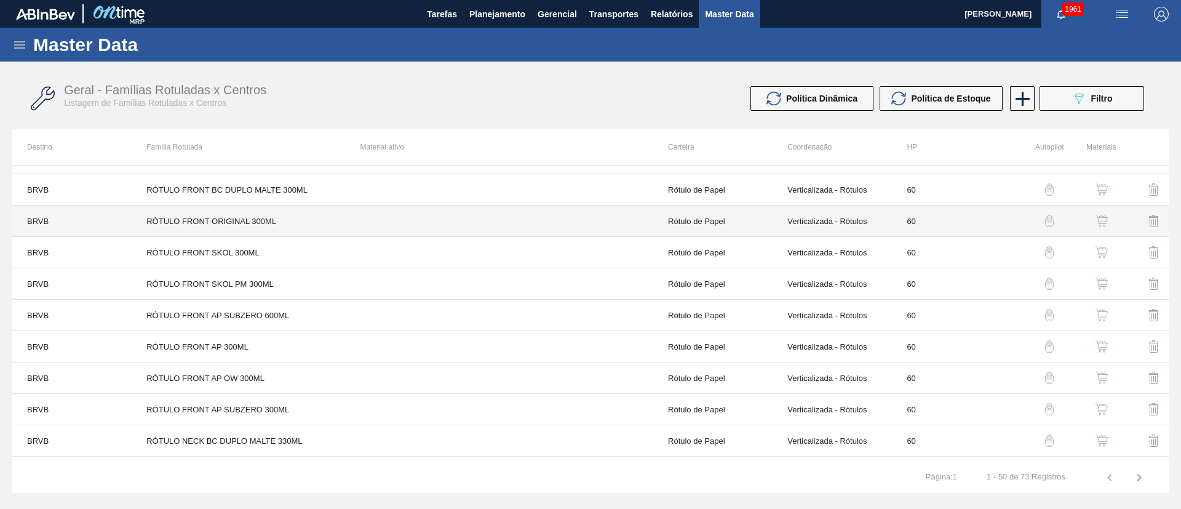
scroll to position [1271, 0]
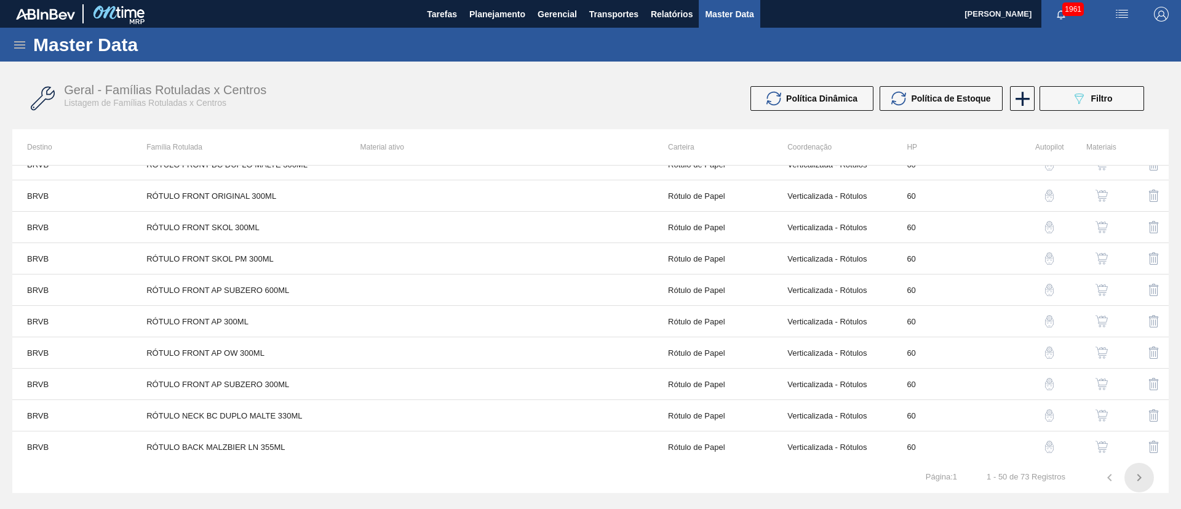
click at [1138, 471] on icon "button" at bounding box center [1139, 477] width 15 height 15
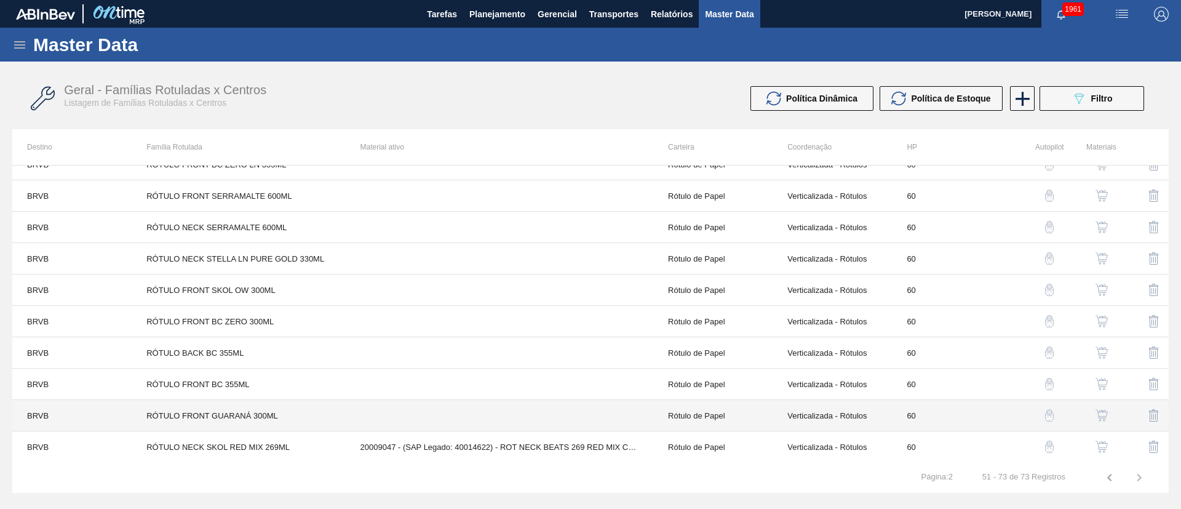
scroll to position [424, 0]
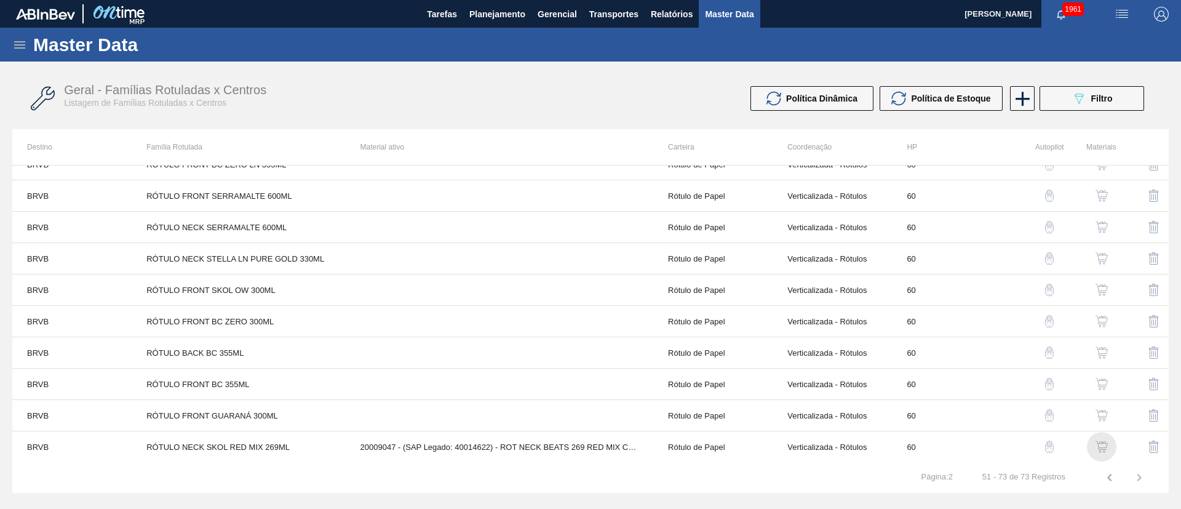
click at [1100, 447] on img "button" at bounding box center [1101, 446] width 12 height 12
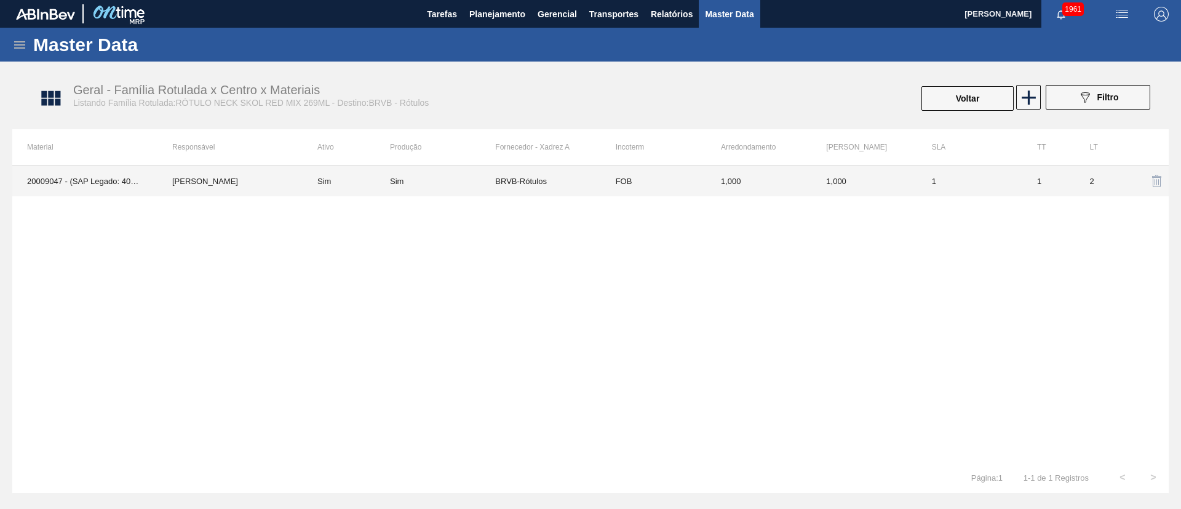
click at [622, 181] on td "FOB" at bounding box center [653, 180] width 105 height 31
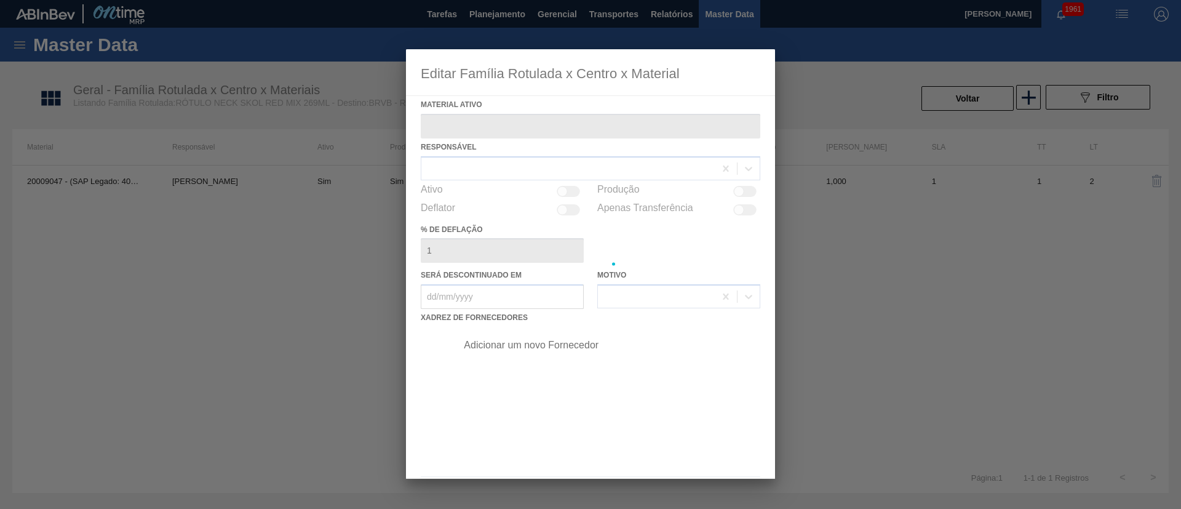
type ativo "20009047 - (SAP Legado: 40014622) - ROT NECK BEATS 269 RED MIX CX72MIL"
checkbox input "true"
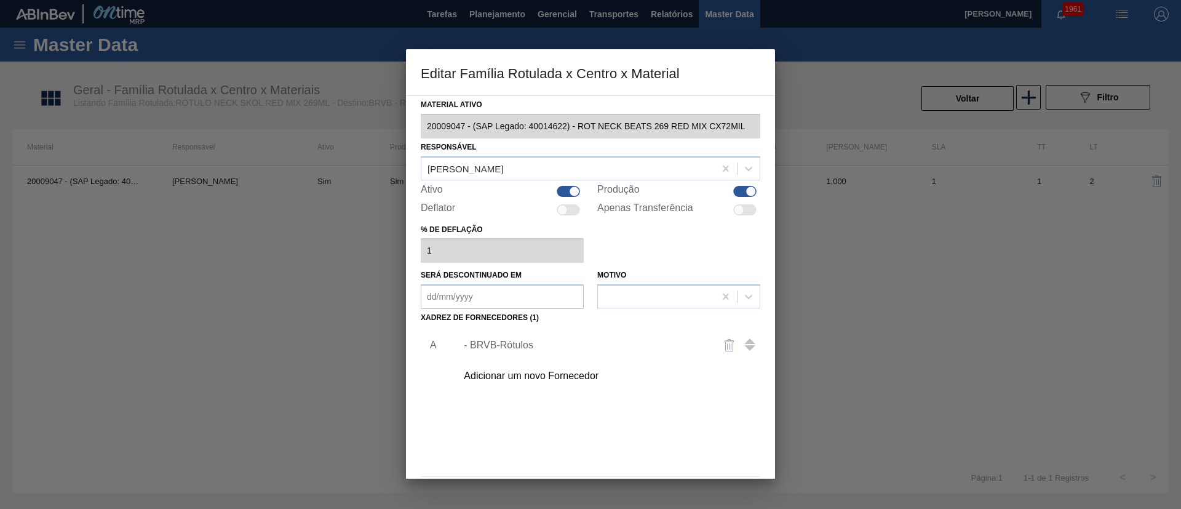
click at [736, 191] on div at bounding box center [744, 191] width 23 height 11
checkbox input "false"
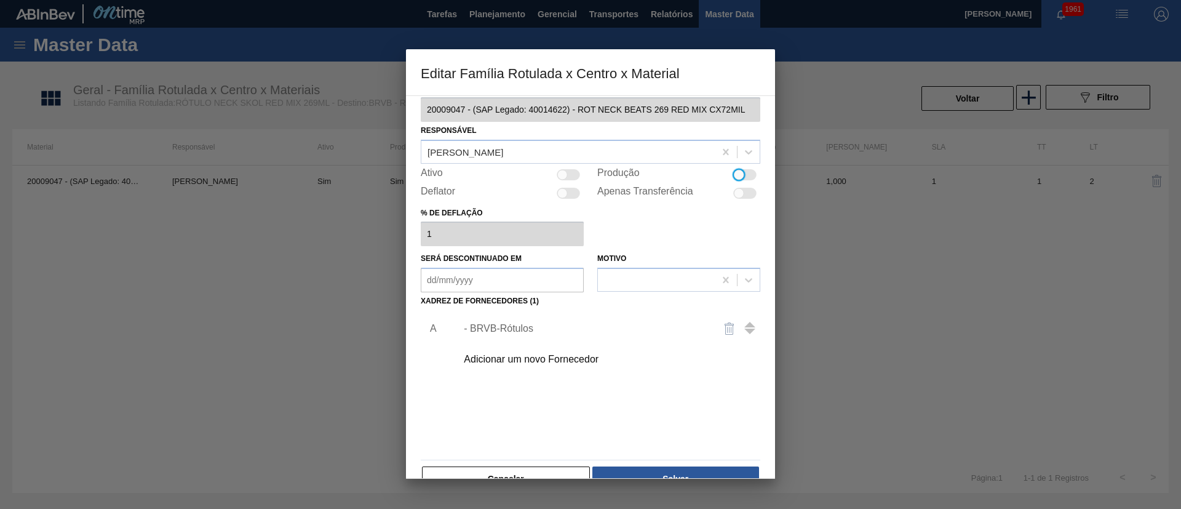
scroll to position [46, 0]
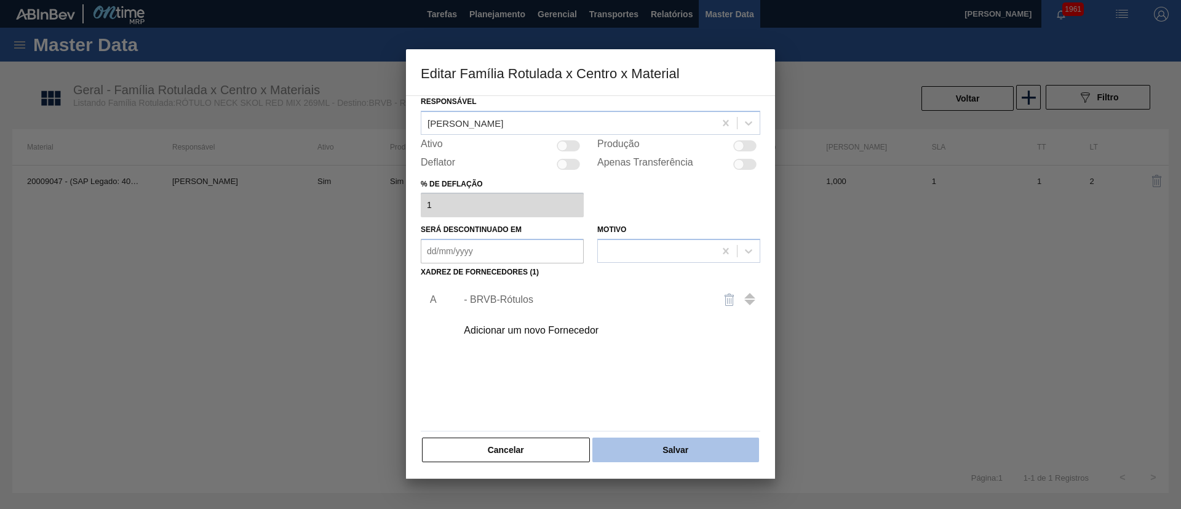
click at [702, 439] on button "Salvar" at bounding box center [675, 449] width 167 height 25
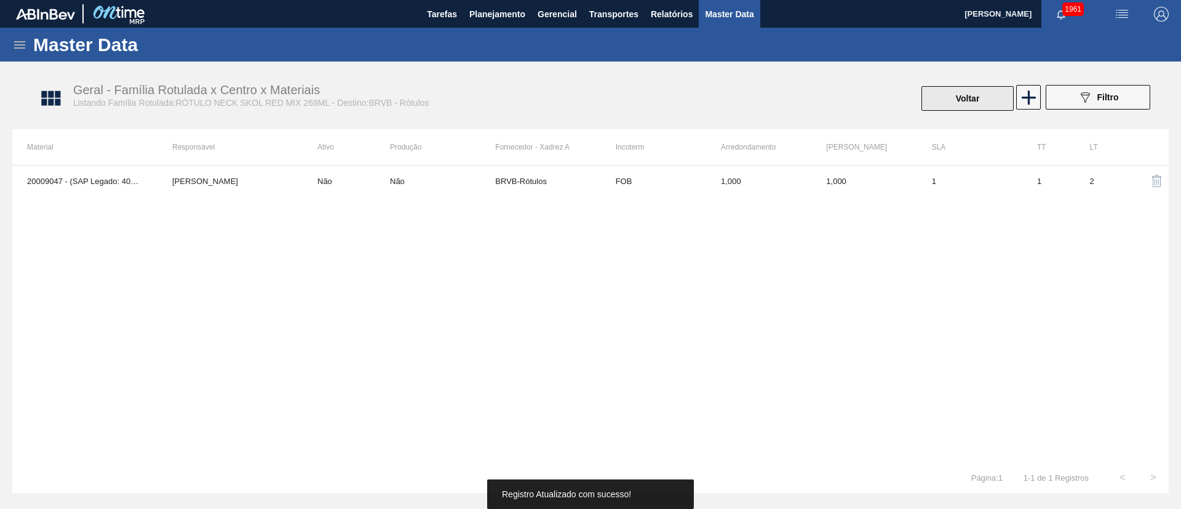
click at [929, 99] on button "Voltar" at bounding box center [967, 98] width 92 height 25
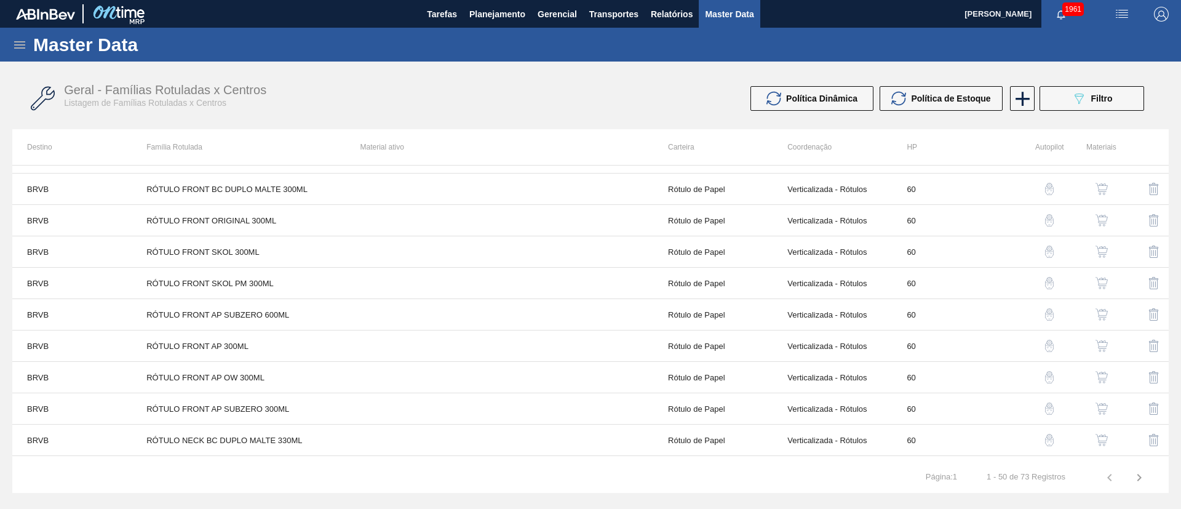
scroll to position [1271, 0]
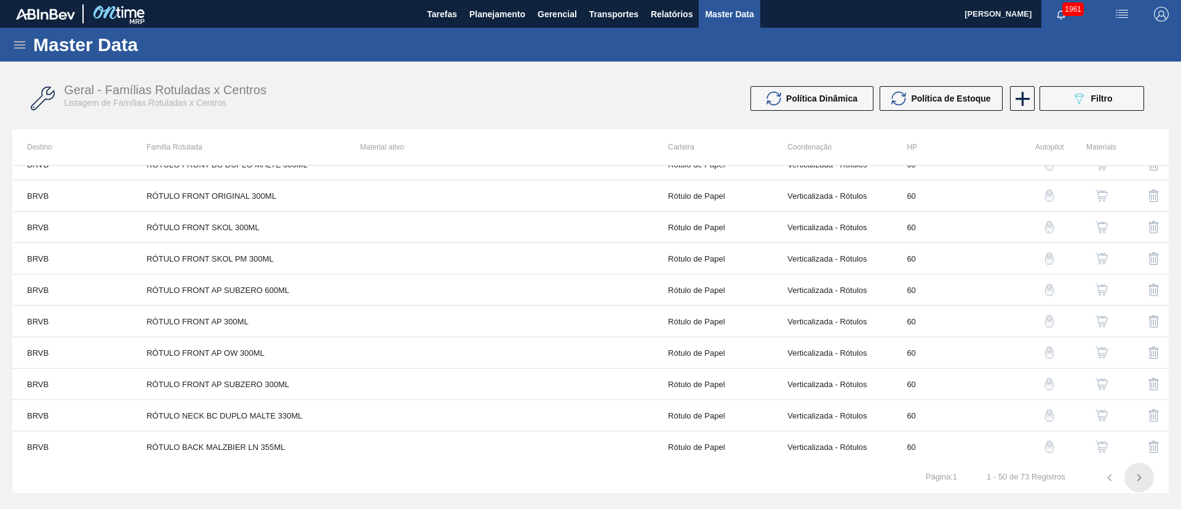
click at [1136, 474] on icon "button" at bounding box center [1139, 477] width 15 height 15
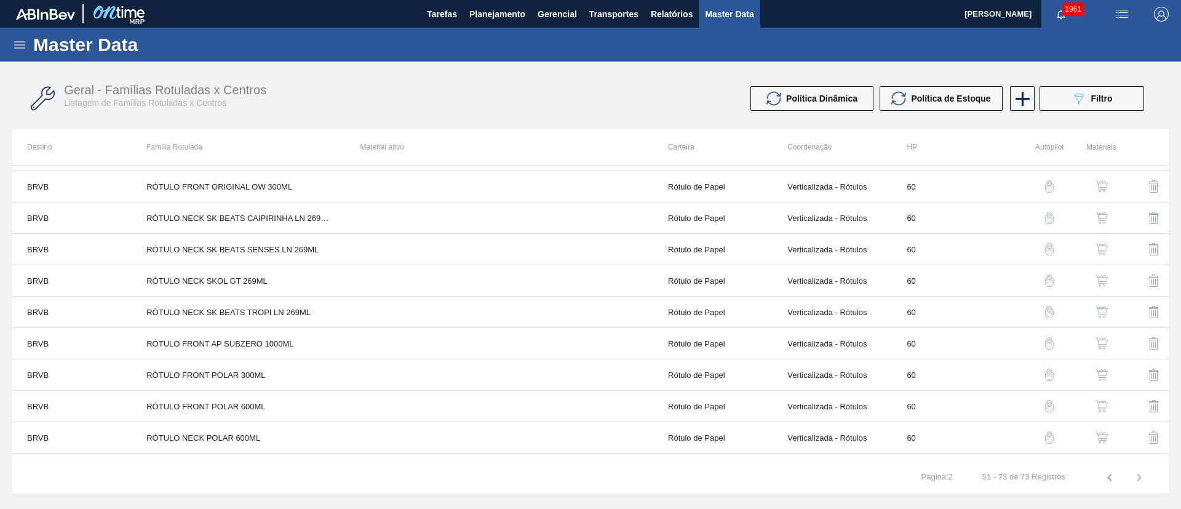
scroll to position [0, 0]
